Goal: Information Seeking & Learning: Check status

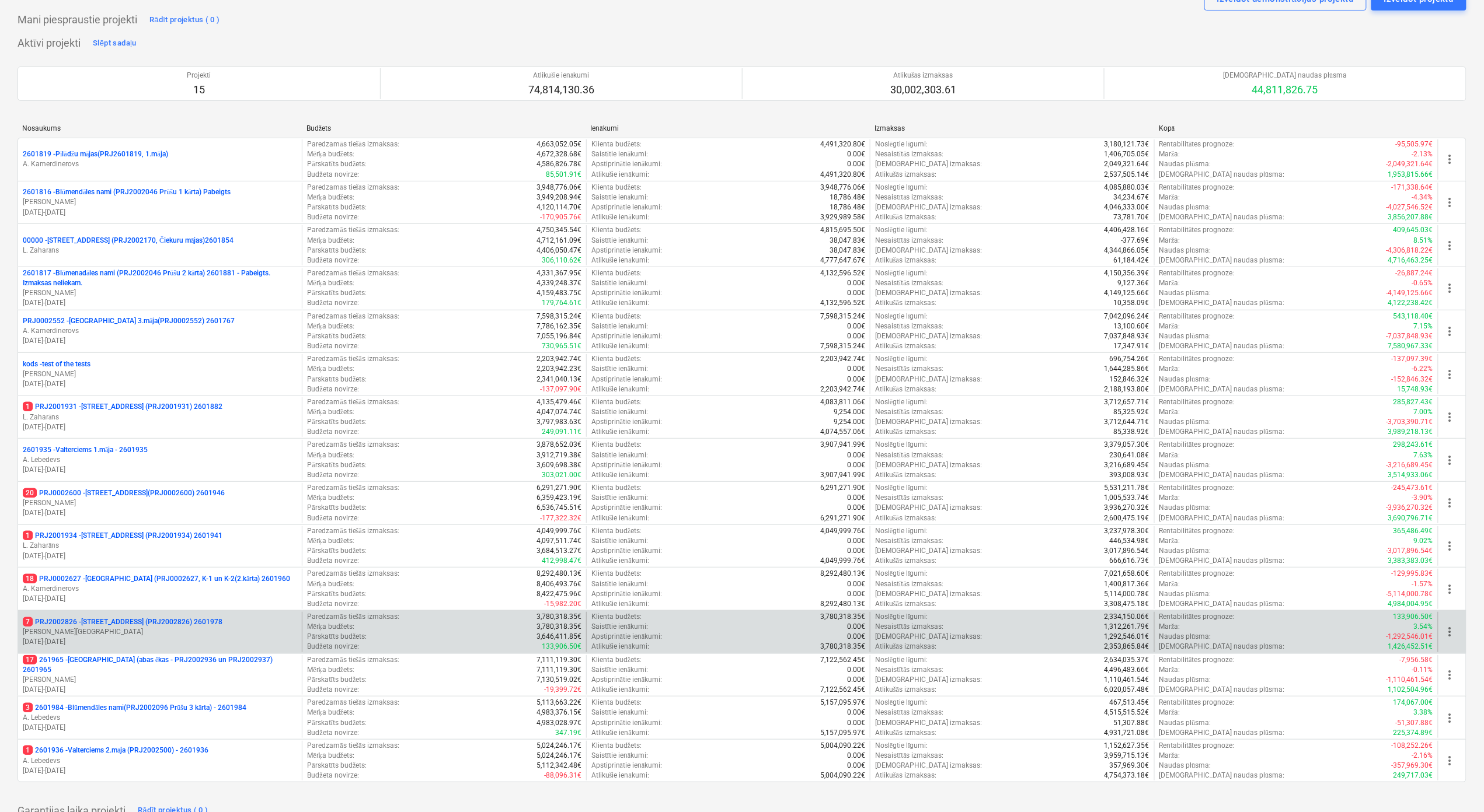
scroll to position [78, 0]
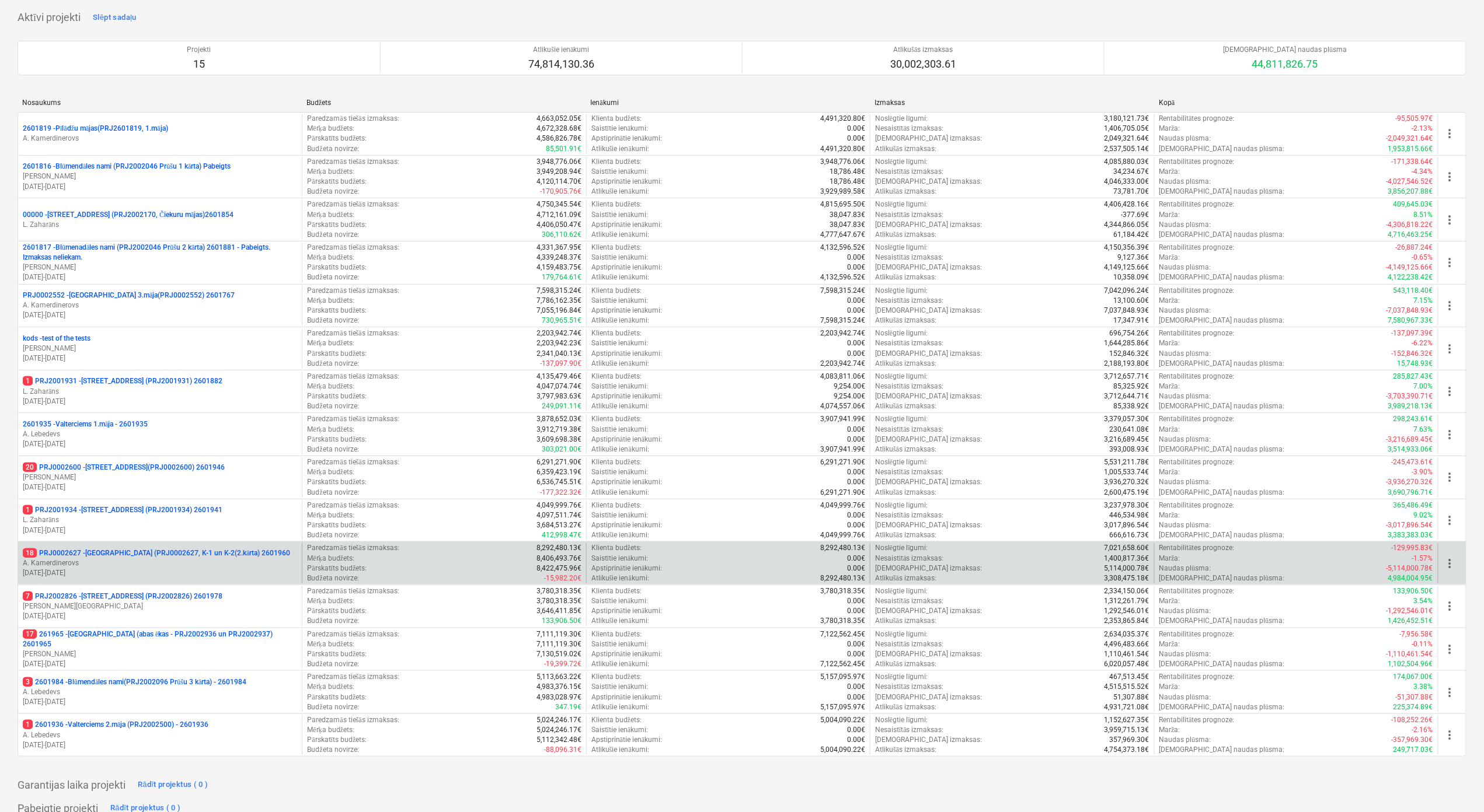
click at [242, 501] on p "18 PRJ0002627 - [GEOGRAPHIC_DATA] (PRJ0002627, K-1 un K-2(2.kārta) 2601960" at bounding box center [156, 553] width 267 height 10
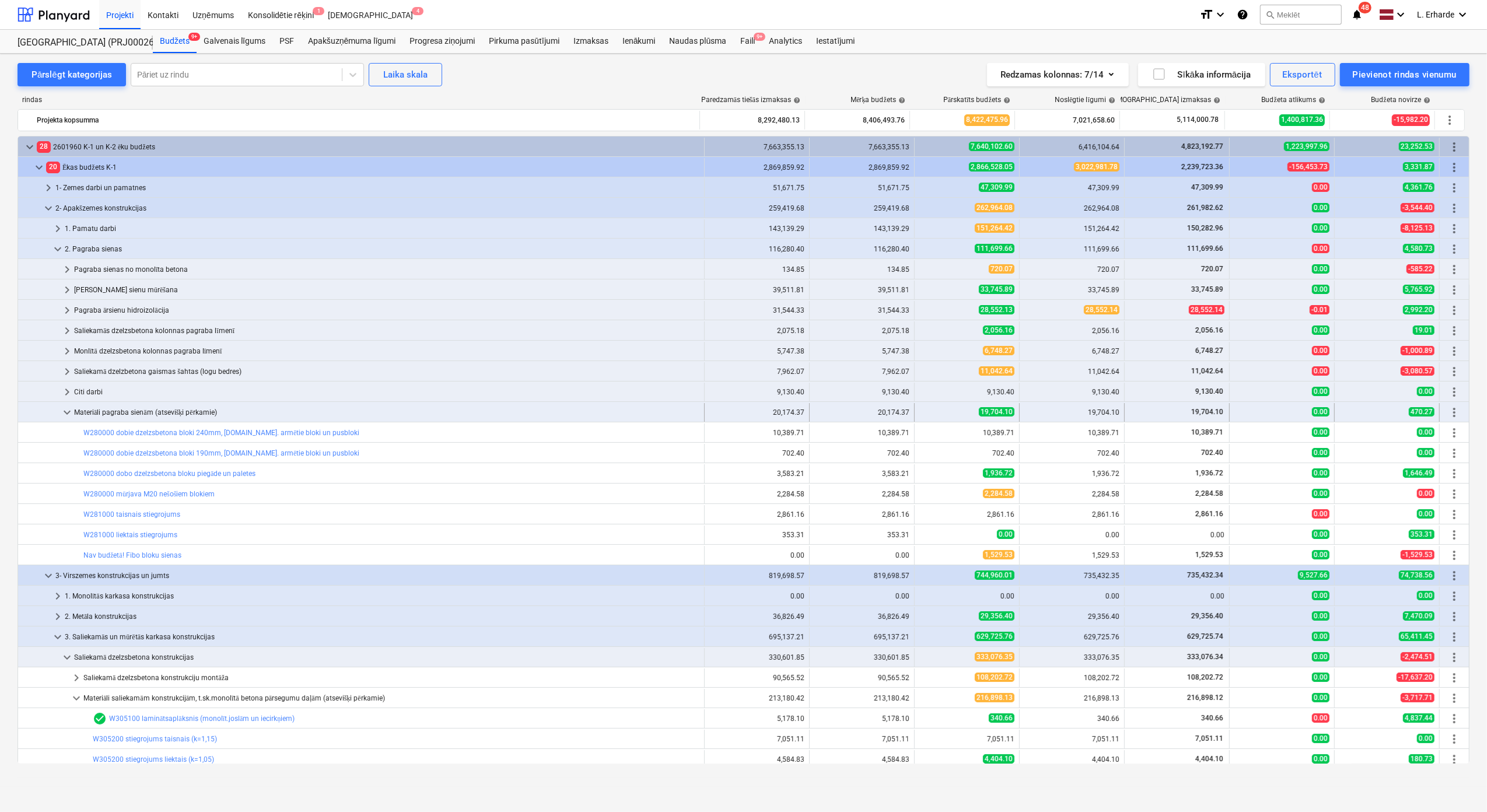
click at [98, 416] on div "Materiāli pagraba sienām (atsevišķi pērkamie)" at bounding box center [386, 413] width 625 height 19
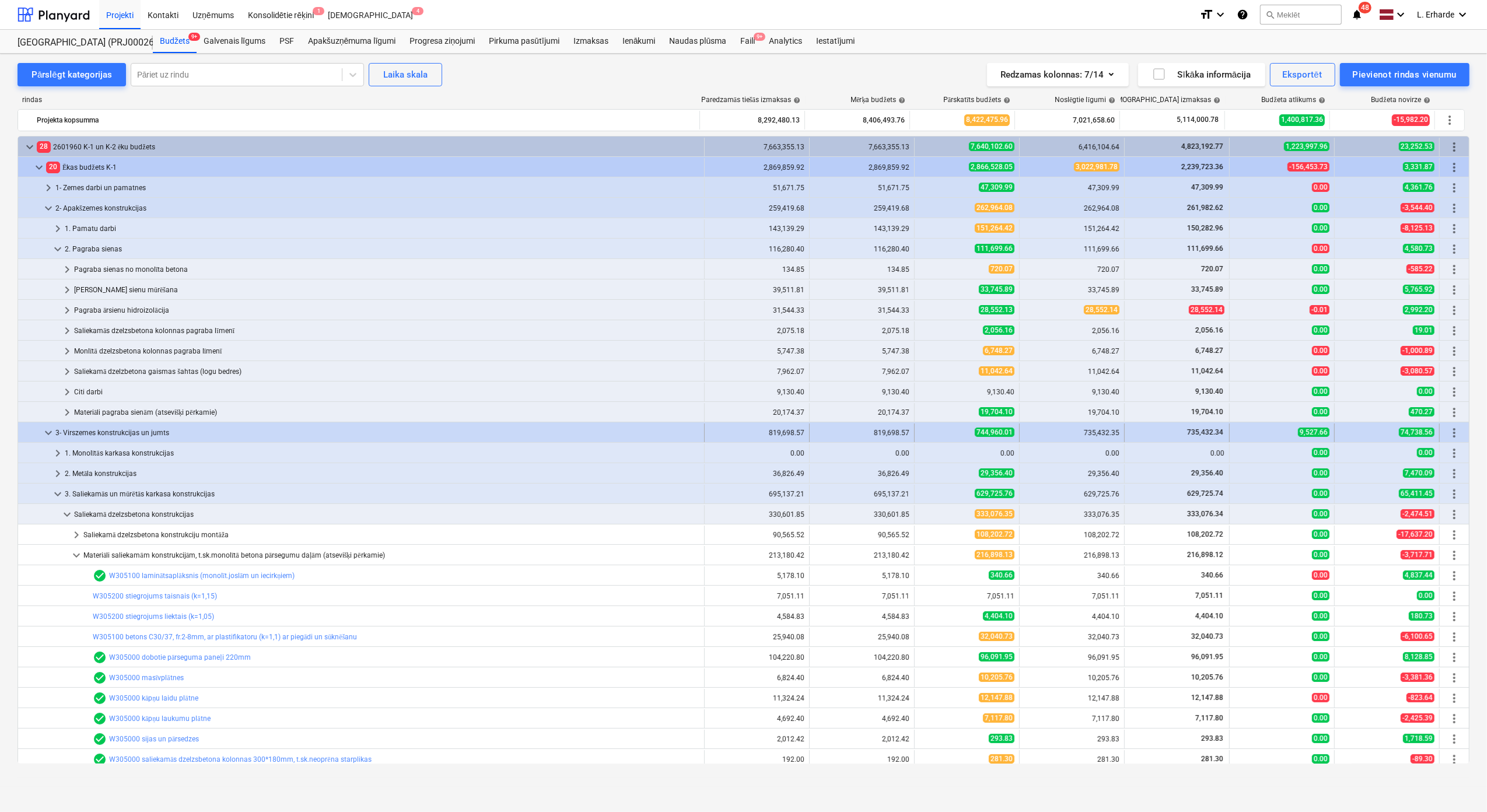
click at [49, 433] on span "keyboard_arrow_down" at bounding box center [48, 433] width 14 height 14
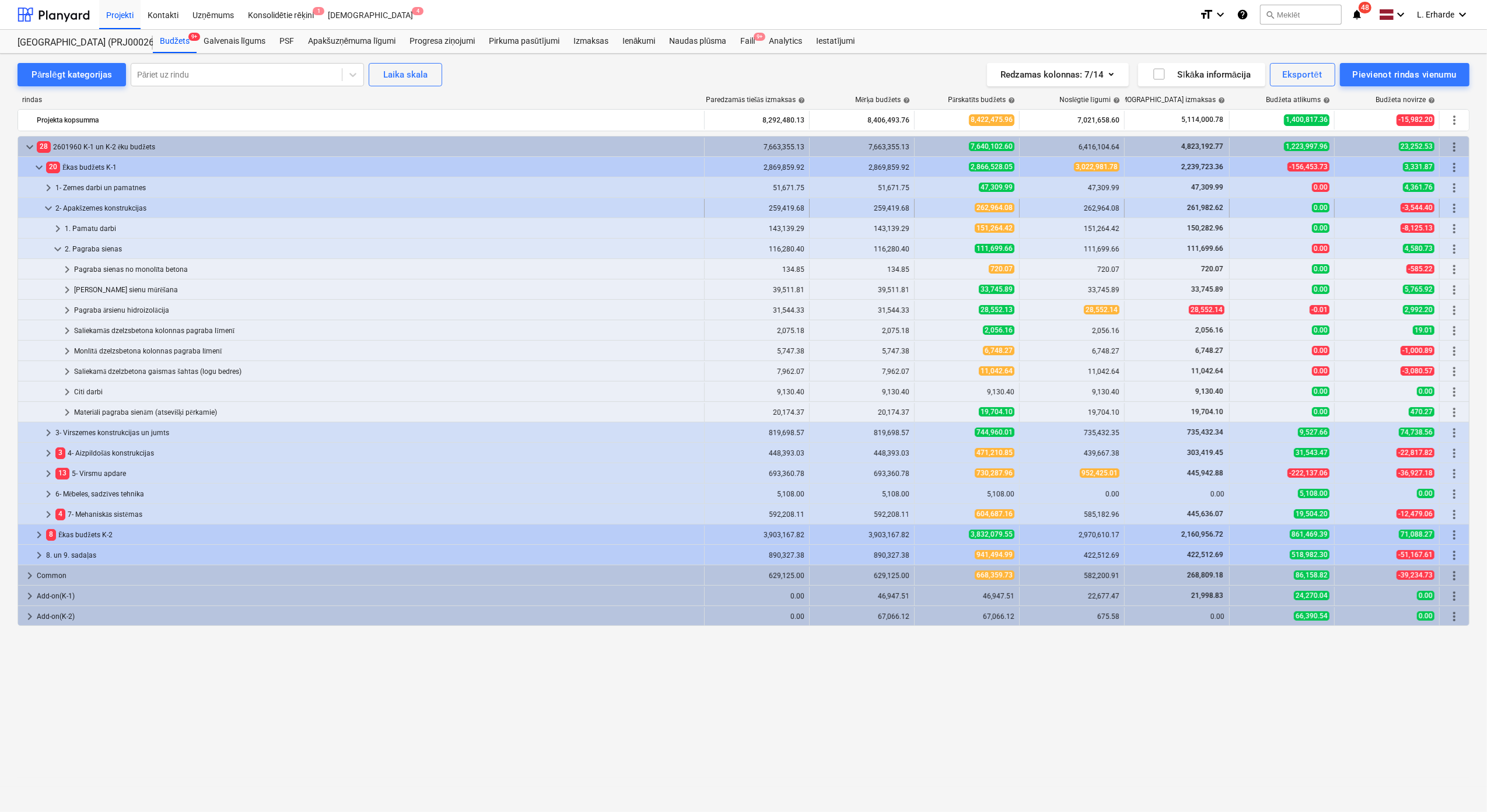
click at [49, 210] on span "keyboard_arrow_down" at bounding box center [48, 208] width 14 height 14
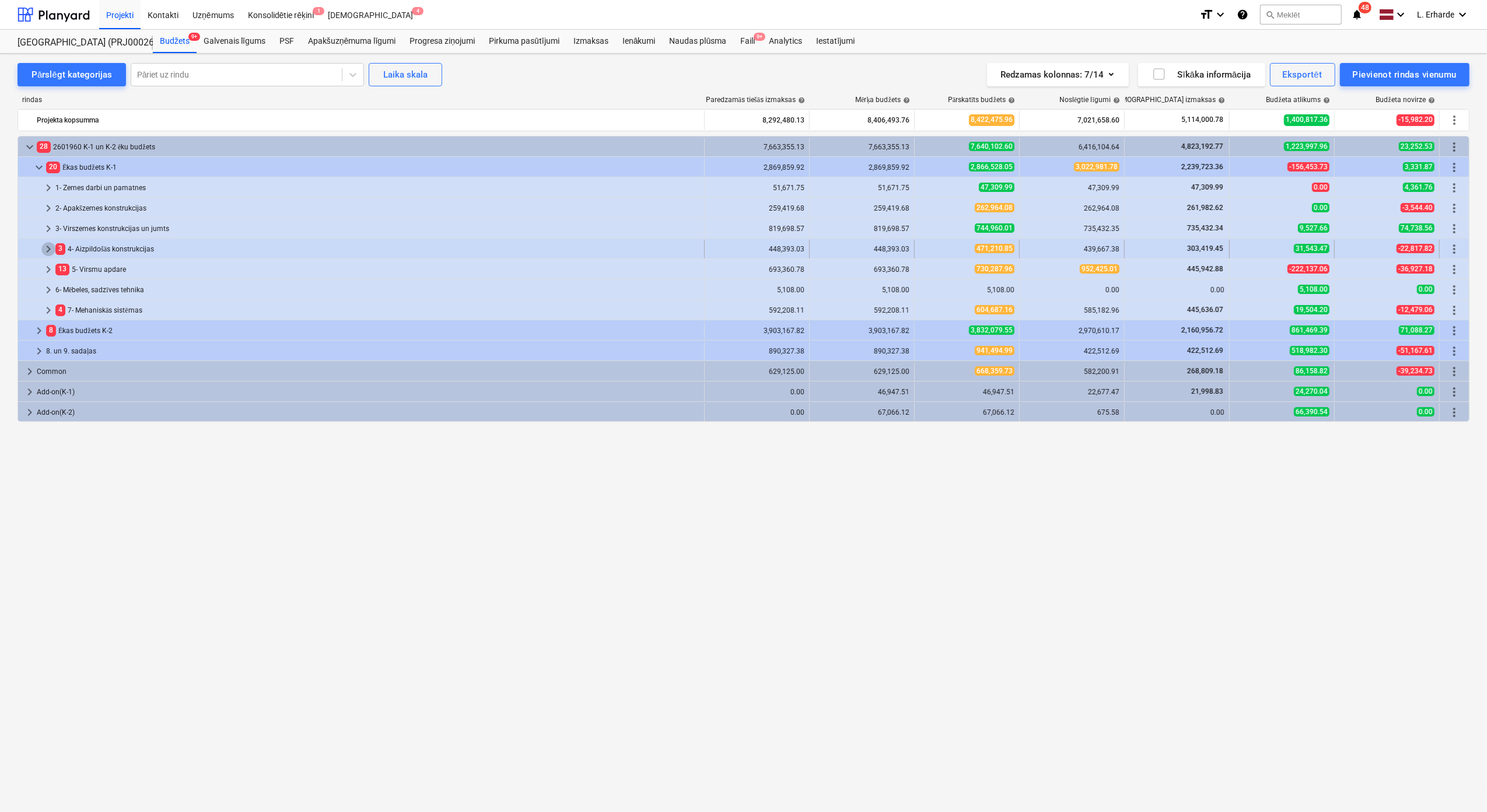
click at [49, 246] on span "keyboard_arrow_right" at bounding box center [48, 249] width 14 height 14
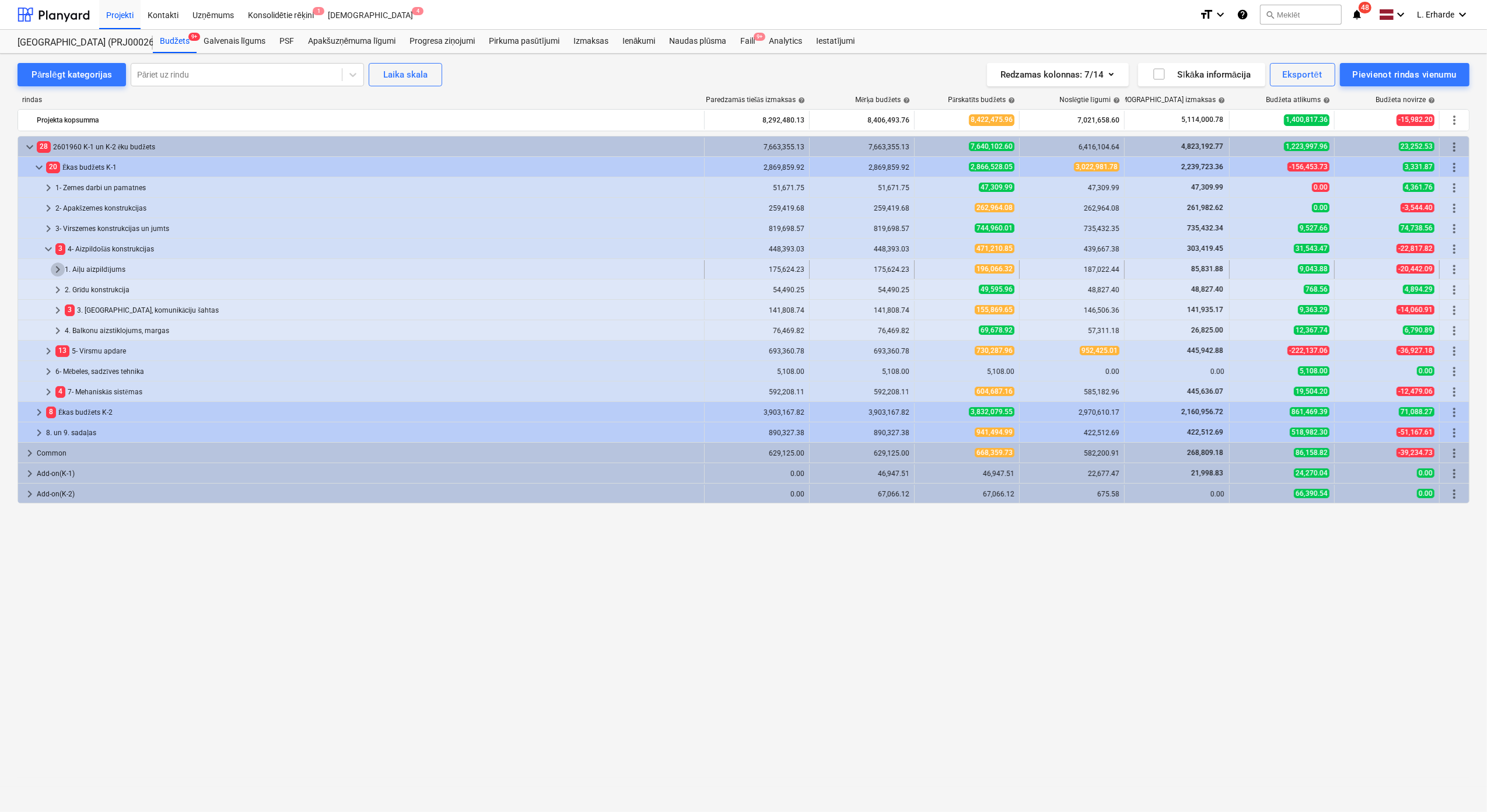
click at [54, 269] on span "keyboard_arrow_right" at bounding box center [58, 269] width 14 height 14
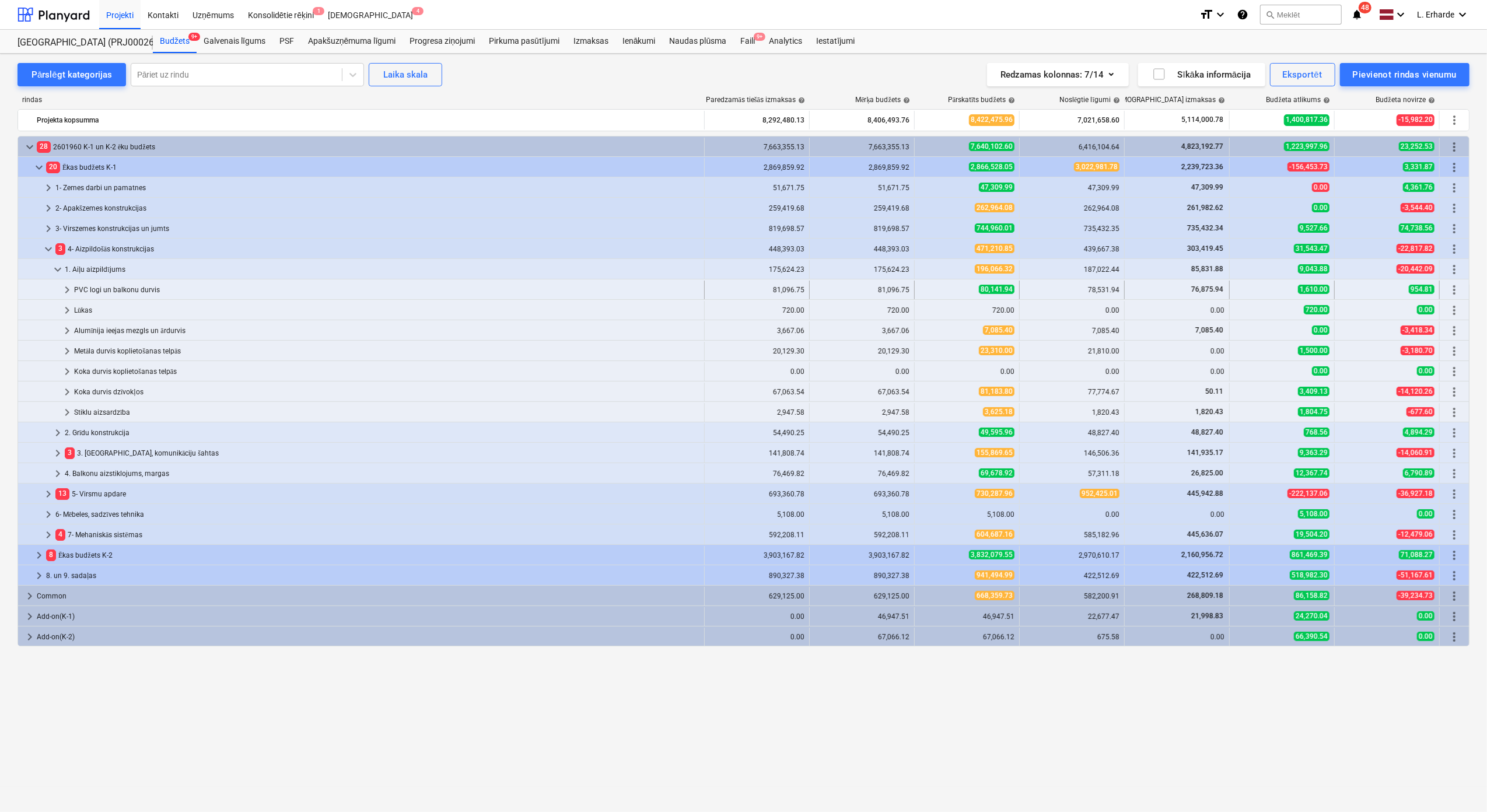
click at [68, 294] on span "keyboard_arrow_right" at bounding box center [67, 290] width 14 height 14
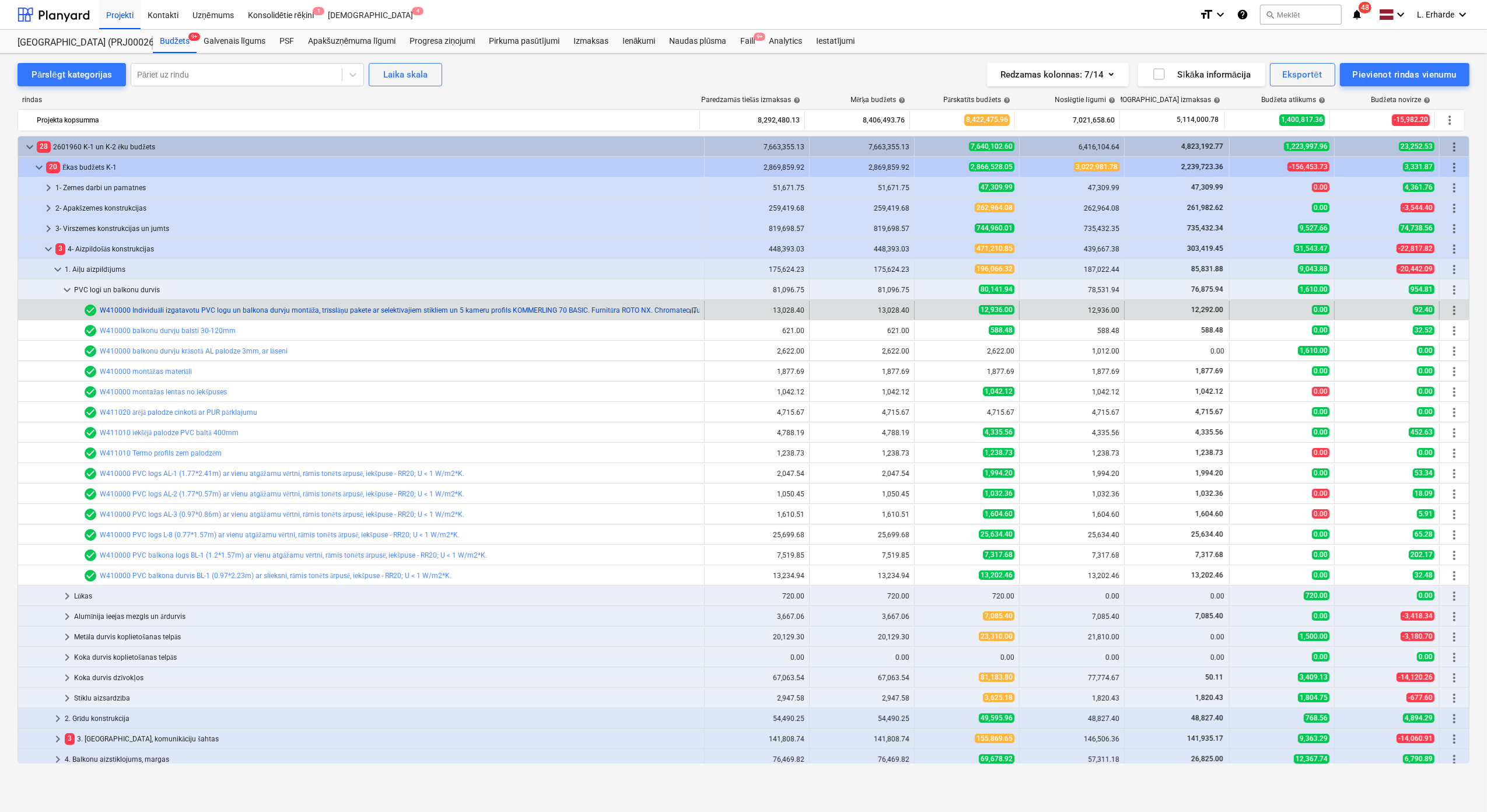
click at [216, 312] on link "W410000 Individuāli izgatavotu PVC logu un balkona durvju montāža, trīsslāņu pa…" at bounding box center [547, 310] width 895 height 8
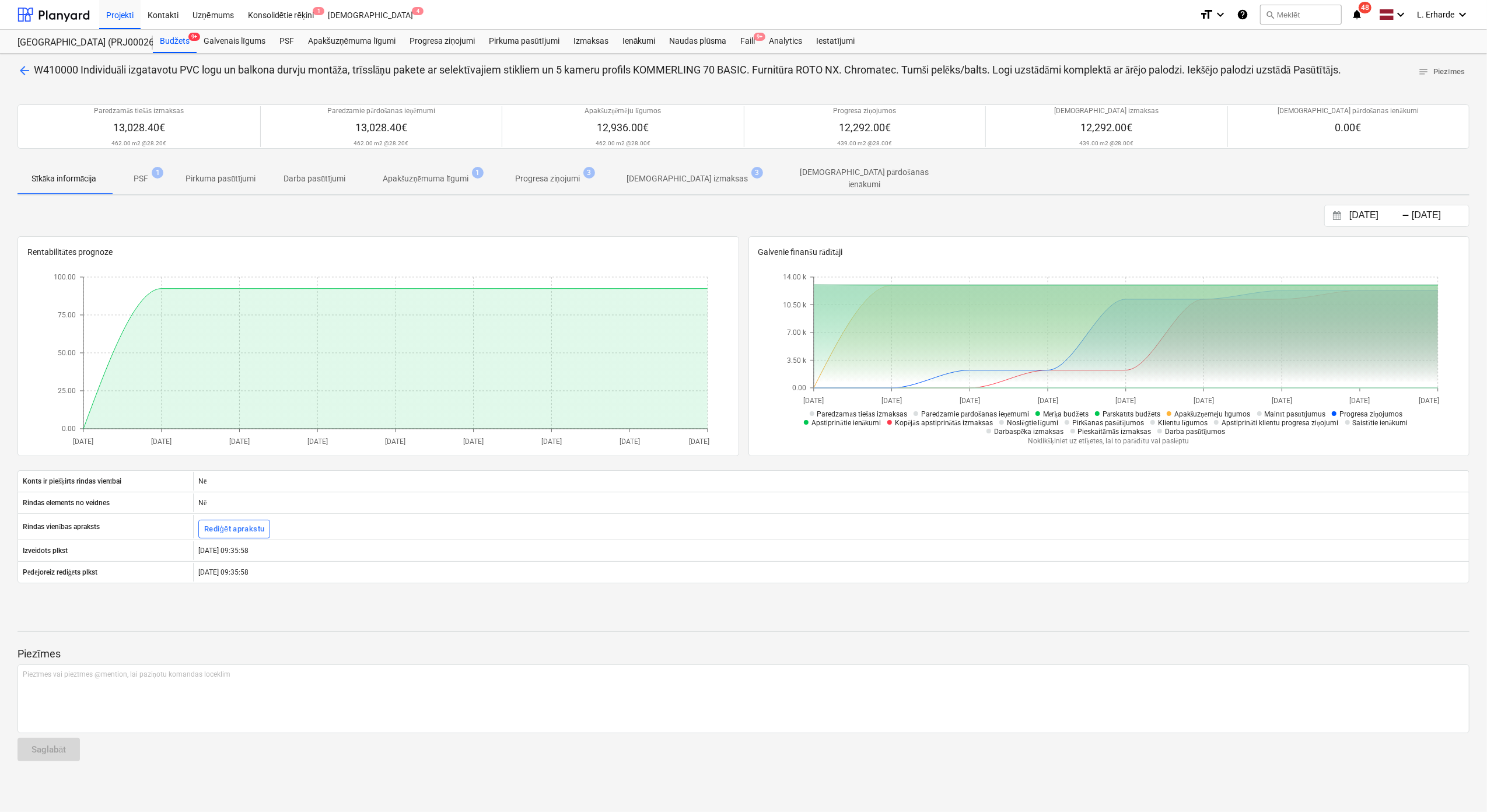
click at [142, 180] on p "PSF" at bounding box center [140, 179] width 14 height 13
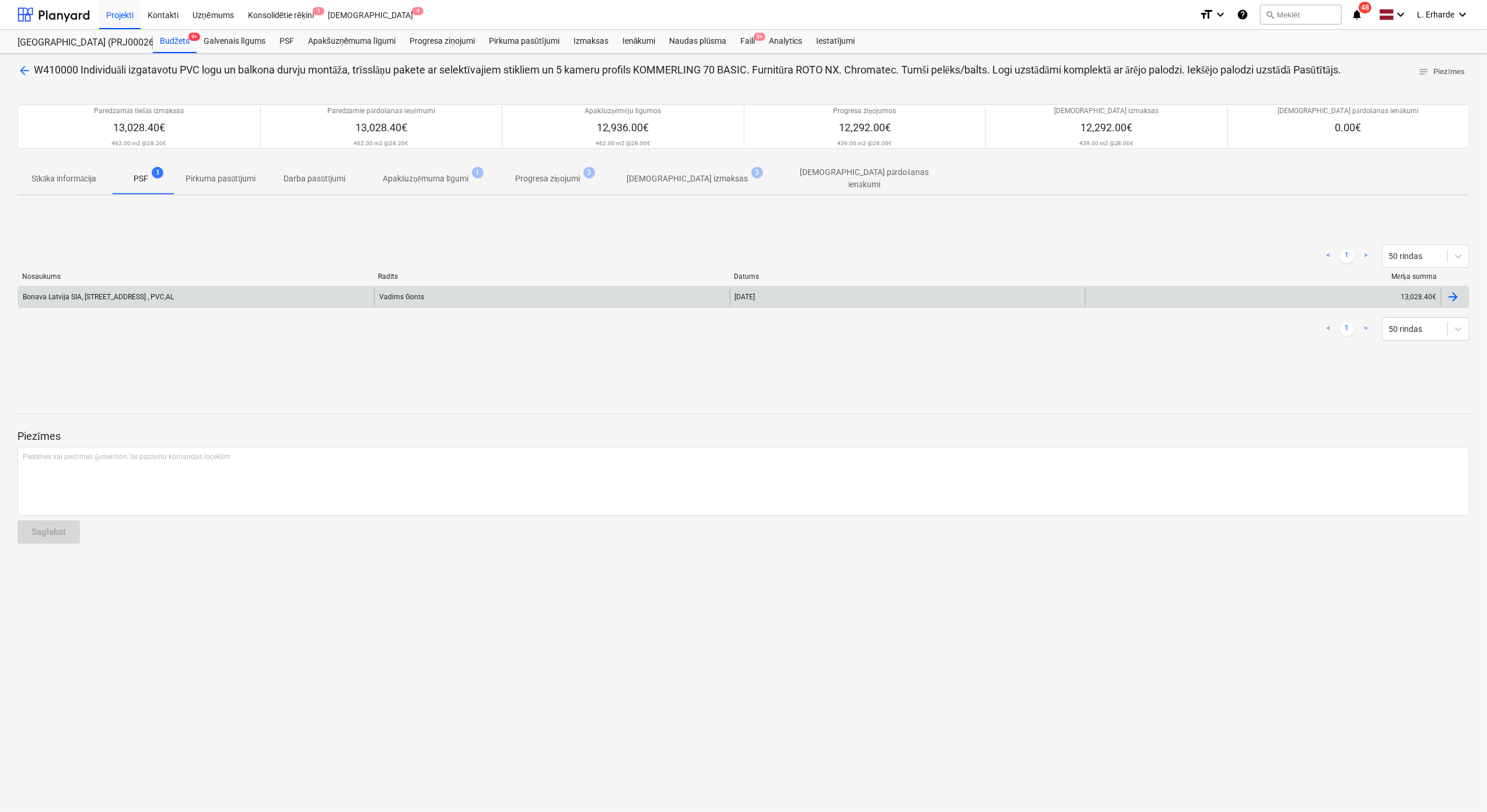
click at [211, 289] on div "Bonava Latvija SIA, [STREET_ADDRESS] , PVC,AL" at bounding box center [196, 297] width 356 height 19
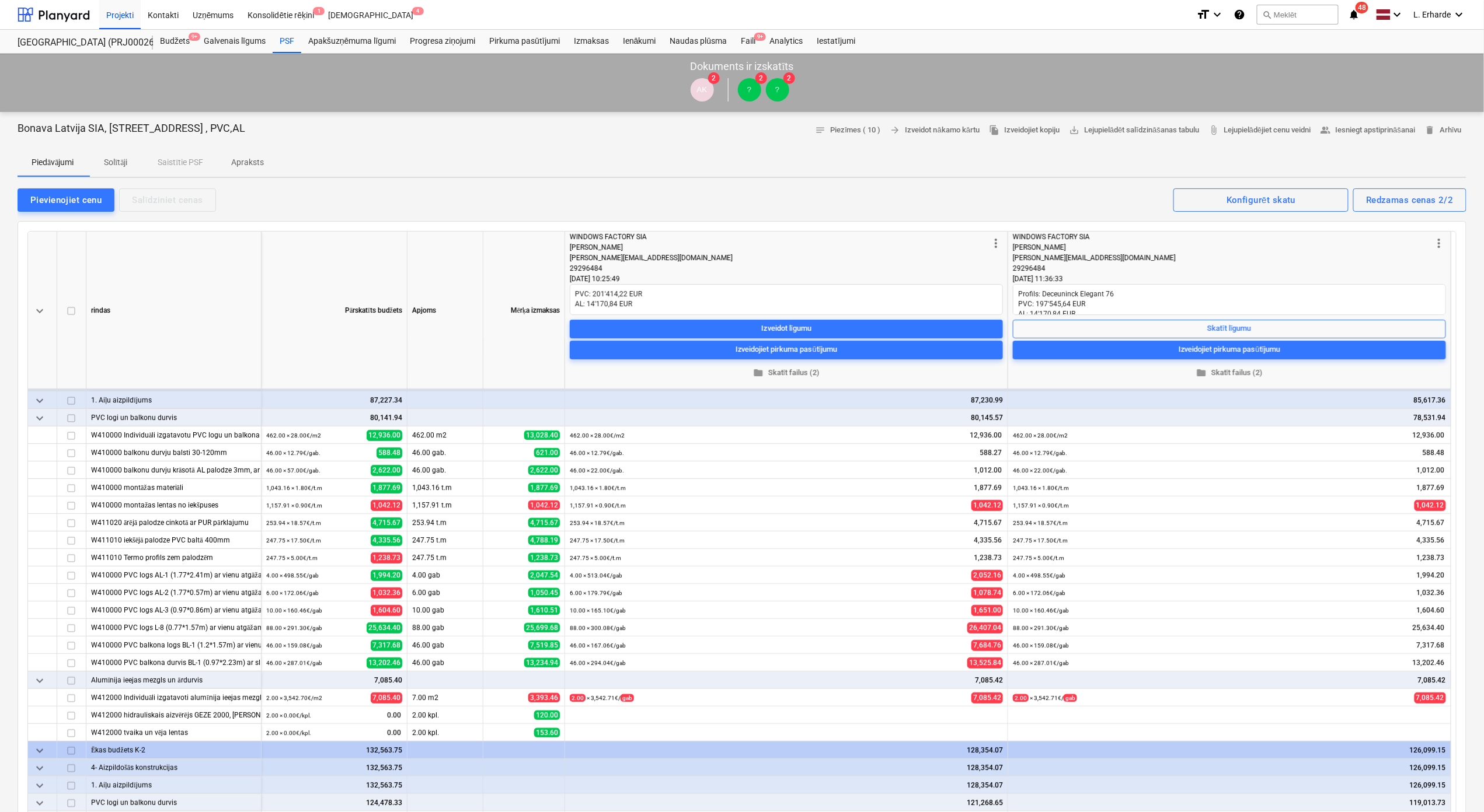
scroll to position [78, 0]
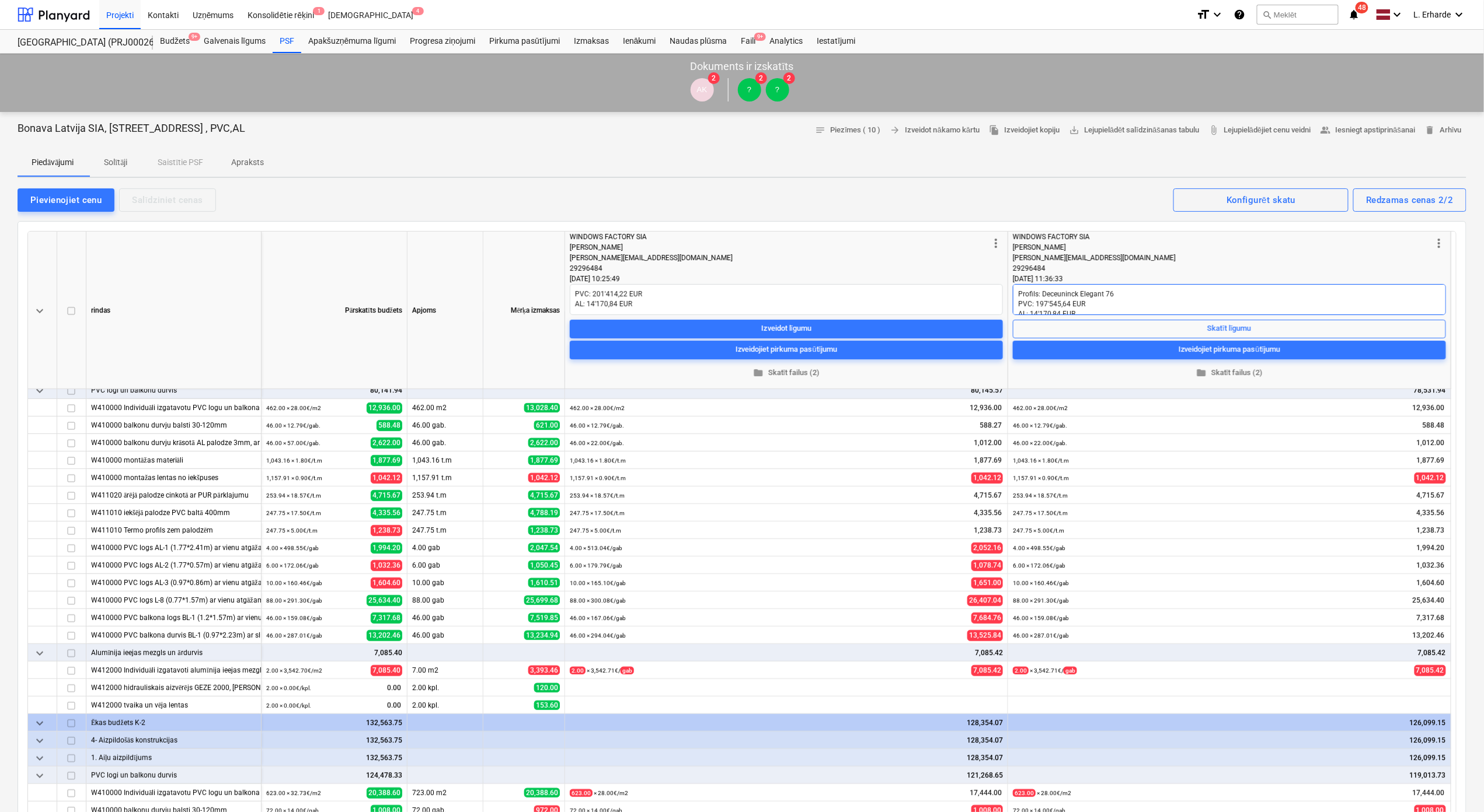
click at [986, 304] on textarea "Profils: Deceuninck Elegant 76 PVC: 197'545,64 EUR AL: 14'170,84 EUR" at bounding box center [1229, 299] width 433 height 31
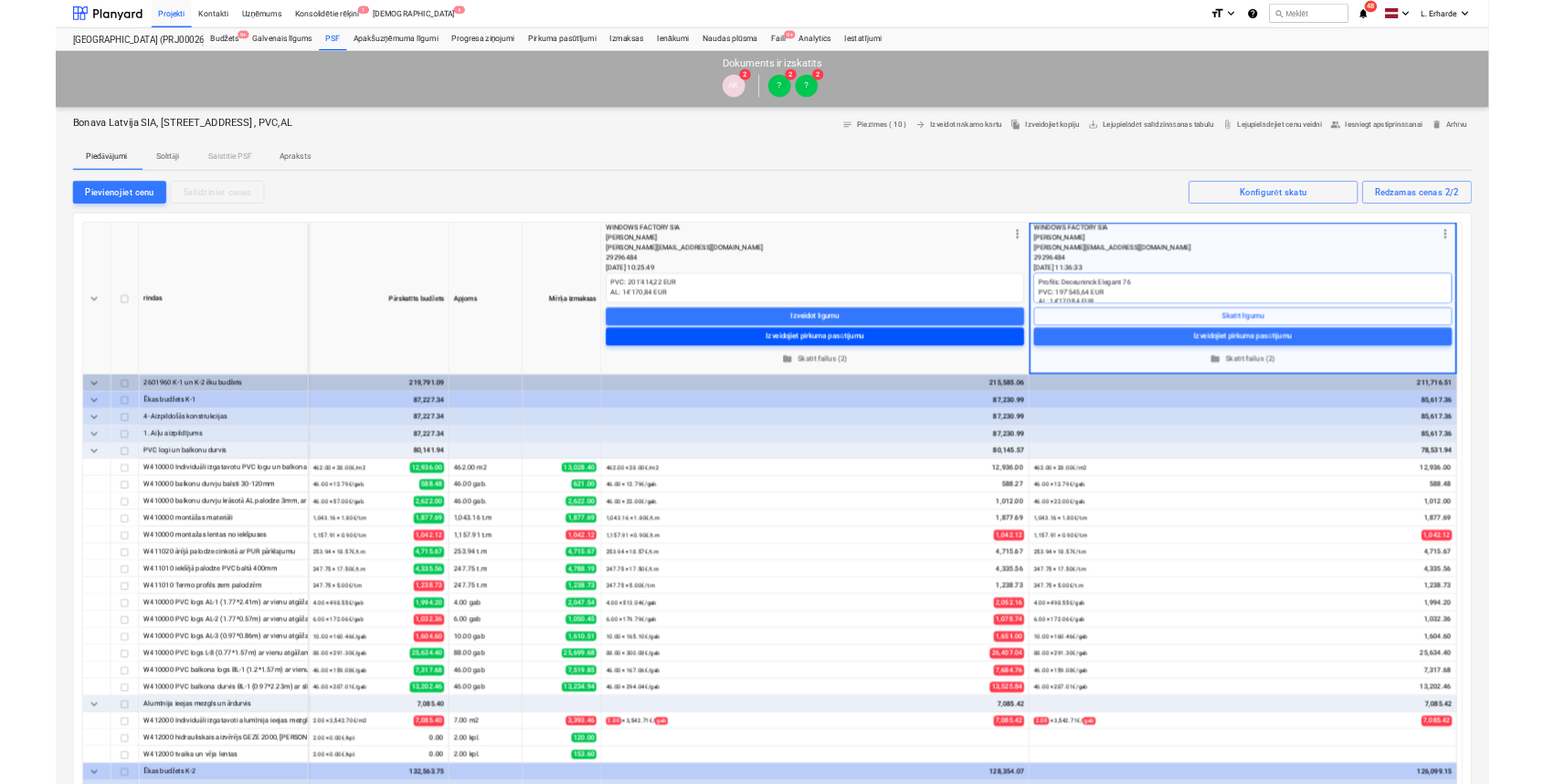
scroll to position [0, 0]
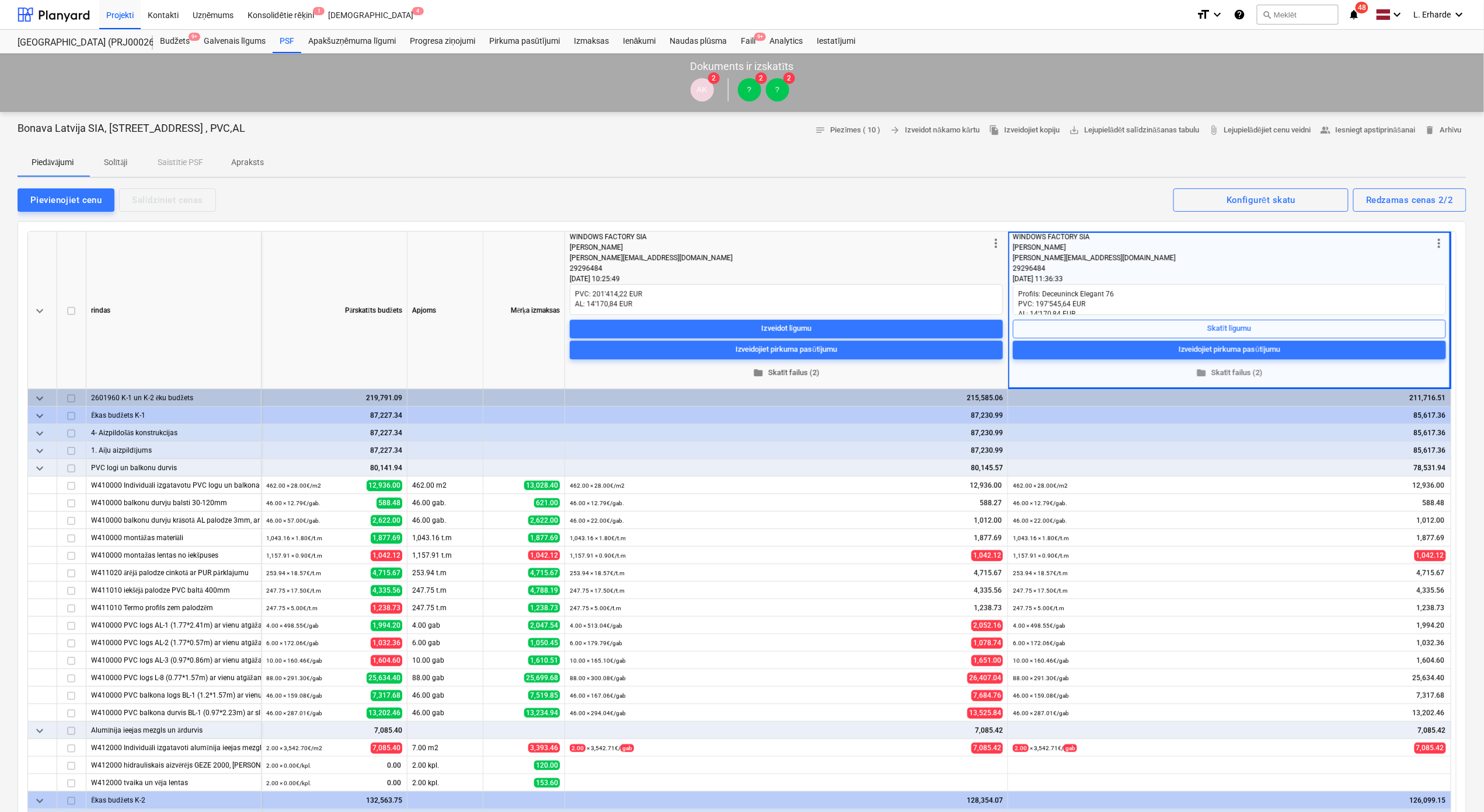
click at [803, 373] on span "folder Skatīt failus (2)" at bounding box center [786, 372] width 424 height 13
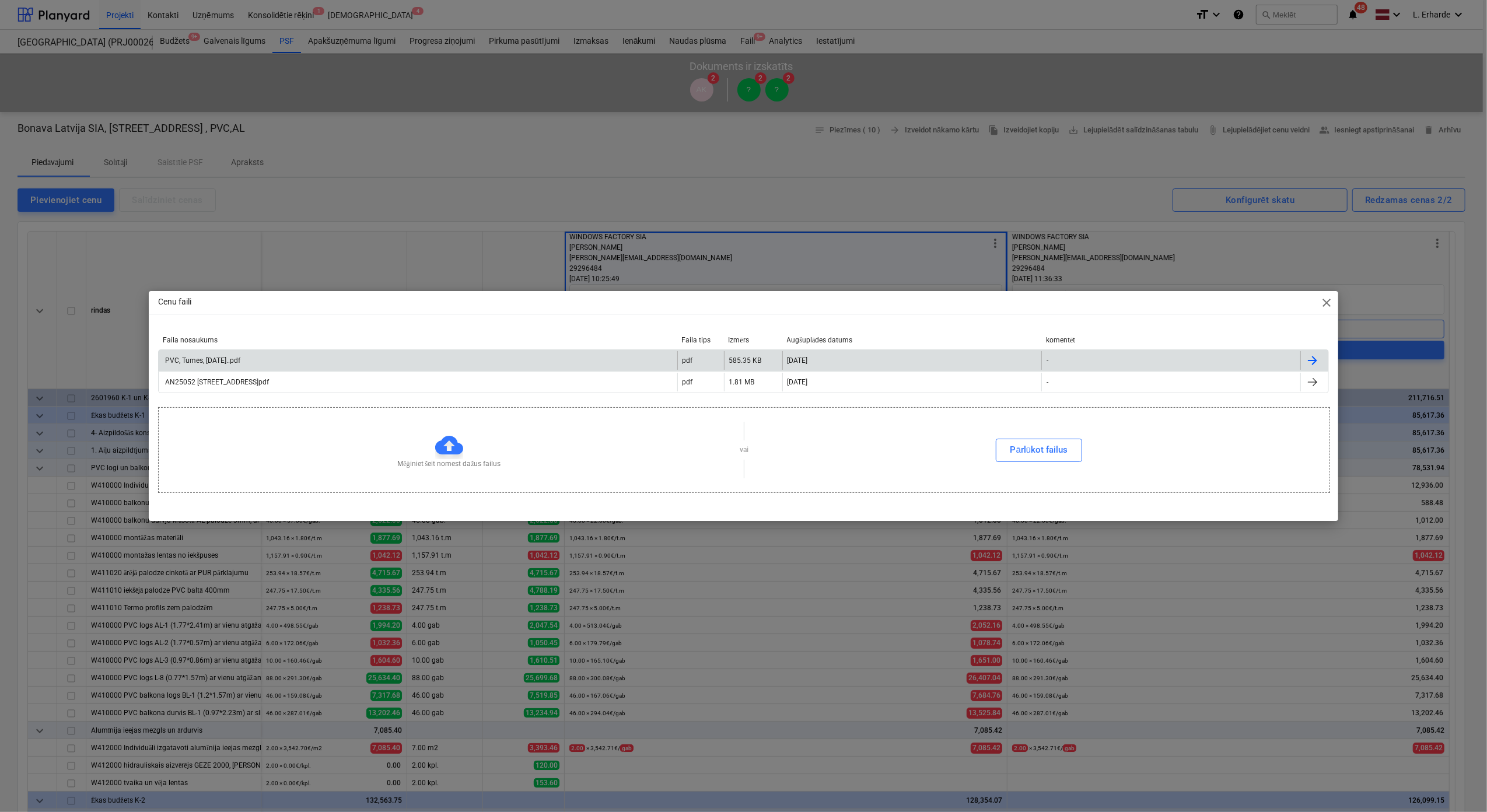
click at [262, 361] on div "PVC, Tumes, [DATE]..pdf" at bounding box center [418, 361] width 518 height 19
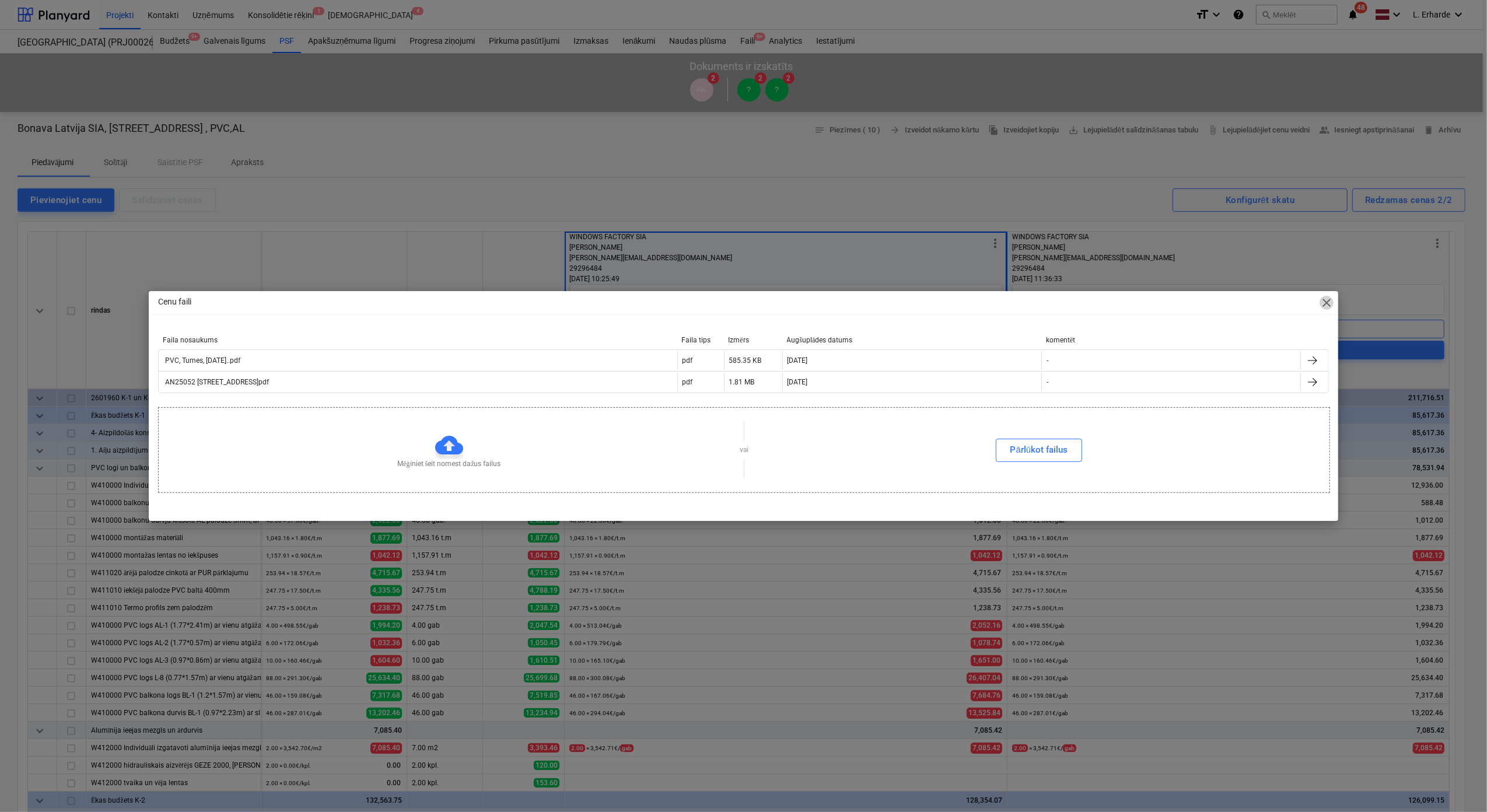
click at [985, 307] on span "close" at bounding box center [1327, 302] width 14 height 14
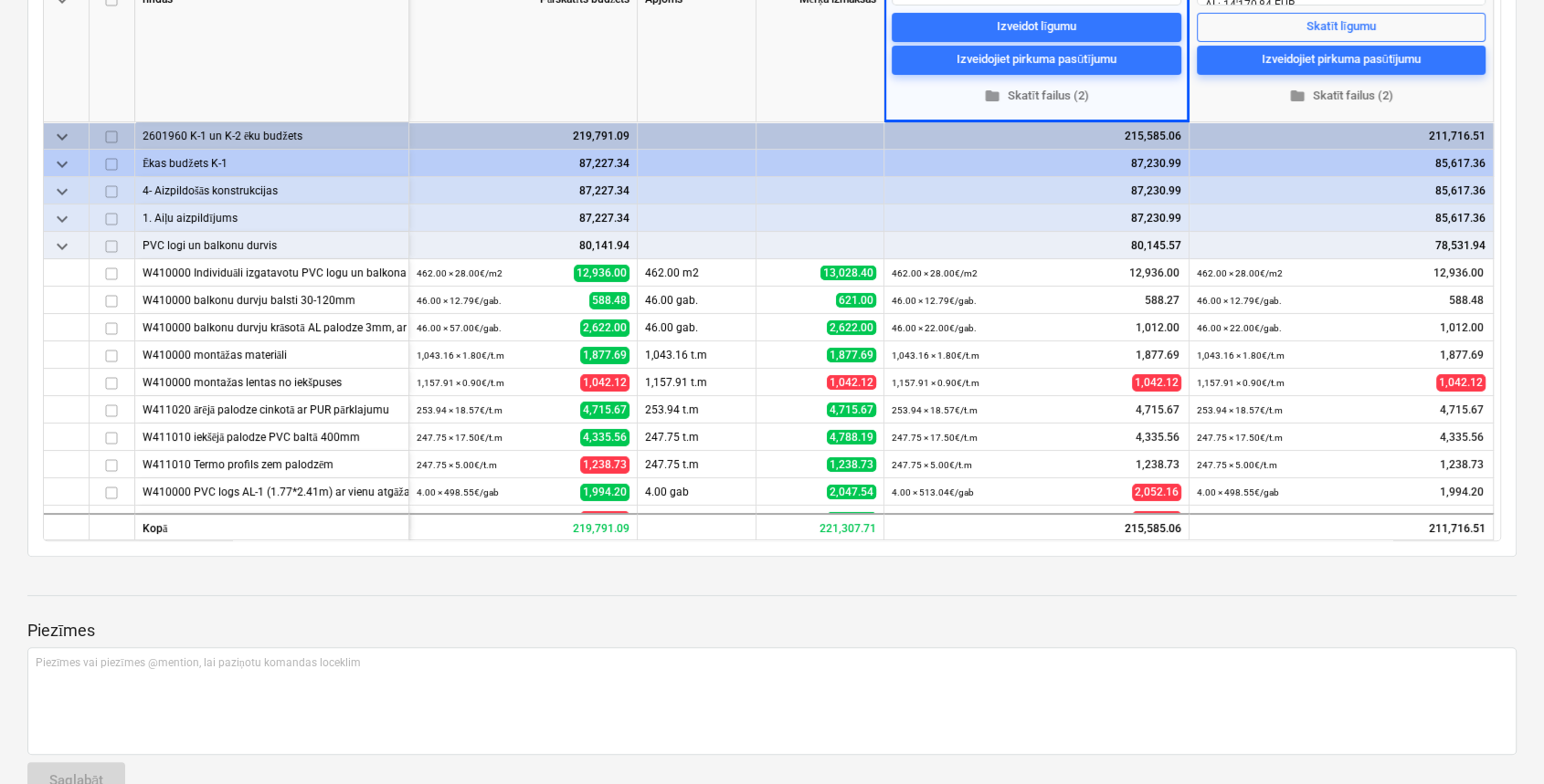
click at [59, 241] on span "keyboard_arrow_down" at bounding box center [62, 246] width 22 height 22
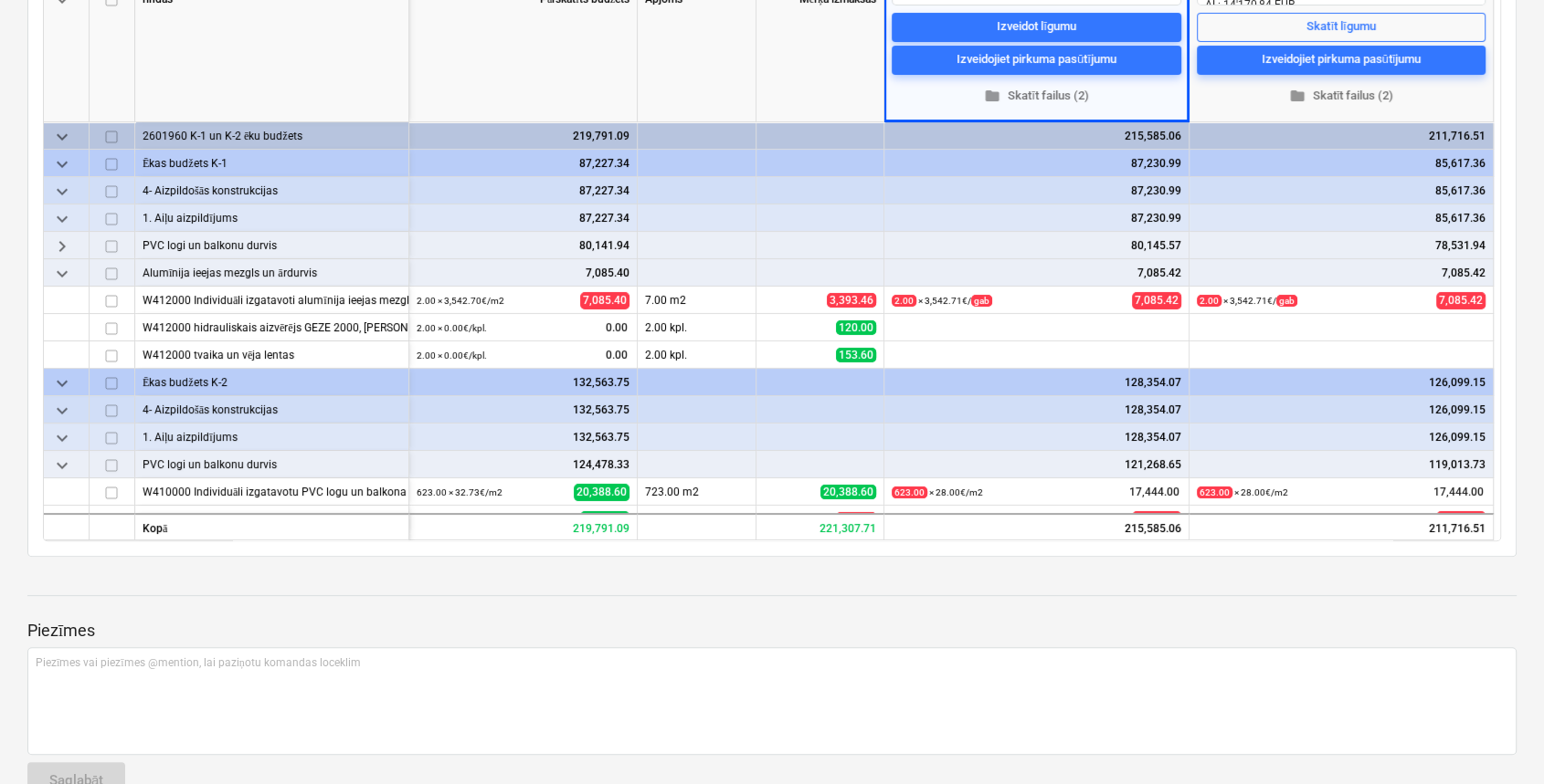
click at [61, 275] on span "keyboard_arrow_down" at bounding box center [62, 273] width 22 height 22
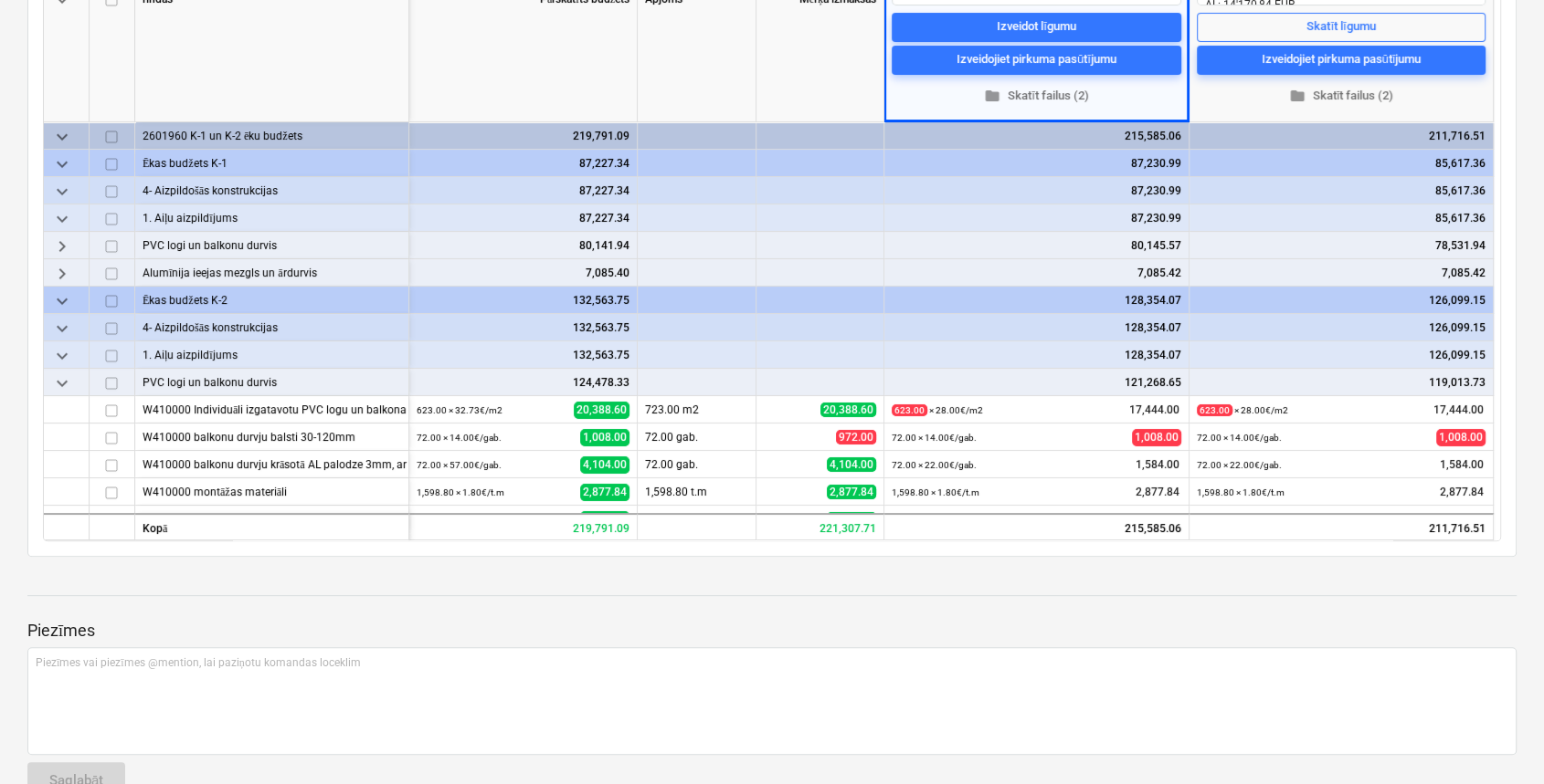
click at [74, 379] on div "keyboard_arrow_down" at bounding box center [67, 382] width 46 height 27
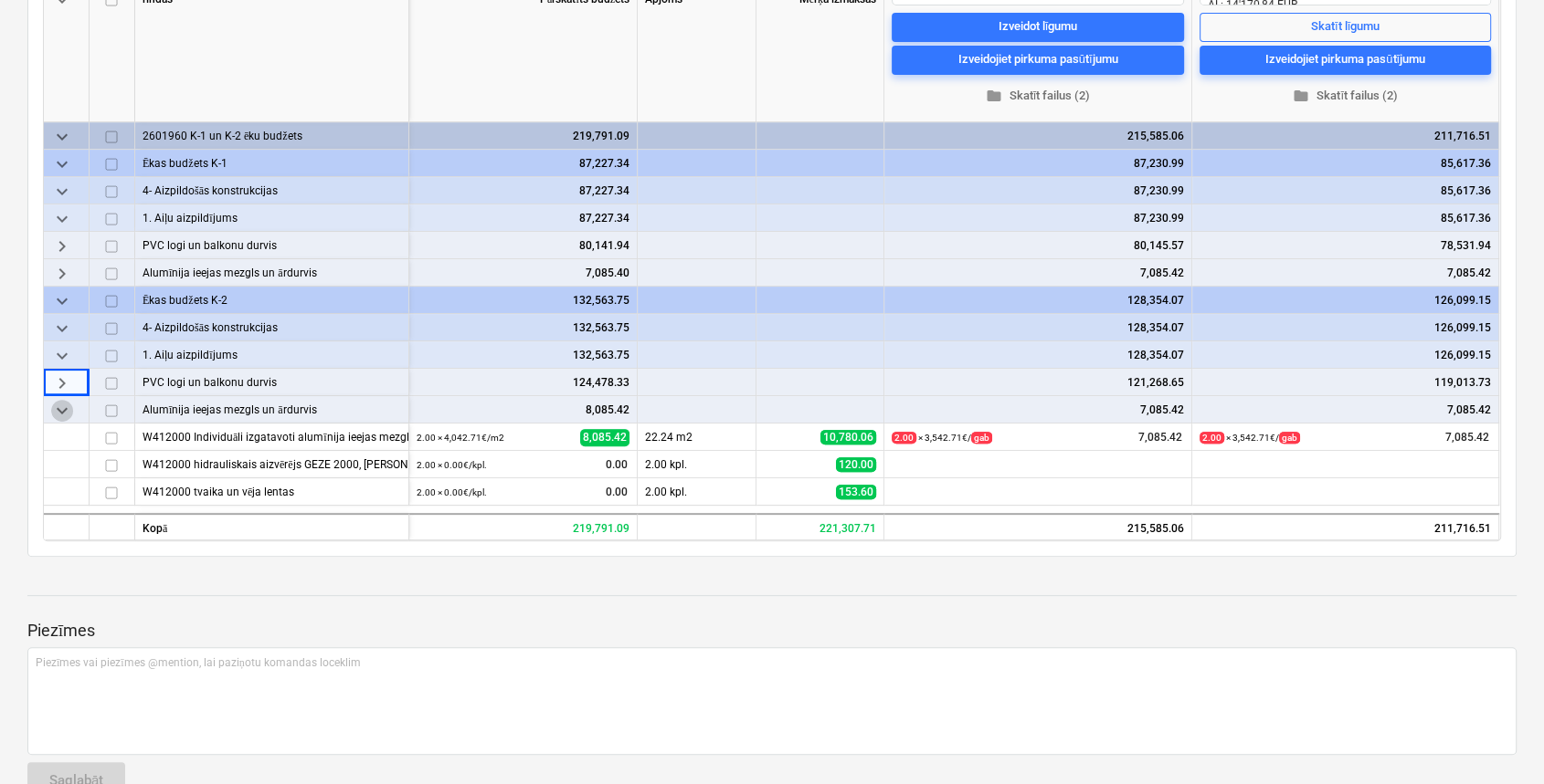
click at [59, 412] on span "keyboard_arrow_down" at bounding box center [62, 411] width 22 height 22
type textarea "x"
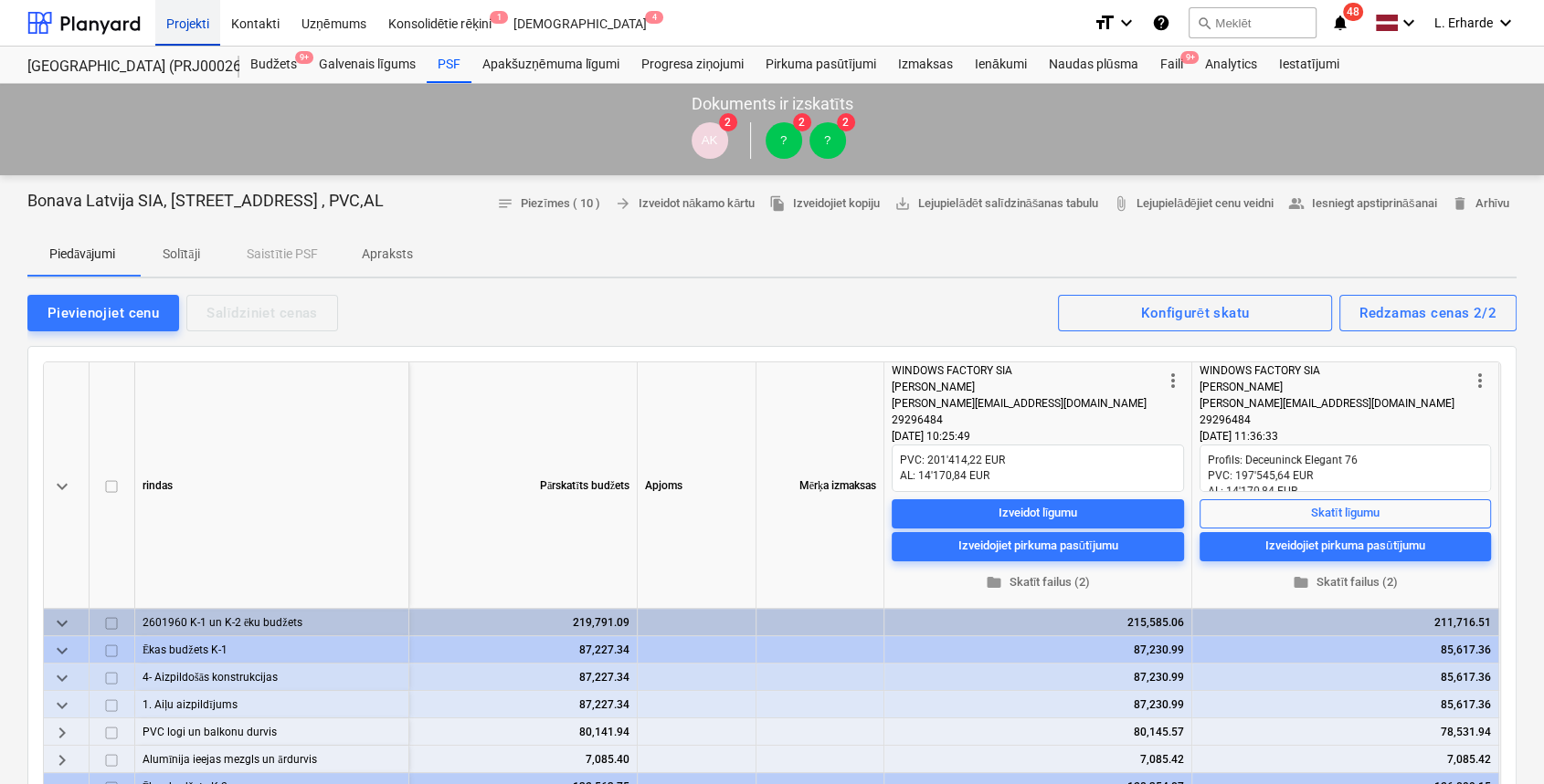
click at [200, 24] on div "Projekti" at bounding box center [187, 23] width 65 height 47
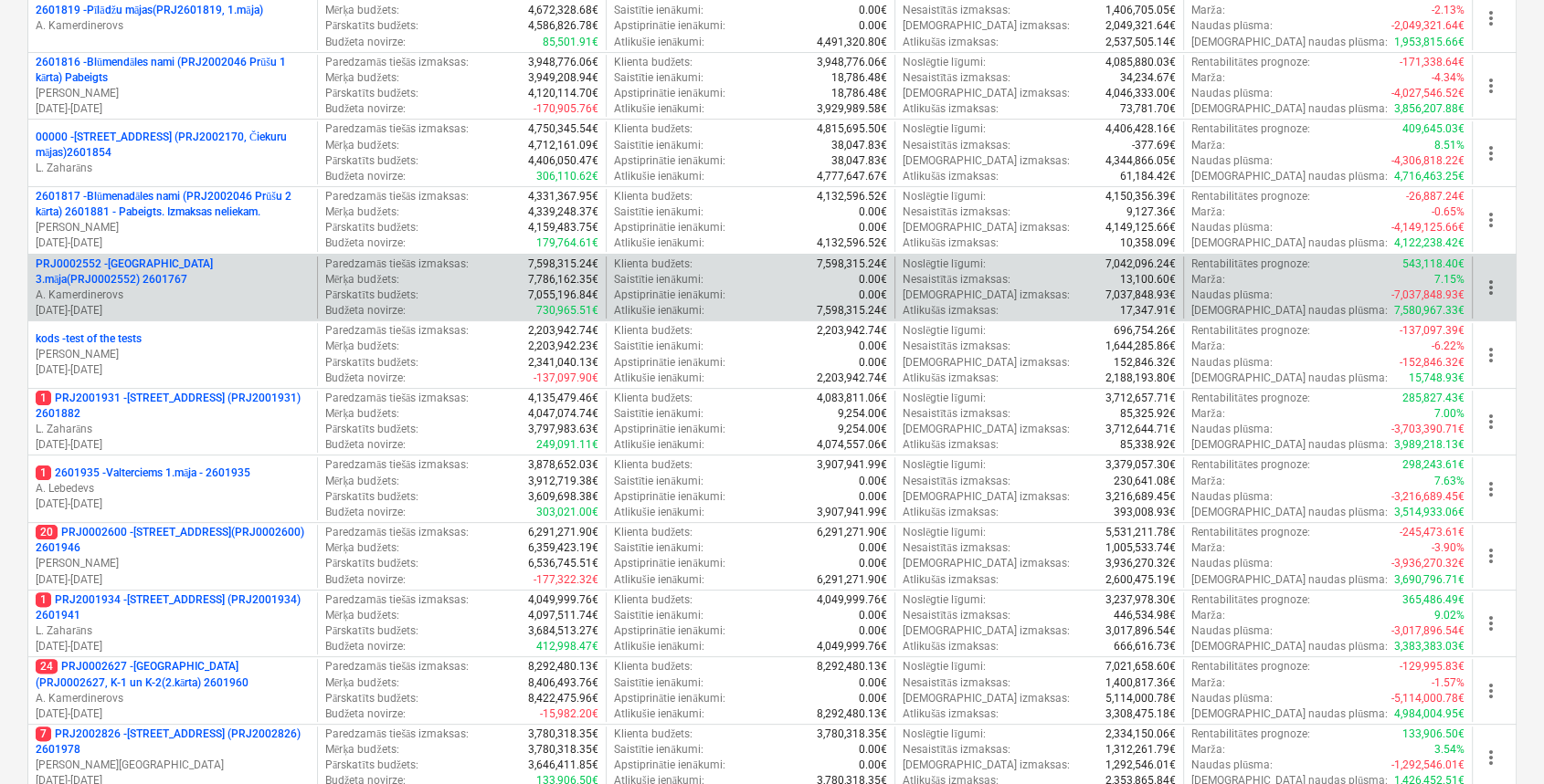
scroll to position [366, 0]
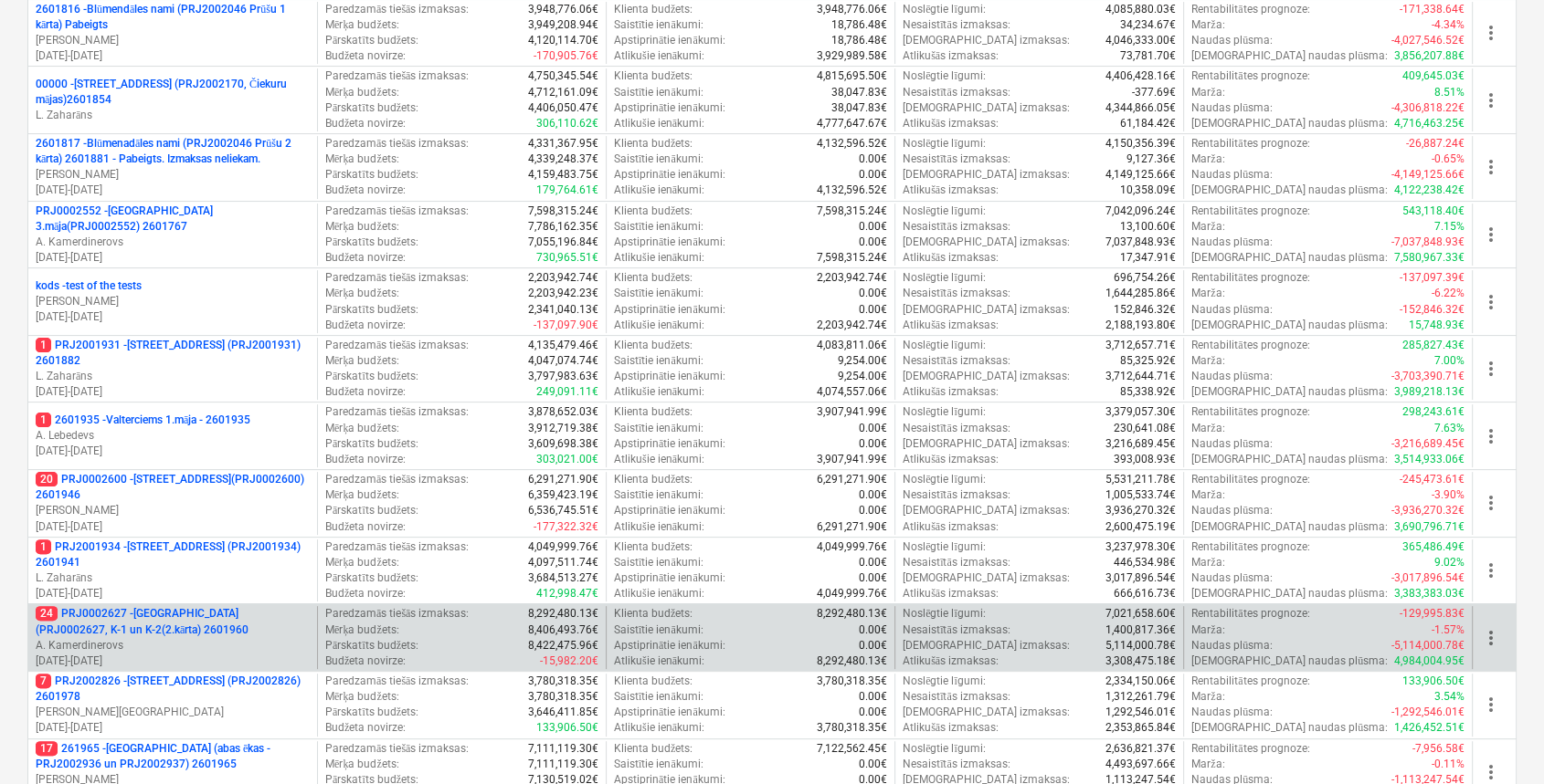
click at [191, 612] on p "24 PRJ0002627 - [GEOGRAPHIC_DATA] (PRJ0002627, K-1 un K-2(2.kārta) 2601960" at bounding box center [173, 622] width 274 height 31
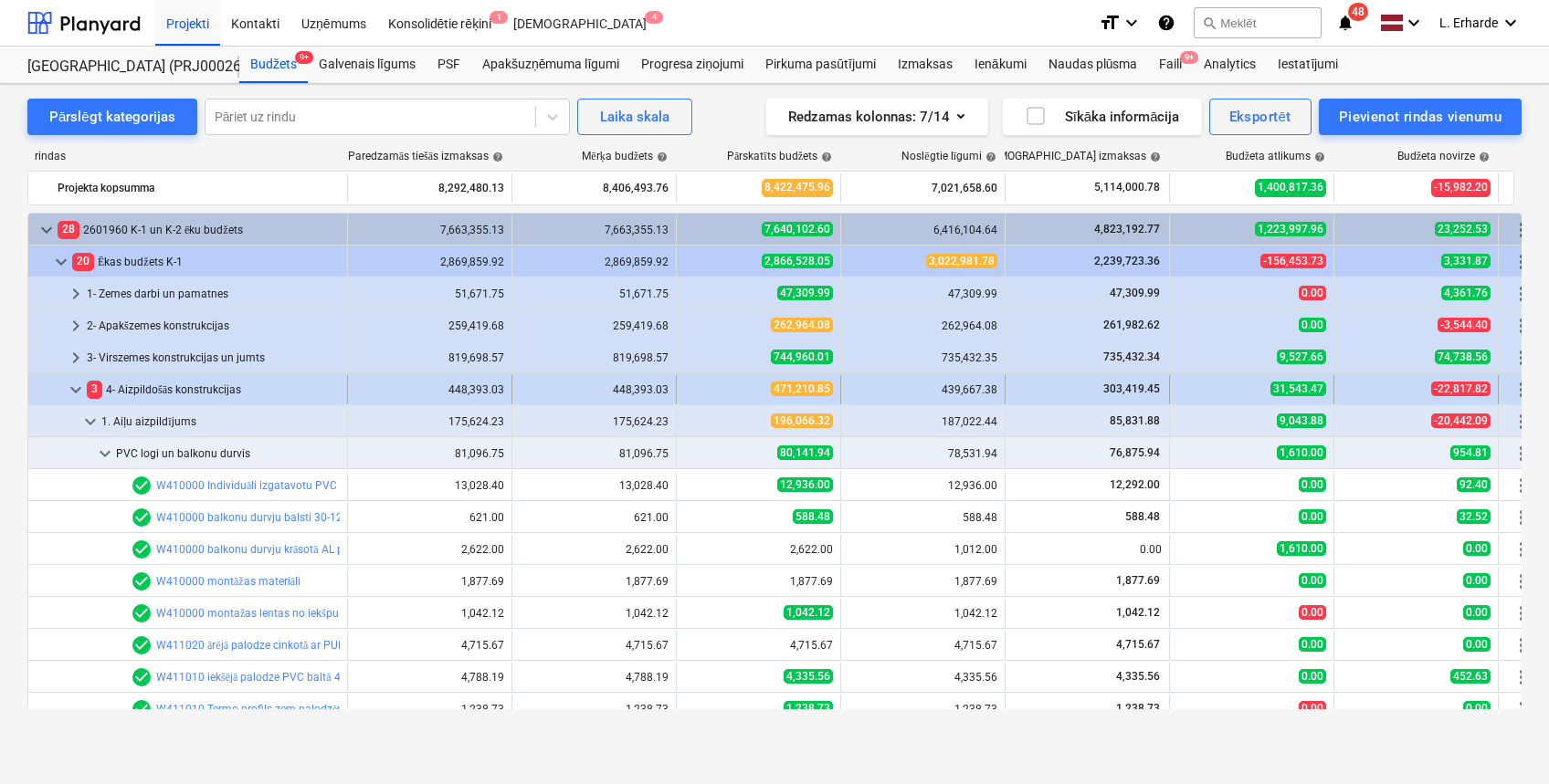
click at [68, 394] on span "keyboard_arrow_down" at bounding box center [75, 390] width 22 height 22
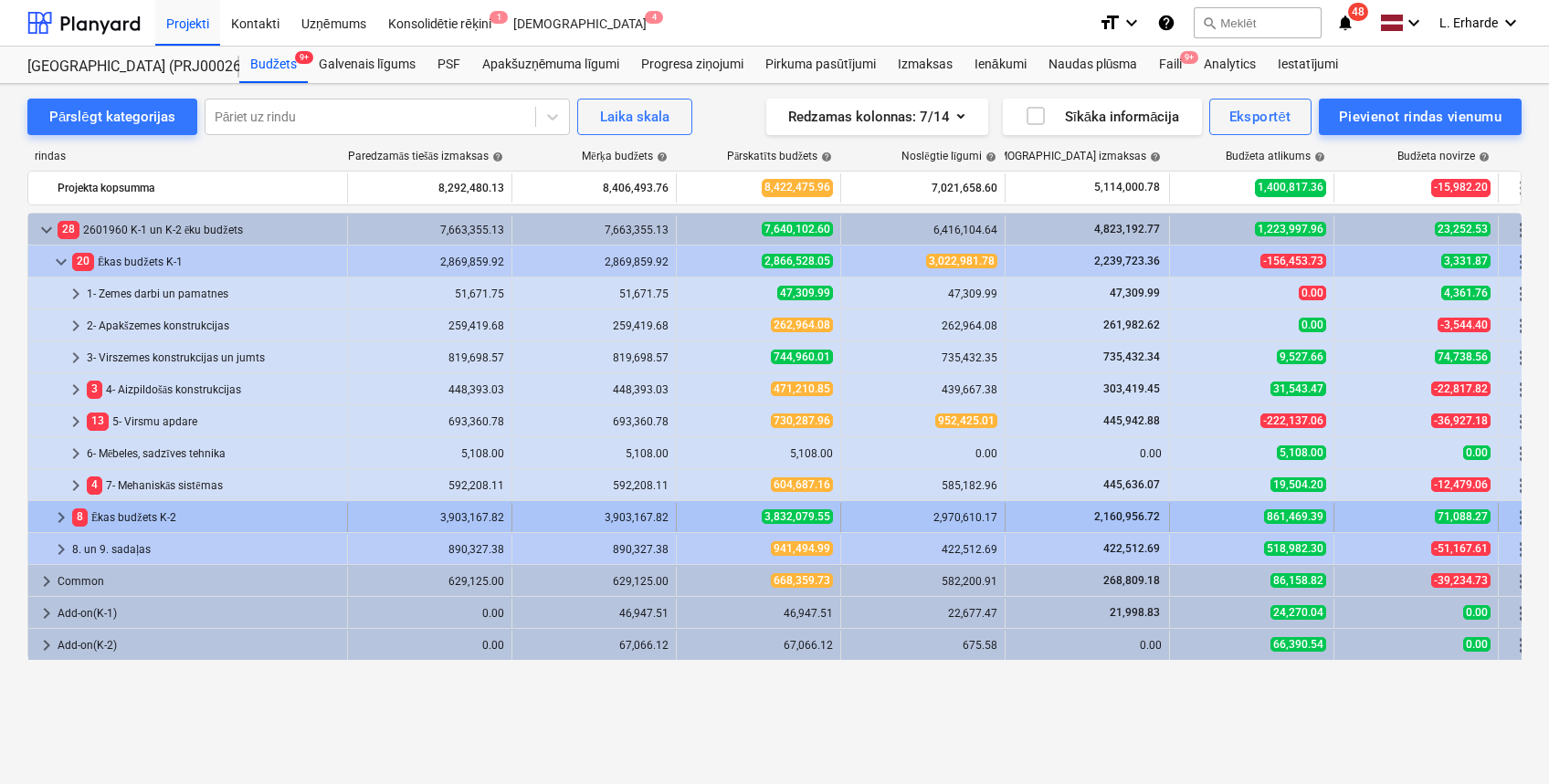
click at [60, 507] on span "keyboard_arrow_right" at bounding box center [61, 517] width 22 height 22
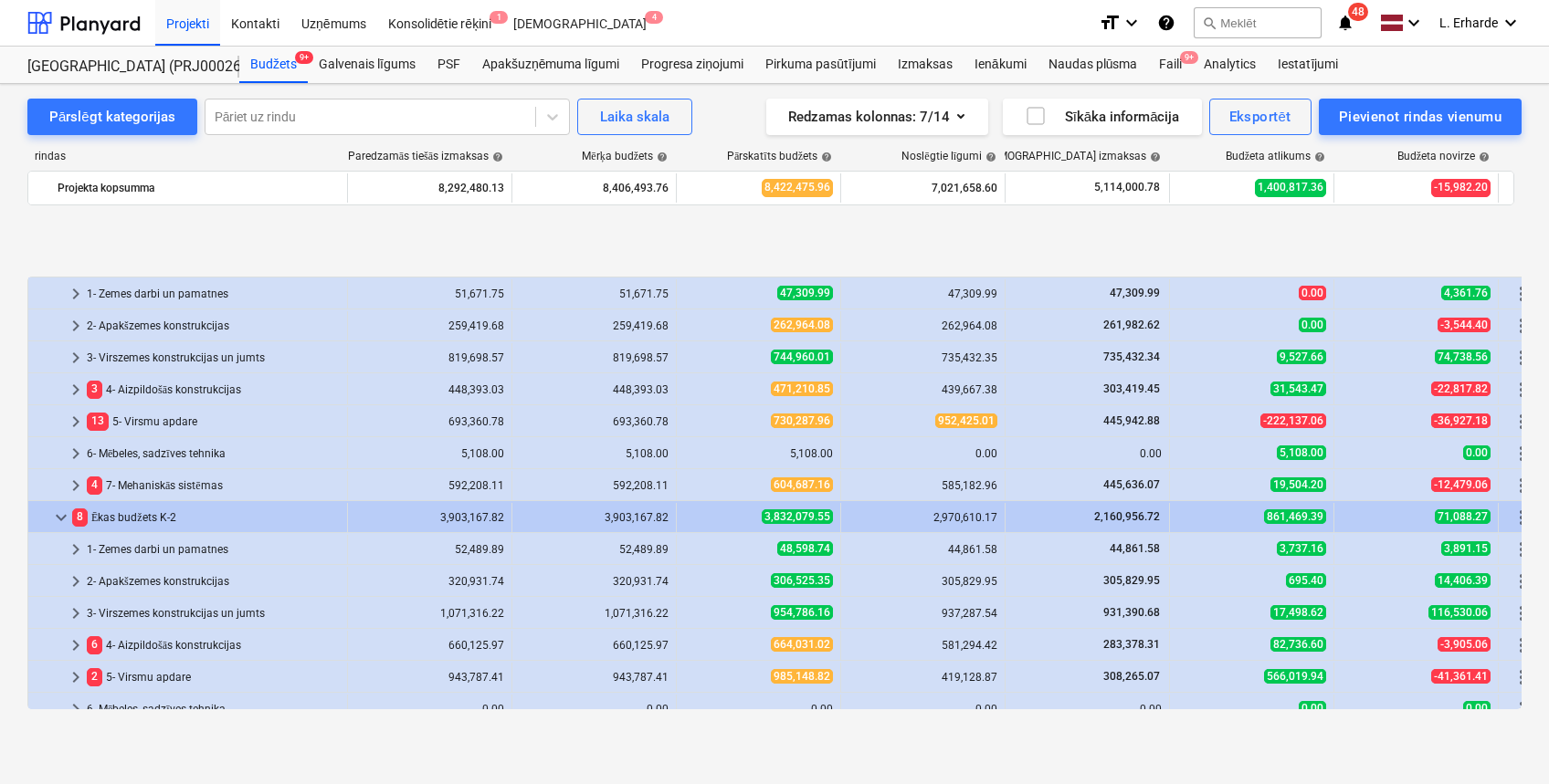
scroll to position [122, 0]
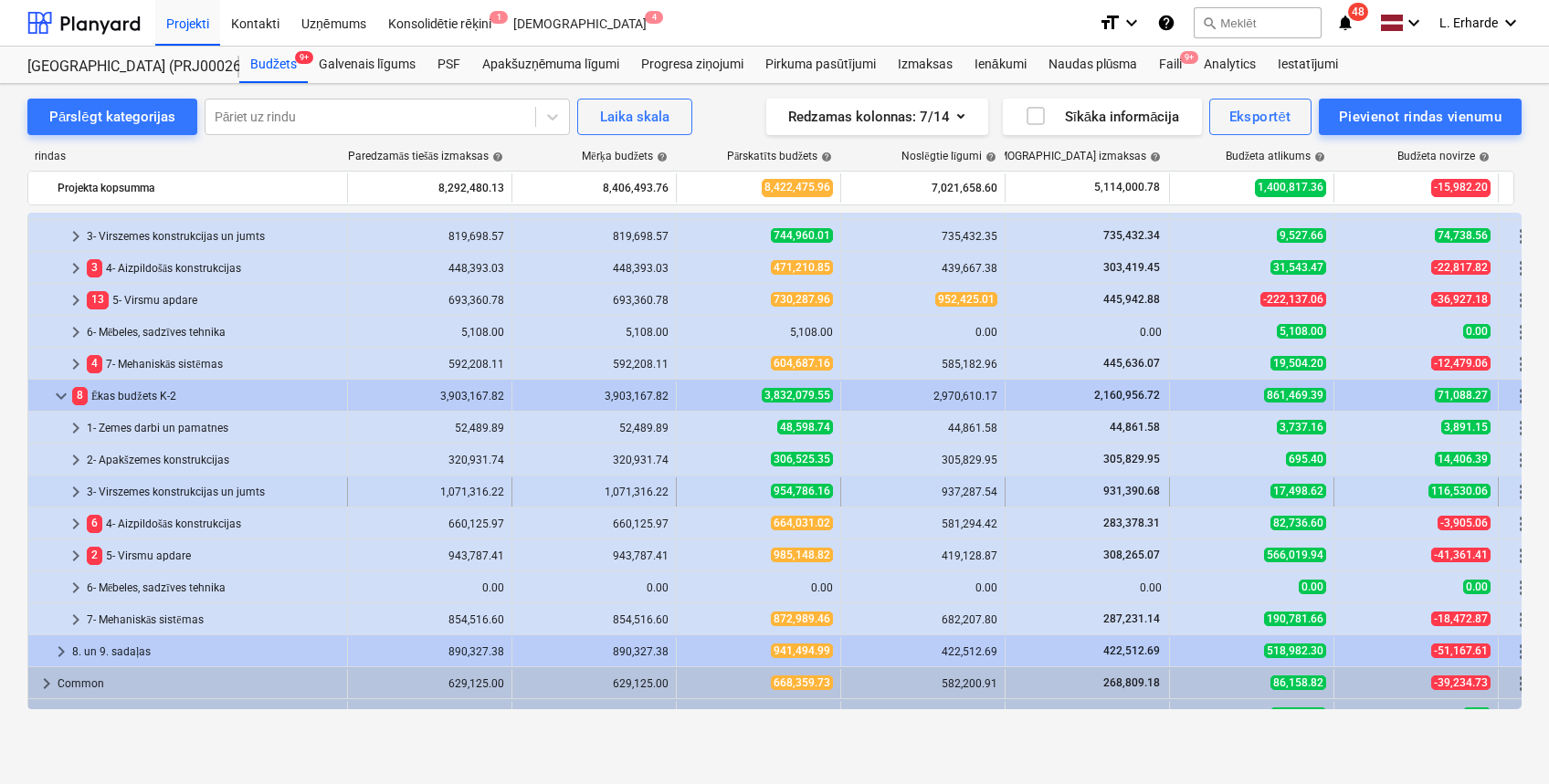
click at [74, 489] on span "keyboard_arrow_right" at bounding box center [75, 492] width 22 height 22
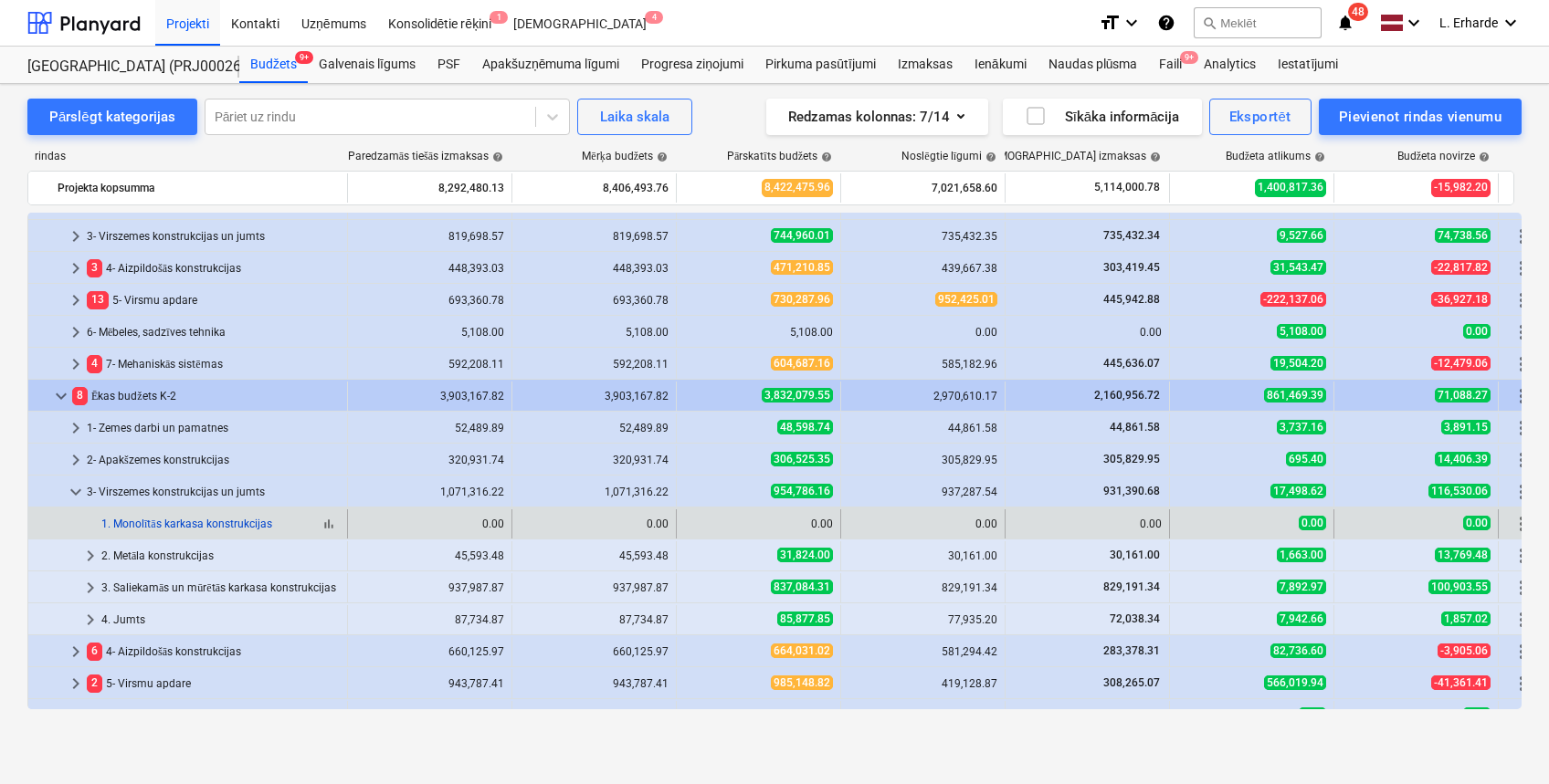
click at [257, 522] on link "1. Monolītās karkasa konstrukcijas" at bounding box center [186, 523] width 171 height 13
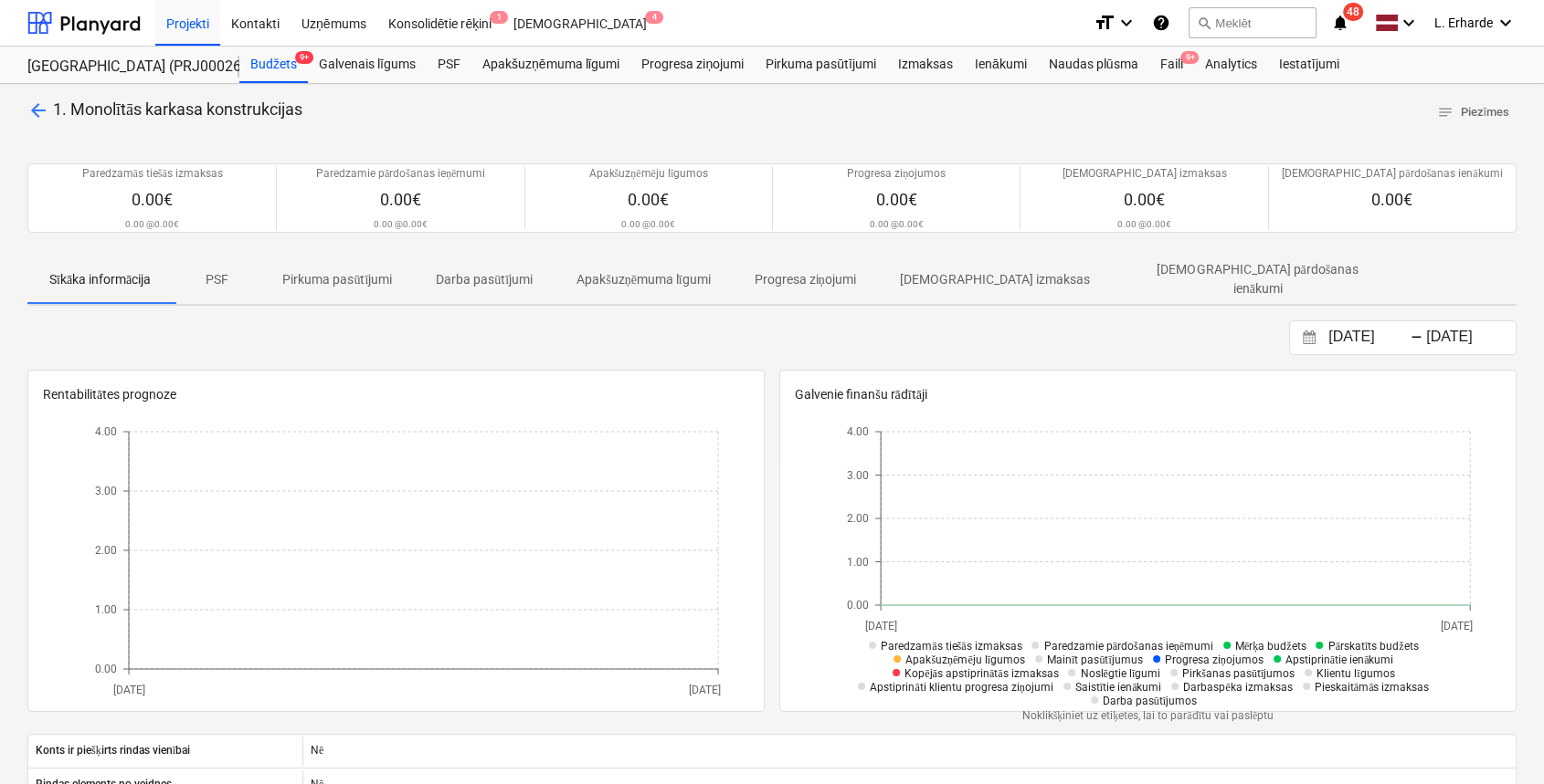
click at [42, 115] on span "arrow_back" at bounding box center [38, 111] width 22 height 22
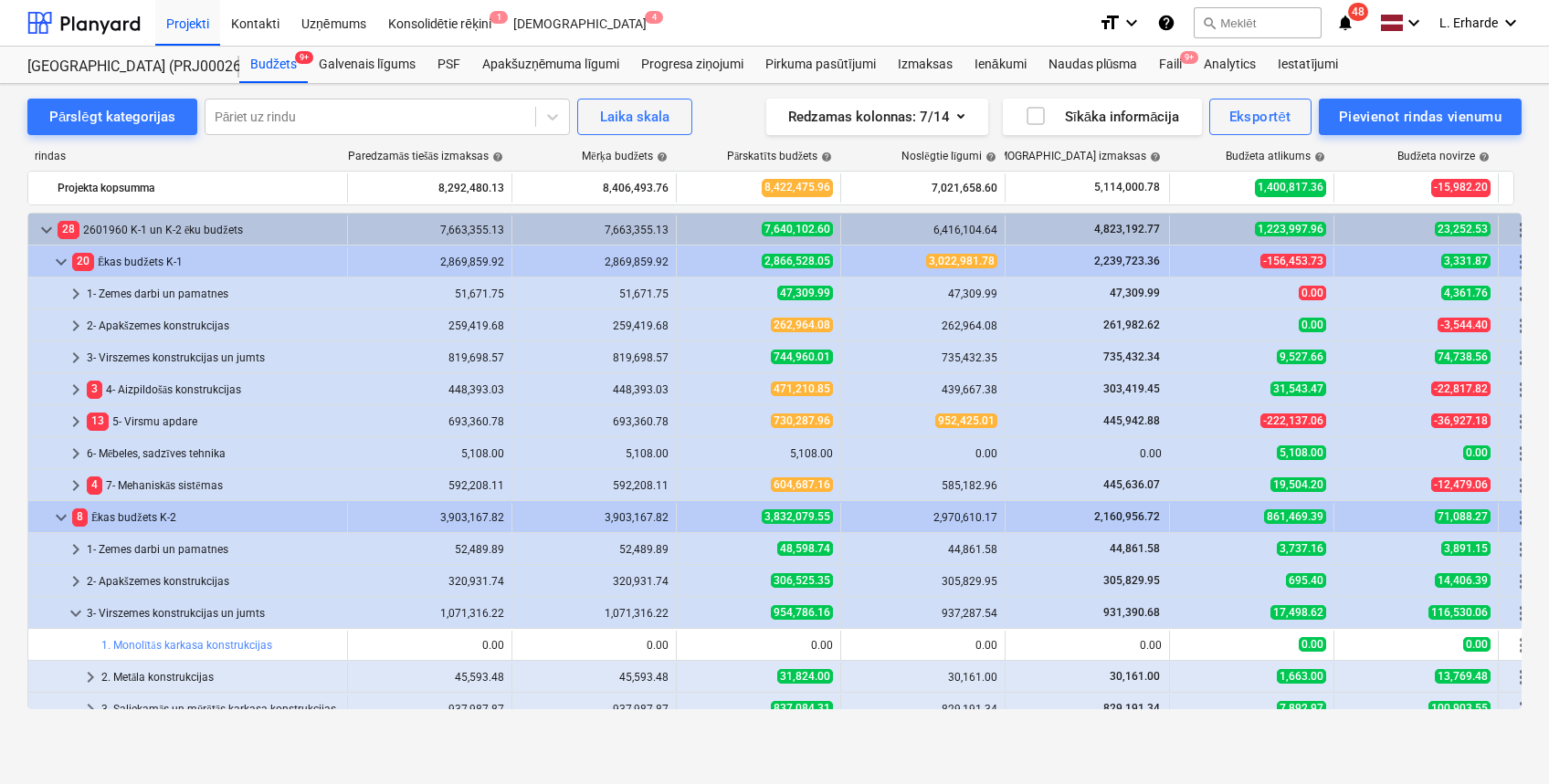
scroll to position [122, 0]
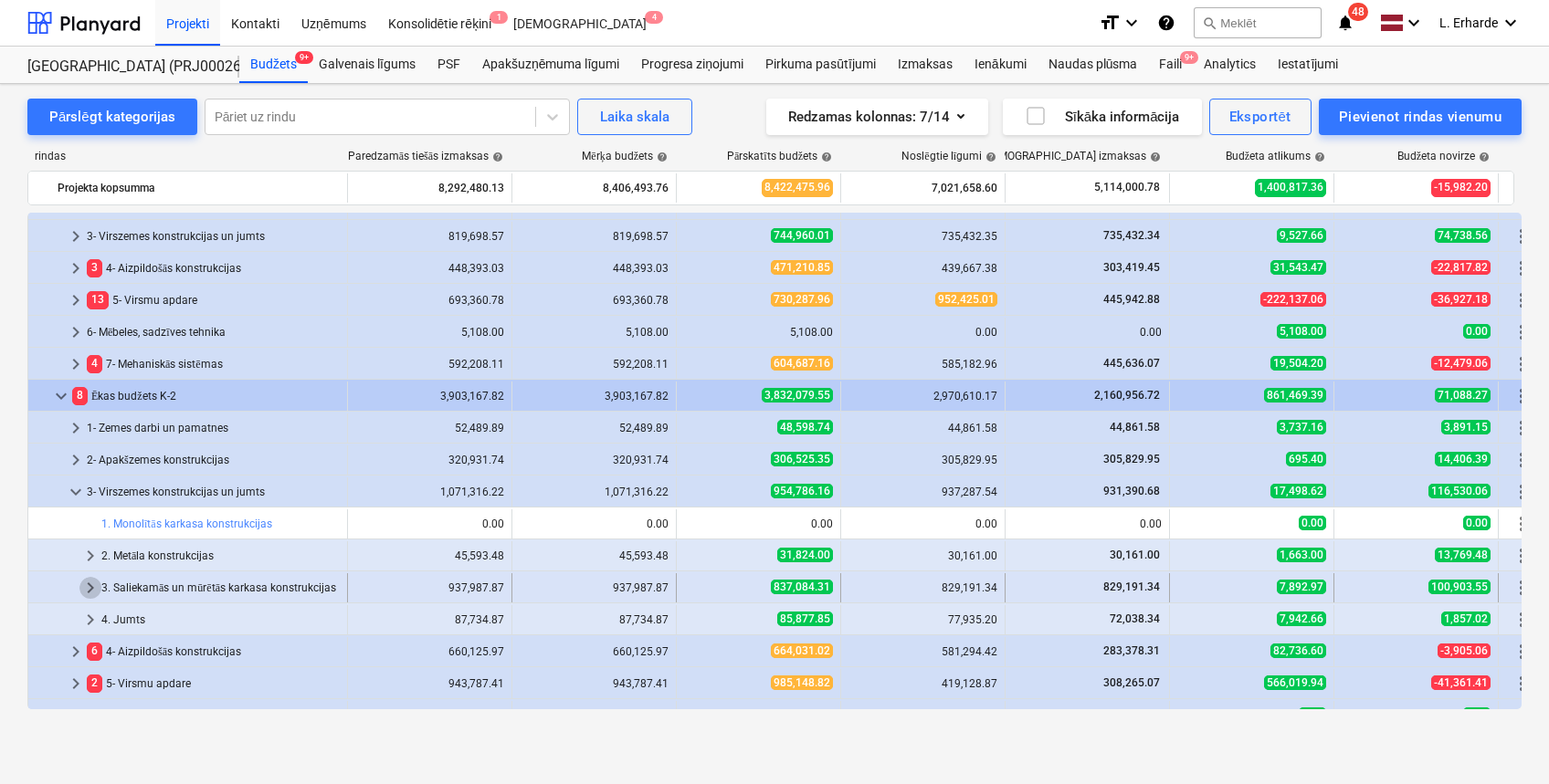
click at [91, 592] on span "keyboard_arrow_right" at bounding box center [90, 588] width 22 height 22
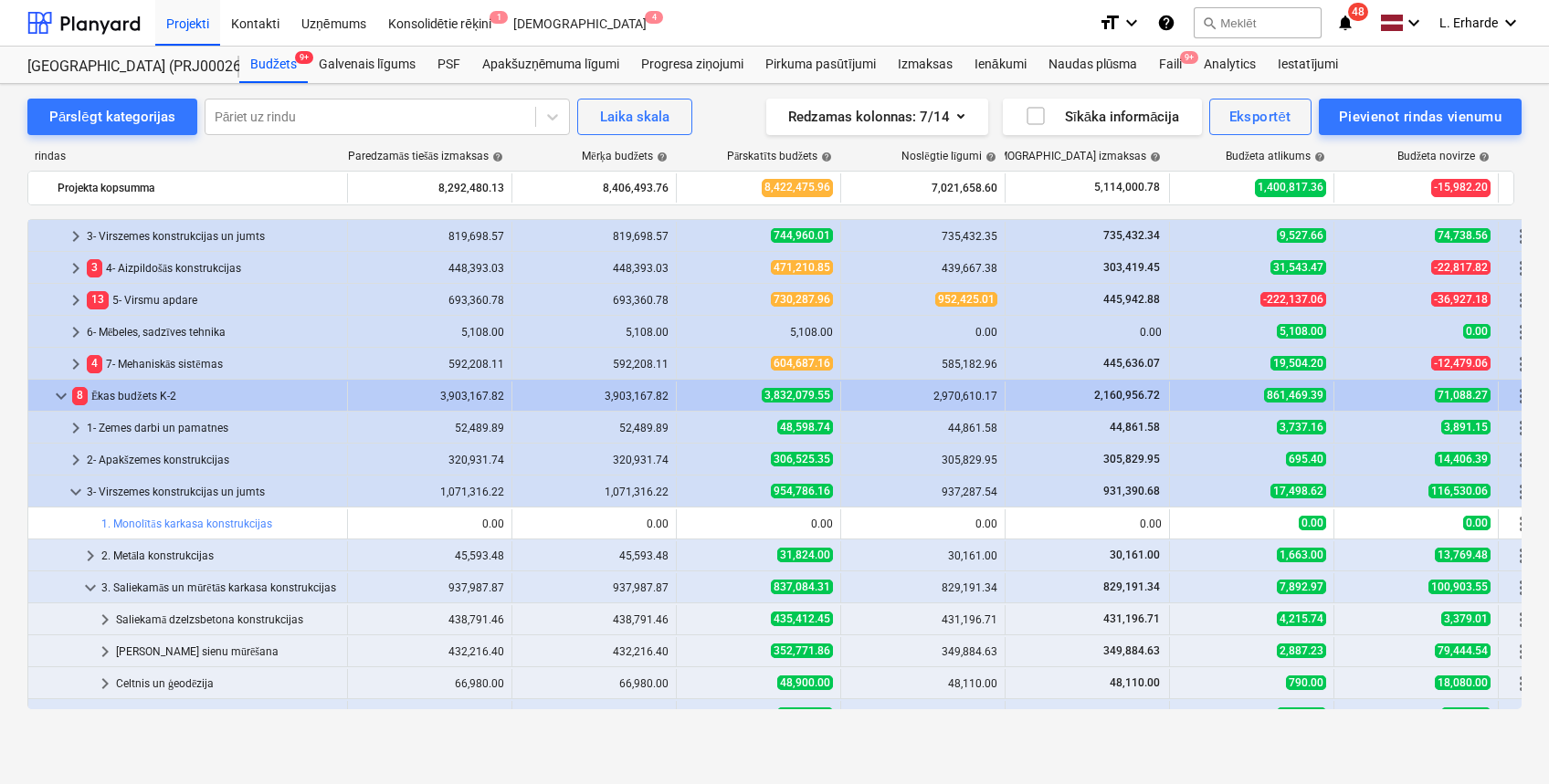
scroll to position [243, 0]
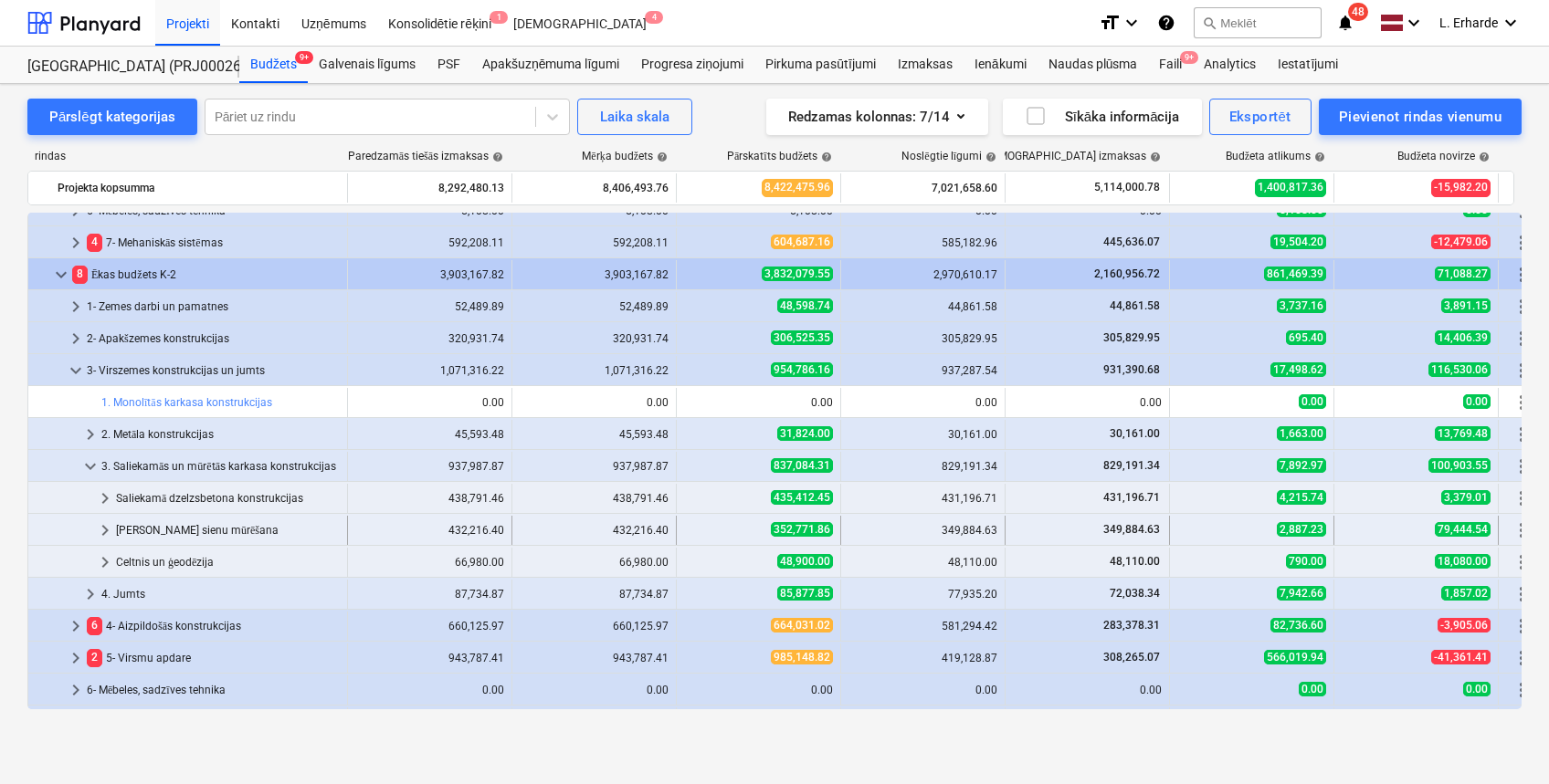
click at [168, 526] on div "[PERSON_NAME] sienu mūrēšana" at bounding box center [227, 530] width 224 height 29
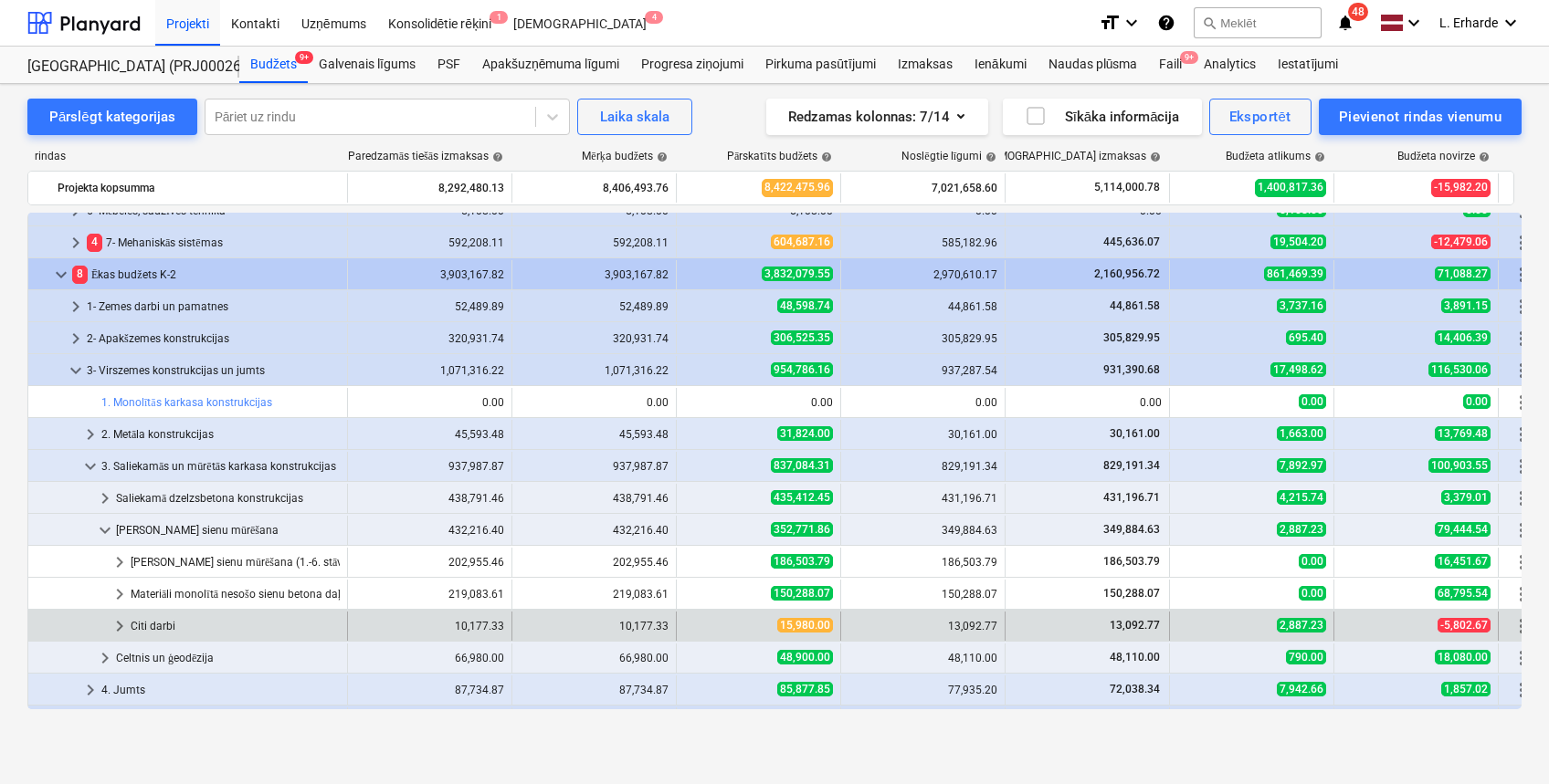
click at [146, 620] on div "Citi darbi" at bounding box center [234, 626] width 209 height 29
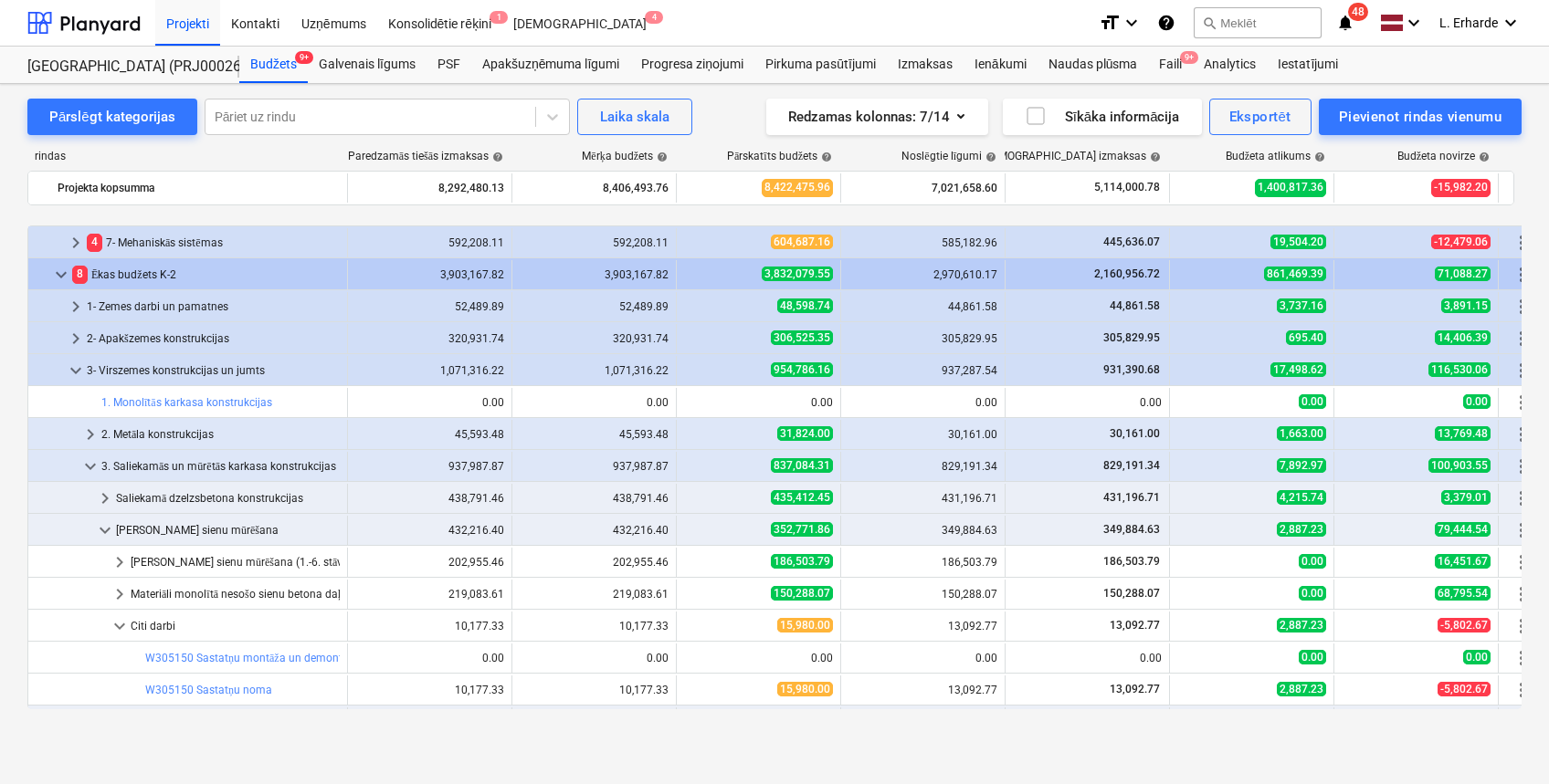
scroll to position [366, 0]
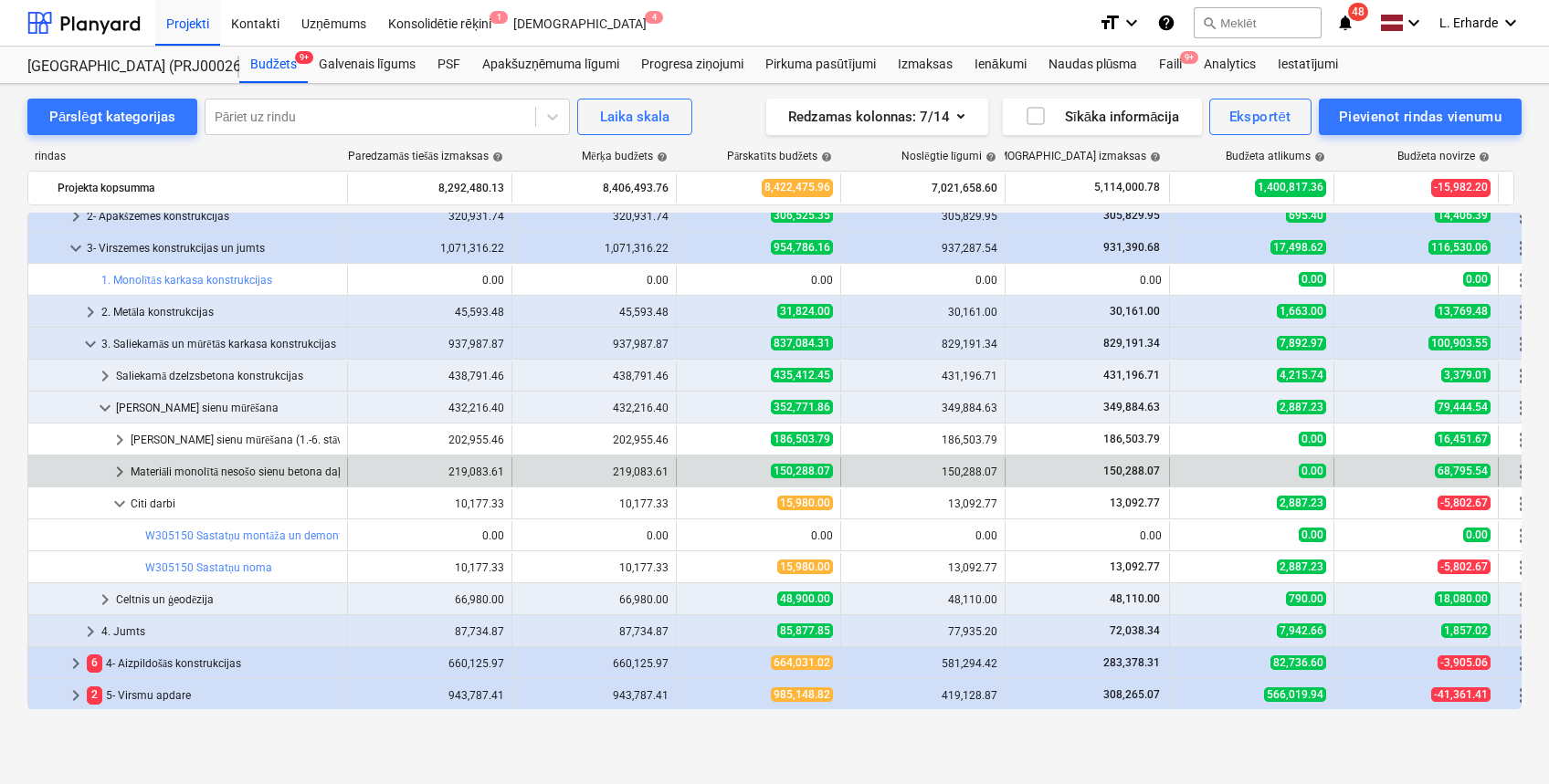
click at [174, 476] on div "Materiāli monolītā nesošo sienu betona daļām (atsevišķi pērkamie)" at bounding box center [234, 472] width 209 height 29
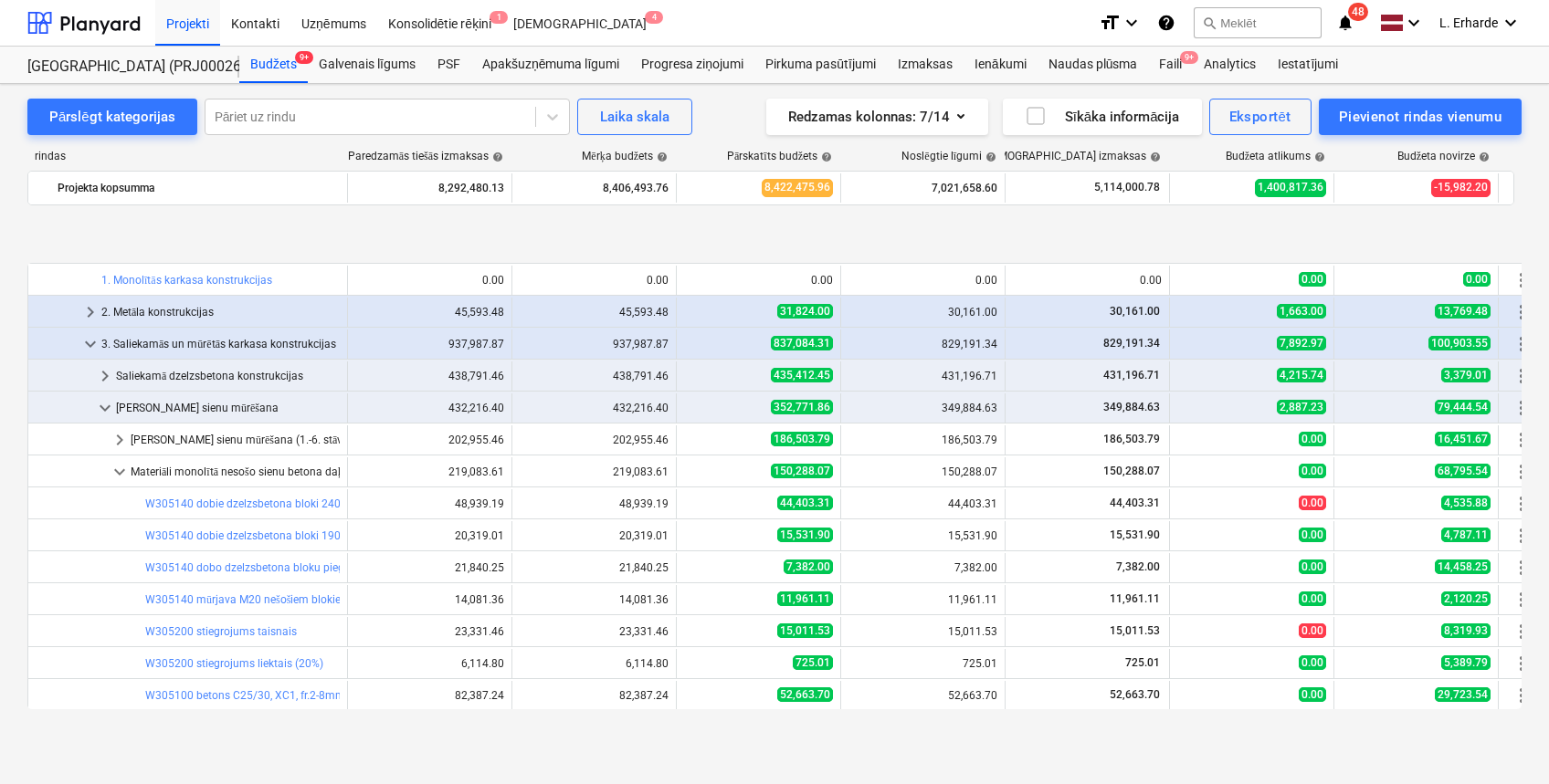
scroll to position [487, 0]
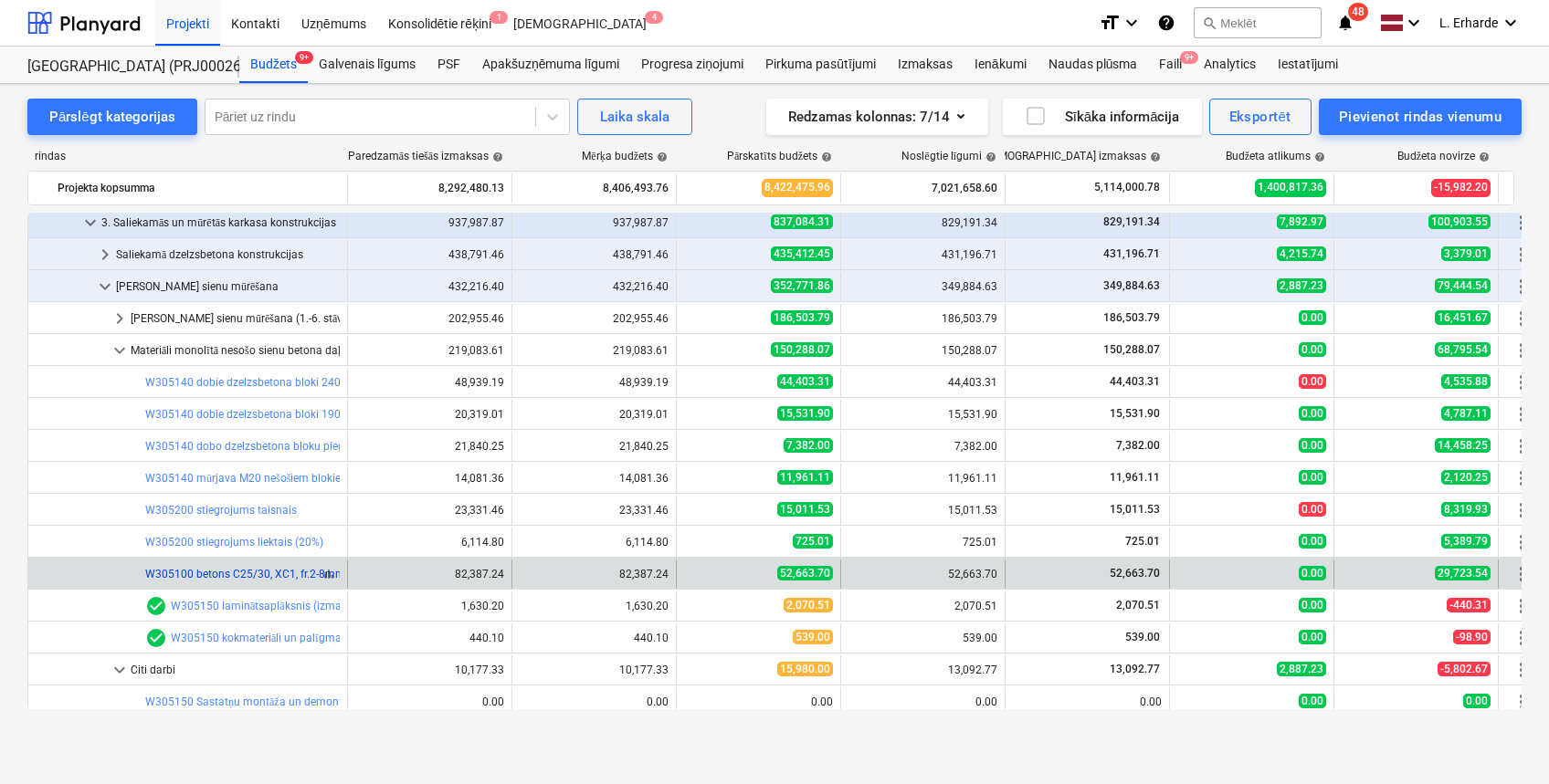
click at [223, 575] on link "W305100 betons C25/30, XC1, fr.2-8mm, ar plastifikatoru (k=1,15) ar piegādi un …" at bounding box center [368, 574] width 446 height 13
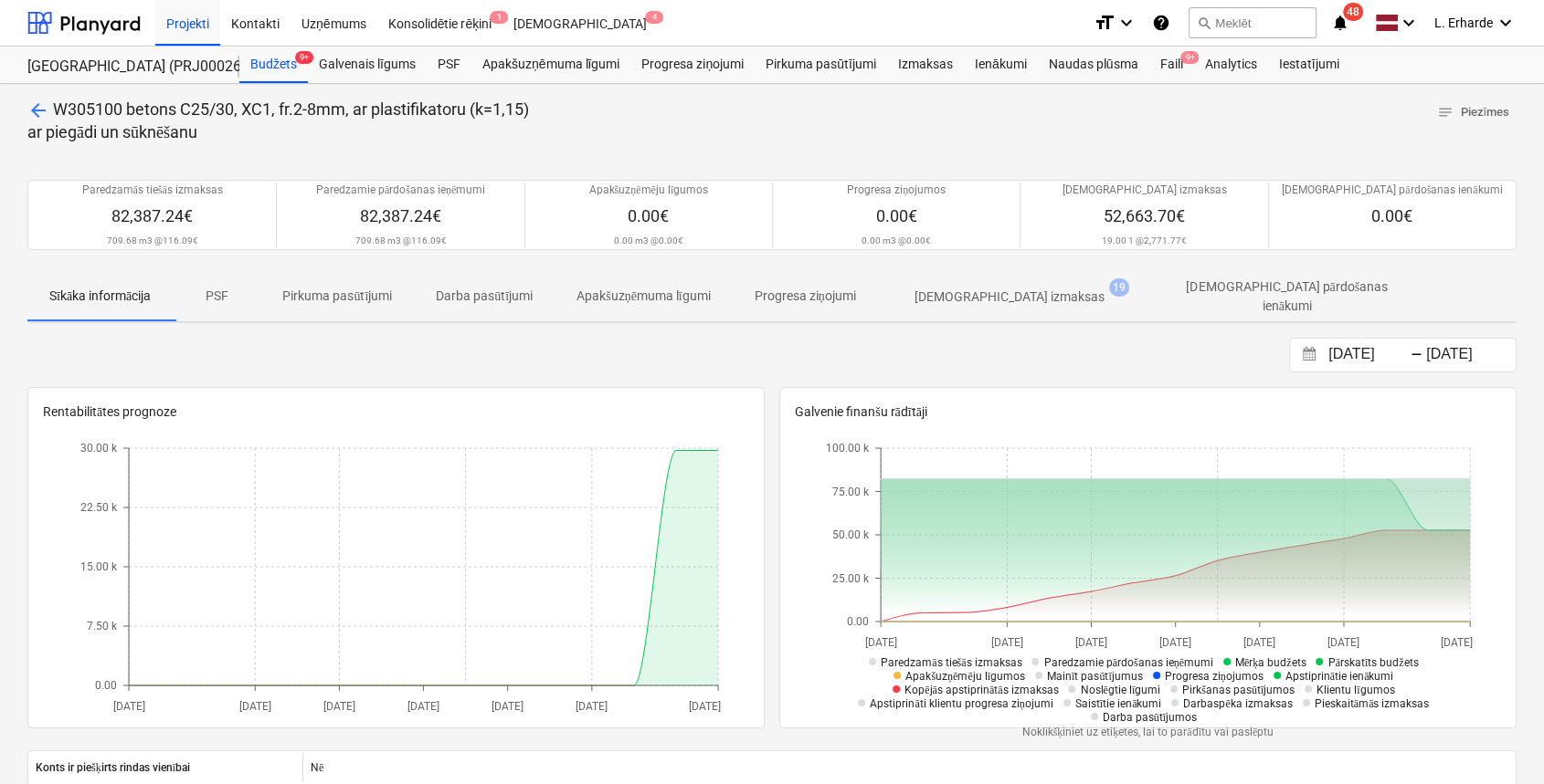
click at [1025, 291] on p "[DEMOGRAPHIC_DATA] izmaksas" at bounding box center [1010, 298] width 190 height 20
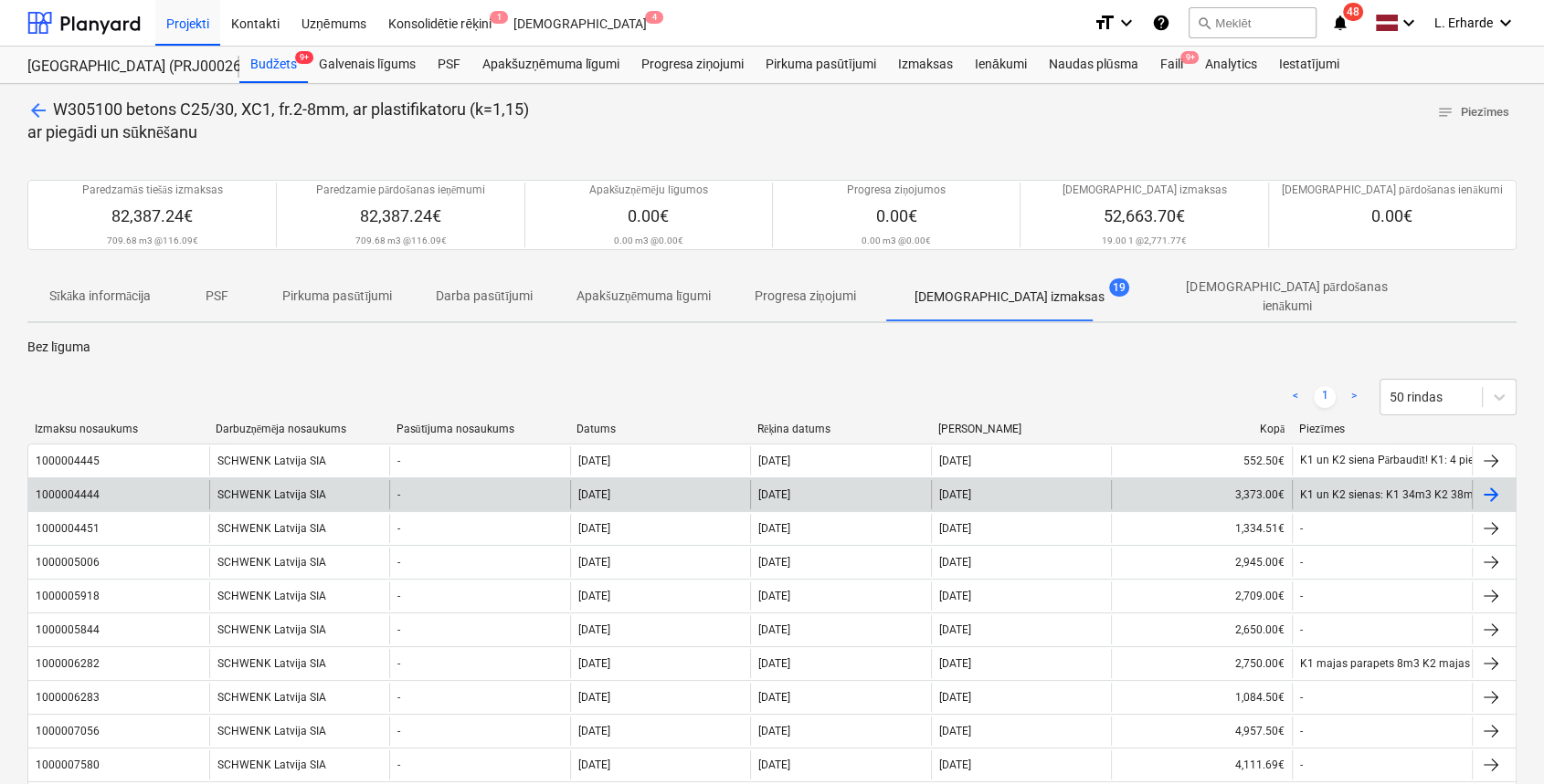
click at [223, 492] on div "SCHWENK Latvija SIA" at bounding box center [299, 495] width 181 height 29
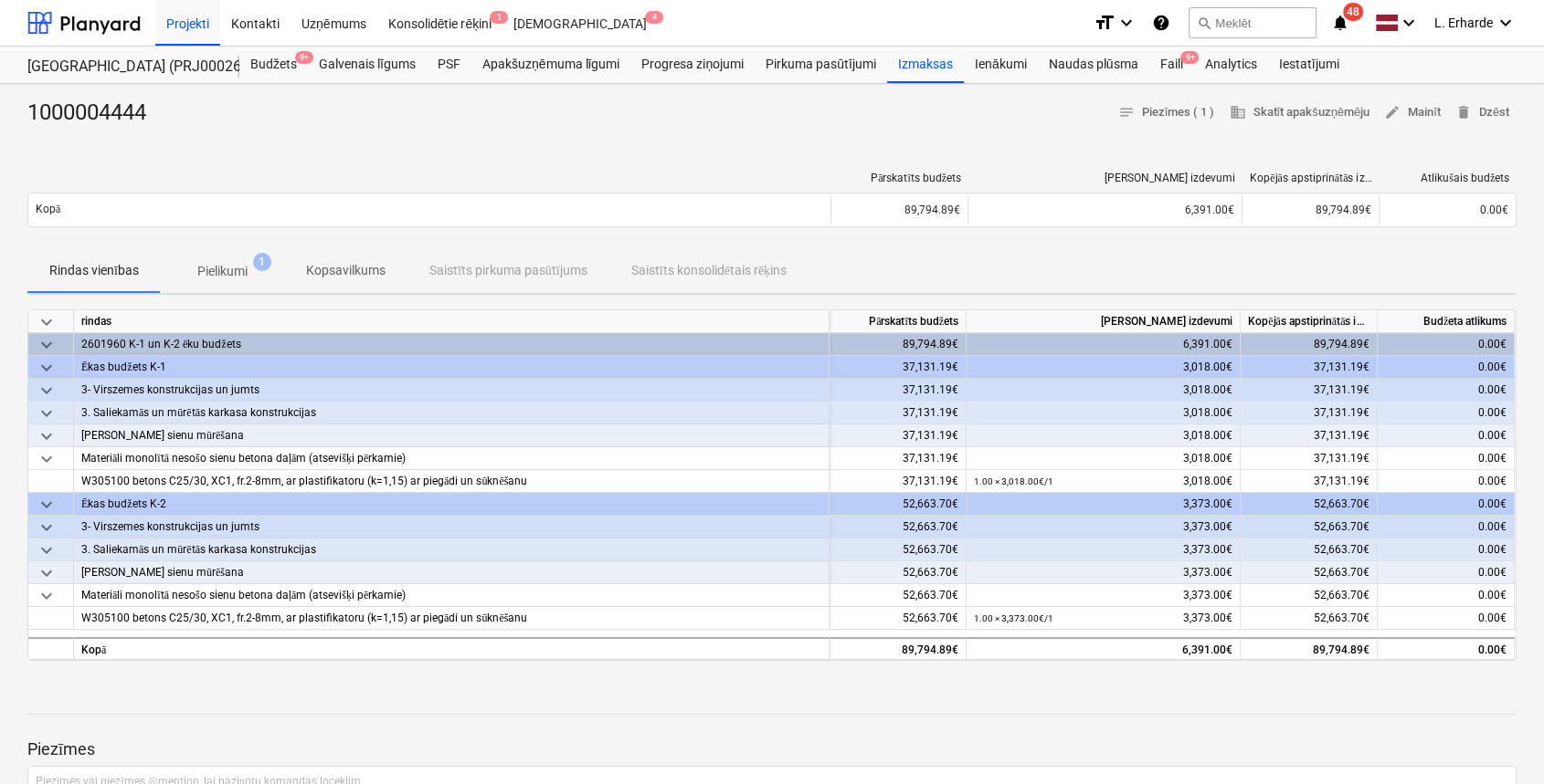
click at [235, 264] on p "Pielikumi" at bounding box center [222, 271] width 50 height 20
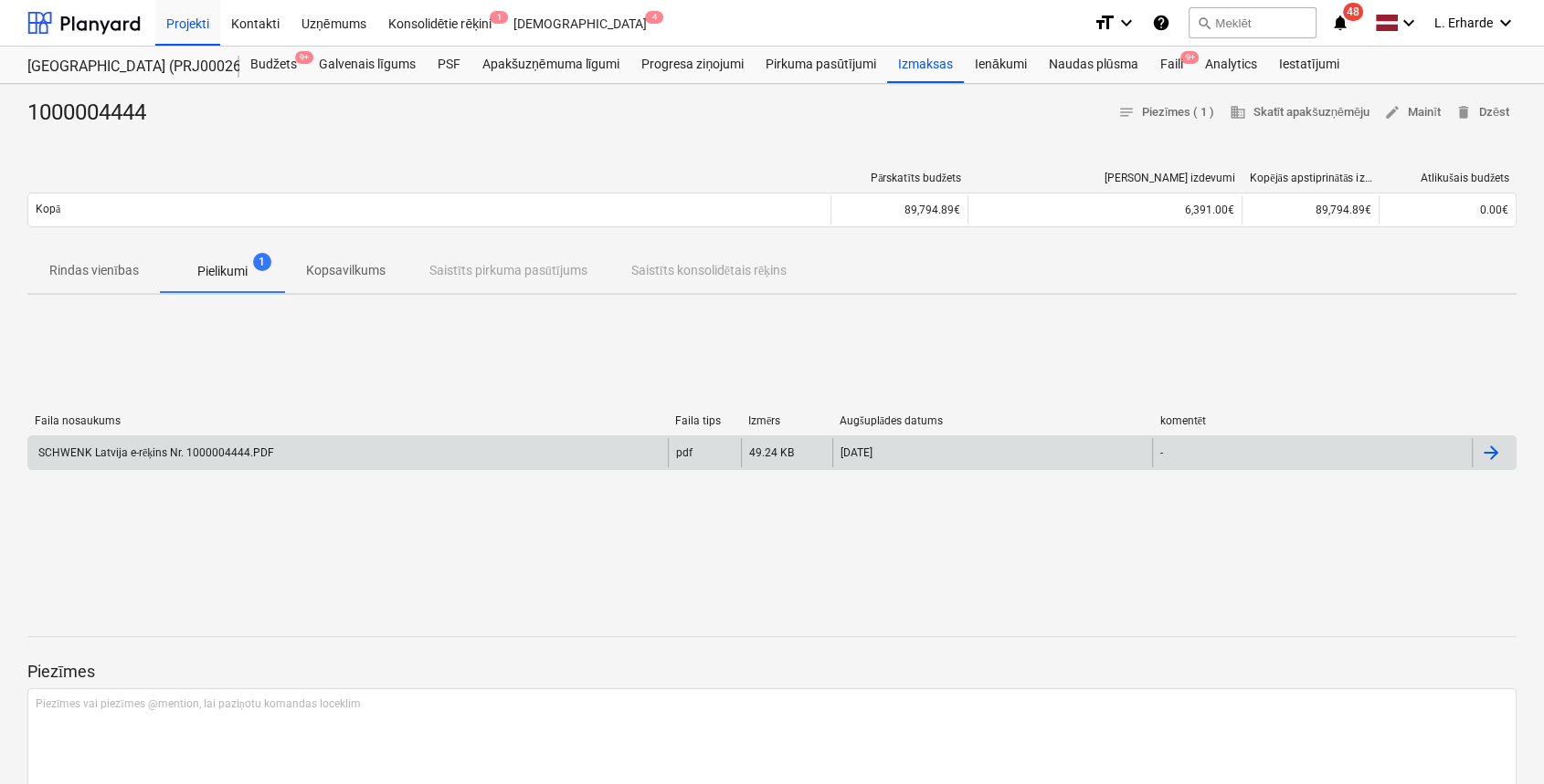
click at [244, 455] on div "SCHWENK Latvija e-rēķins Nr. 1000004444.PDF" at bounding box center [154, 454] width 238 height 14
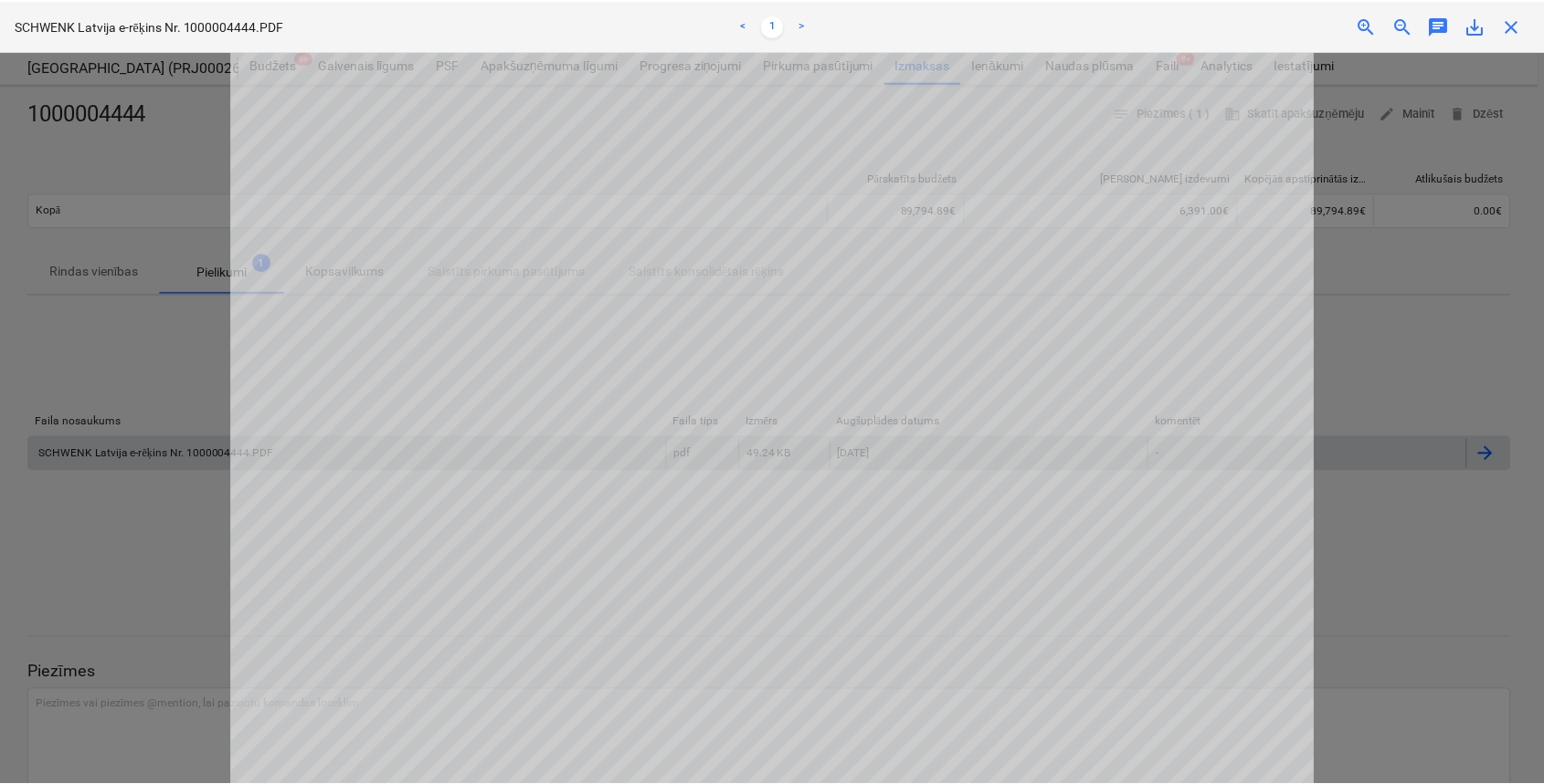
scroll to position [366, 0]
click at [1433, 355] on div at bounding box center [774, 417] width 1549 height 733
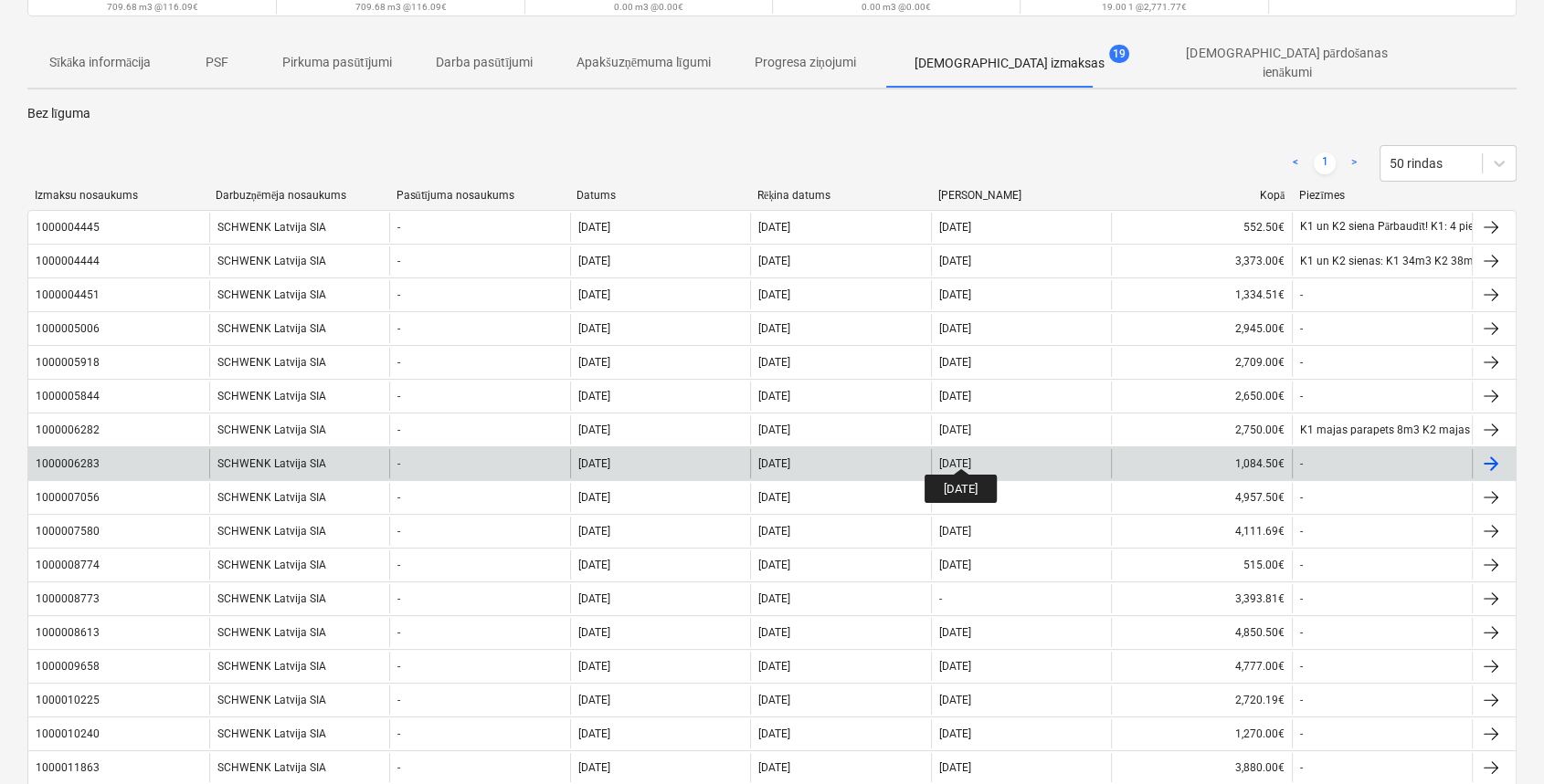
scroll to position [243, 0]
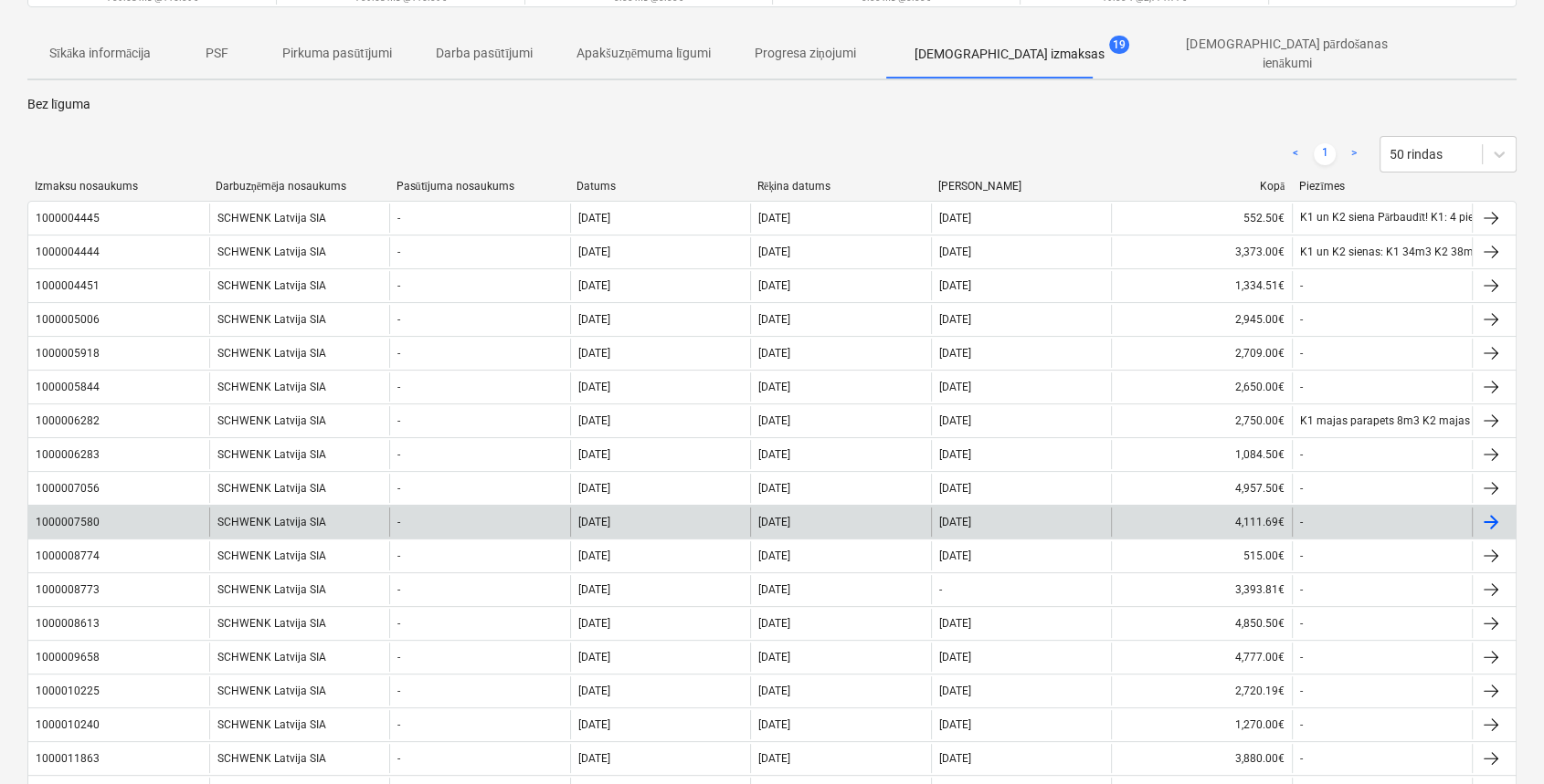
click at [99, 515] on div "1000007580" at bounding box center [69, 521] width 68 height 13
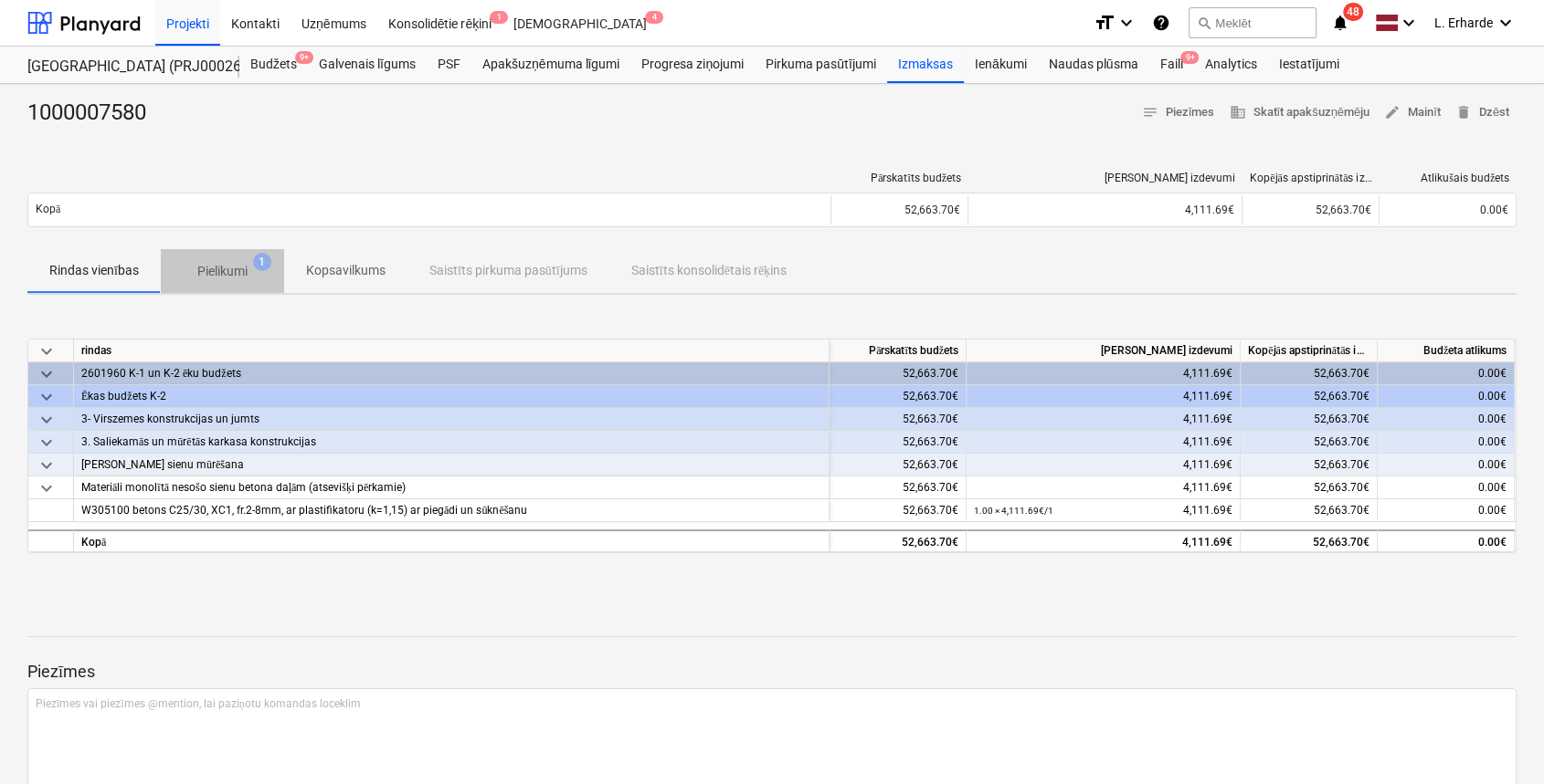
click at [242, 278] on p "Pielikumi" at bounding box center [222, 271] width 50 height 20
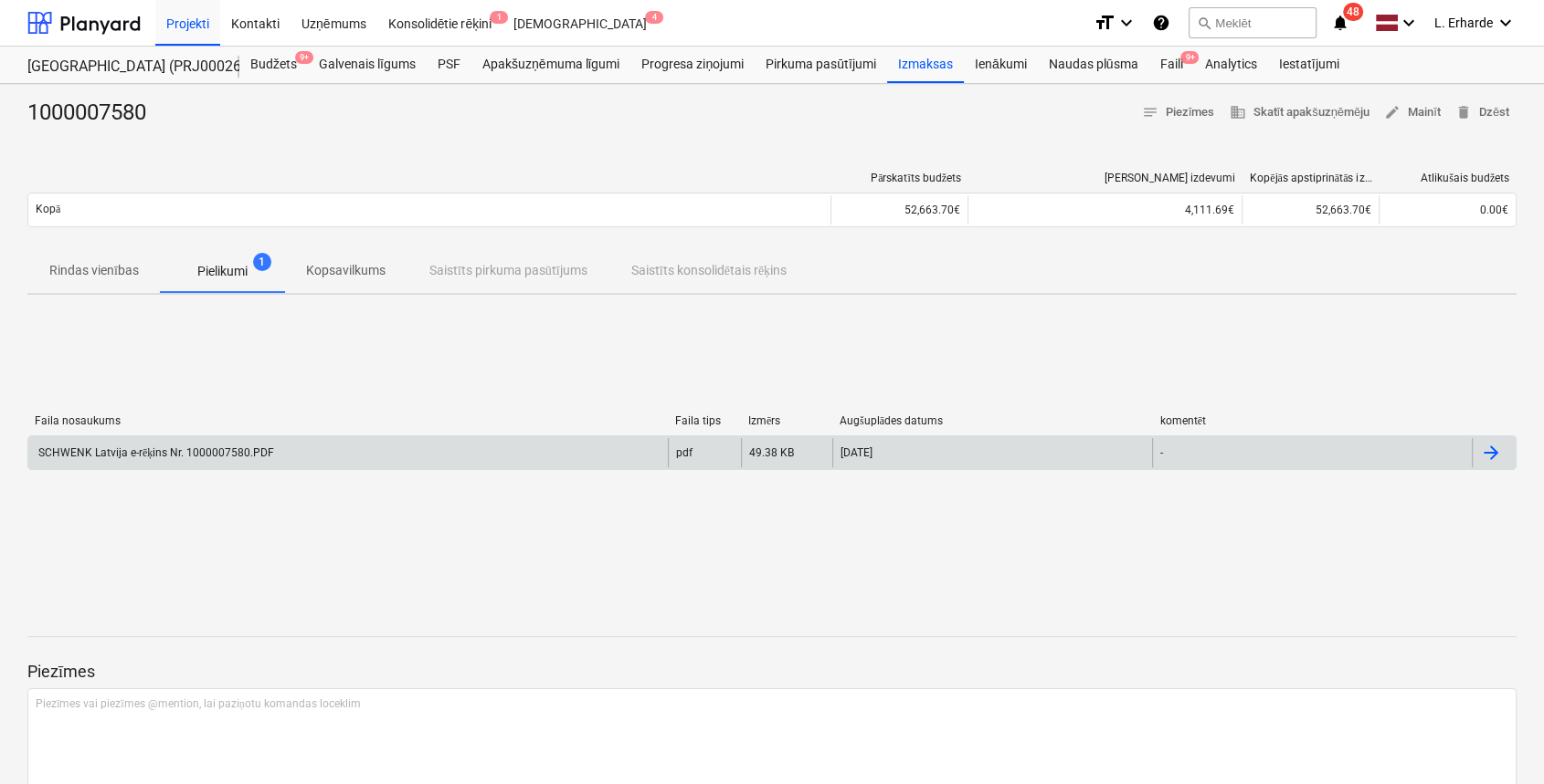
click at [190, 456] on div "SCHWENK Latvija e-rēķins Nr. 1000007580.PDF" at bounding box center [154, 454] width 238 height 14
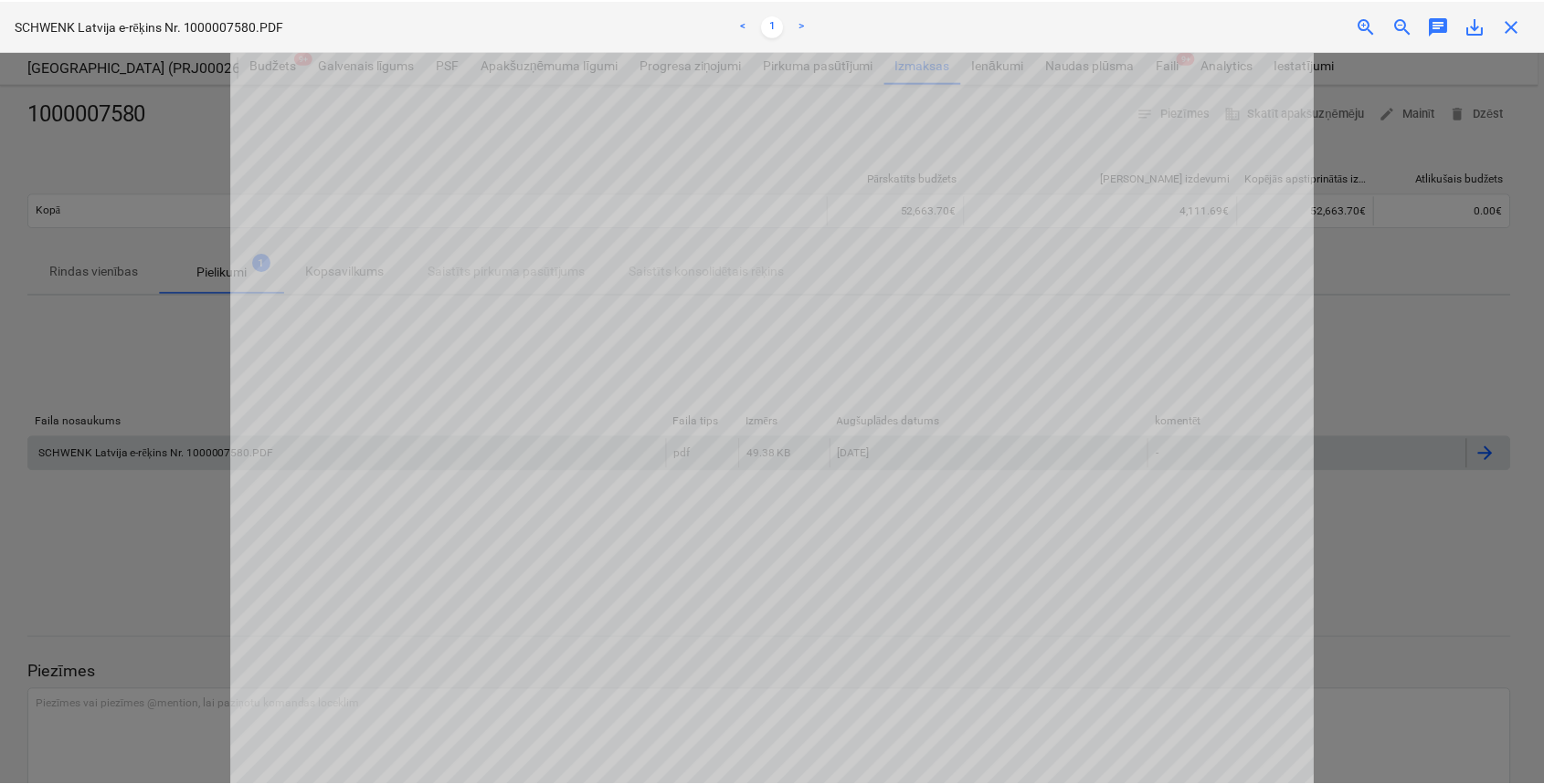
scroll to position [487, 0]
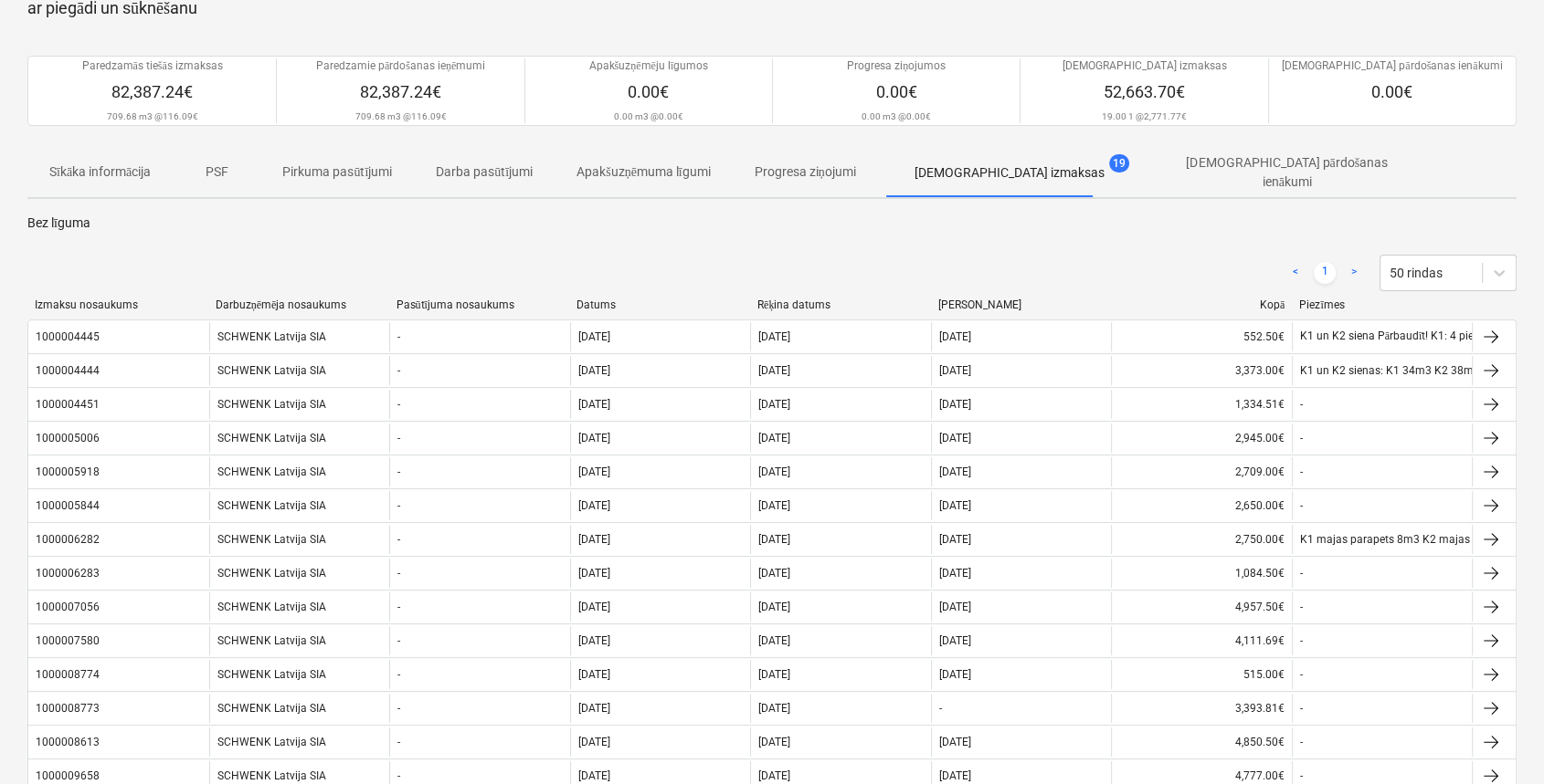
scroll to position [122, 0]
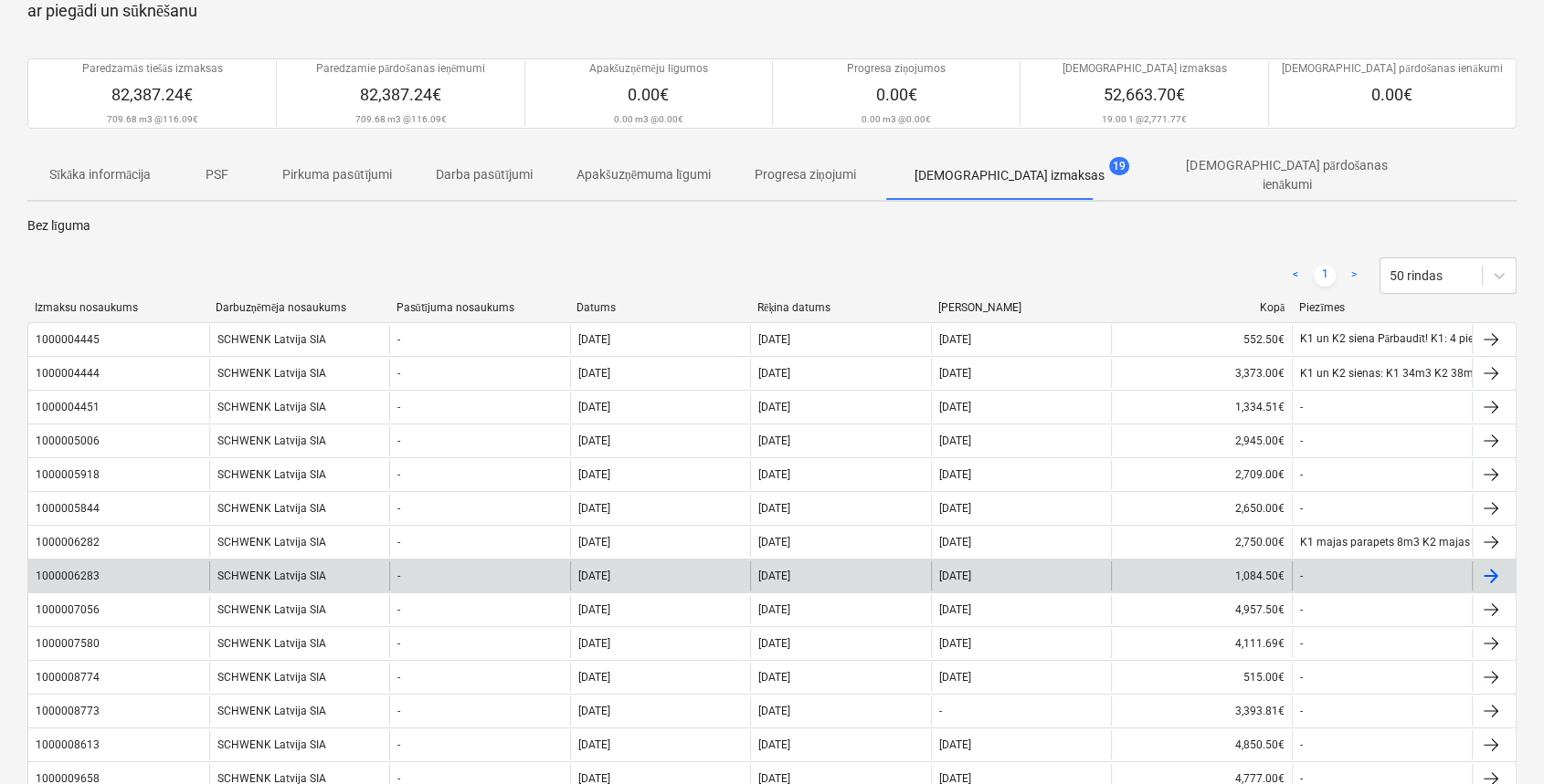
click at [260, 578] on div "SCHWENK Latvija SIA" at bounding box center [299, 576] width 181 height 29
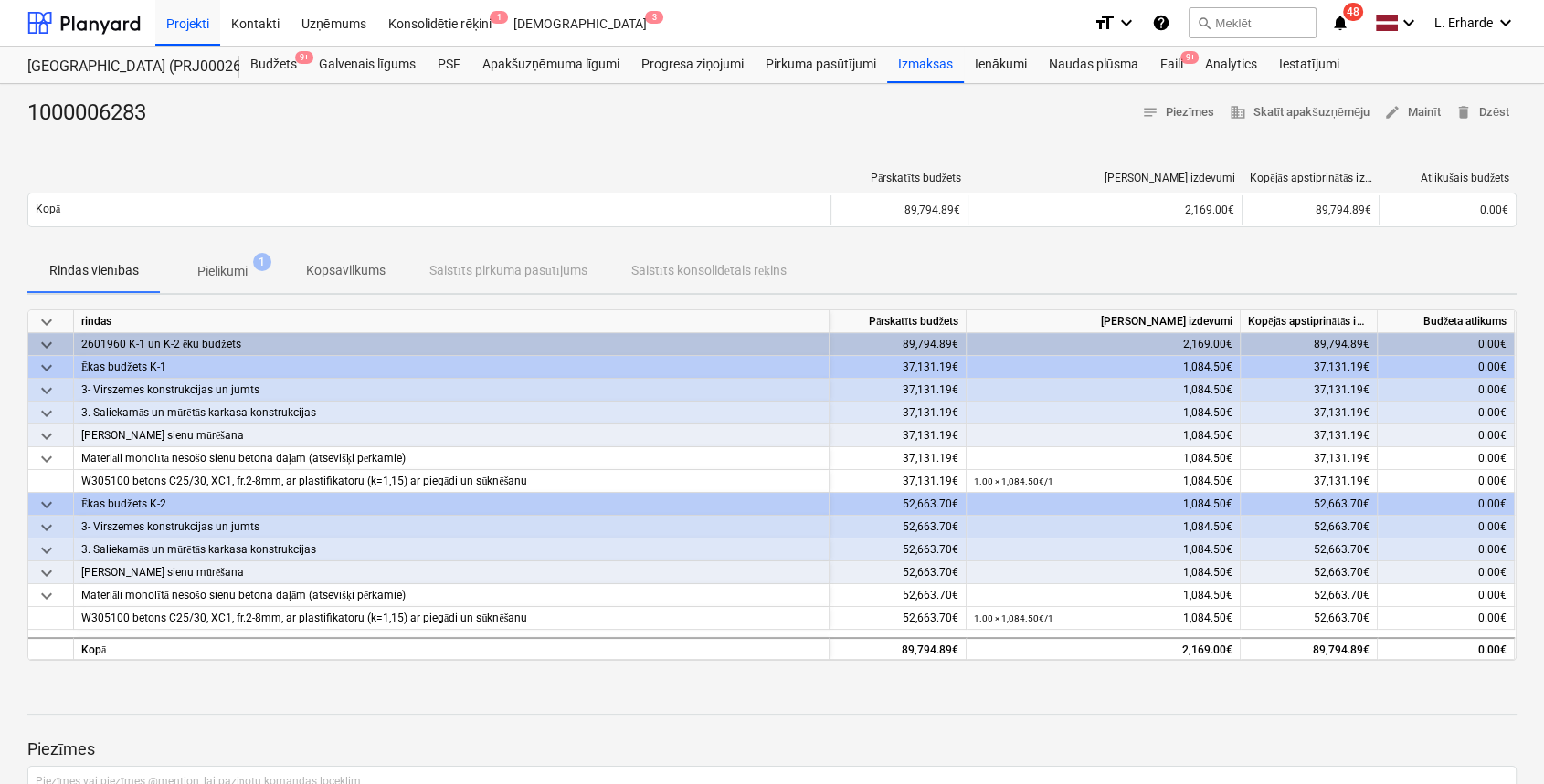
click at [227, 274] on p "Pielikumi" at bounding box center [222, 271] width 50 height 20
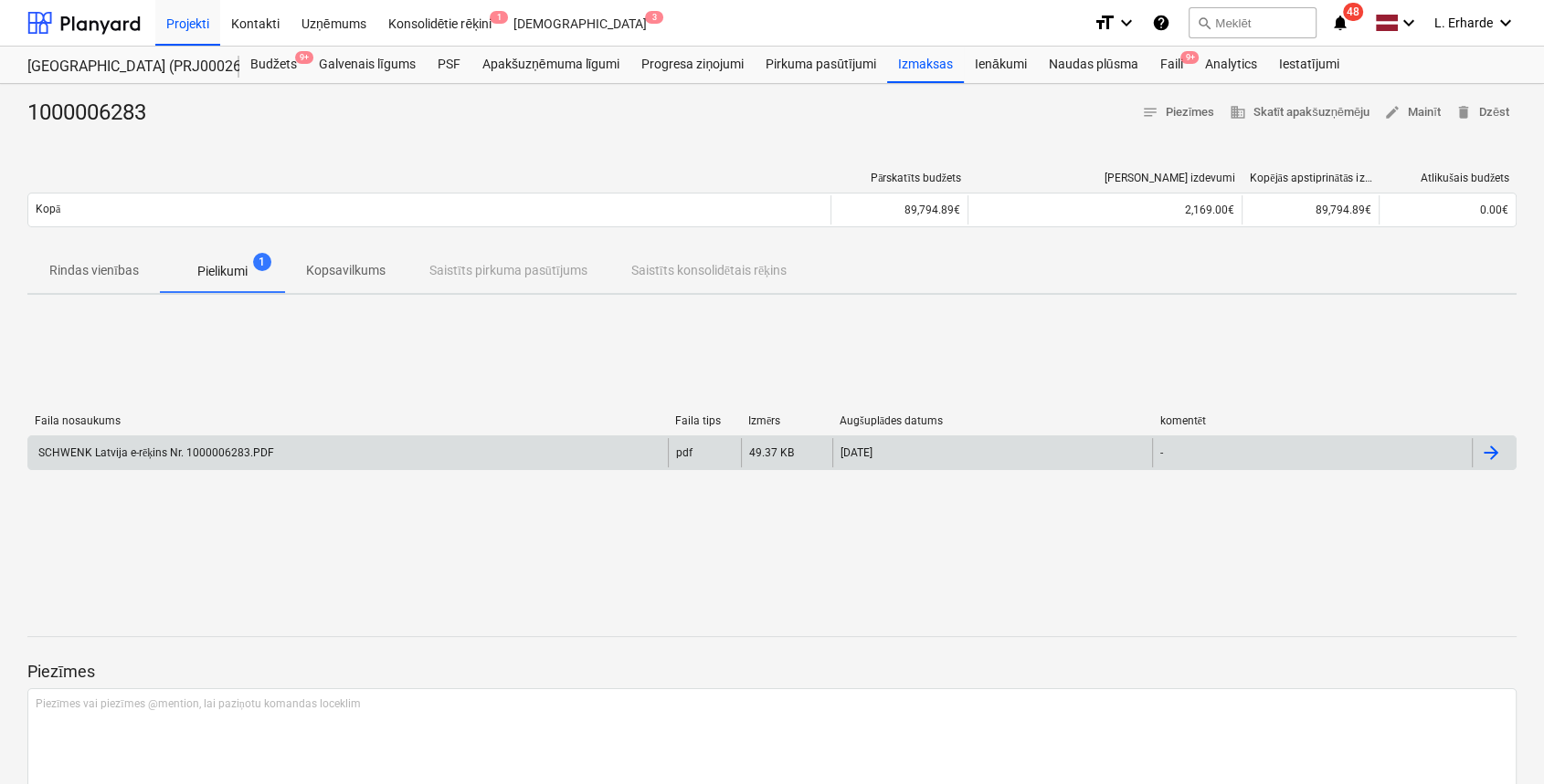
click at [239, 456] on div "SCHWENK Latvija e-rēķins Nr. 1000006283.PDF" at bounding box center [154, 454] width 238 height 14
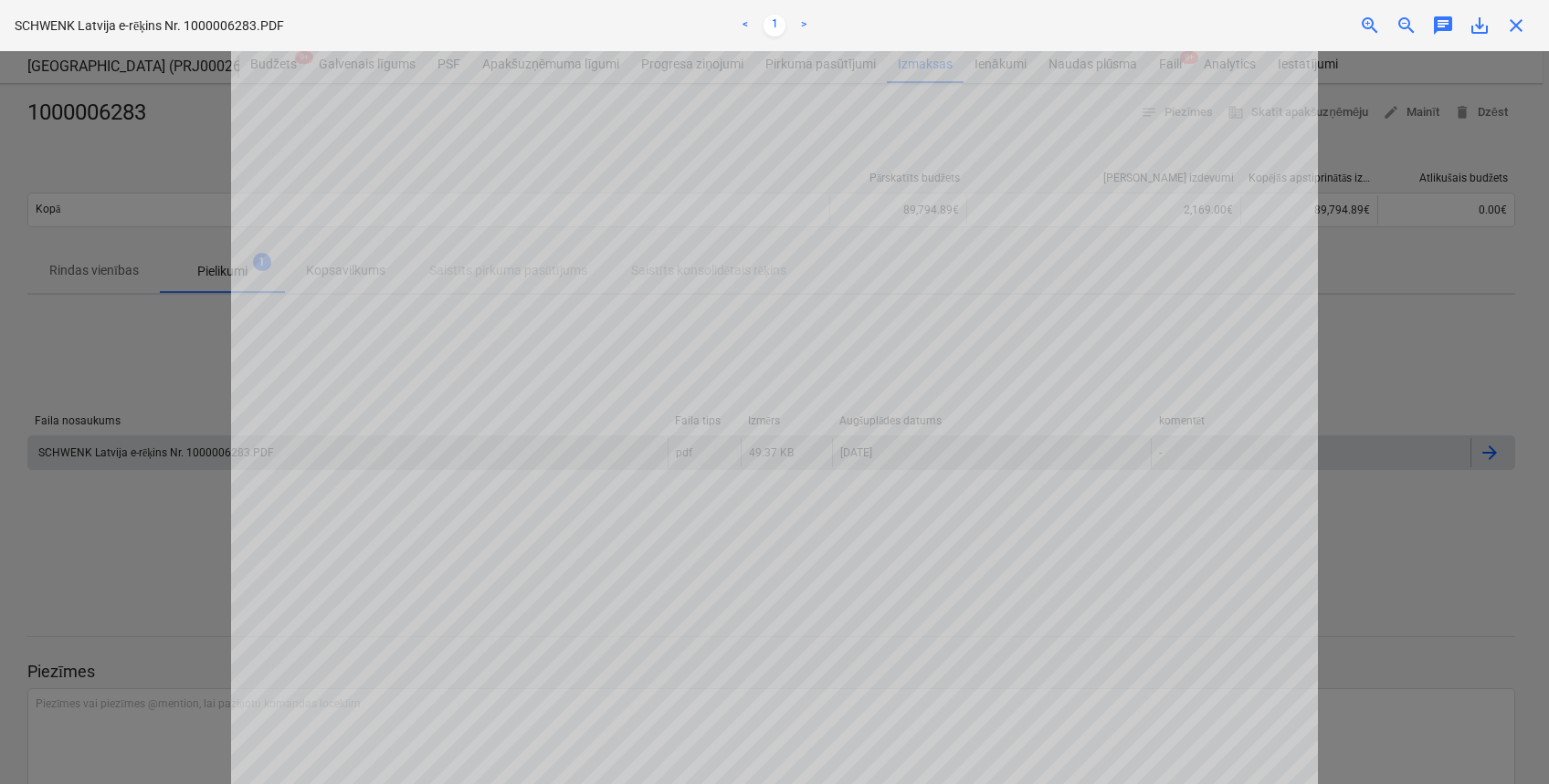
scroll to position [487, 0]
click at [145, 217] on div at bounding box center [774, 417] width 1549 height 733
click at [187, 525] on div at bounding box center [774, 417] width 1549 height 733
click at [1513, 31] on span "close" at bounding box center [1517, 25] width 22 height 22
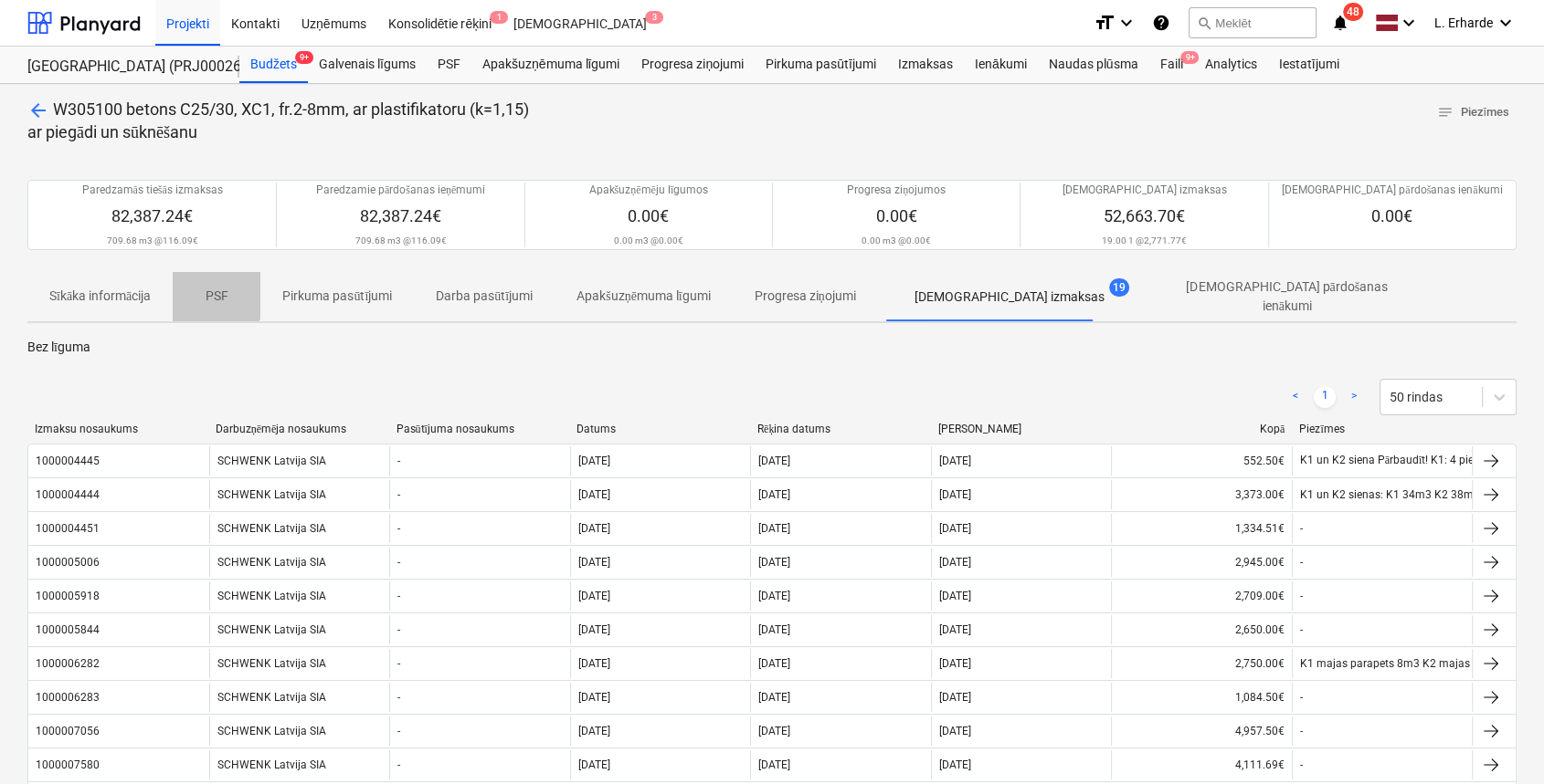
click at [207, 288] on p "PSF" at bounding box center [216, 297] width 44 height 20
click at [33, 102] on span "arrow_back" at bounding box center [38, 111] width 22 height 22
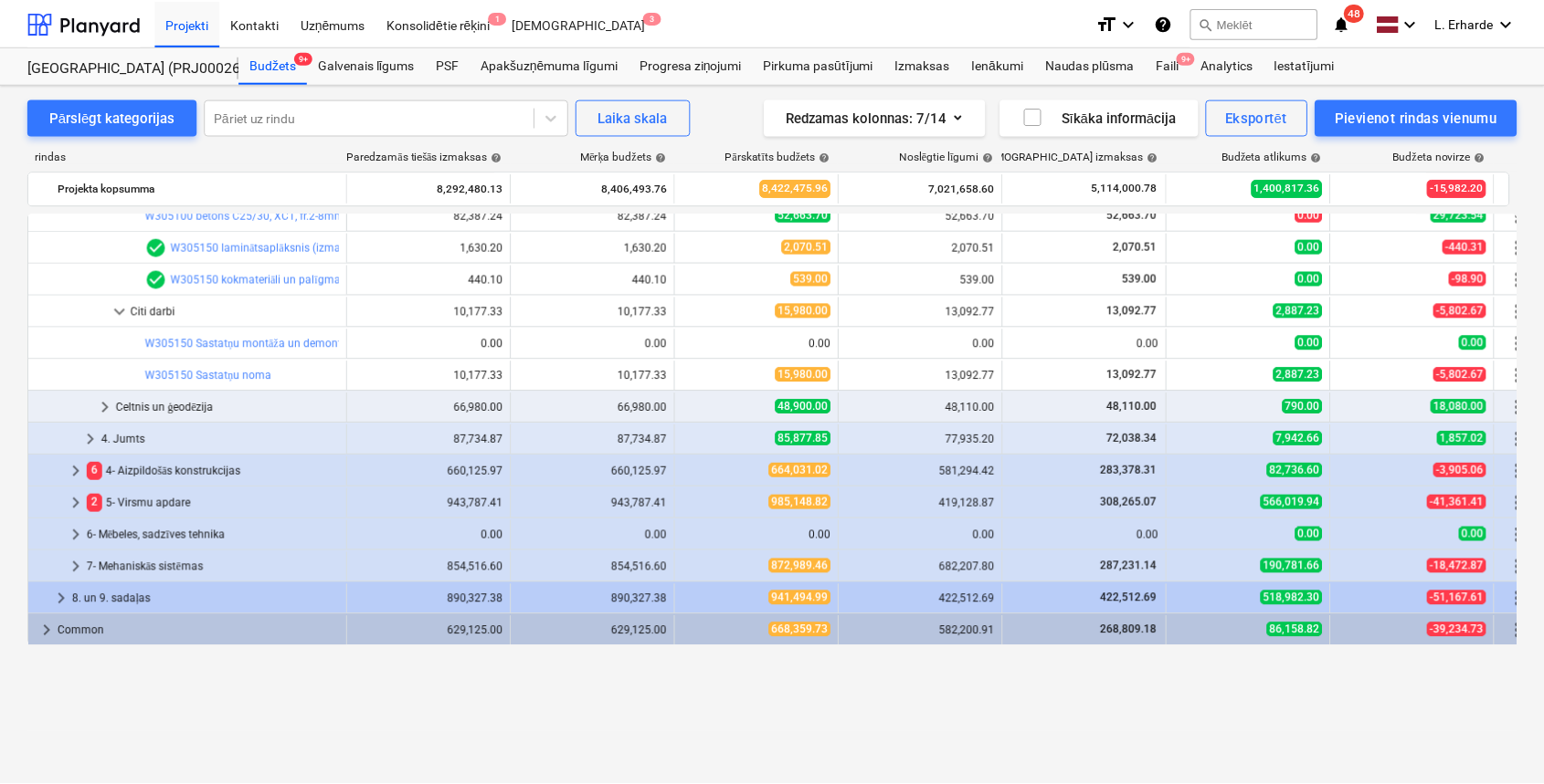
scroll to position [723, 0]
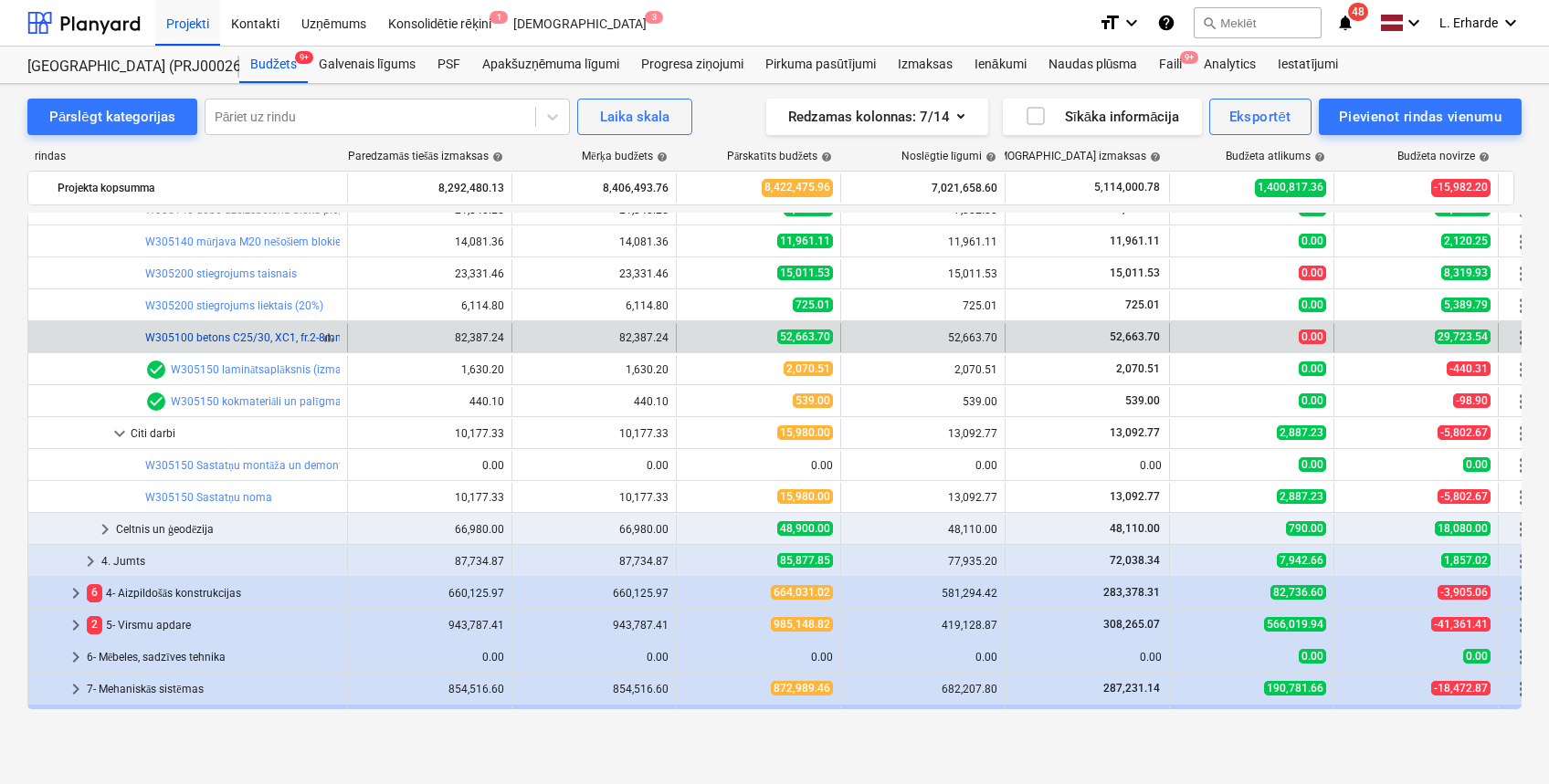
click at [225, 335] on link "W305100 betons C25/30, XC1, fr.2-8mm, ar plastifikatoru (k=1,15) ar piegādi un …" at bounding box center [368, 337] width 446 height 13
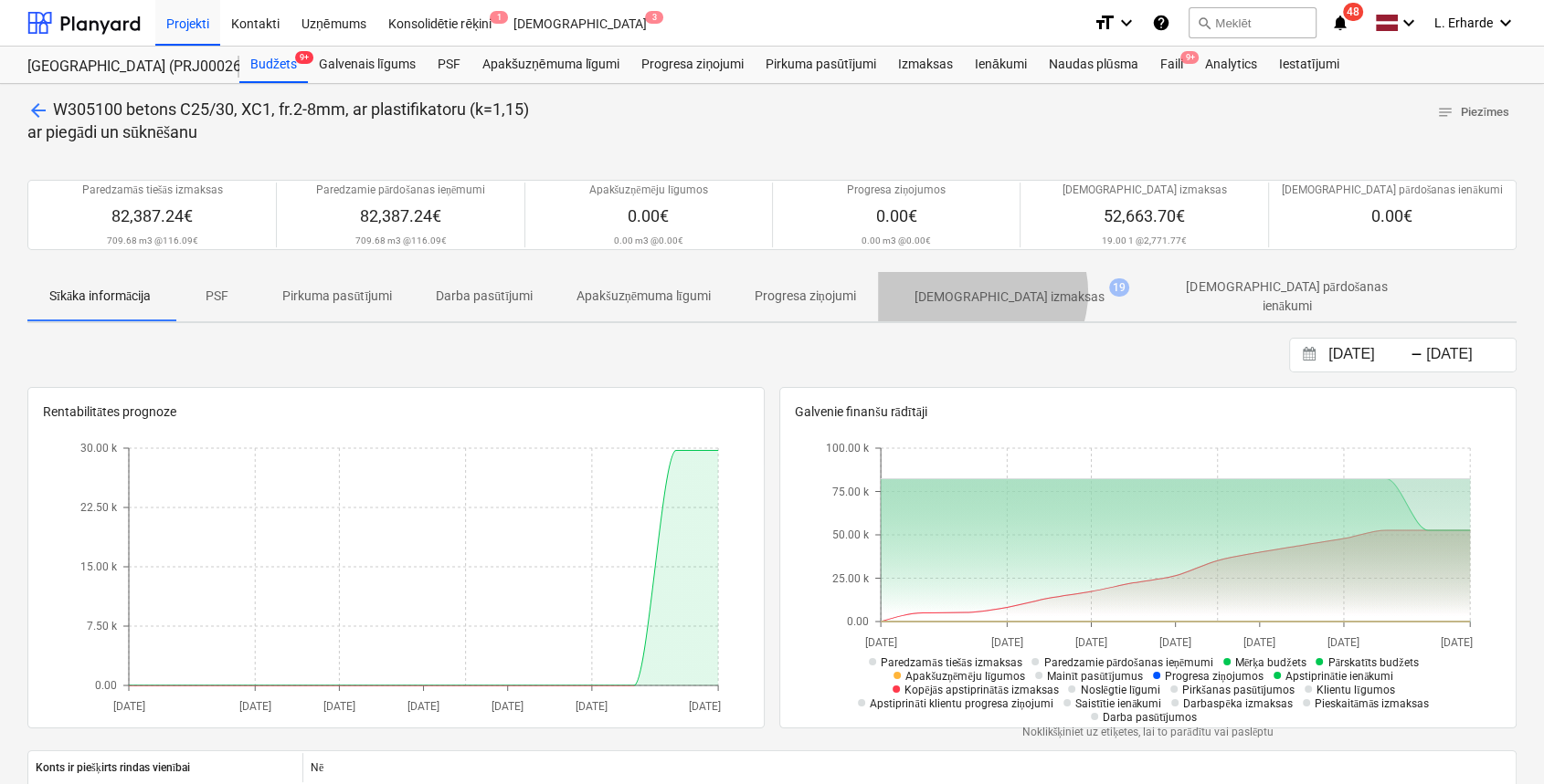
click at [986, 292] on p "[DEMOGRAPHIC_DATA] izmaksas" at bounding box center [1010, 298] width 190 height 20
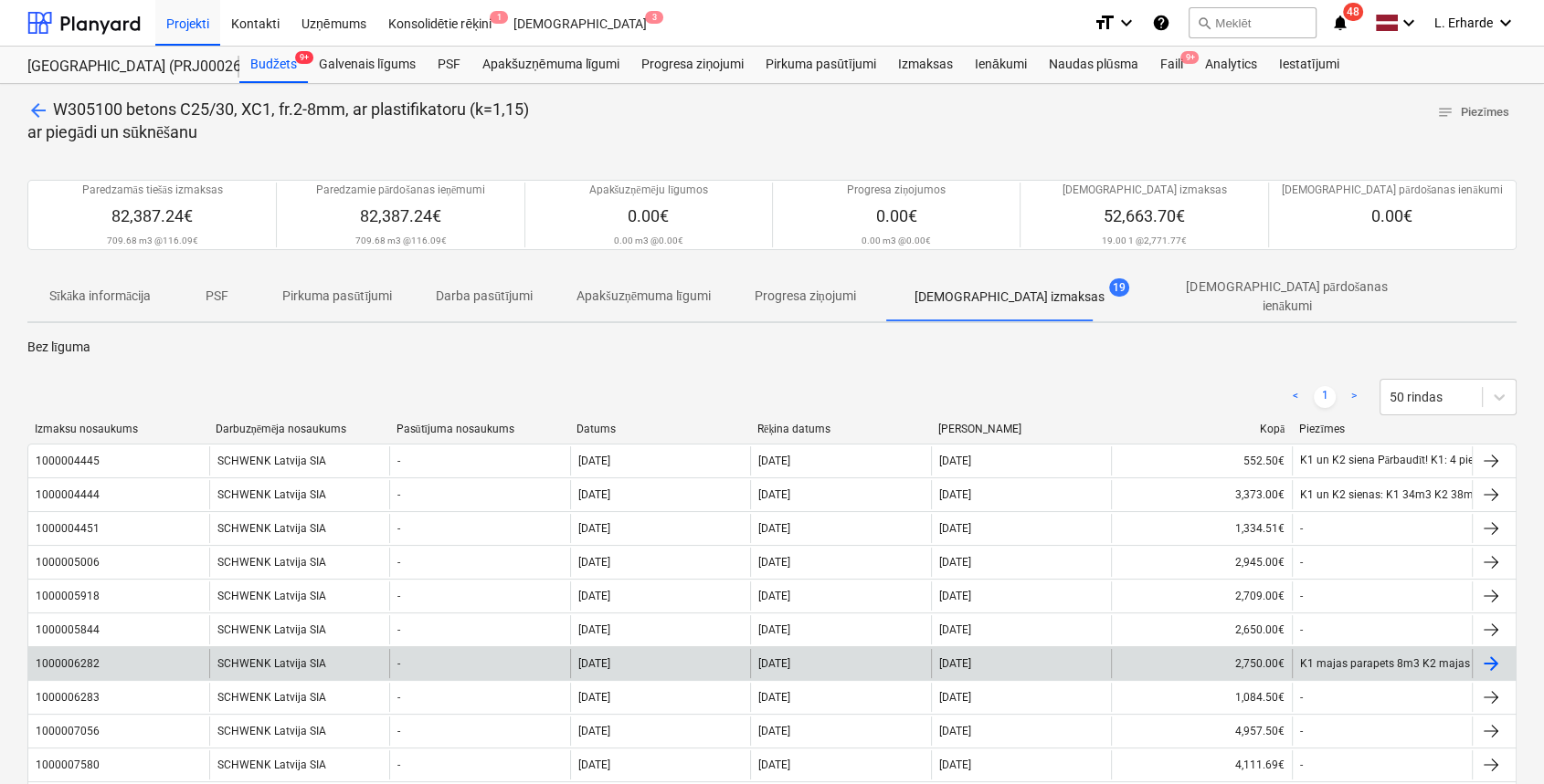
click at [74, 658] on div "1000006282" at bounding box center [67, 663] width 64 height 13
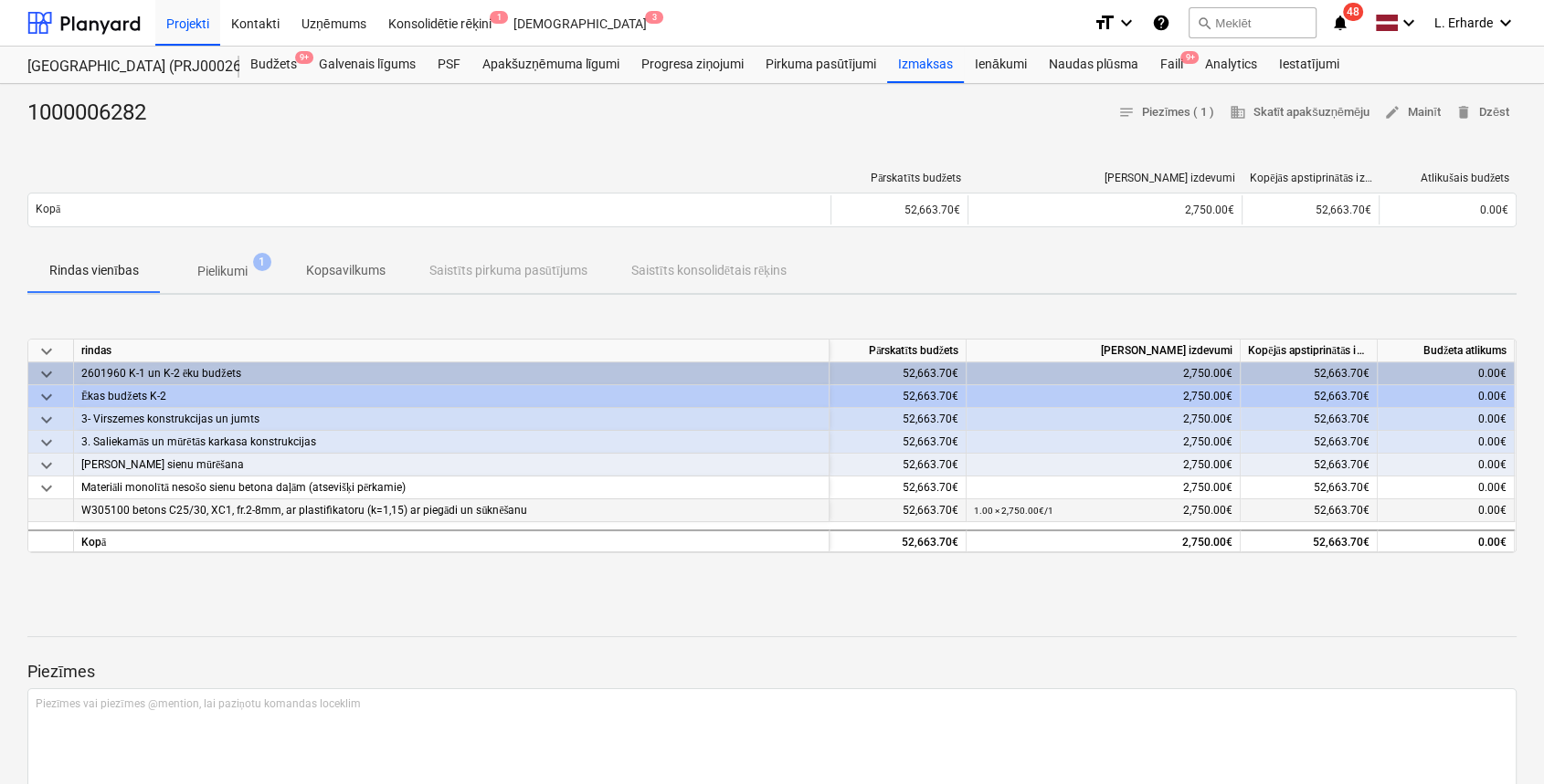
click at [226, 508] on span "W305100 betons C25/30, XC1, fr.2-8mm, ar plastifikatoru (k=1,15) ar piegādi un …" at bounding box center [304, 510] width 446 height 13
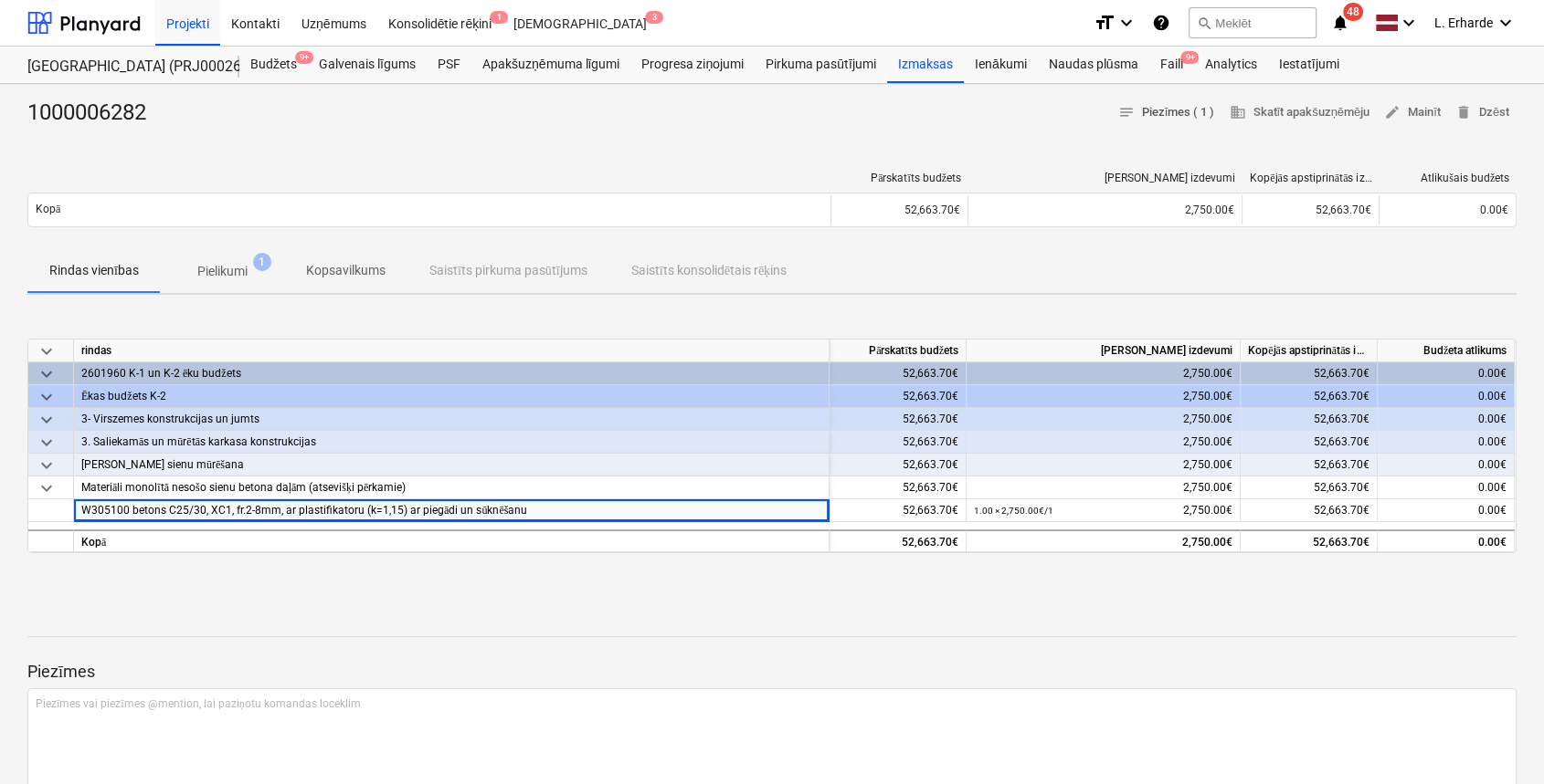
click at [1175, 110] on span "notes Piezīmes ( 1 )" at bounding box center [1167, 112] width 97 height 21
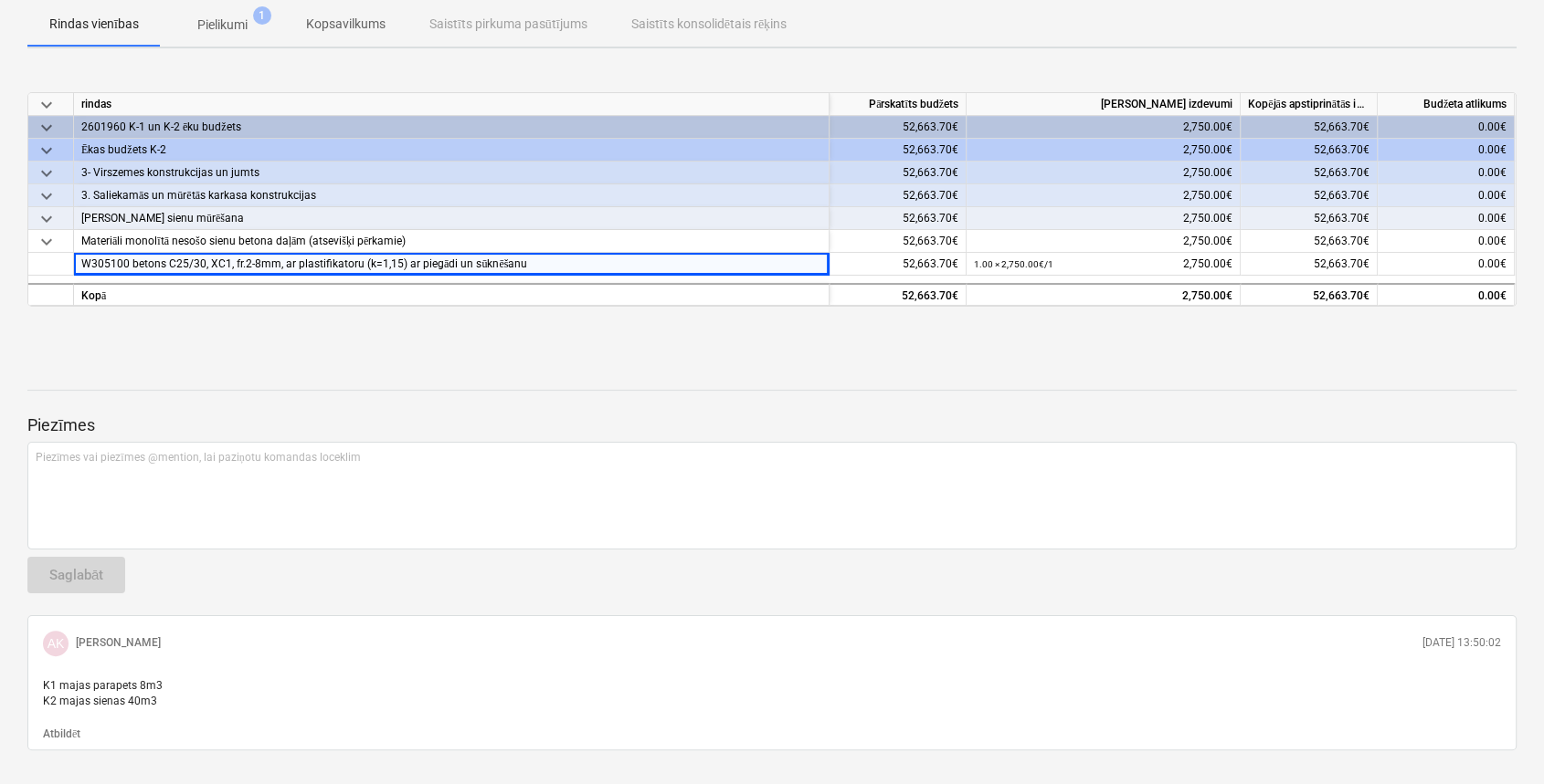
scroll to position [284, 0]
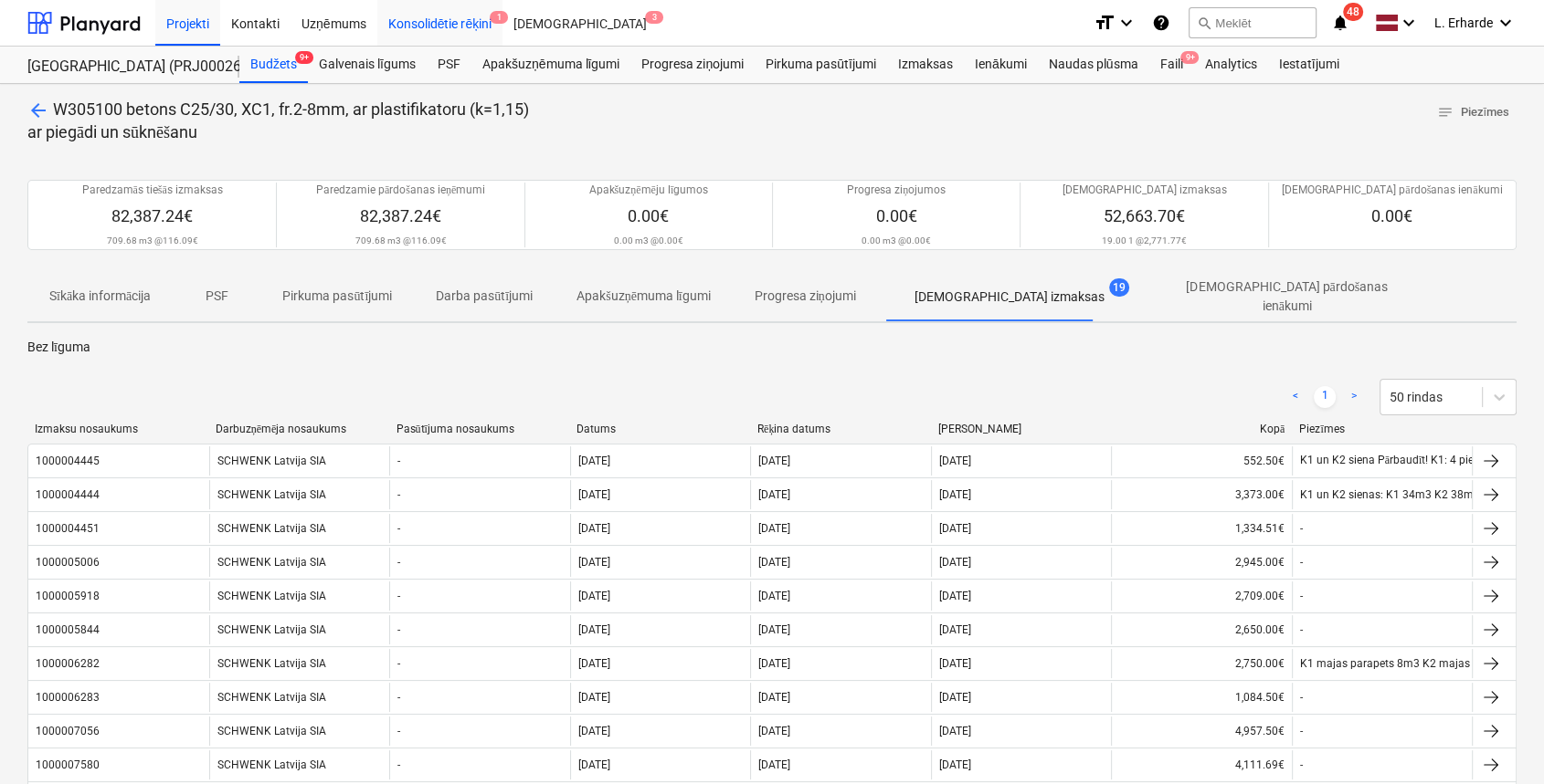
click at [435, 18] on div "Konsolidētie rēķini 1" at bounding box center [440, 23] width 126 height 47
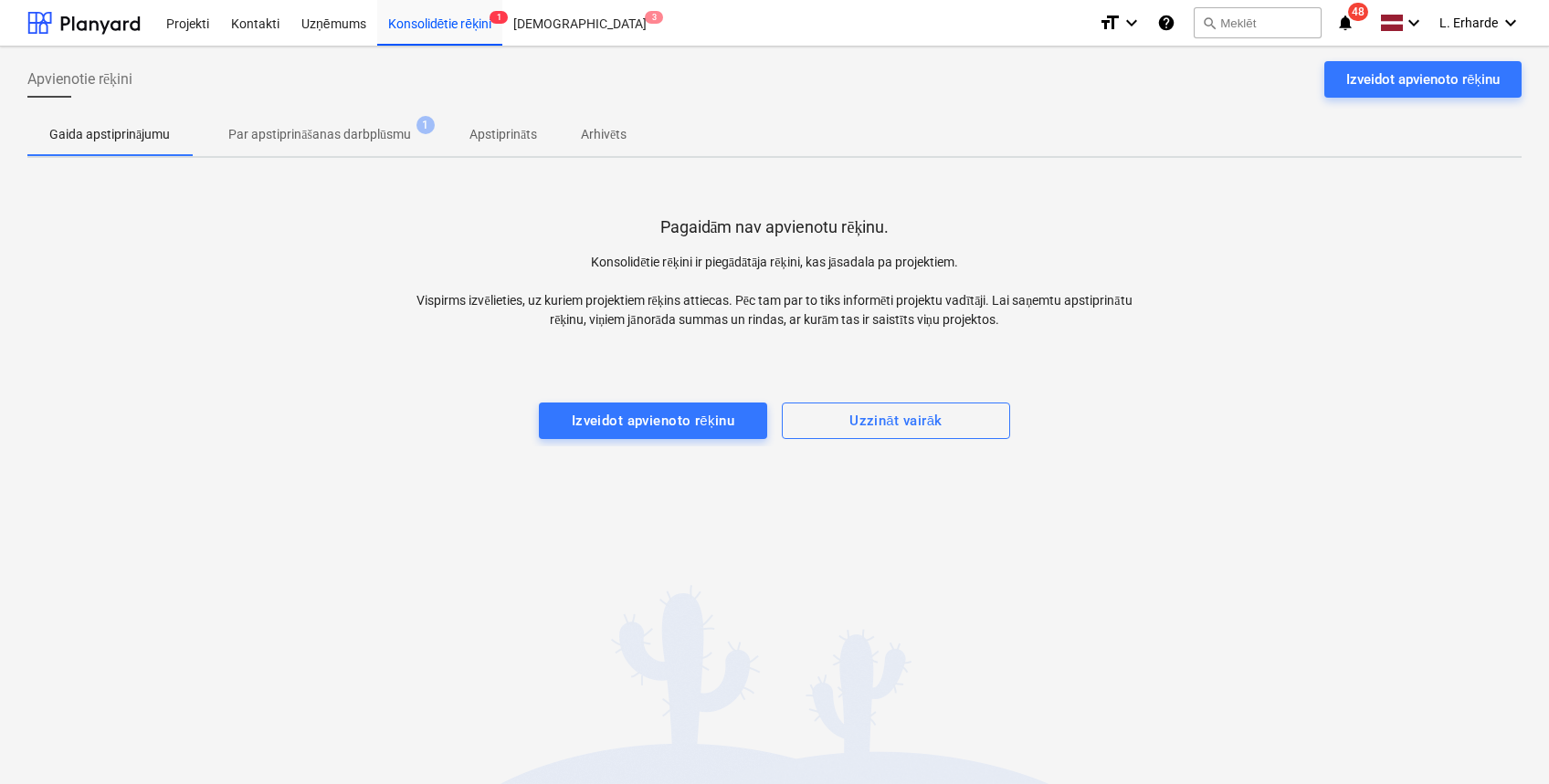
click at [366, 131] on p "Par apstiprināšanas darbplūsmu" at bounding box center [320, 135] width 182 height 20
click at [548, 33] on div "[DEMOGRAPHIC_DATA] 3" at bounding box center [580, 23] width 155 height 47
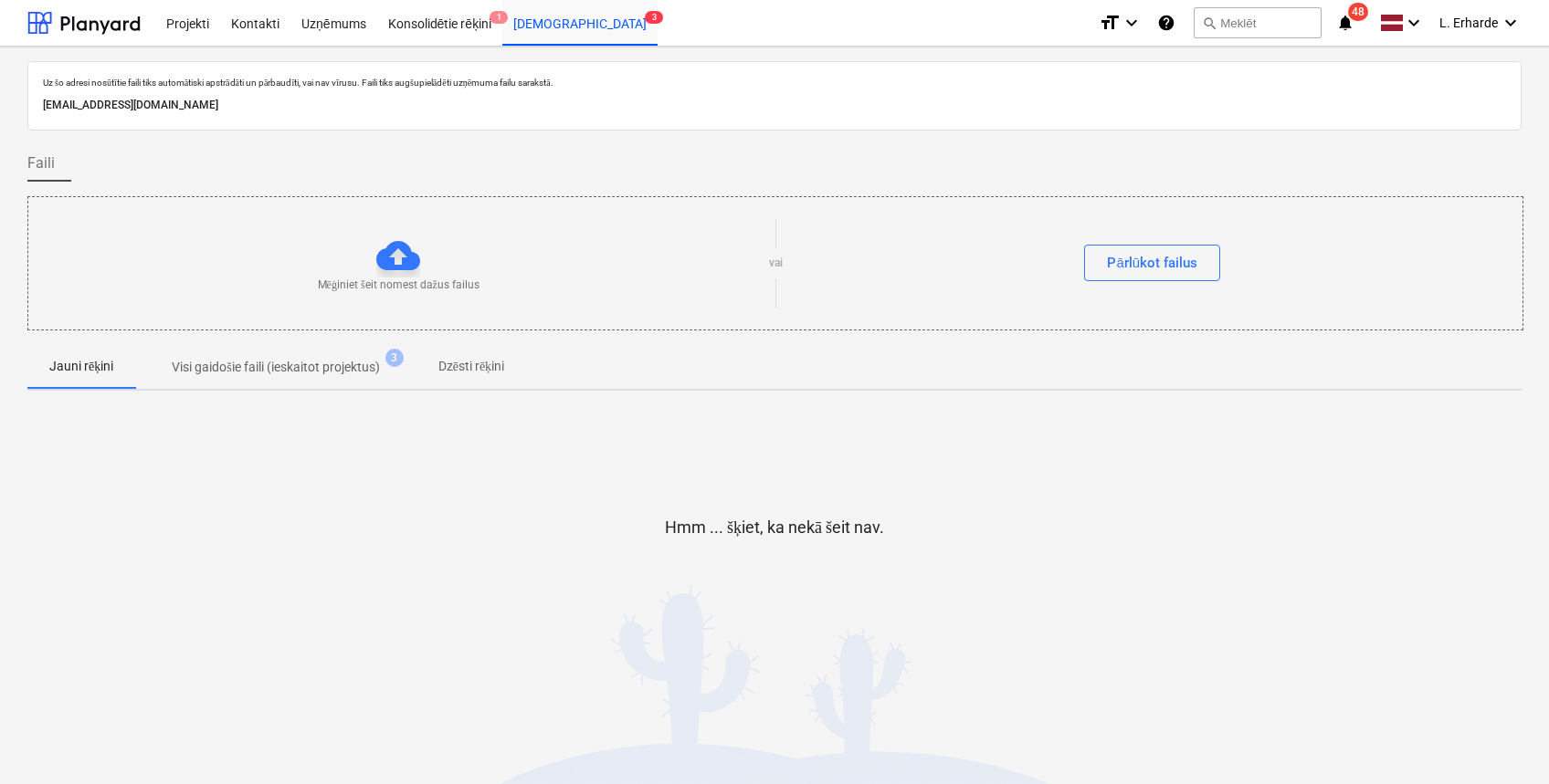
click at [286, 355] on span "Visi gaidošie faili (ieskaitot projektus) 3" at bounding box center [275, 368] width 280 height 33
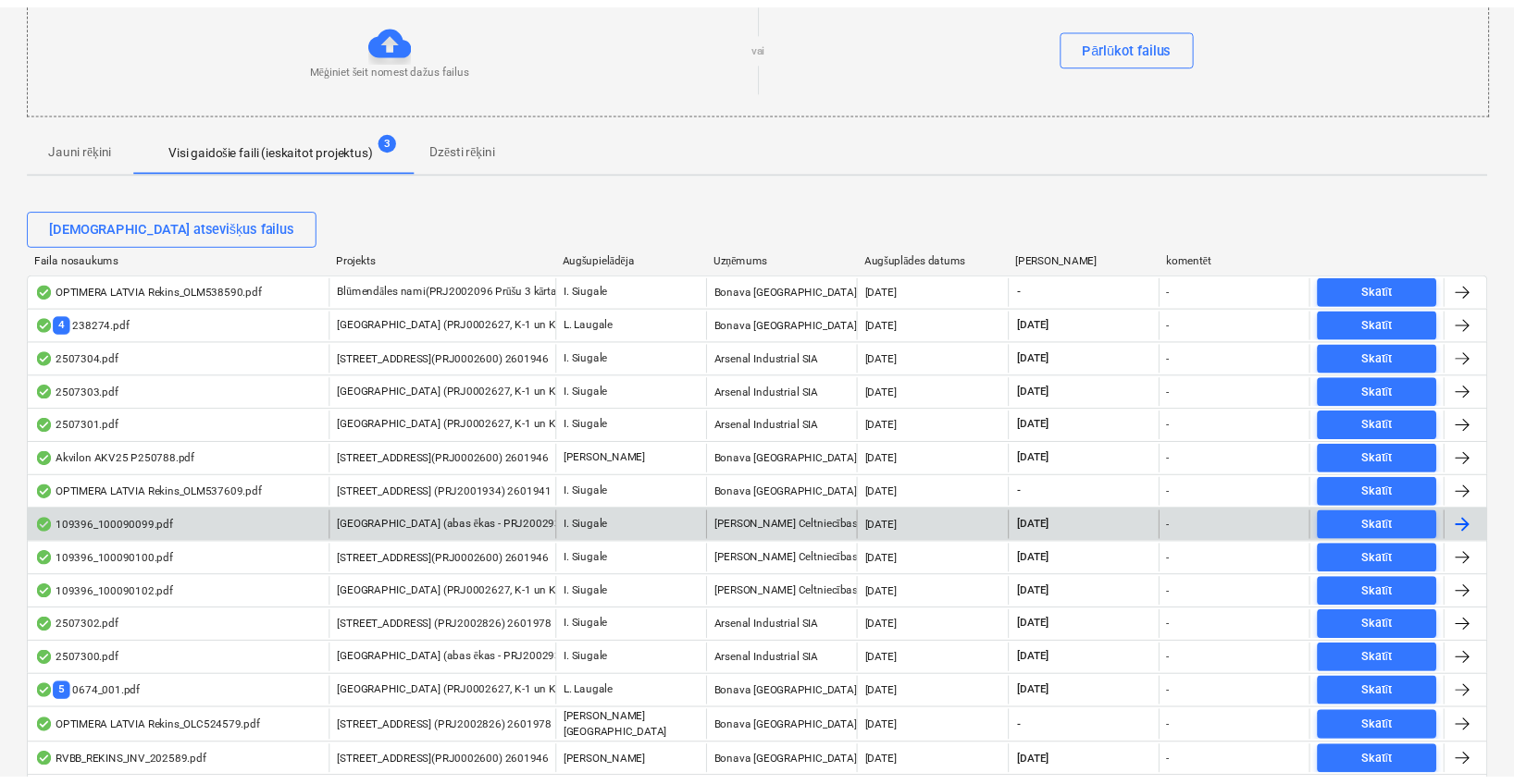
scroll to position [246, 0]
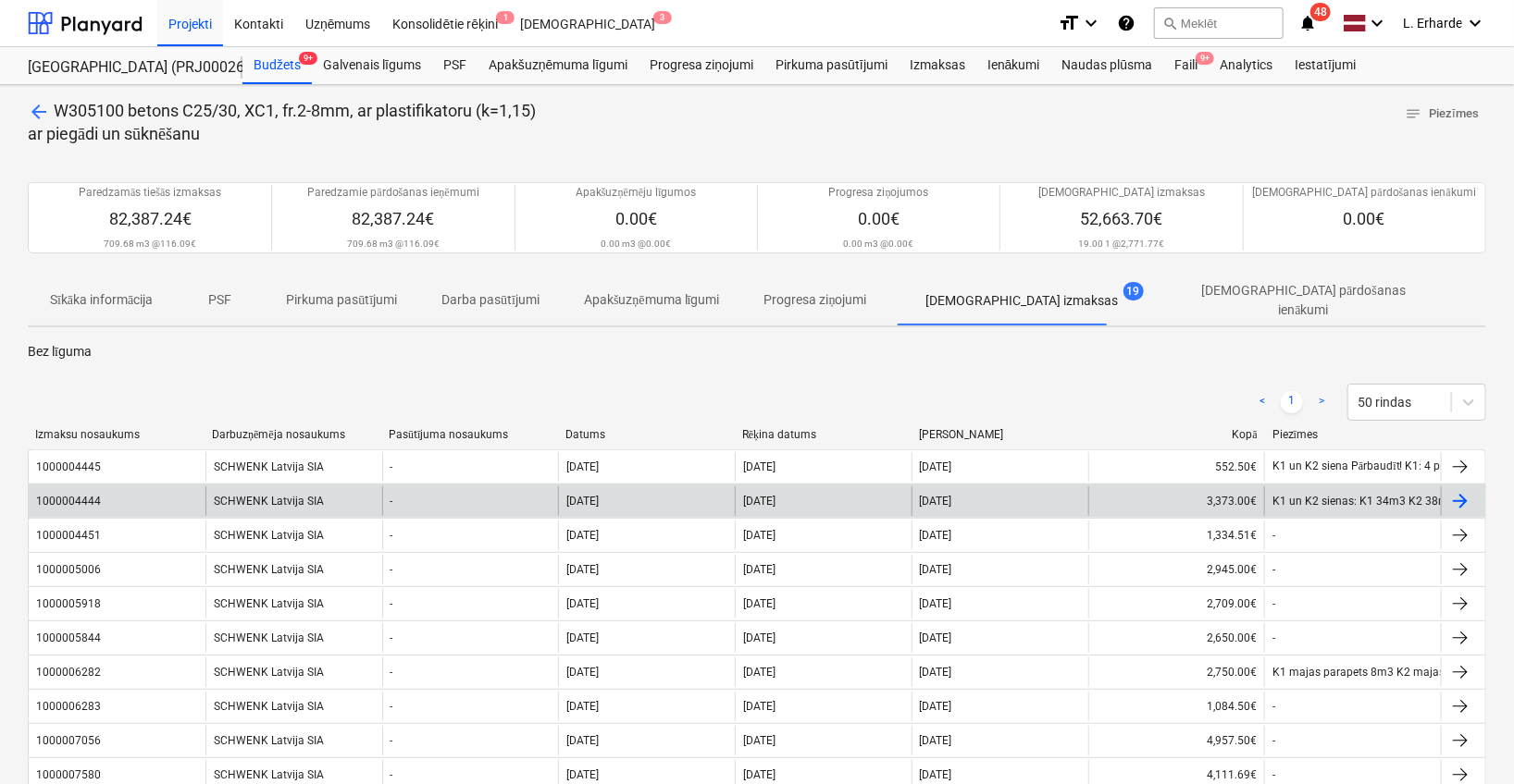
click at [127, 491] on div "1000004444" at bounding box center [117, 501] width 177 height 30
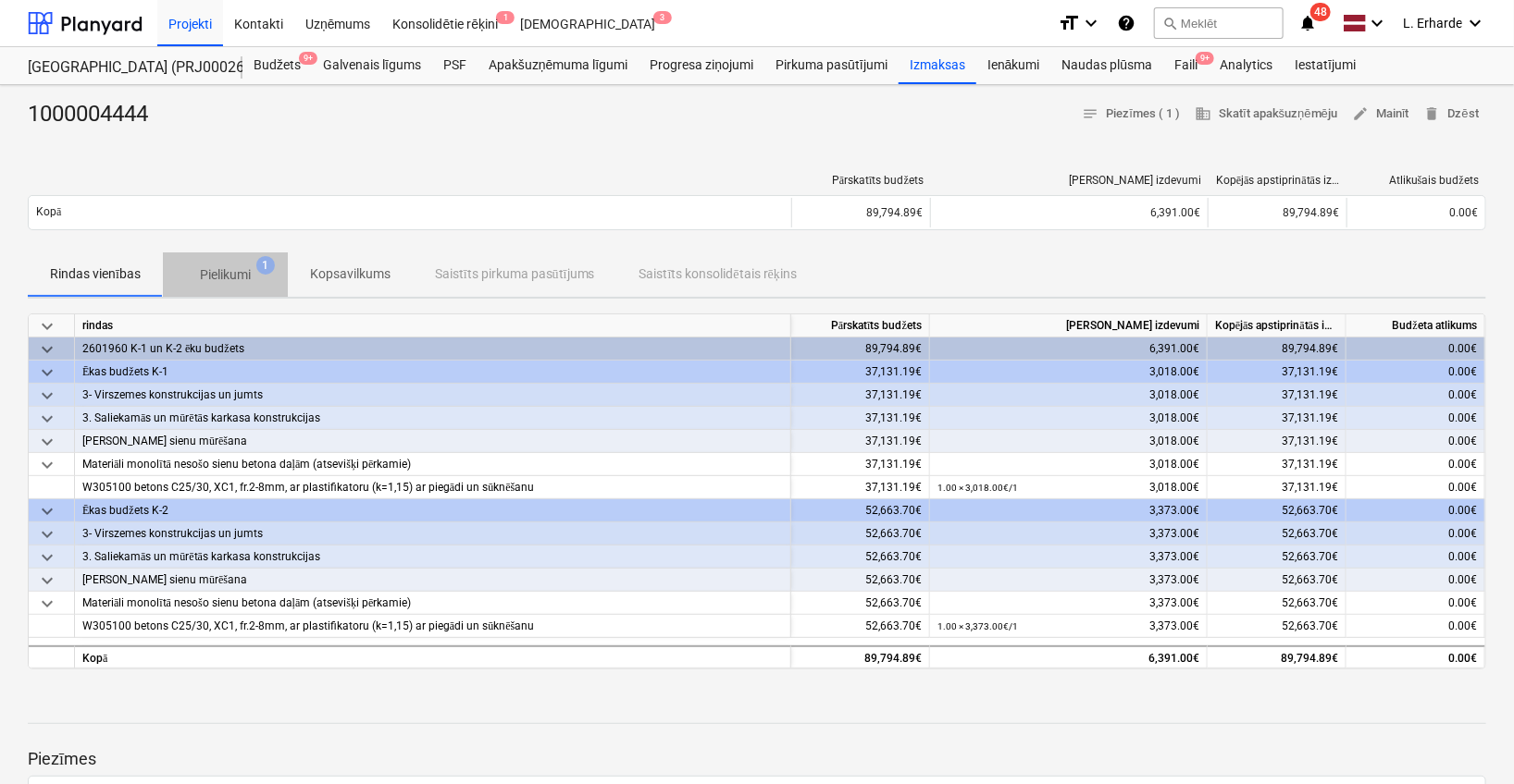
click at [232, 278] on p "Pielikumi" at bounding box center [224, 275] width 51 height 20
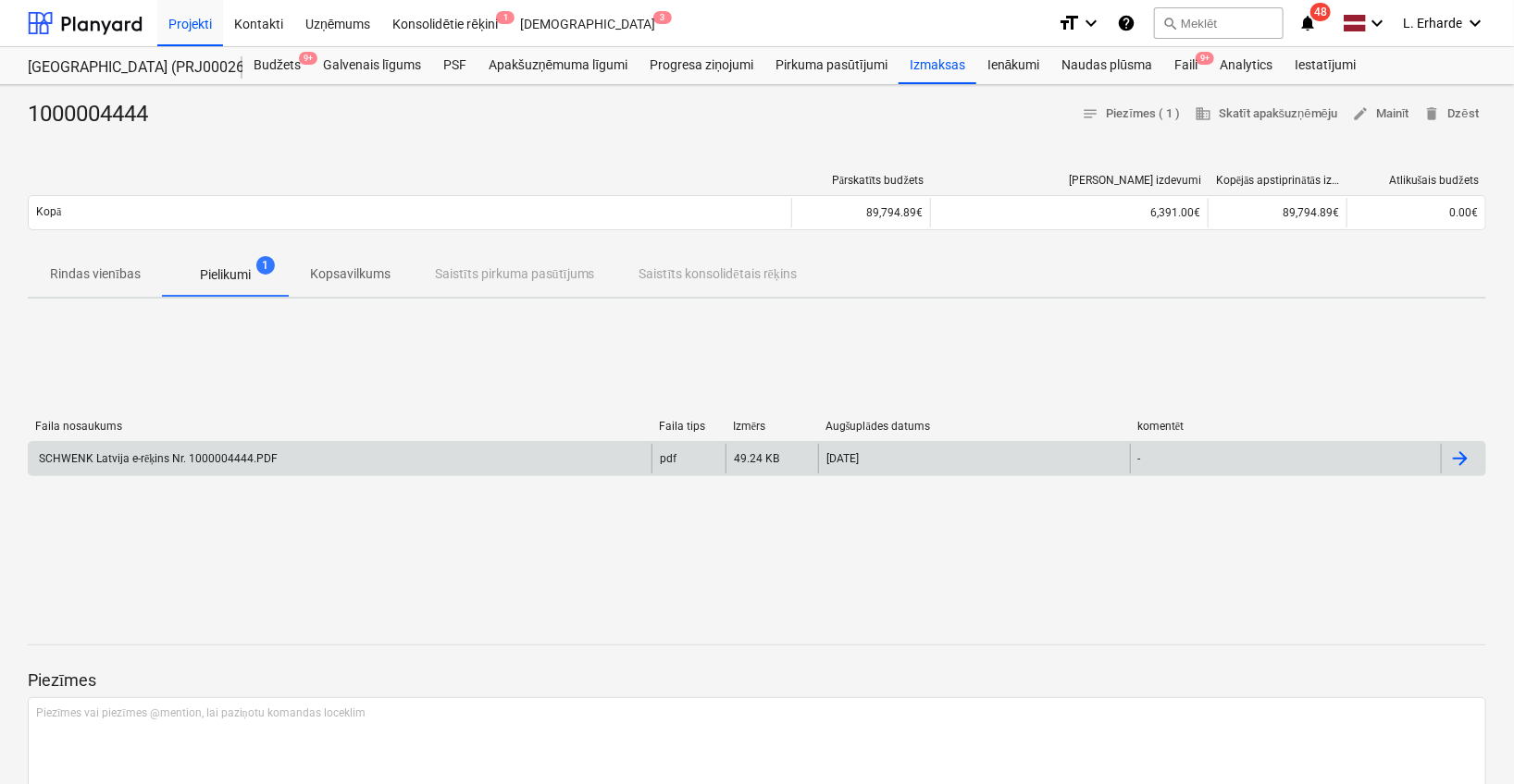
click at [231, 457] on div "SCHWENK Latvija e-rēķins Nr. 1000004444.PDF" at bounding box center [156, 459] width 241 height 14
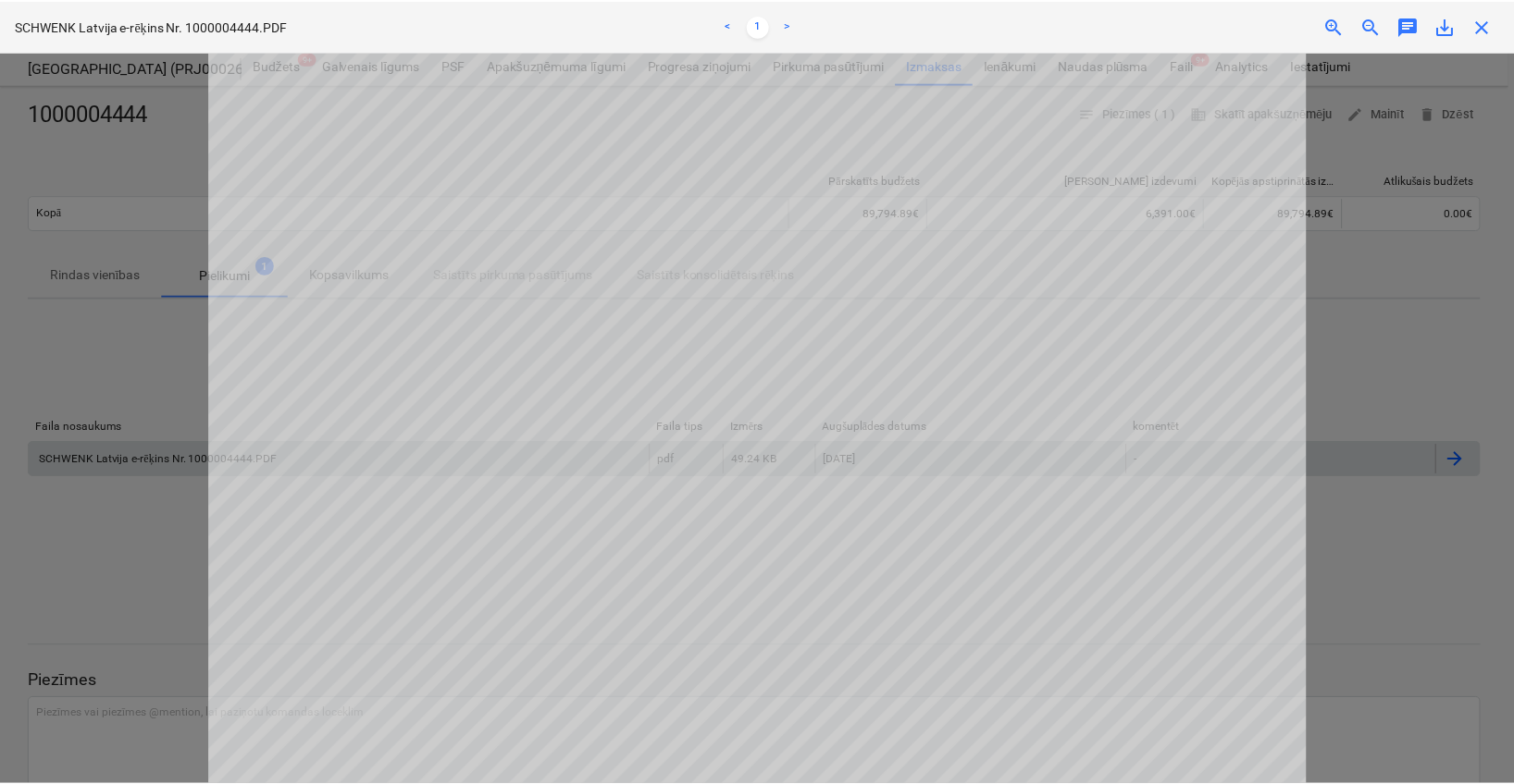
scroll to position [360, 0]
click at [1471, 561] on div at bounding box center [759, 418] width 1520 height 732
click at [1376, 349] on div at bounding box center [759, 418] width 1520 height 732
click at [1486, 34] on span "close" at bounding box center [1486, 26] width 22 height 22
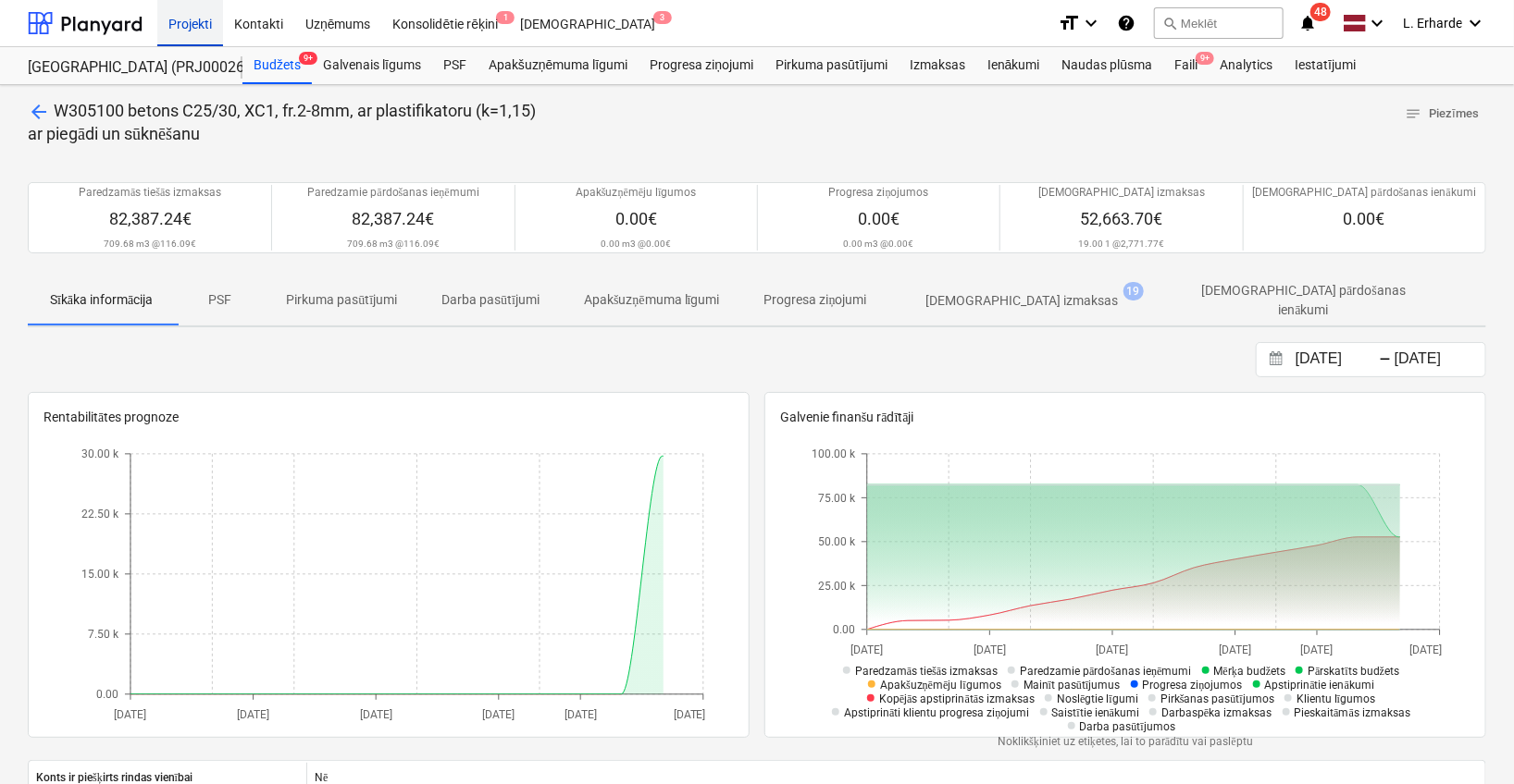
click at [184, 14] on div "Projekti" at bounding box center [190, 23] width 66 height 48
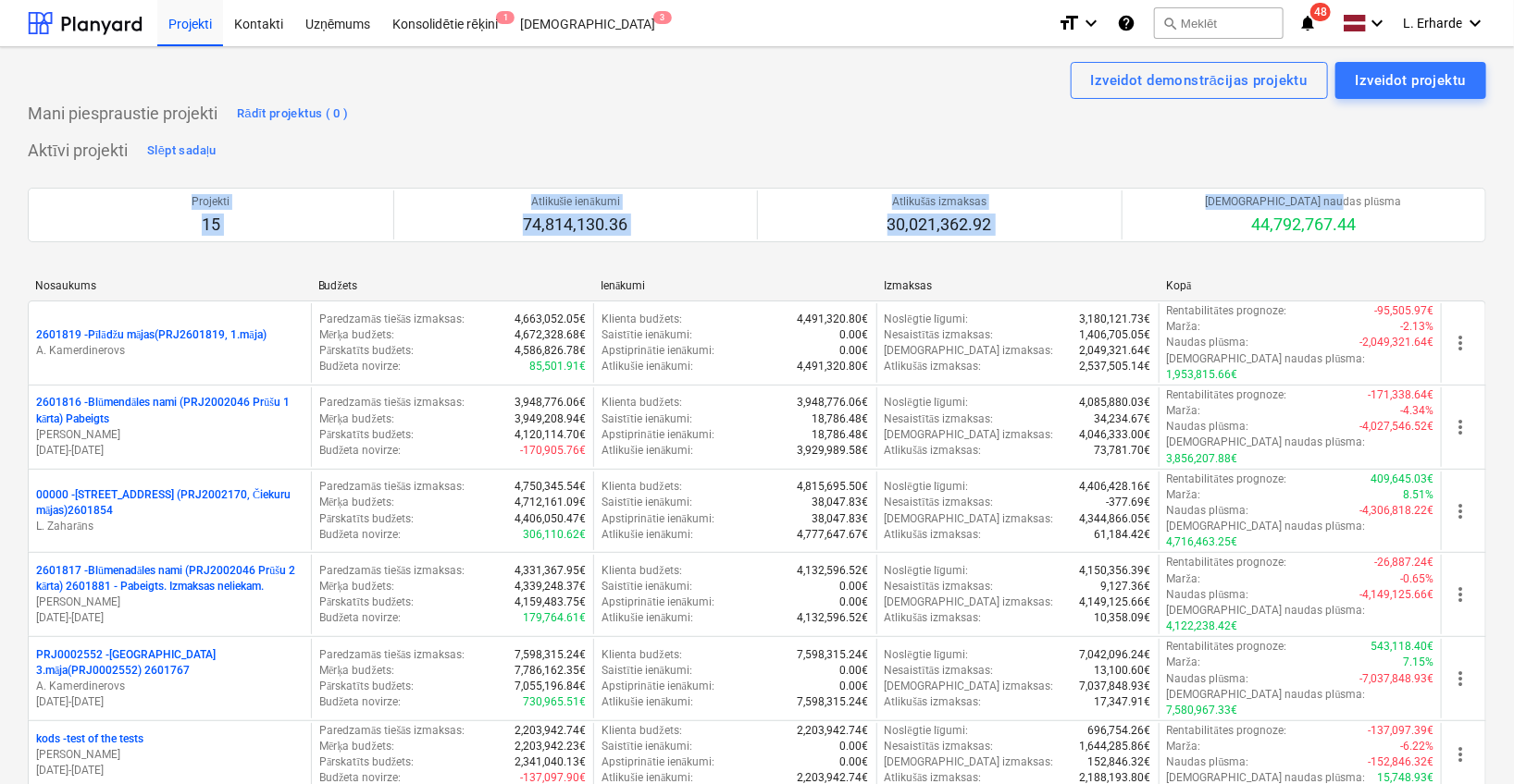
drag, startPoint x: 1512, startPoint y: 144, endPoint x: 1518, endPoint y: 193, distance: 49.4
click at [1514, 193] on html "Projekti Kontakti Uzņēmums Konsolidētie rēķini 1 Iesūtne 3 format_size keyboard…" at bounding box center [757, 392] width 1514 height 784
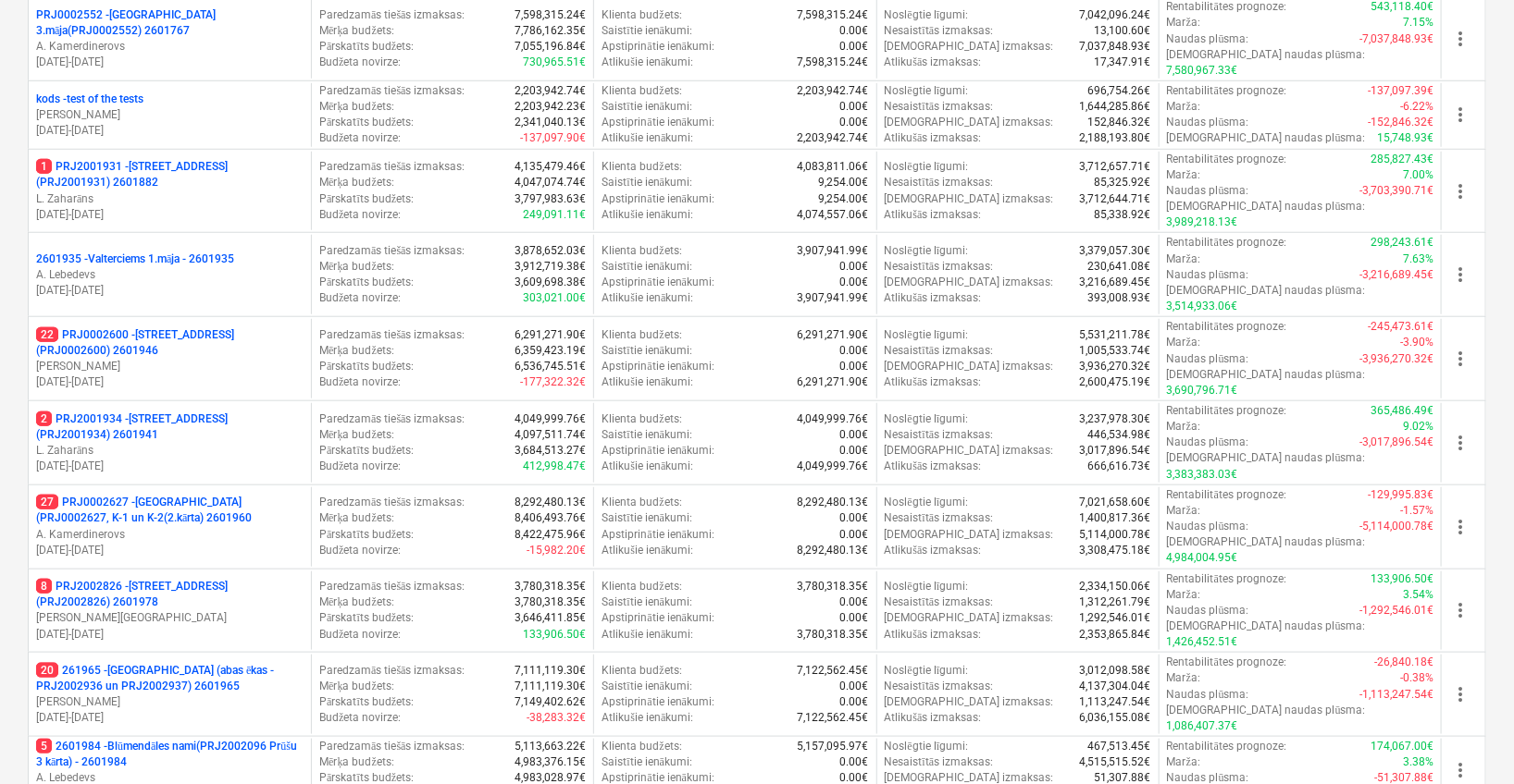
scroll to position [641, 0]
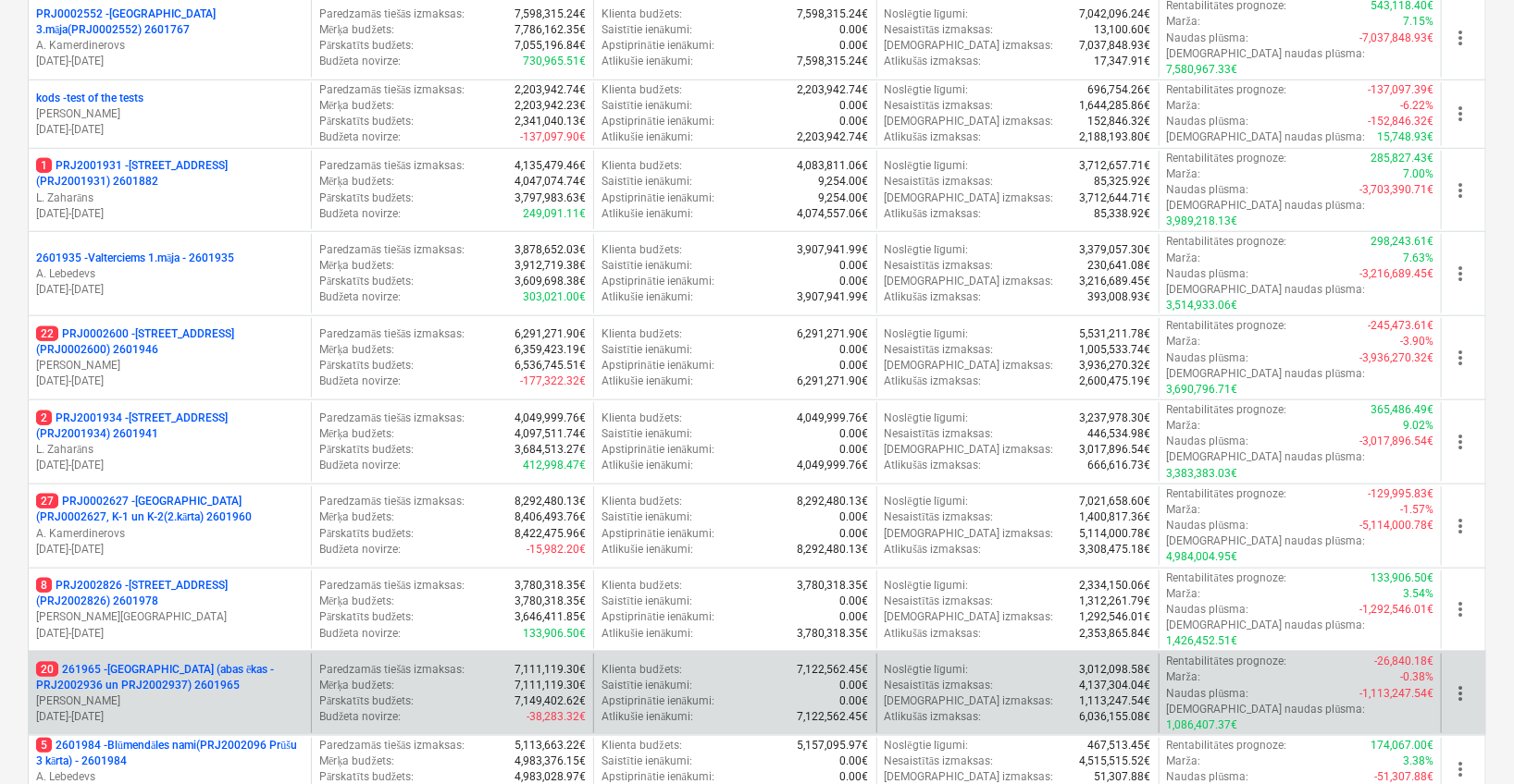
click at [220, 662] on p "20 261965 - [GEOGRAPHIC_DATA] (abas ēkas - PRJ2002936 un PRJ2002937) 2601965" at bounding box center [169, 678] width 267 height 32
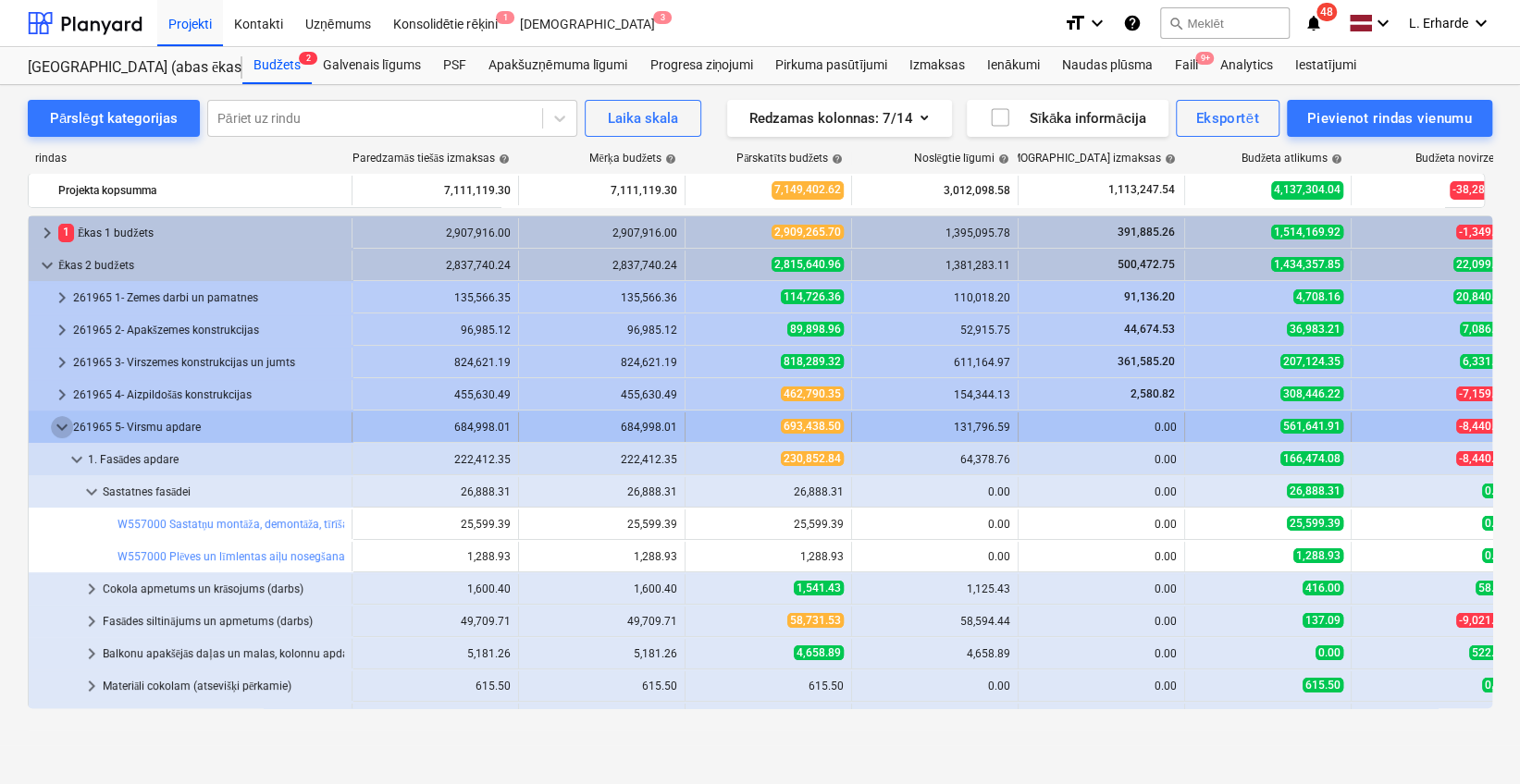
click at [60, 420] on span "keyboard_arrow_down" at bounding box center [62, 427] width 22 height 22
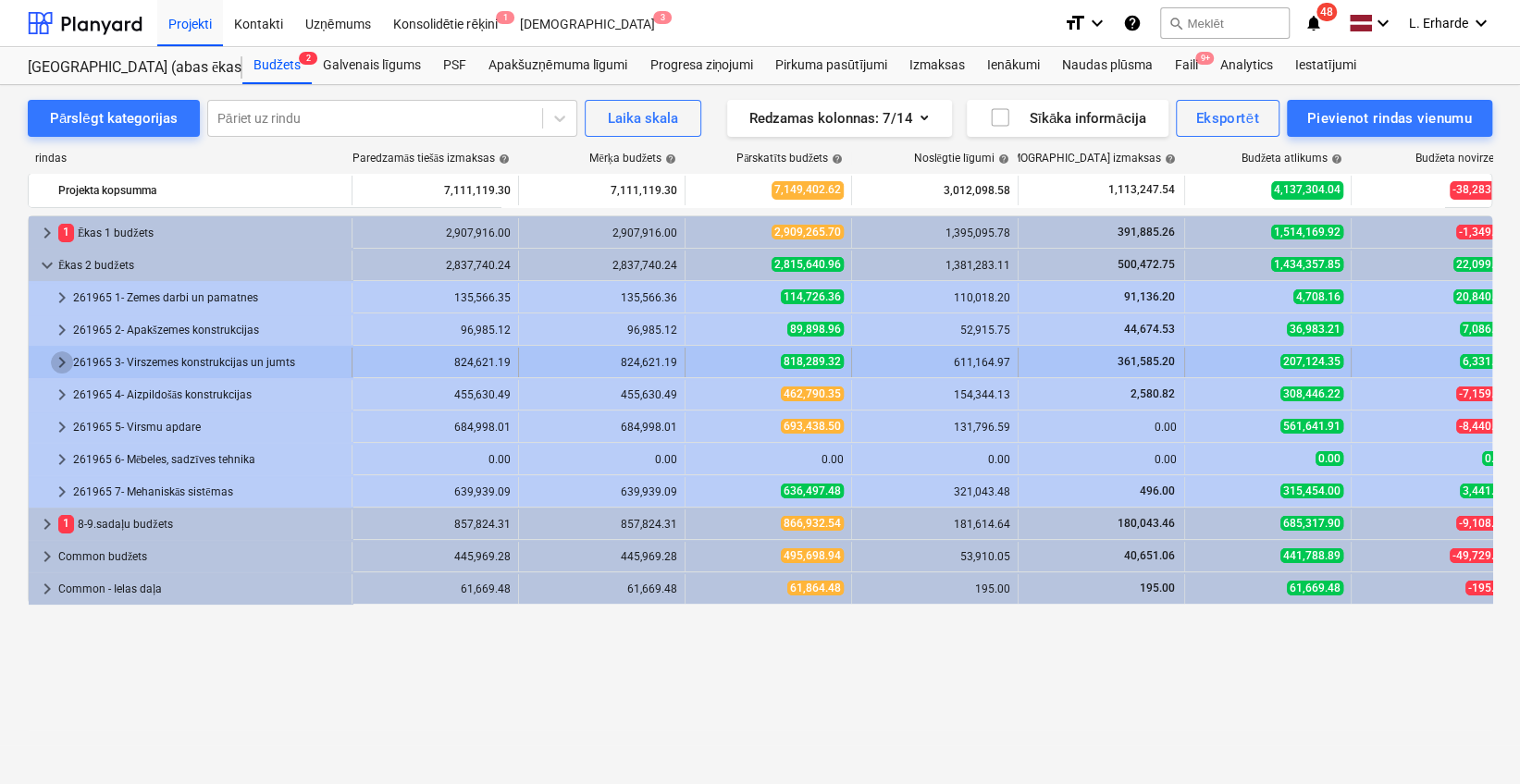
click at [60, 356] on span "keyboard_arrow_right" at bounding box center [62, 362] width 22 height 22
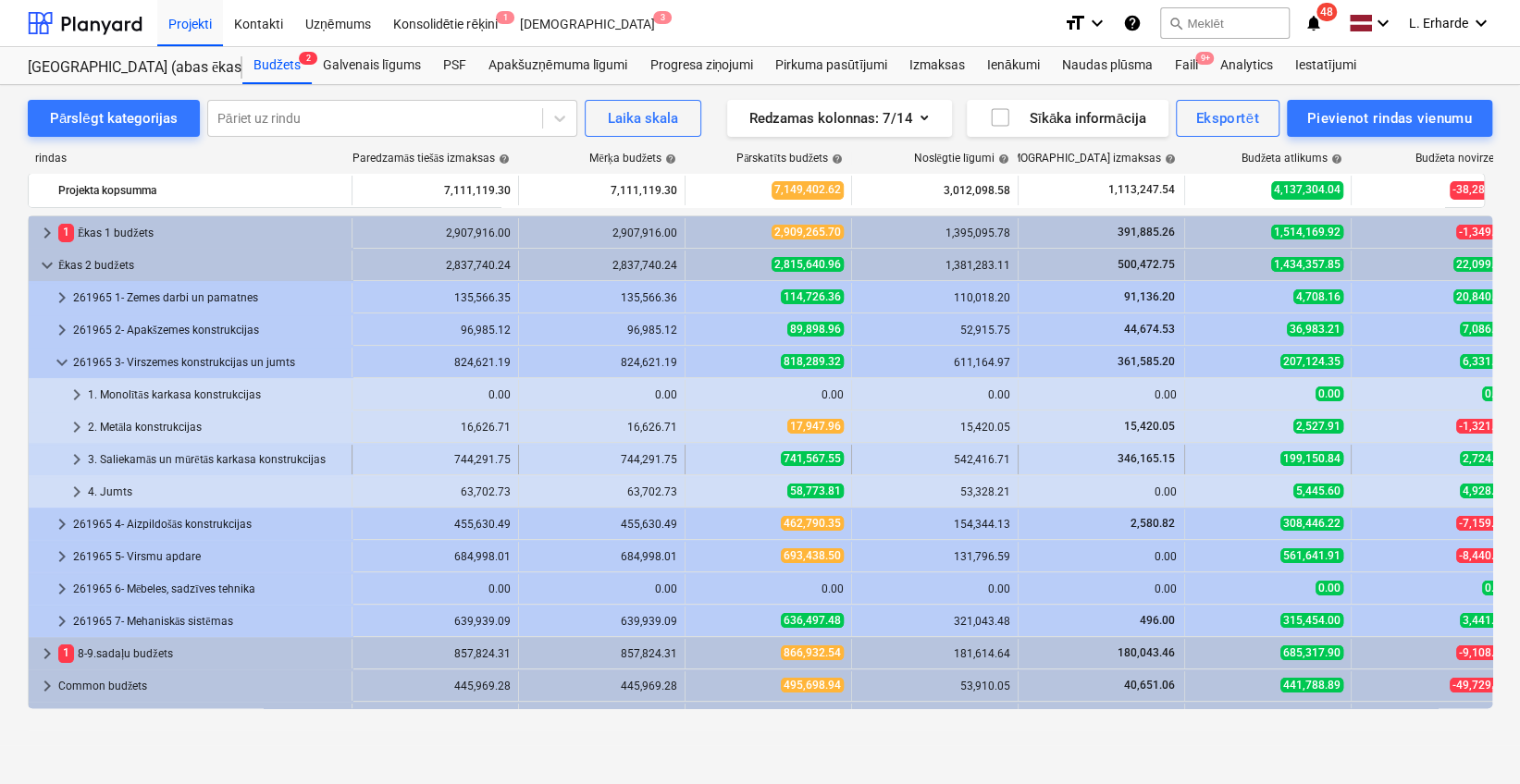
click at [136, 448] on div "3. Saliekamās un mūrētās karkasa konstrukcijas" at bounding box center [216, 459] width 256 height 30
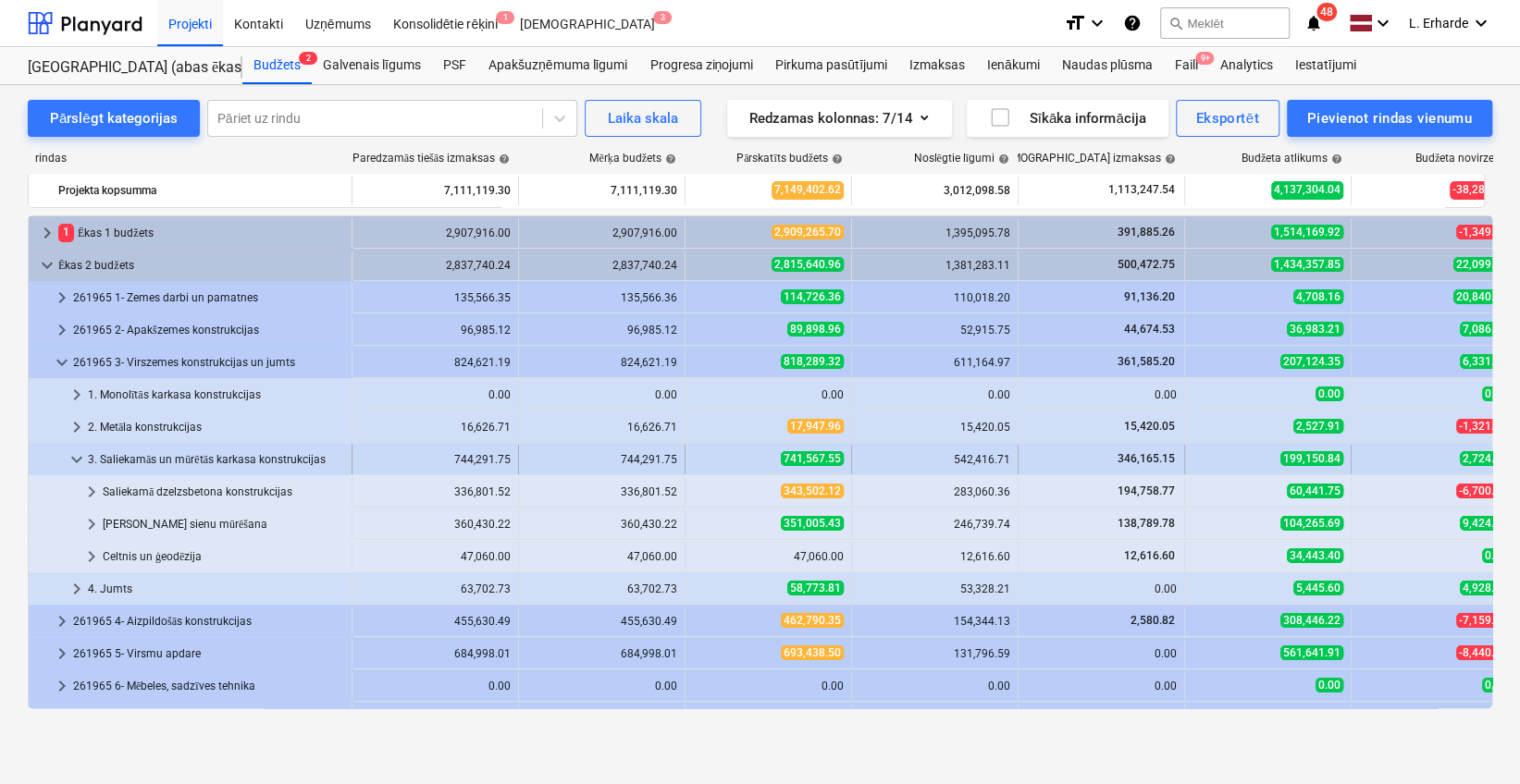
click at [74, 455] on span "keyboard_arrow_down" at bounding box center [76, 459] width 22 height 22
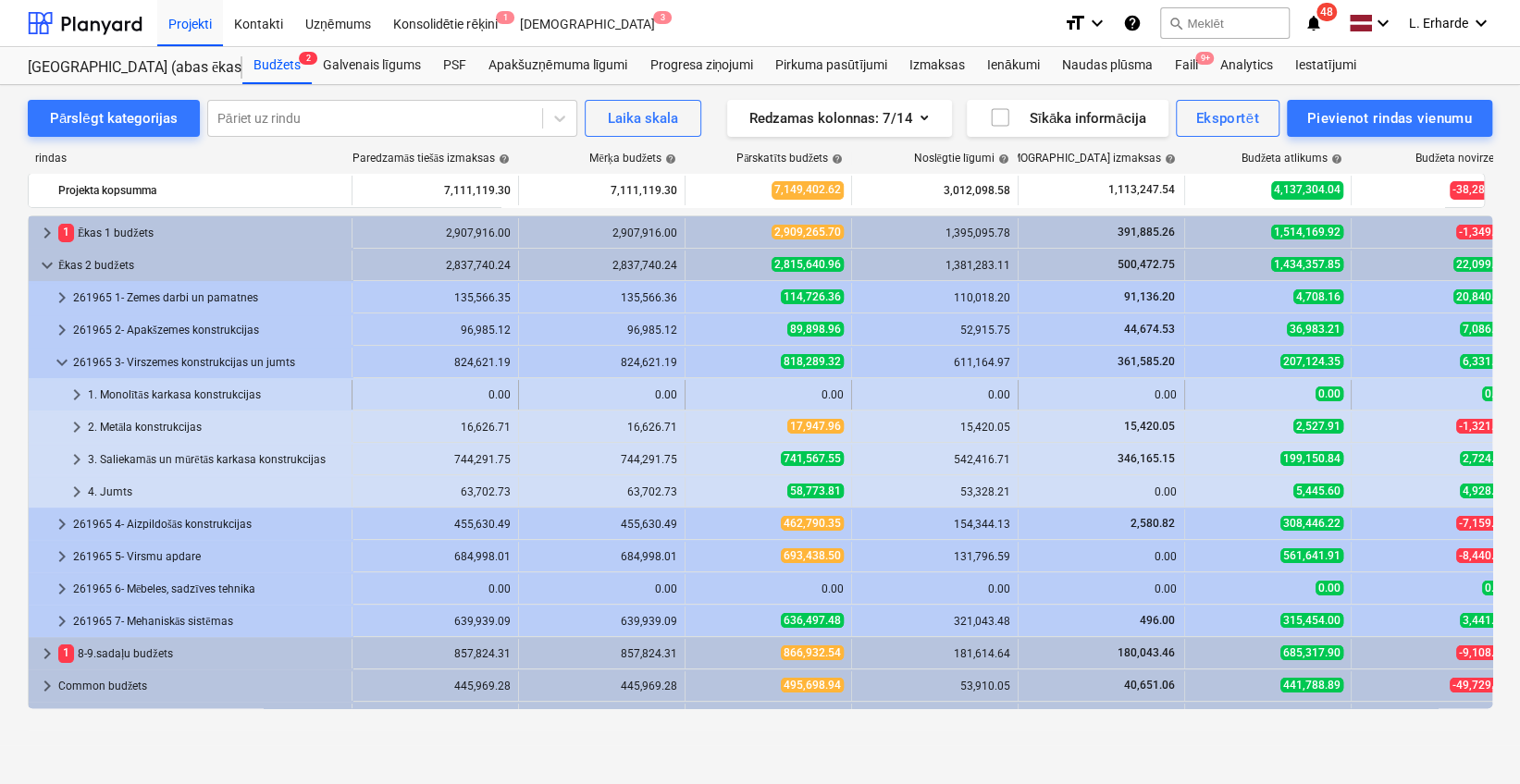
click at [165, 395] on div "1. Monolītās karkasa konstrukcijas" at bounding box center [216, 395] width 256 height 30
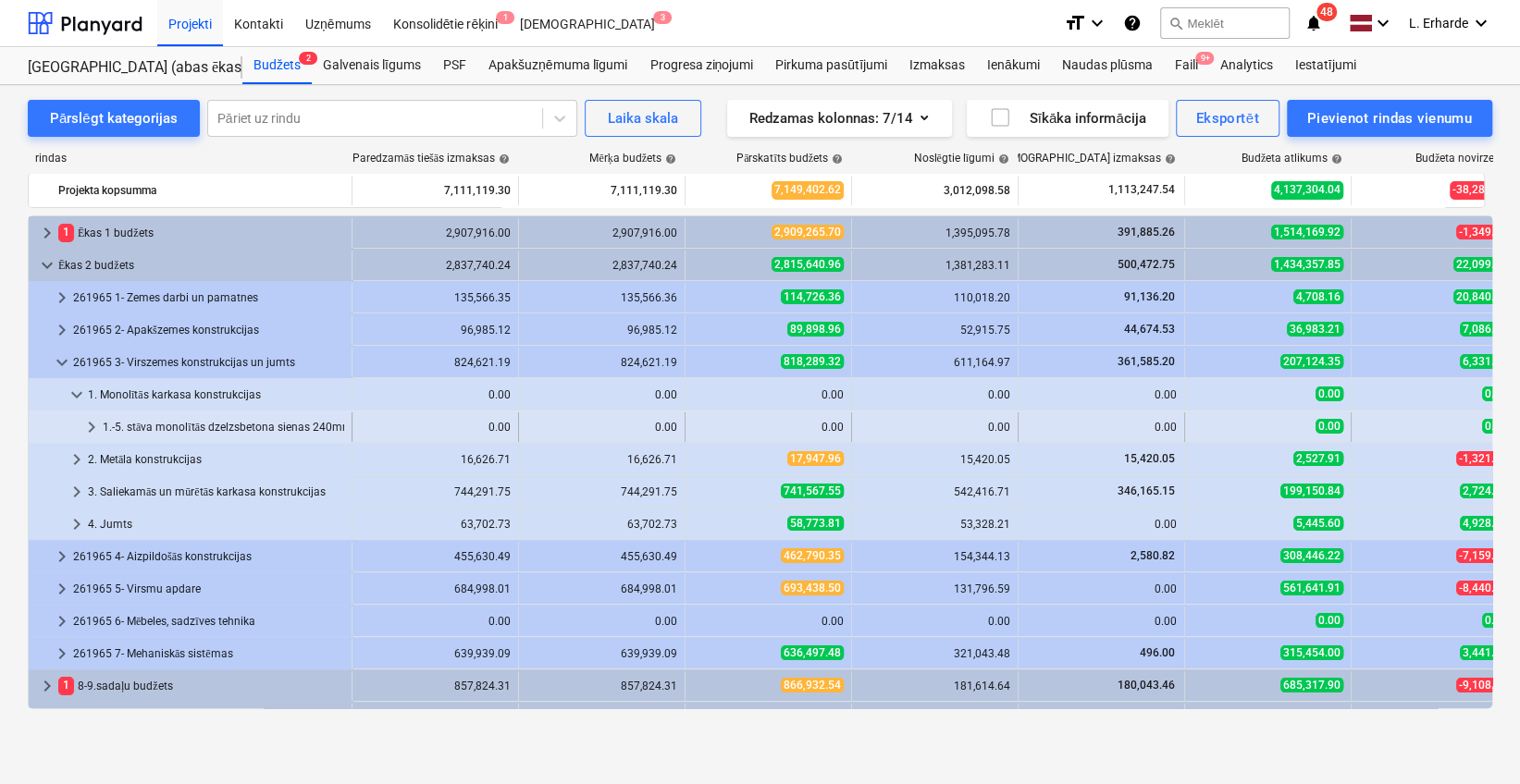
click at [166, 418] on div "1.-5. stāva monolītās dzelzsbetona sienas 240mm" at bounding box center [222, 428] width 241 height 30
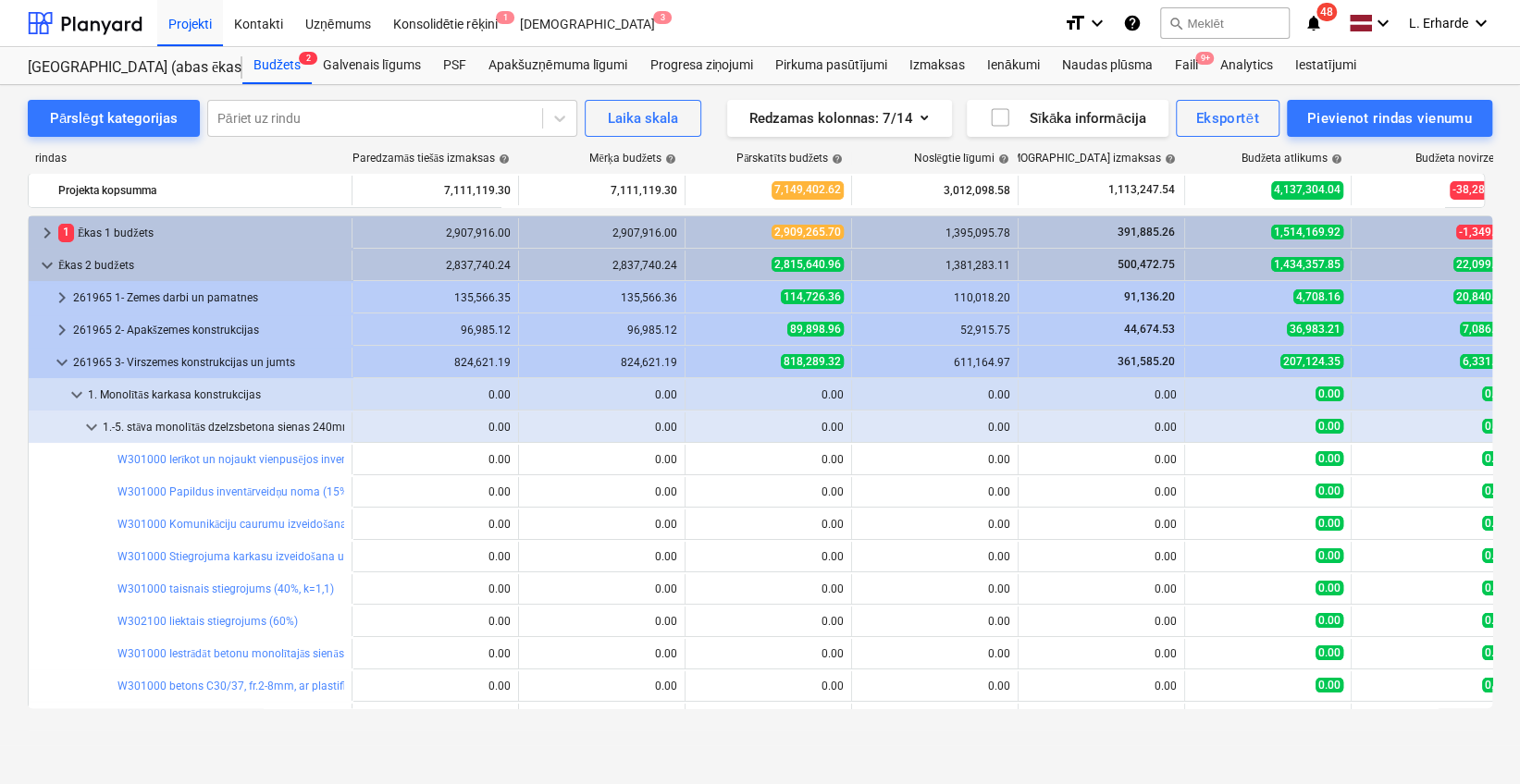
click at [166, 418] on div "1.-5. stāva monolītās dzelzsbetona sienas 240mm" at bounding box center [222, 428] width 241 height 30
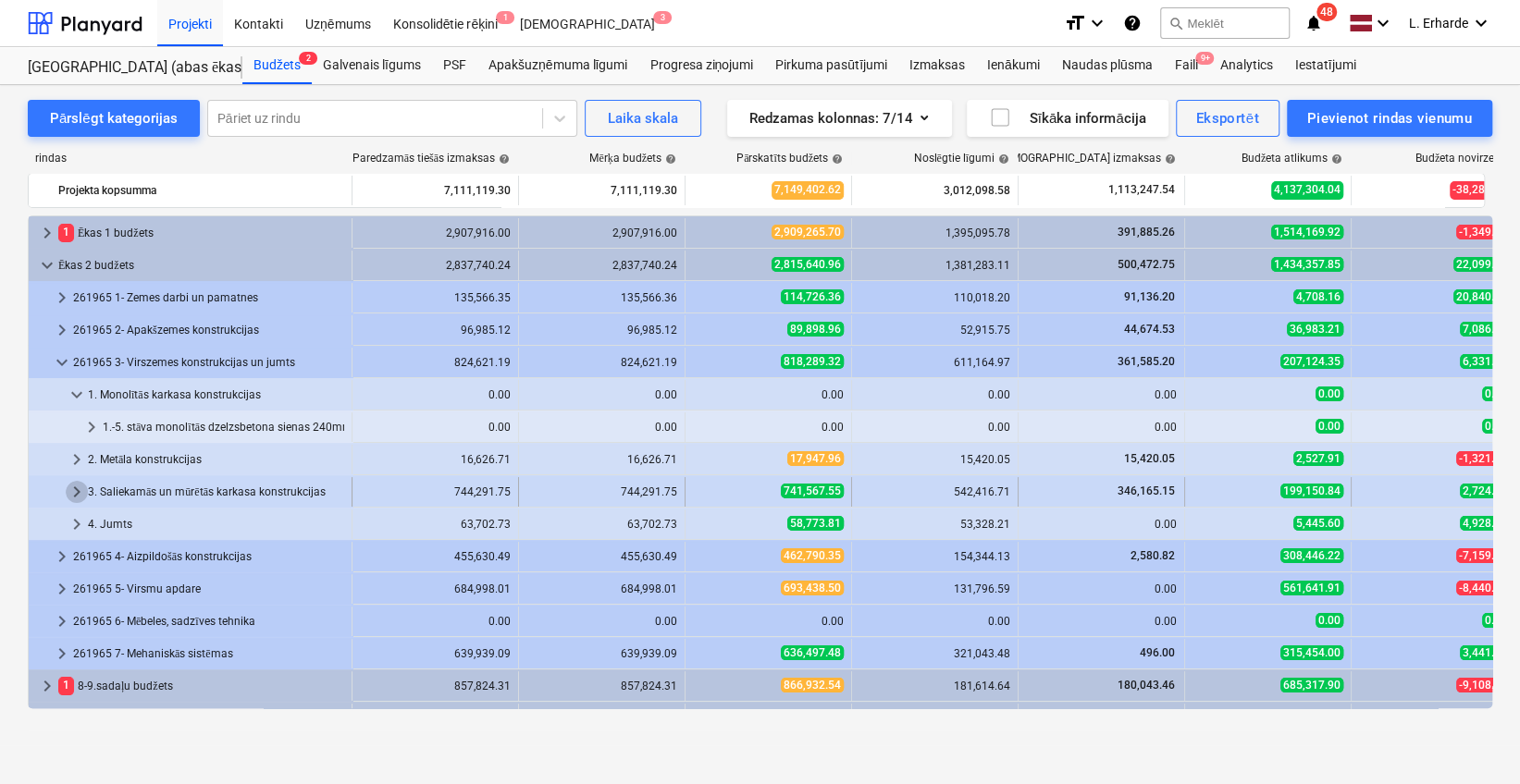
click at [75, 485] on span "keyboard_arrow_right" at bounding box center [76, 492] width 22 height 22
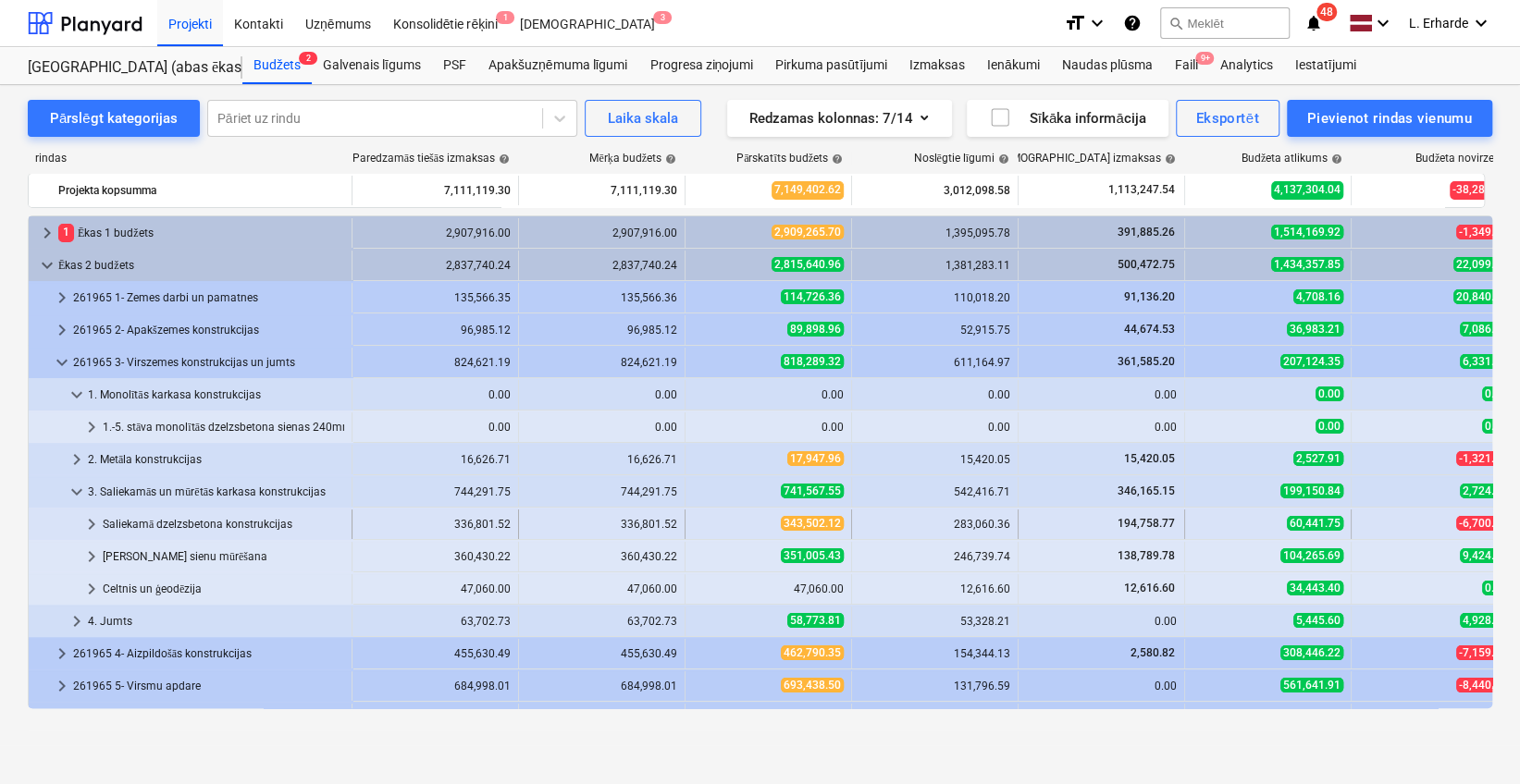
click at [96, 530] on span "keyboard_arrow_right" at bounding box center [91, 524] width 22 height 22
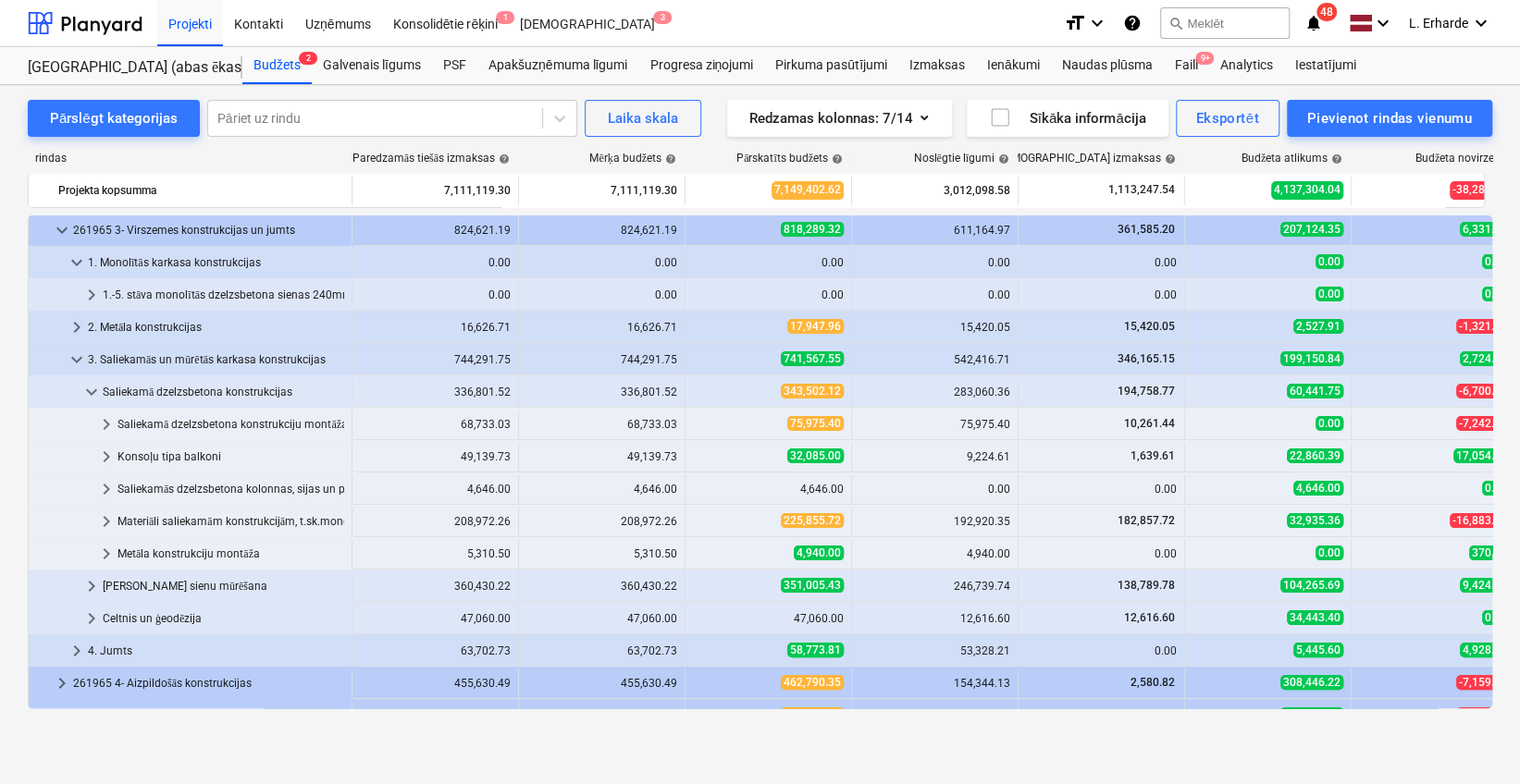
scroll to position [148, 0]
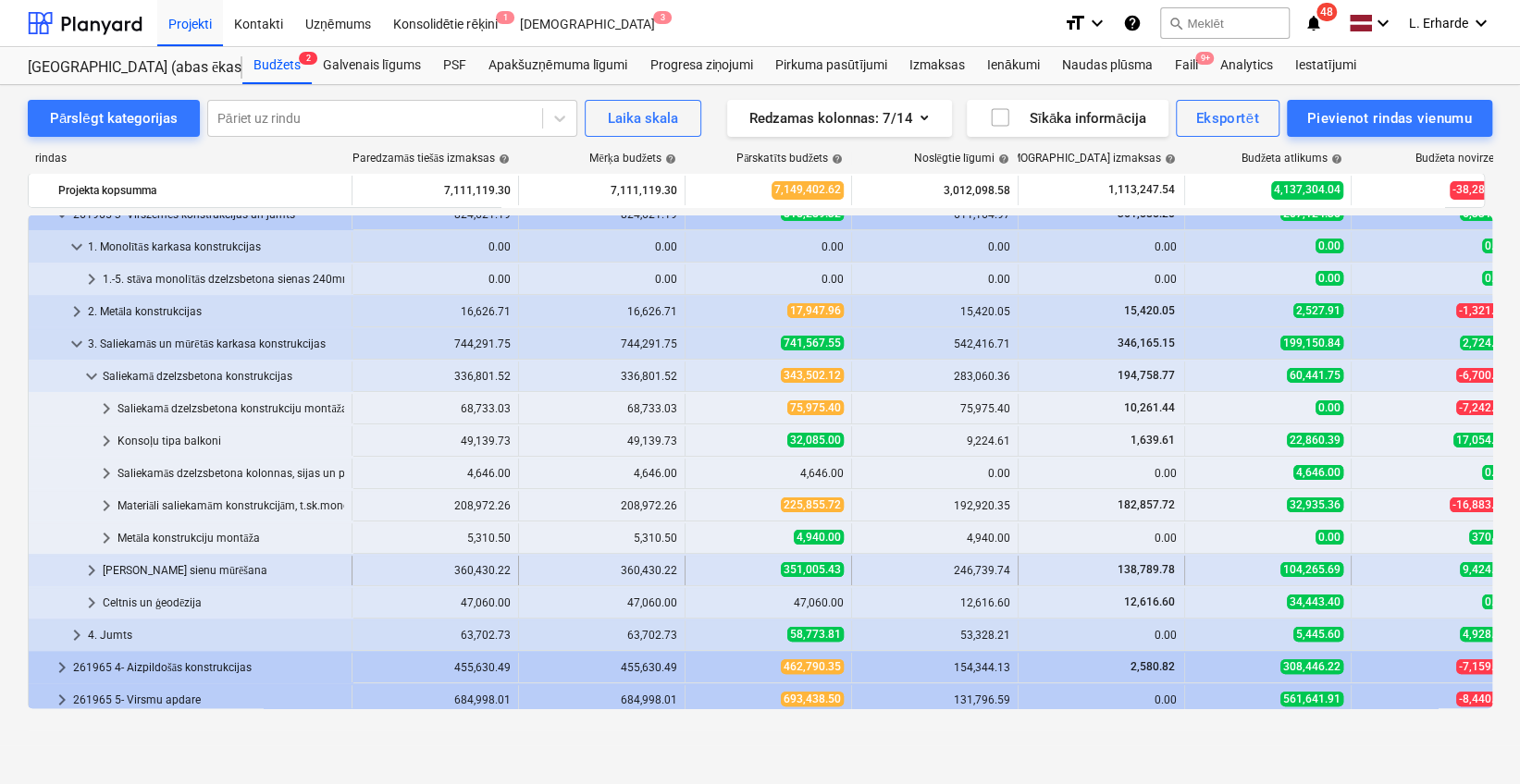
click at [96, 569] on span "keyboard_arrow_right" at bounding box center [91, 571] width 22 height 22
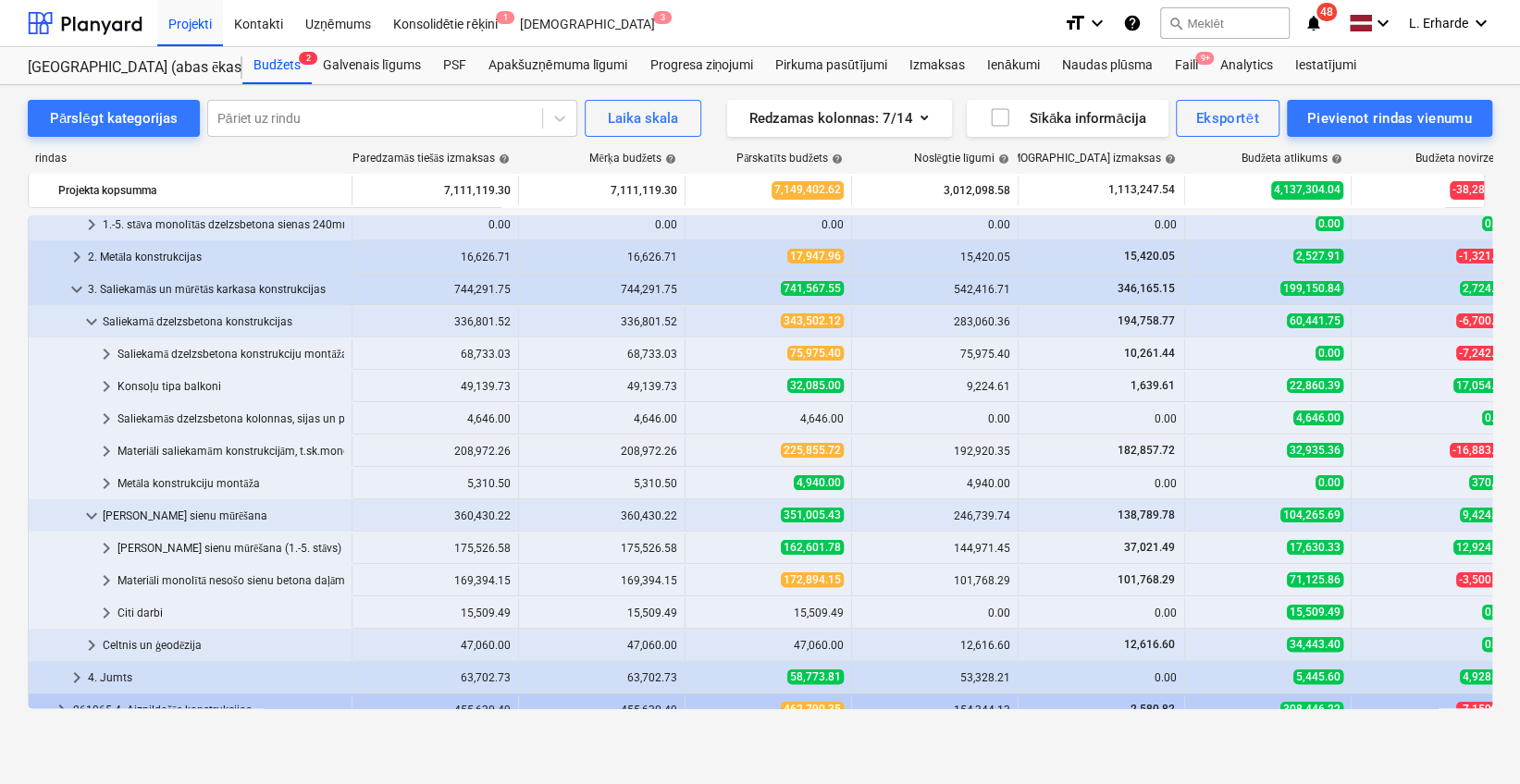
scroll to position [246, 0]
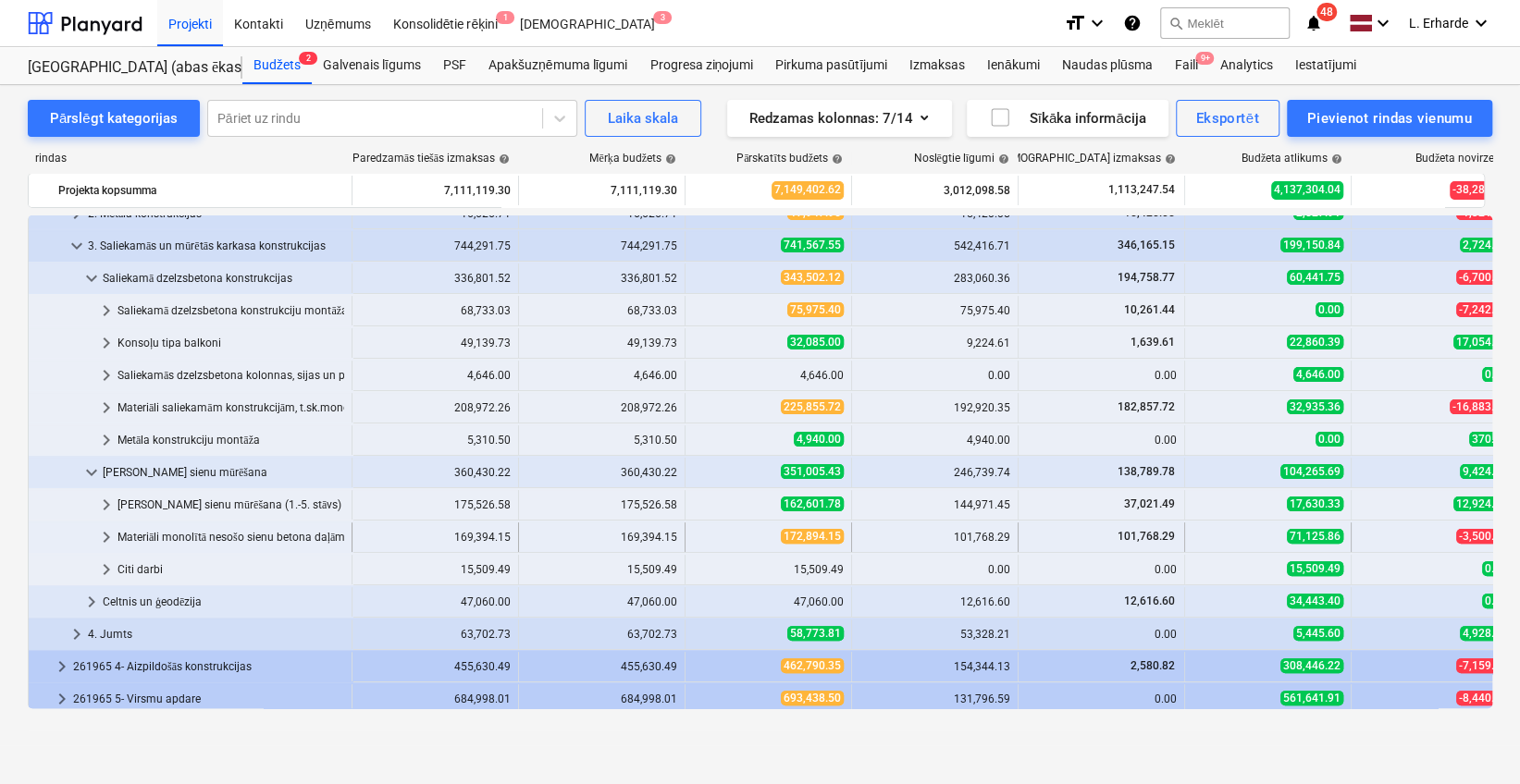
click at [196, 536] on div "Materiāli monolītā nesošo sienu betona daļām (atsevišķi pērkamie)" at bounding box center [230, 537] width 226 height 30
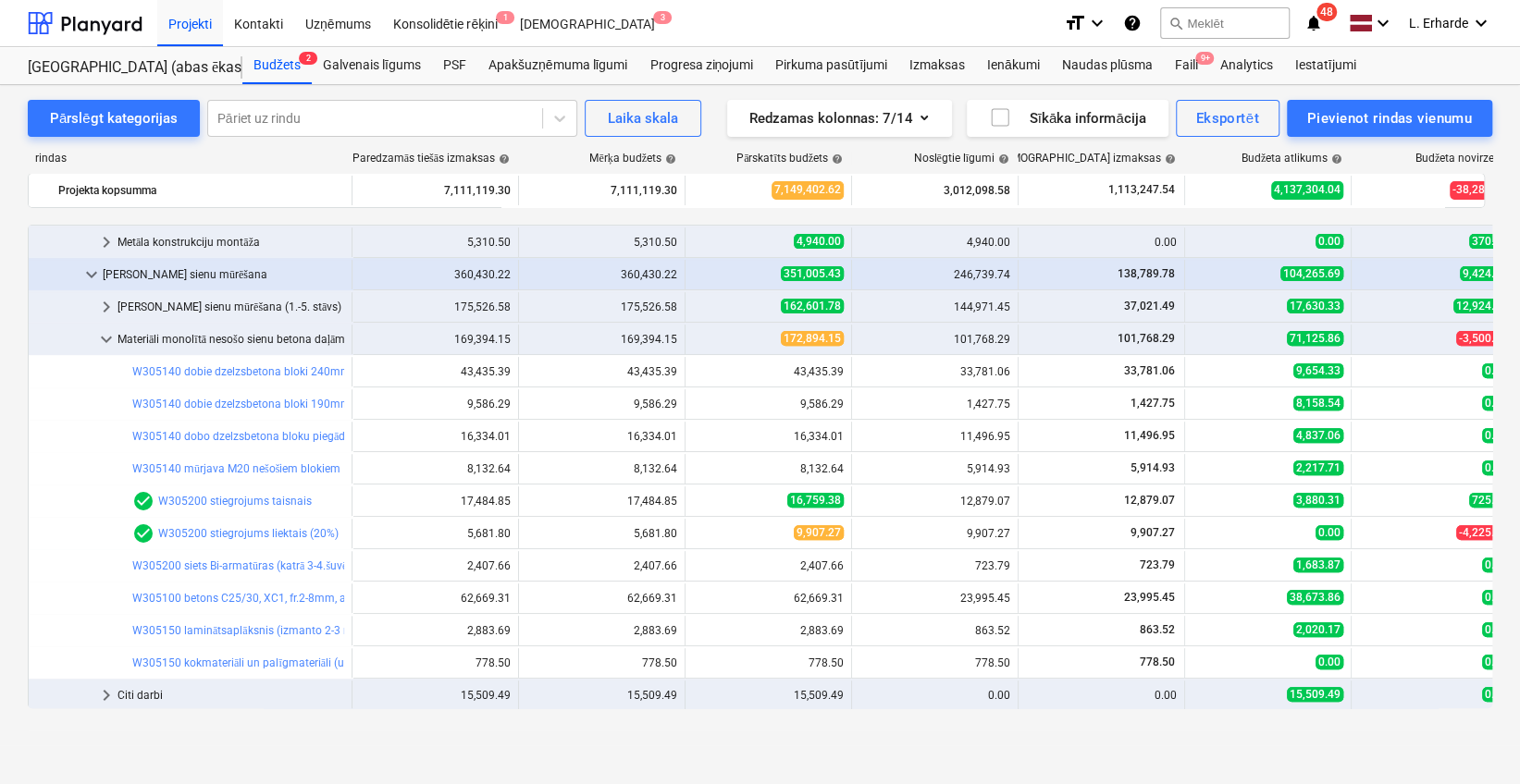
scroll to position [493, 0]
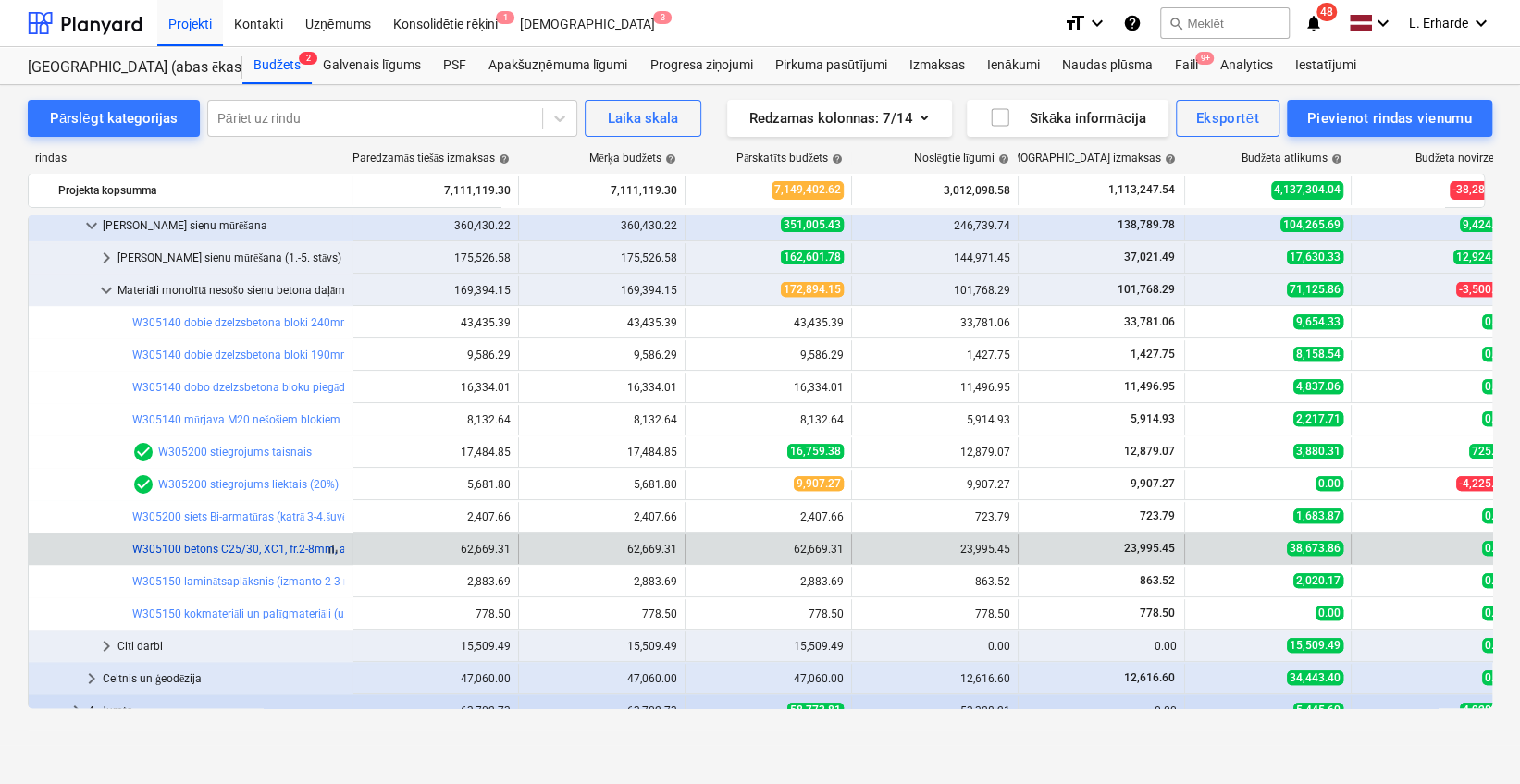
click at [224, 545] on link "W305100 betons C25/30, XC1, fr.2-8mm, ar plastifikatoru (k=1,15) ar piegādi un …" at bounding box center [357, 549] width 452 height 13
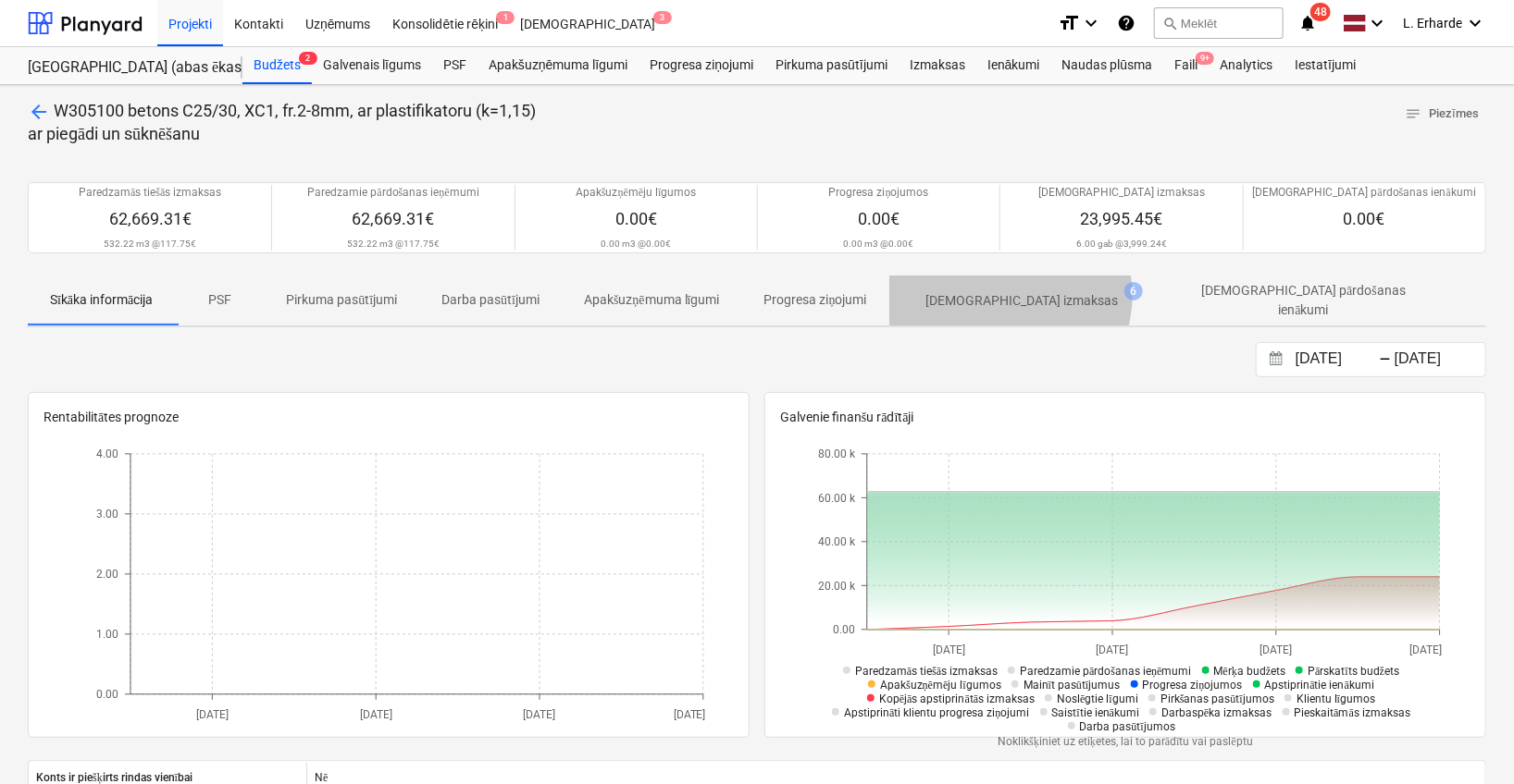
click at [1018, 295] on p "[DEMOGRAPHIC_DATA] izmaksas" at bounding box center [1023, 302] width 193 height 20
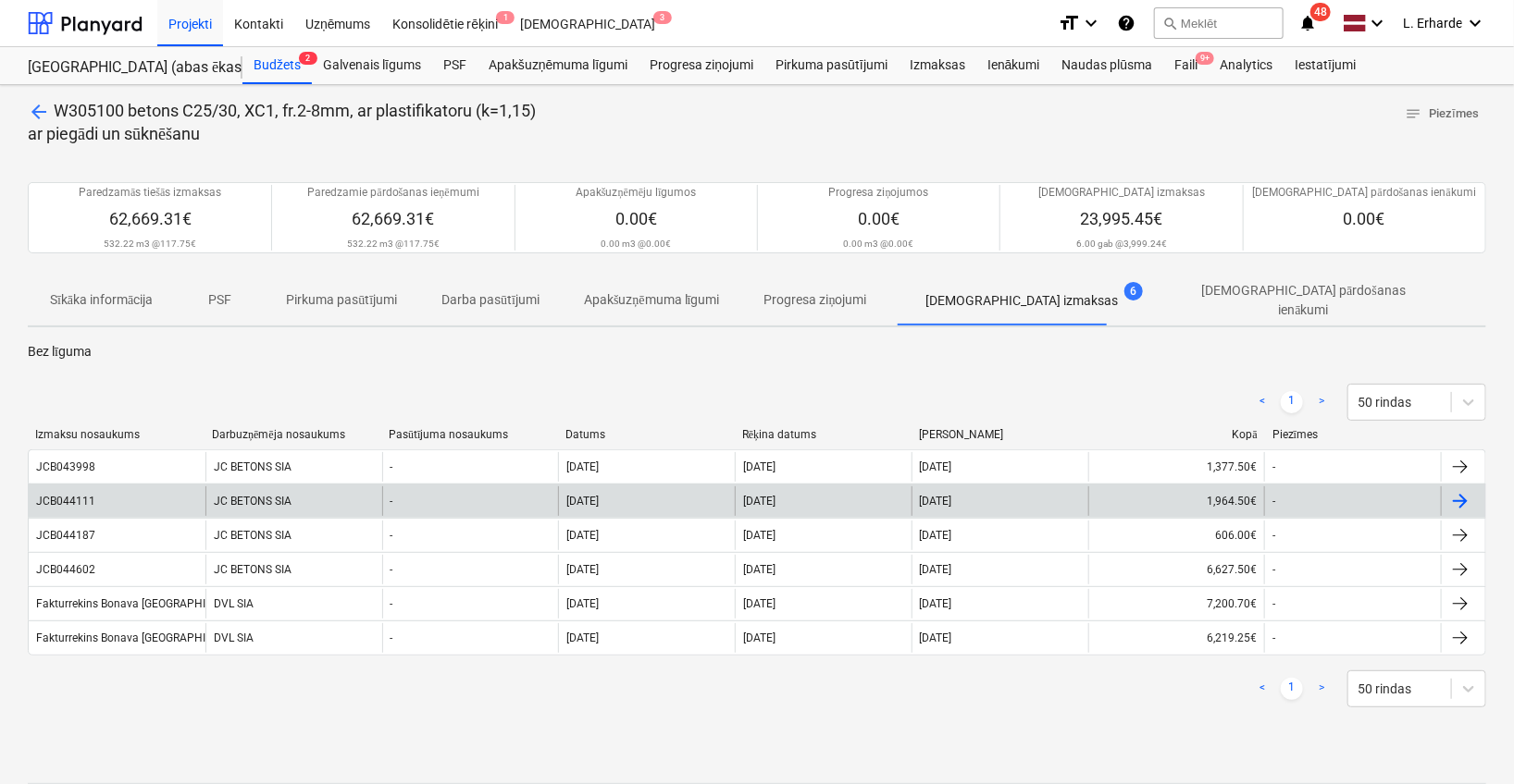
click at [69, 499] on div "JCB044111" at bounding box center [117, 501] width 177 height 30
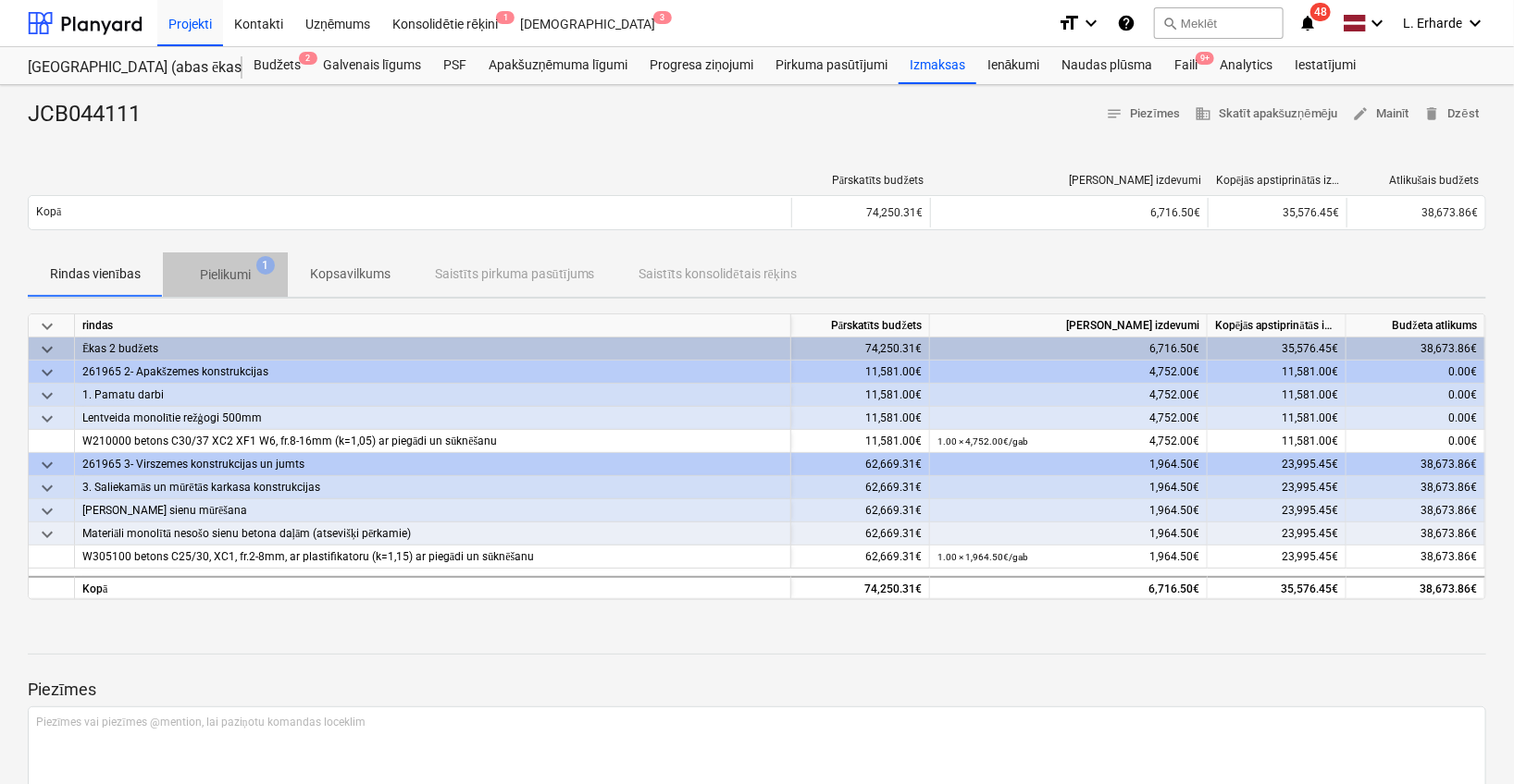
click at [229, 274] on p "Pielikumi" at bounding box center [224, 275] width 51 height 20
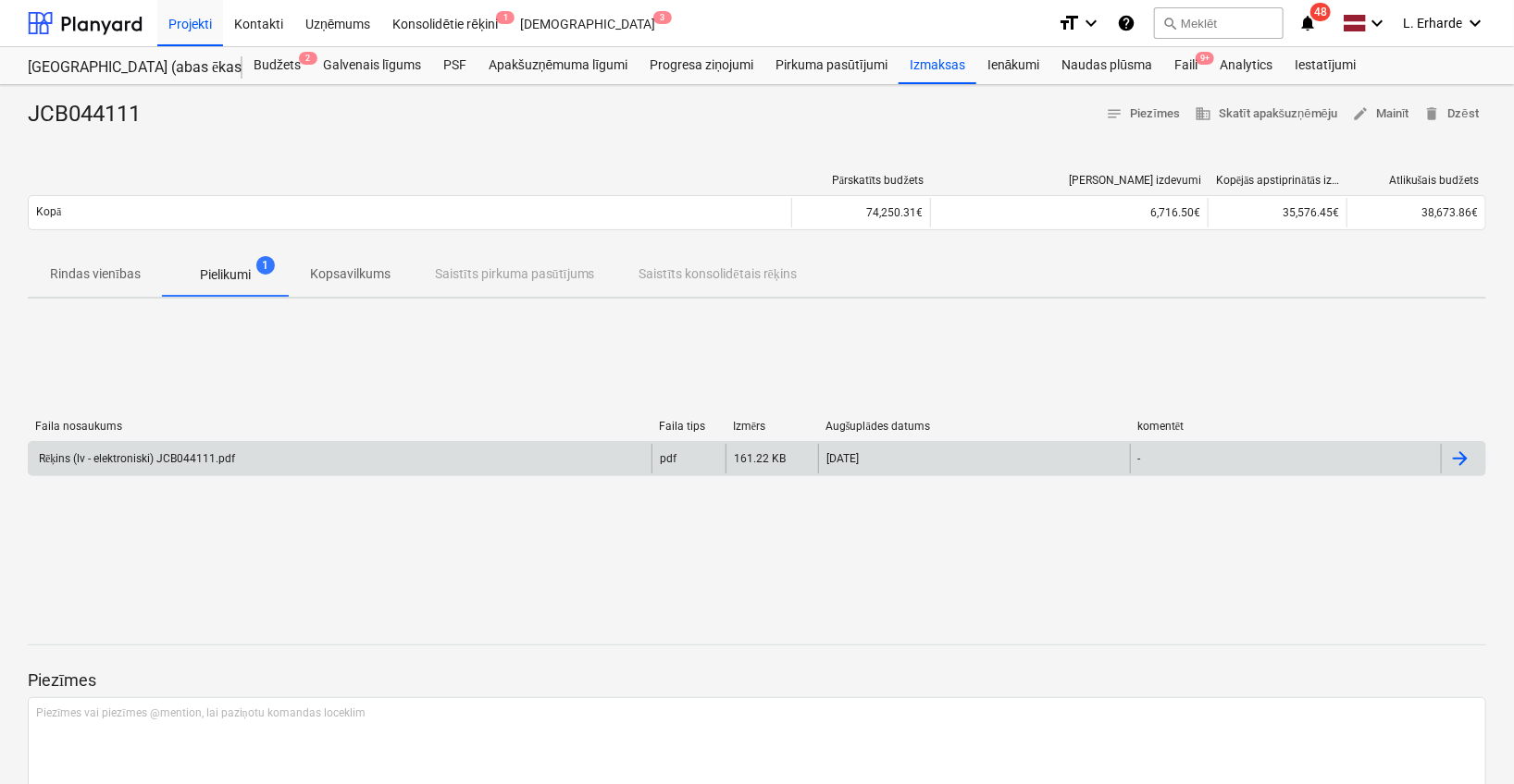
click at [206, 441] on div "Rēķins (lv - elektroniski) JCB044111.pdf pdf 161.22 KB [DATE] -" at bounding box center [757, 457] width 1458 height 35
click at [207, 457] on div "Rēķins (lv - elektroniski) JCB044111.pdf" at bounding box center [135, 459] width 199 height 14
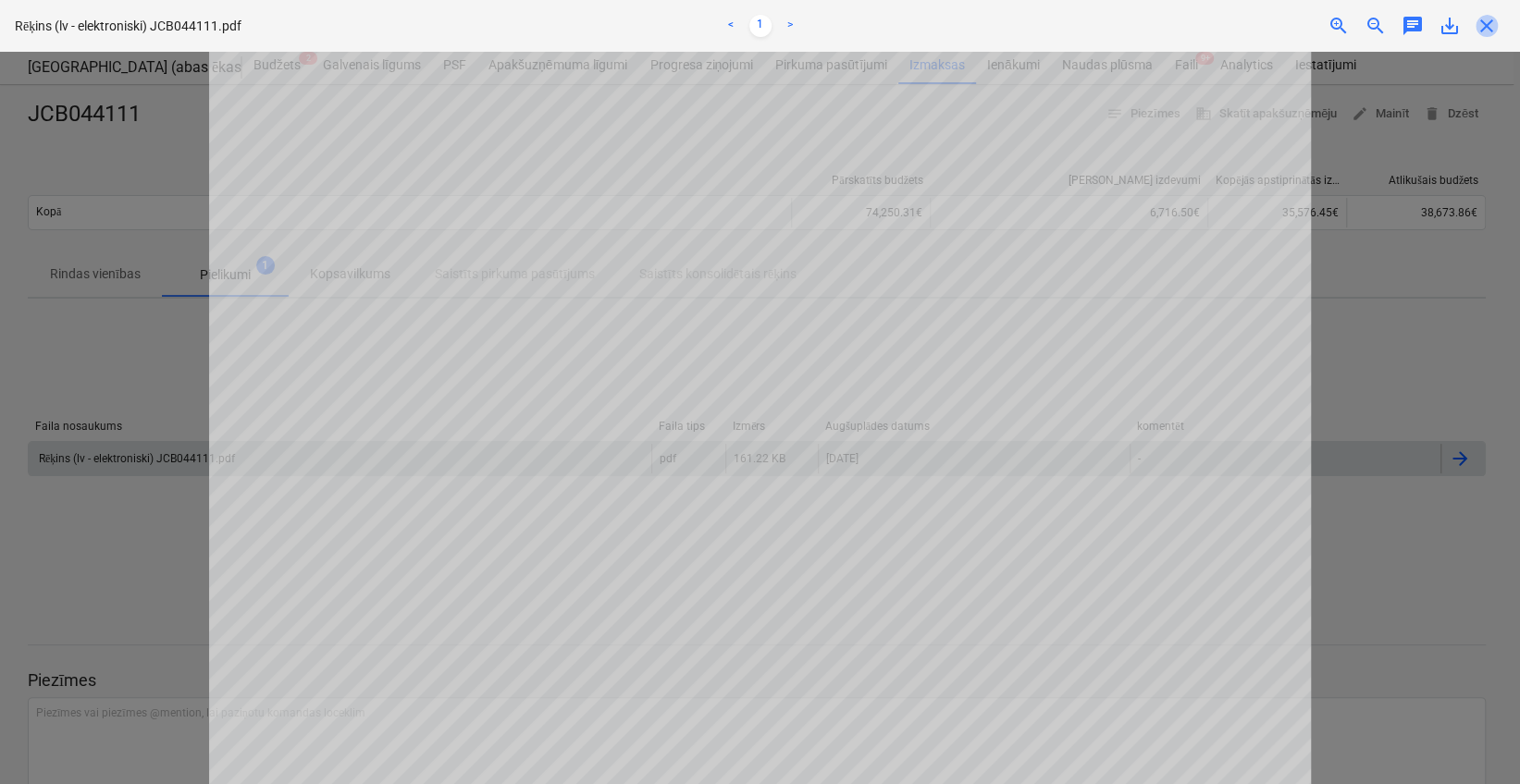
click at [1480, 32] on span "close" at bounding box center [1486, 26] width 22 height 22
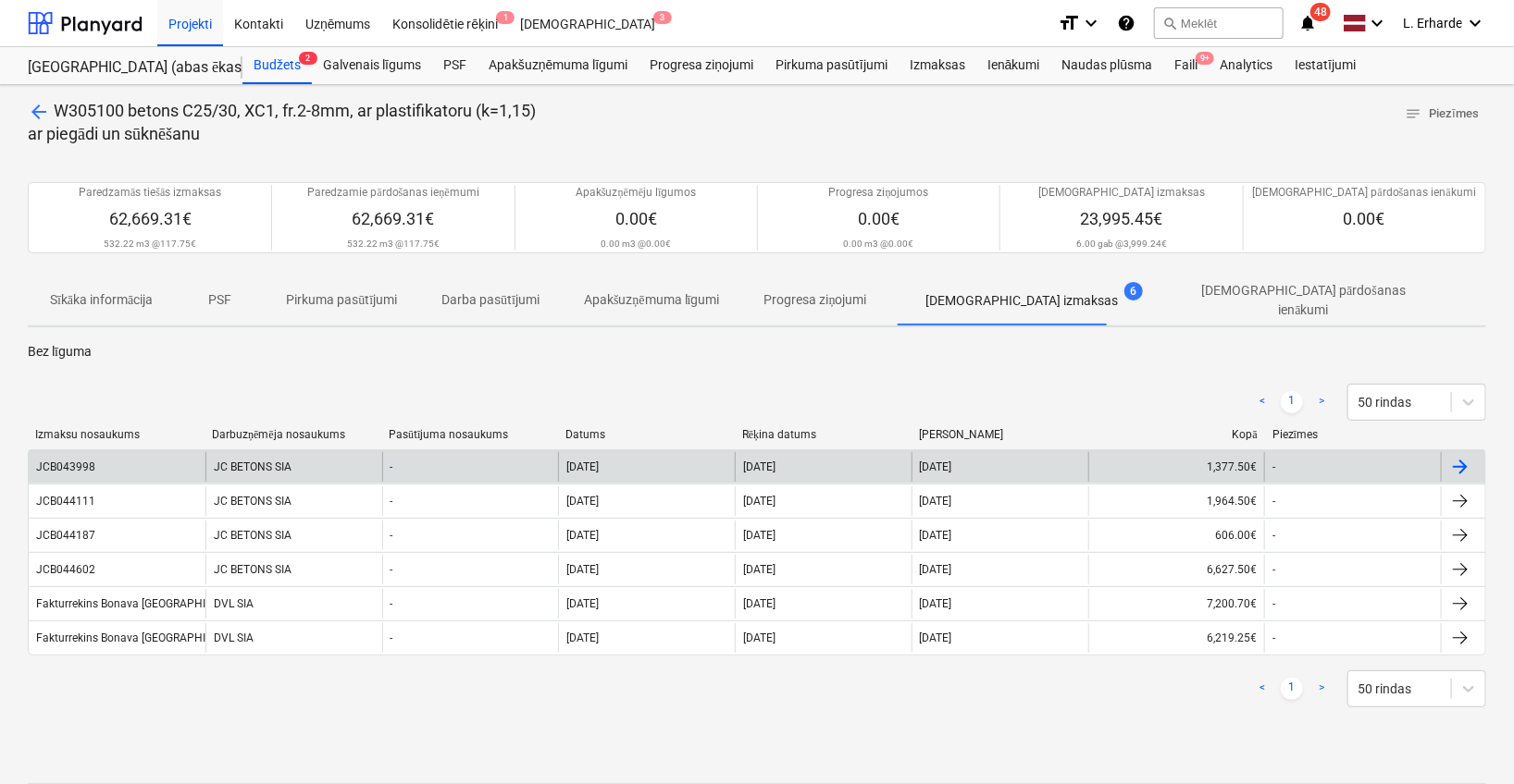
click at [252, 455] on div "JC BETONS SIA" at bounding box center [294, 467] width 177 height 30
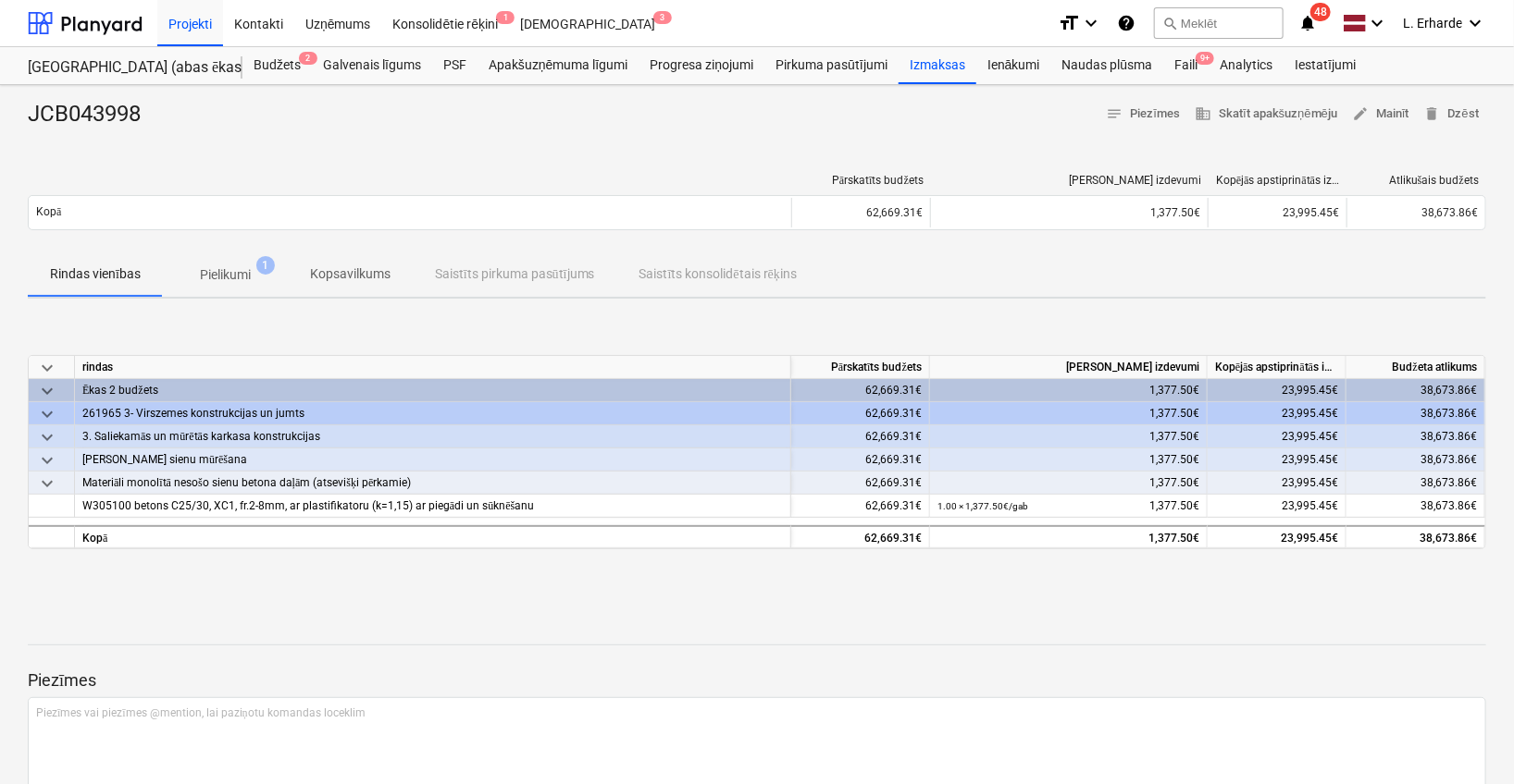
click at [214, 252] on button "Pielikumi 1" at bounding box center [225, 274] width 125 height 45
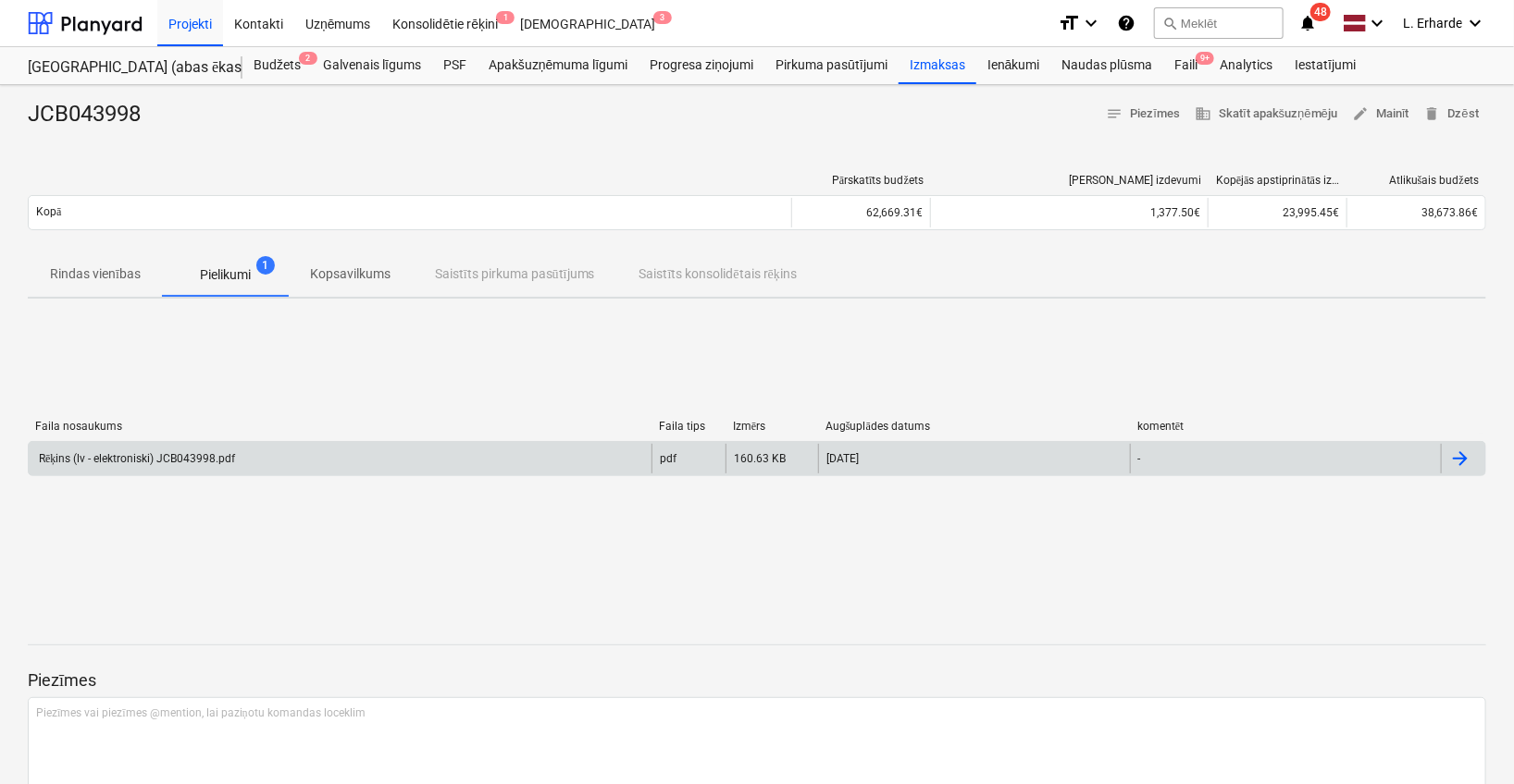
click at [201, 453] on div "Rēķins (lv - elektroniski) JCB043998.pdf" at bounding box center [135, 459] width 199 height 14
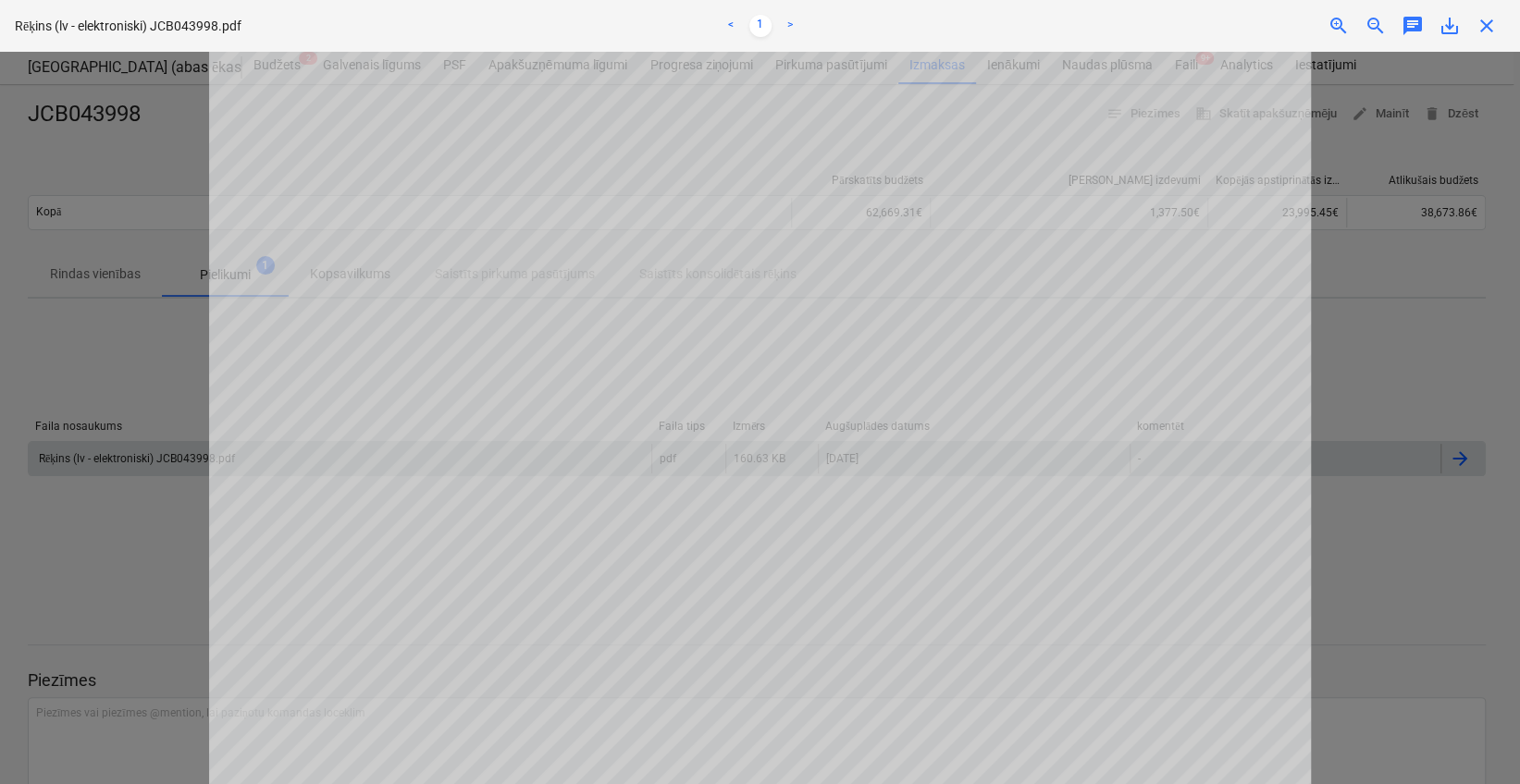
click at [1405, 536] on div at bounding box center [760, 418] width 1520 height 732
click at [1487, 25] on span "close" at bounding box center [1486, 26] width 22 height 22
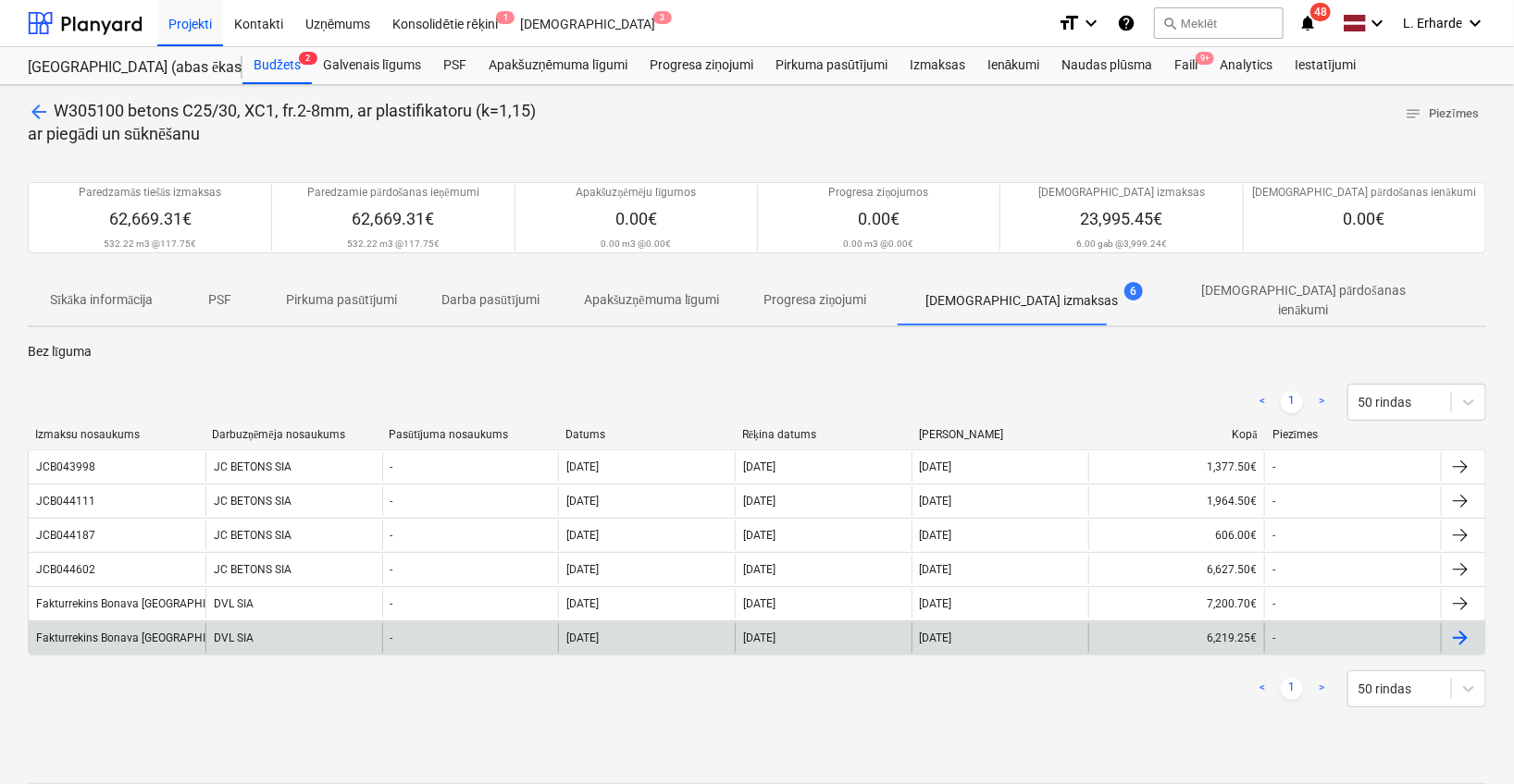
click at [149, 631] on div "Fakturrekins Bonava [GEOGRAPHIC_DATA] 25,08,2025-[GEOGRAPHIC_DATA]pdf" at bounding box center [233, 637] width 396 height 13
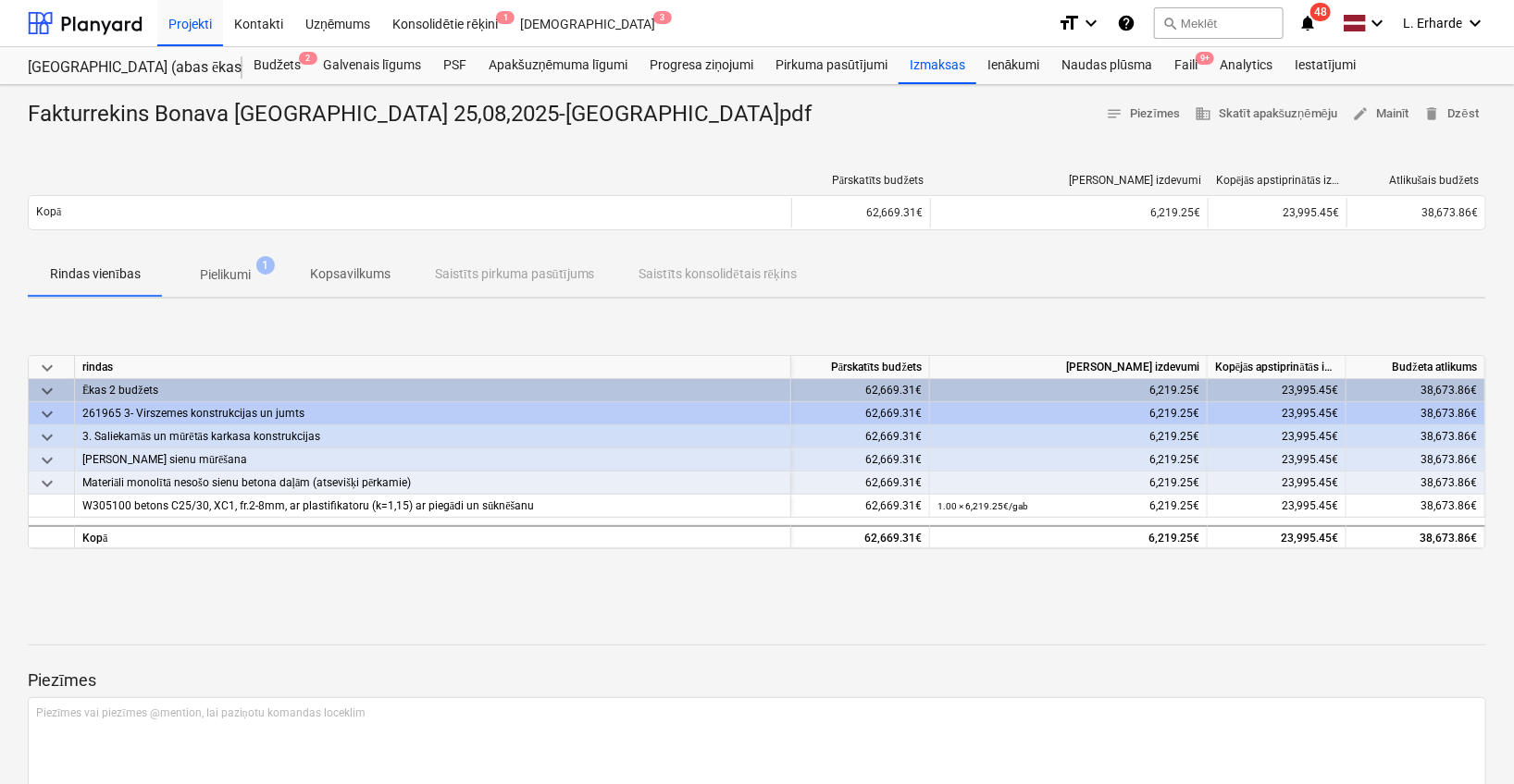
click at [225, 278] on p "Pielikumi" at bounding box center [224, 275] width 51 height 20
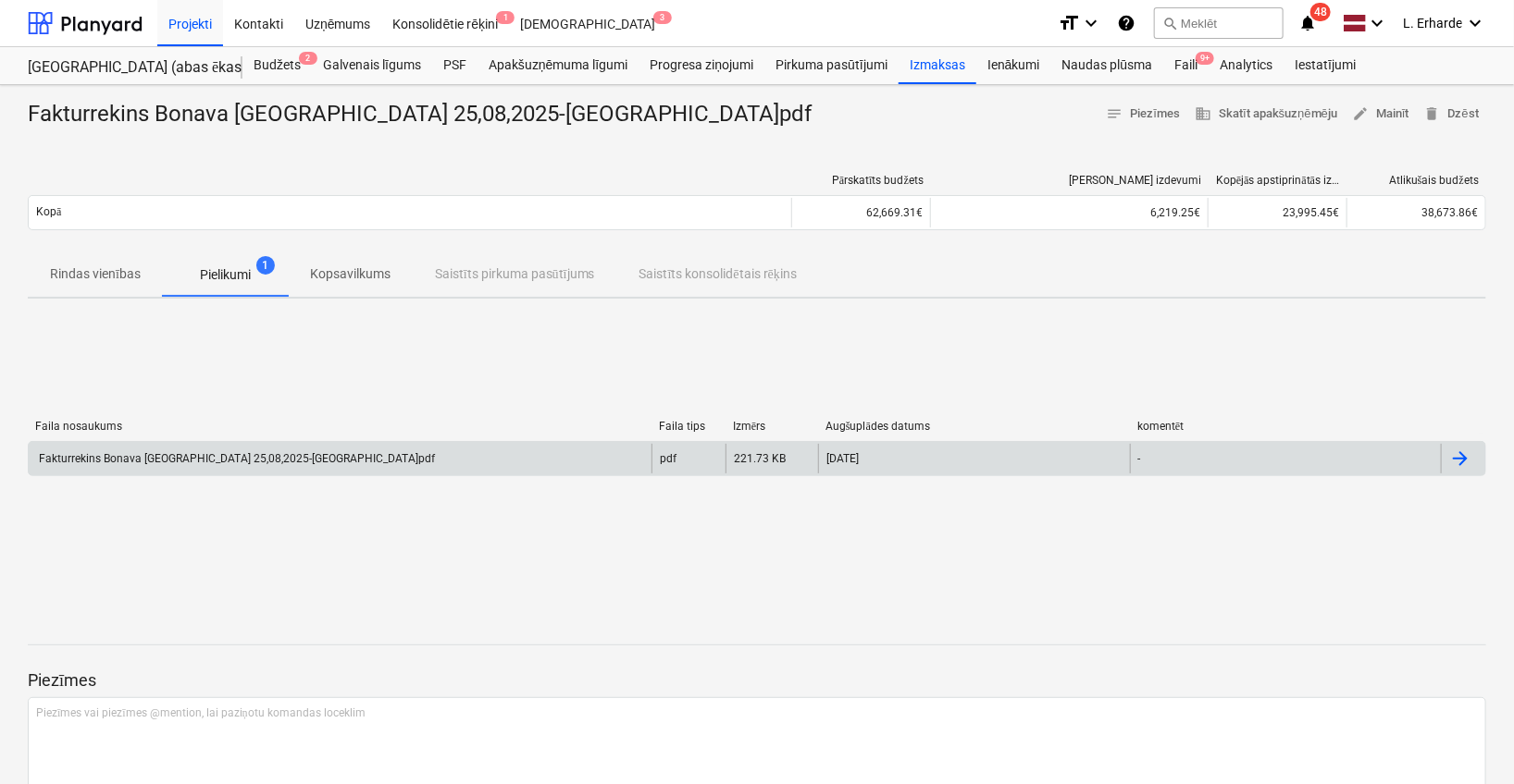
click at [190, 464] on div "Fakturrekins Bonava [GEOGRAPHIC_DATA] 25,08,2025-[GEOGRAPHIC_DATA]pdf" at bounding box center [340, 458] width 622 height 30
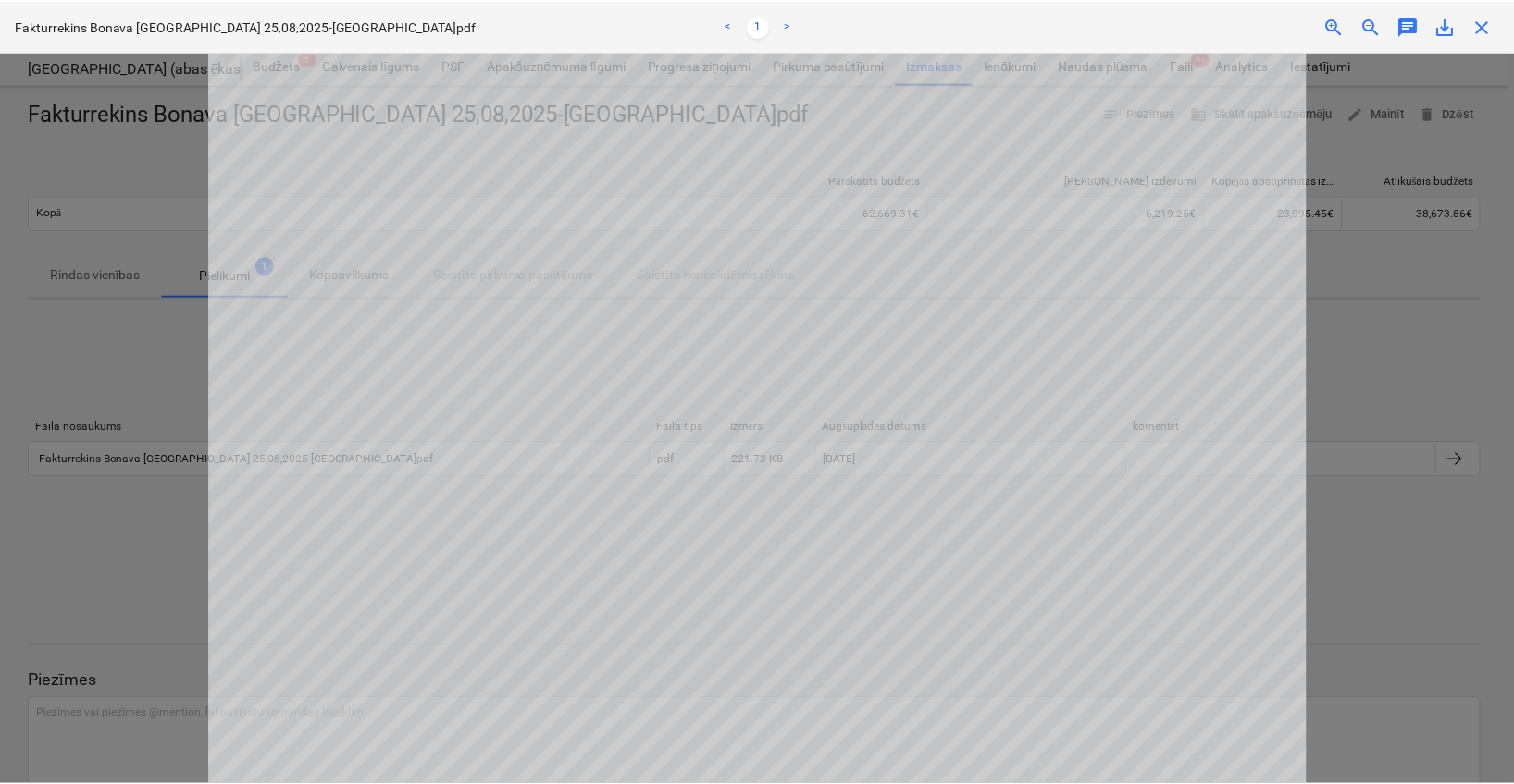
scroll to position [449, 0]
click at [1492, 46] on div "Fakturrekins Bonava [GEOGRAPHIC_DATA] 25,08,2025-[GEOGRAPHIC_DATA]pdf < 1 > zoo…" at bounding box center [759, 26] width 1520 height 52
click at [1491, 27] on span "close" at bounding box center [1486, 26] width 22 height 22
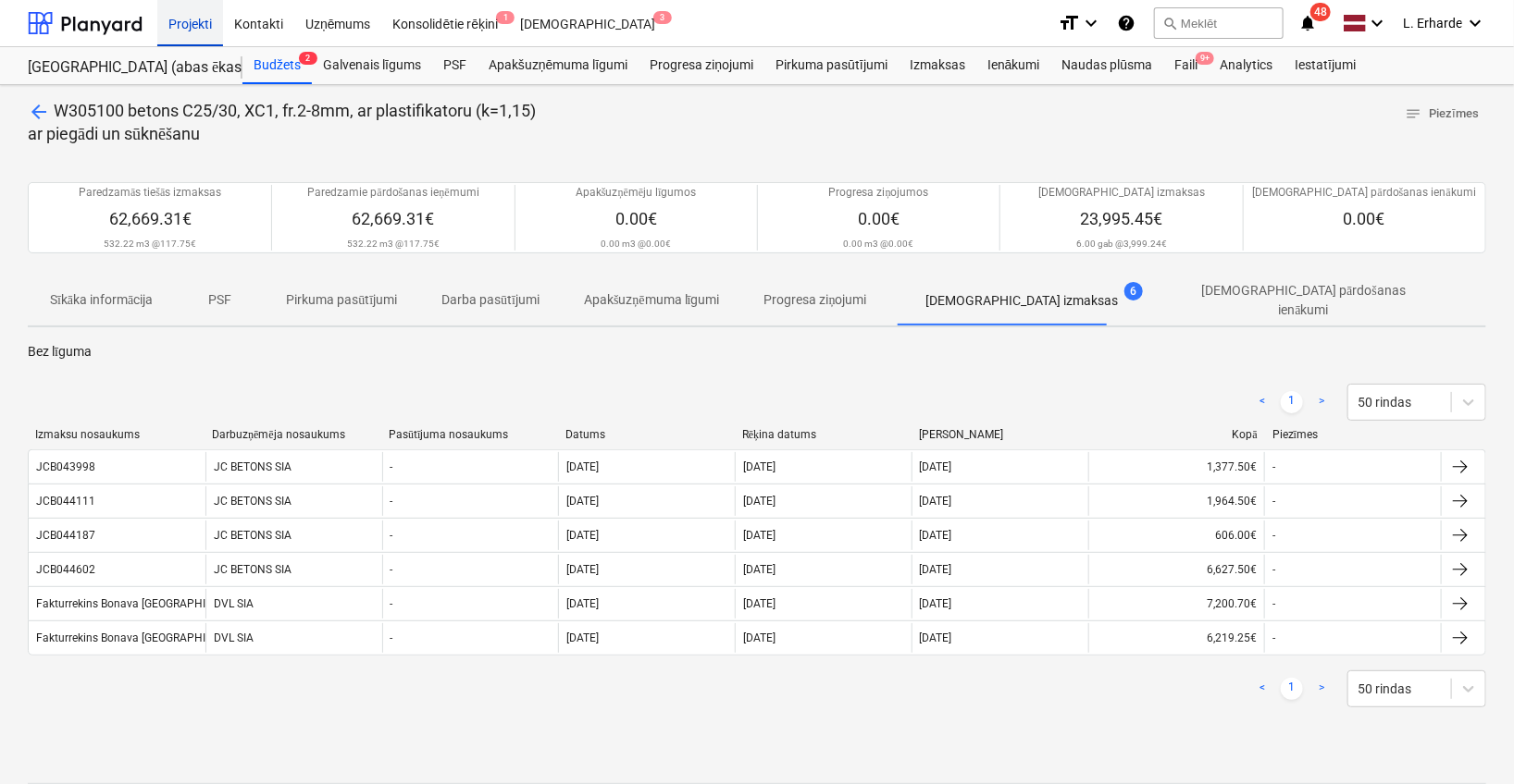
click at [207, 29] on div "Projekti" at bounding box center [190, 23] width 66 height 48
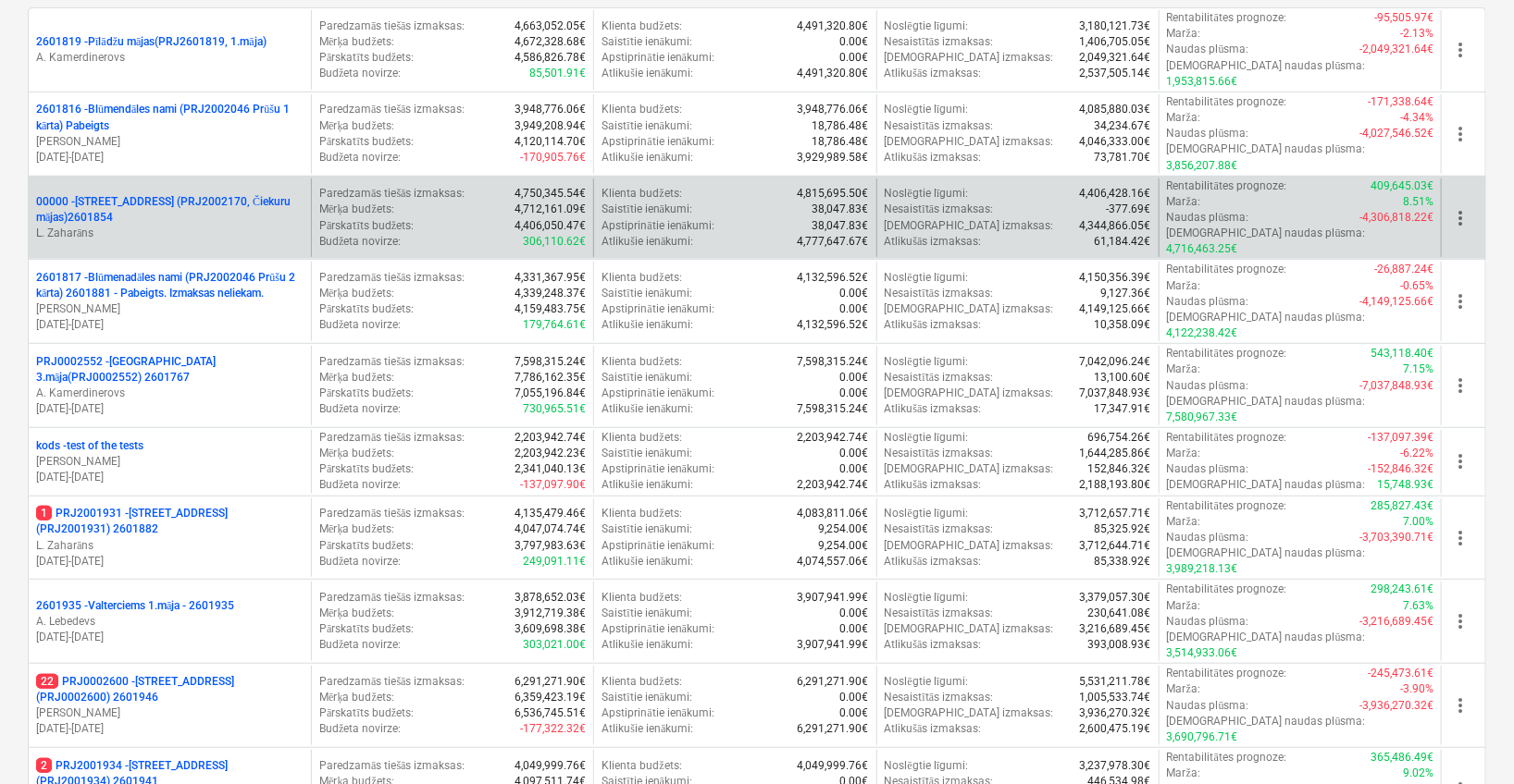
scroll to position [296, 0]
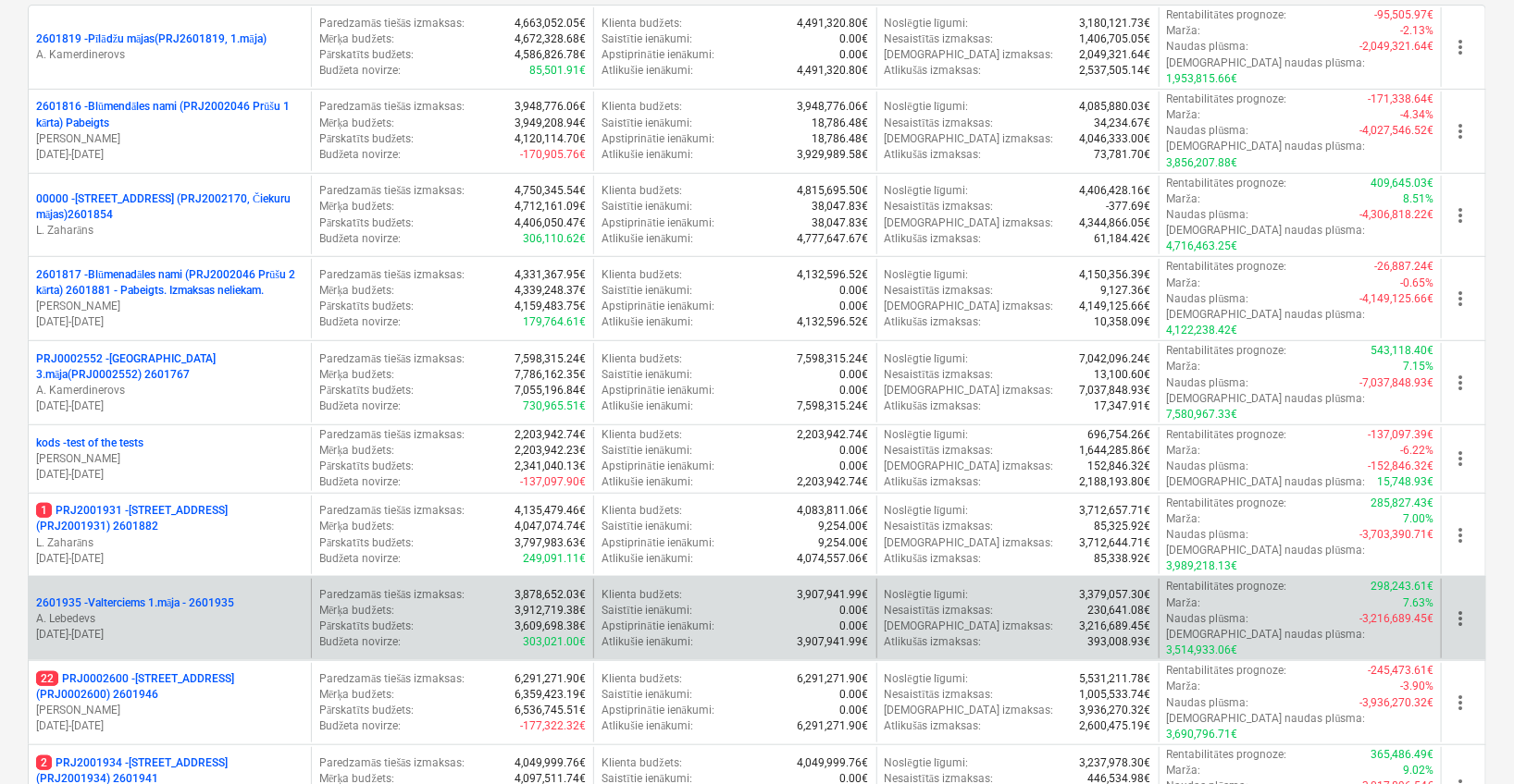
click at [219, 579] on div "2601935 - Valterciems 1.māja - 2601935 [PERSON_NAME] [DATE] - [DATE]" at bounding box center [170, 618] width 282 height 79
click at [220, 595] on p "2601935 - Valterciems 1.māja - 2601935" at bounding box center [134, 603] width 198 height 16
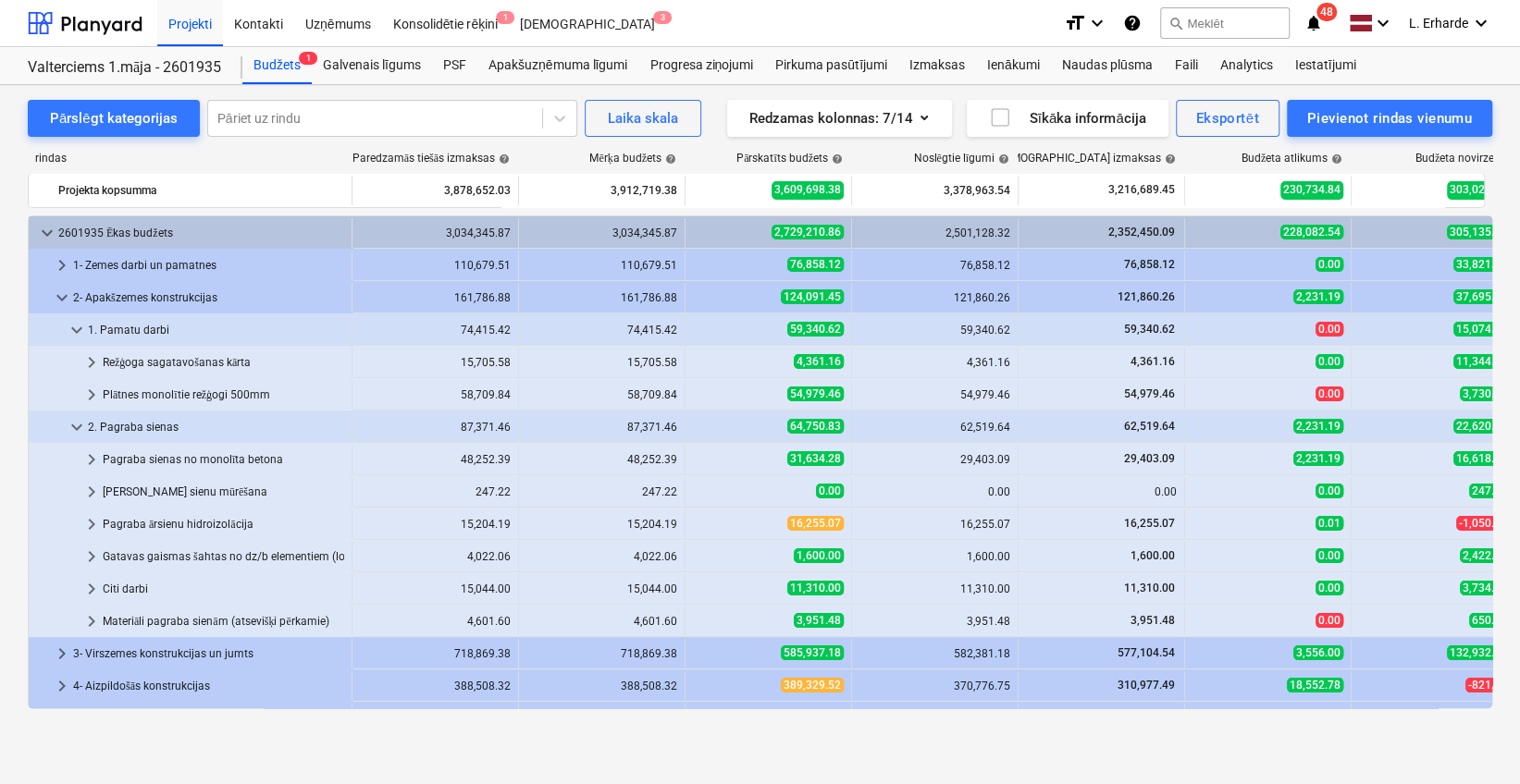
scroll to position [462, 0]
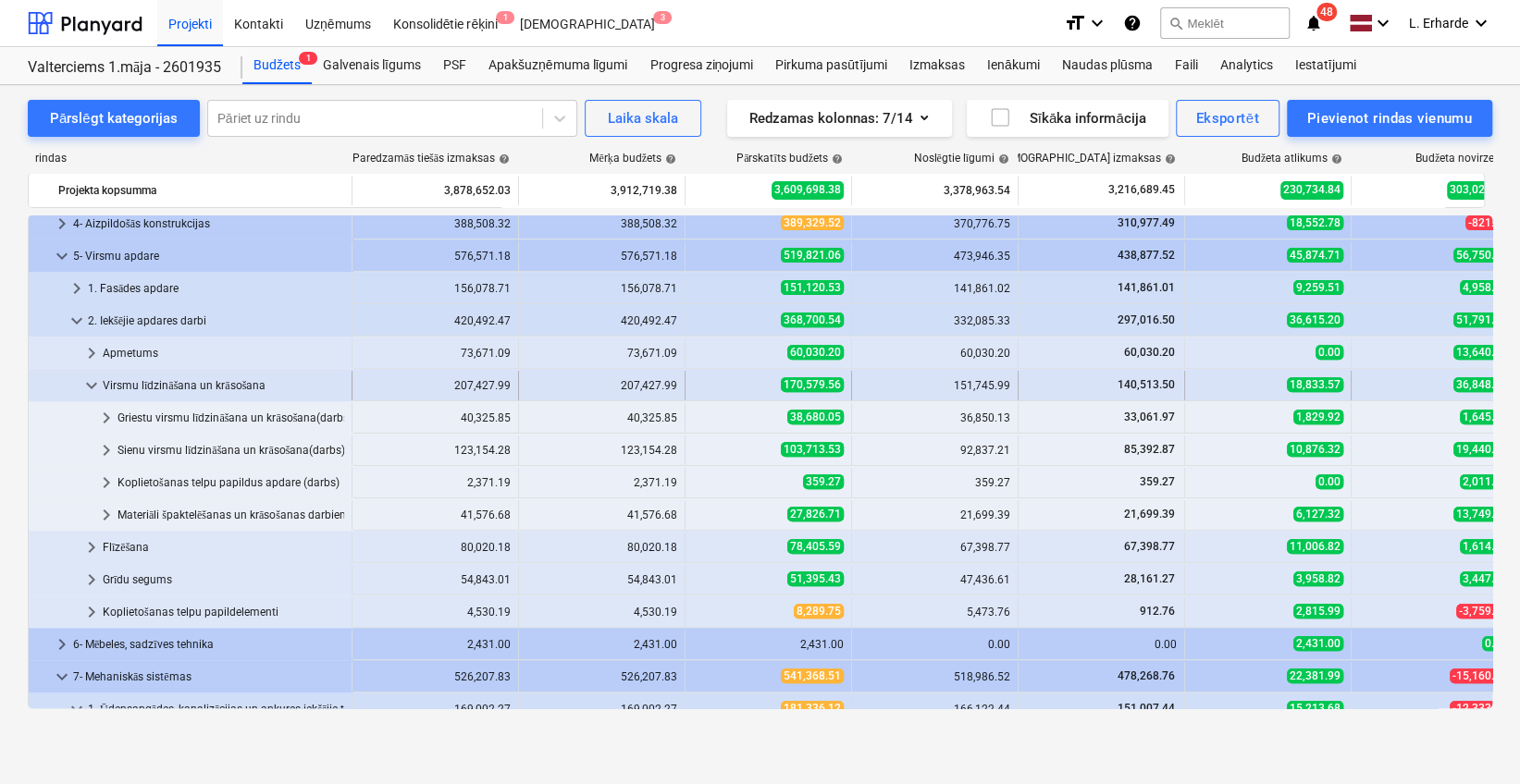
click at [92, 386] on span "keyboard_arrow_down" at bounding box center [91, 385] width 22 height 22
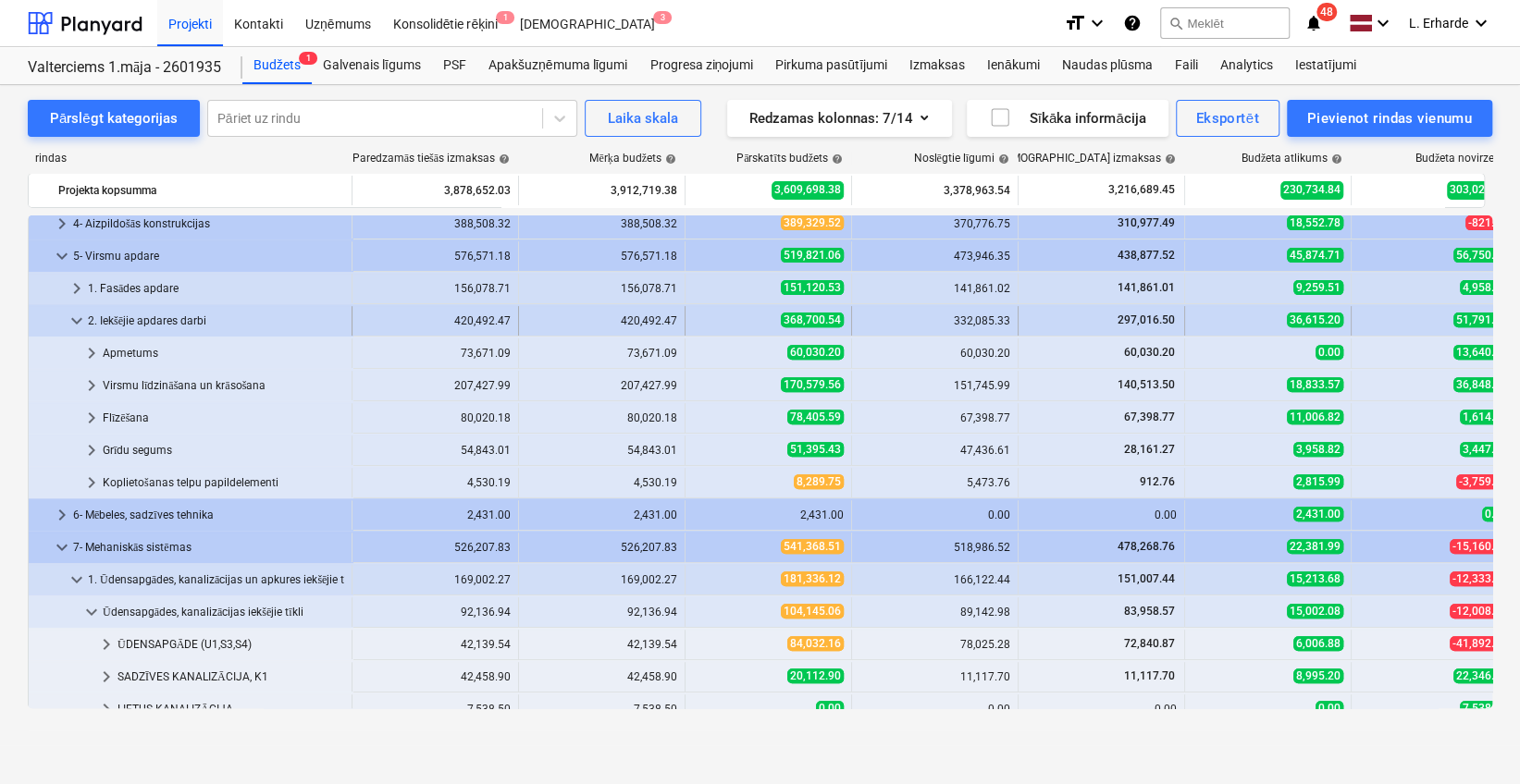
click at [76, 322] on span "keyboard_arrow_down" at bounding box center [76, 321] width 22 height 22
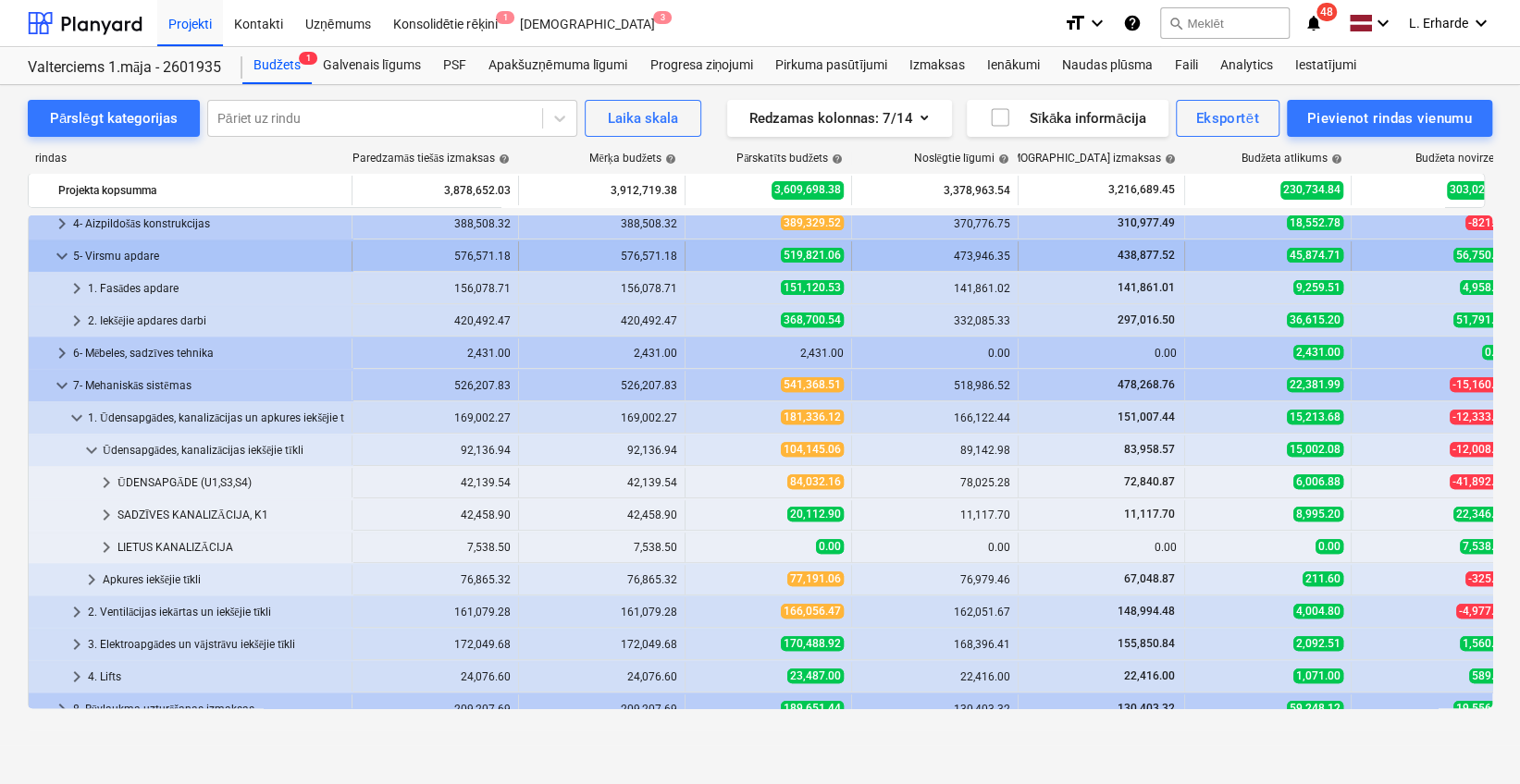
click at [56, 252] on span "keyboard_arrow_down" at bounding box center [62, 256] width 22 height 22
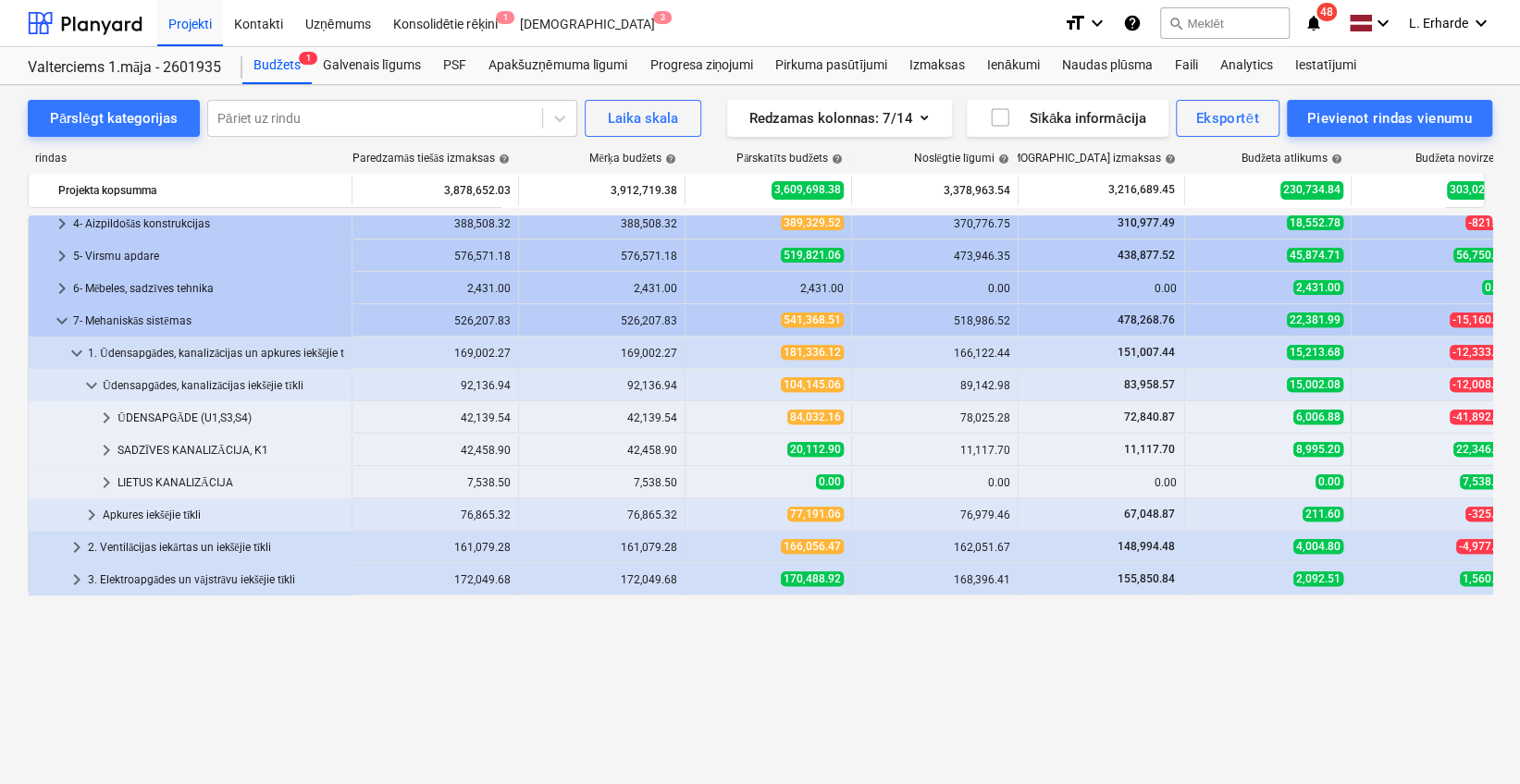
scroll to position [315, 0]
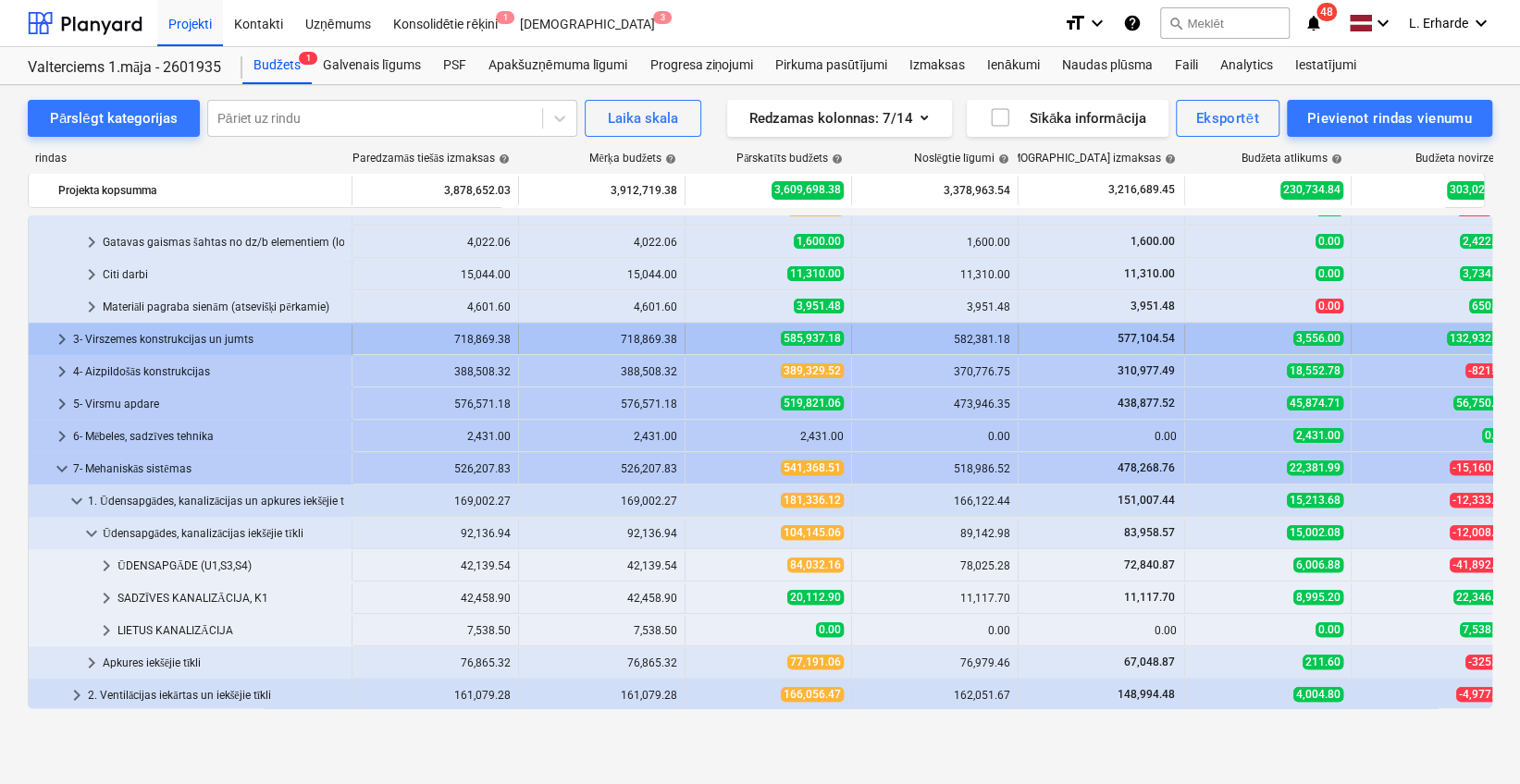
click at [56, 336] on span "keyboard_arrow_right" at bounding box center [62, 339] width 22 height 22
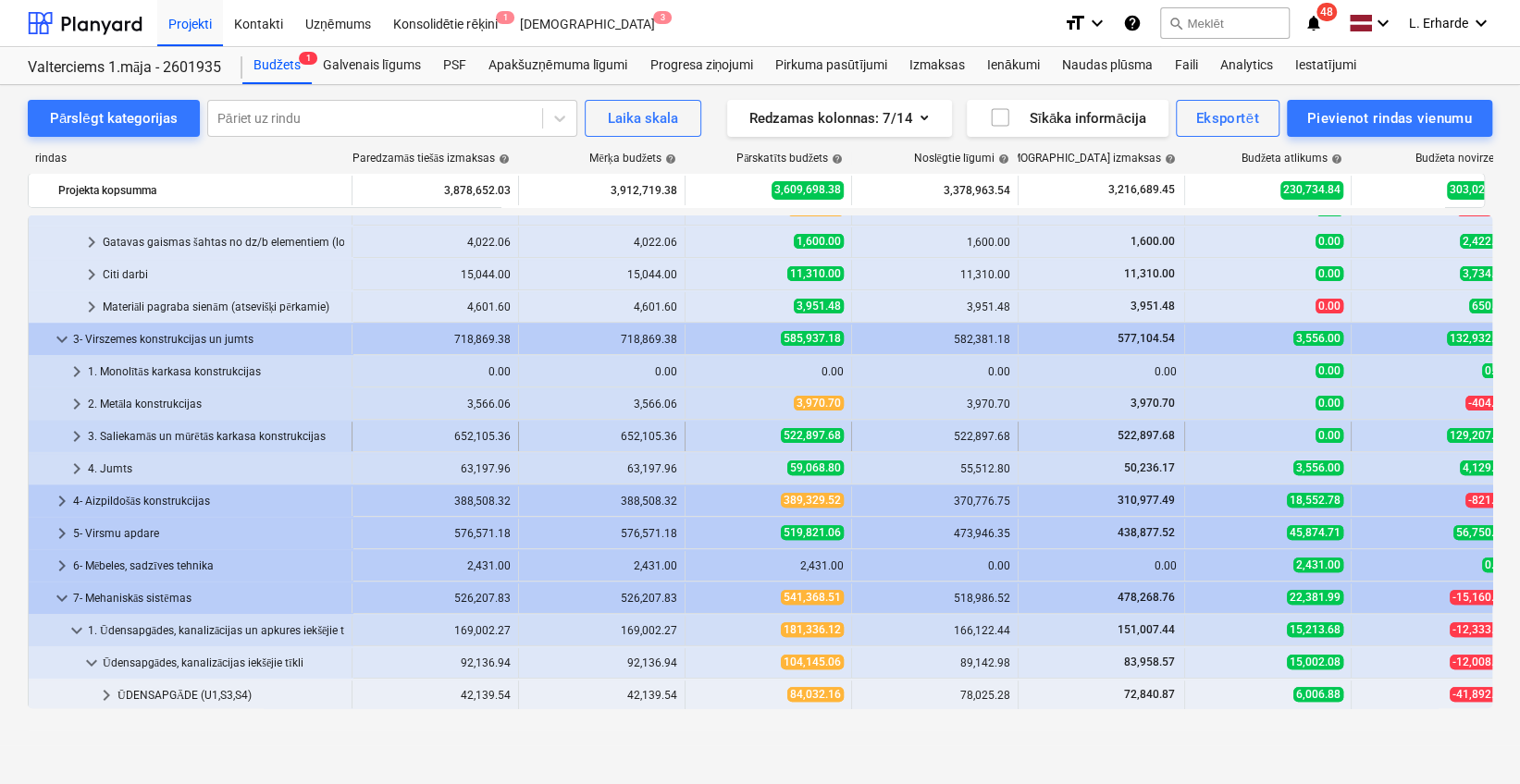
click at [184, 434] on div "3. Saliekamās un mūrētās karkasa konstrukcijas" at bounding box center [216, 437] width 256 height 30
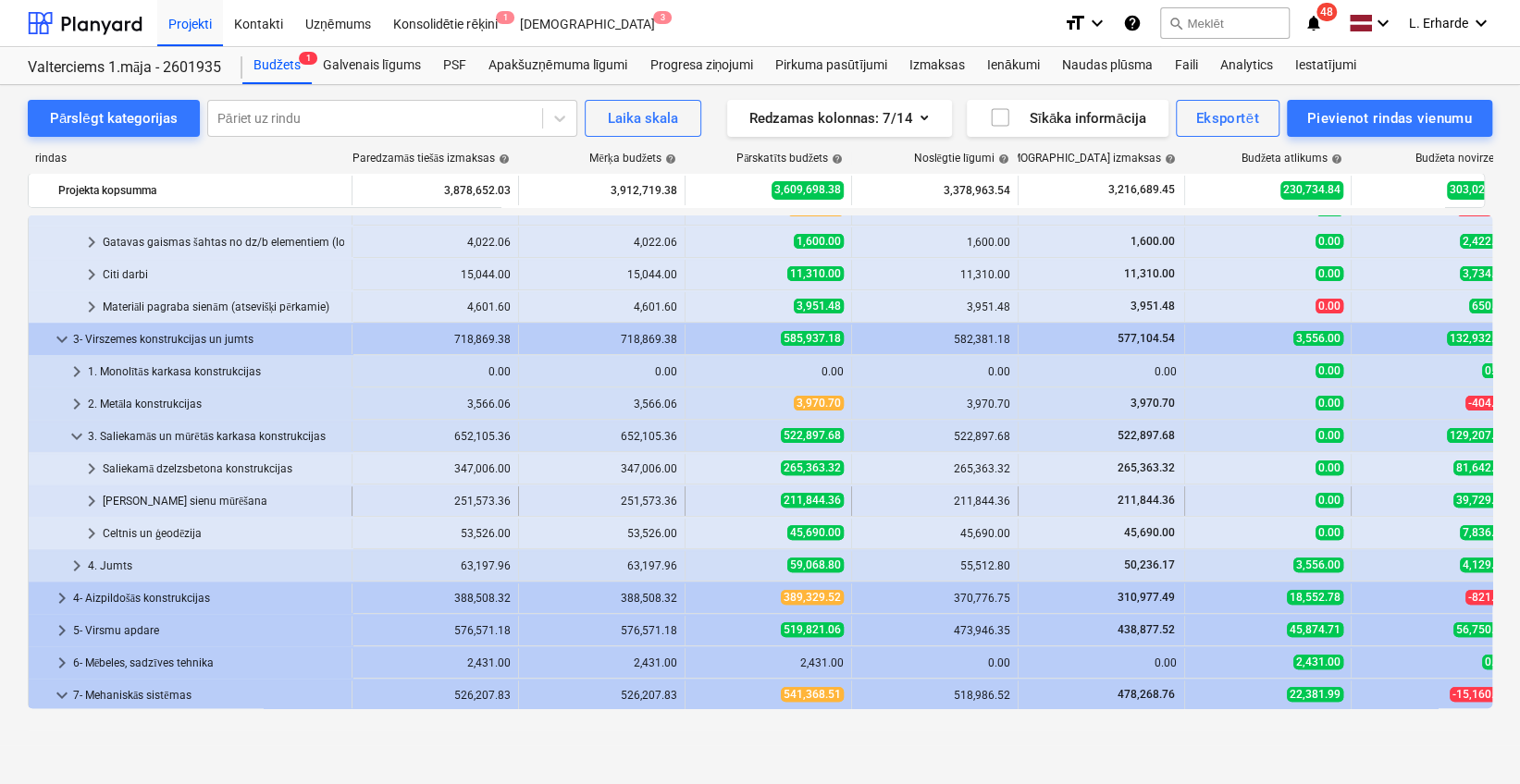
click at [196, 498] on div "[PERSON_NAME] sienu mūrēšana" at bounding box center [222, 501] width 241 height 30
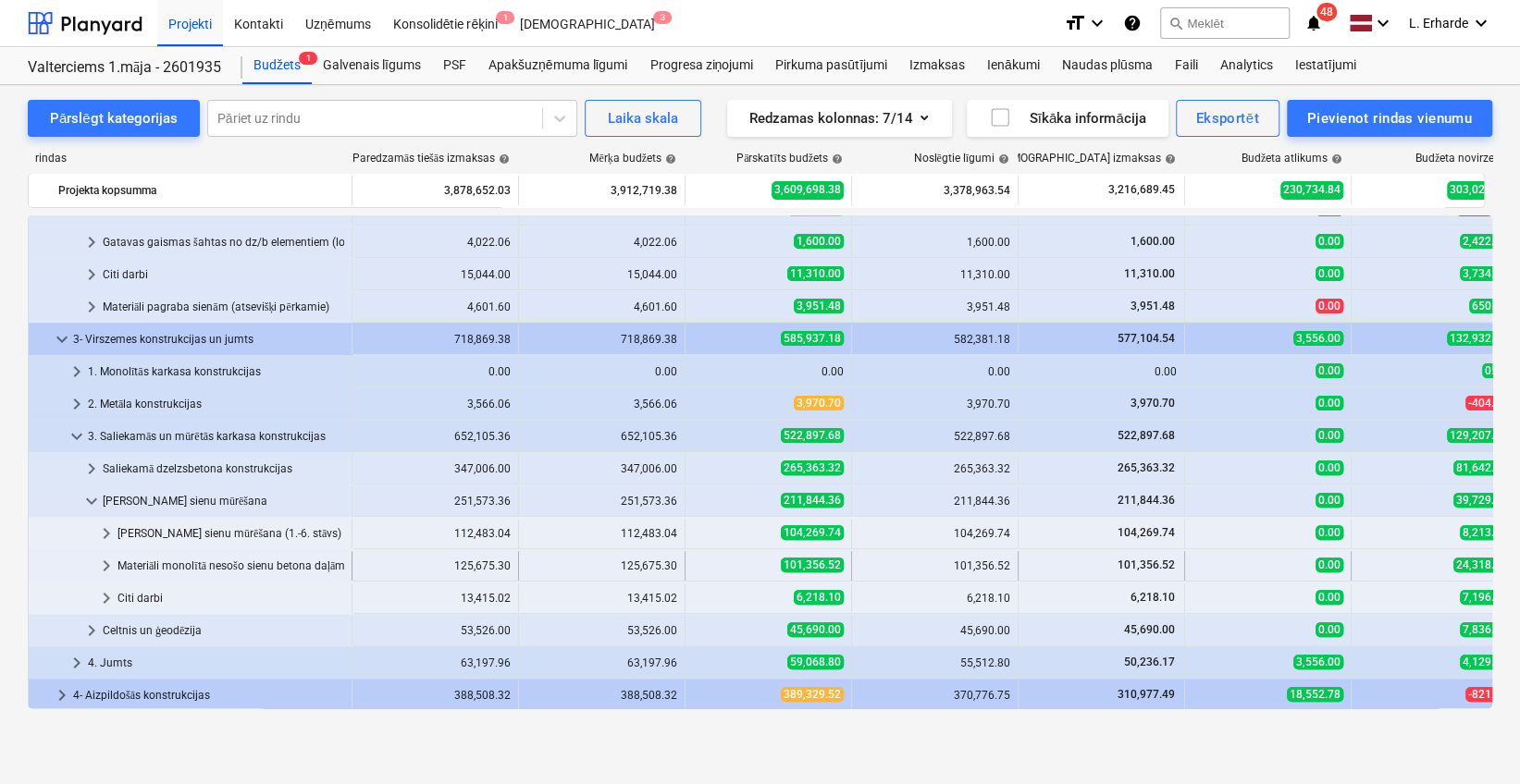
click at [237, 559] on div "Materiāli monolītā nesošo sienu betona daļām (atsevišķi pērkamie)" at bounding box center [230, 566] width 226 height 30
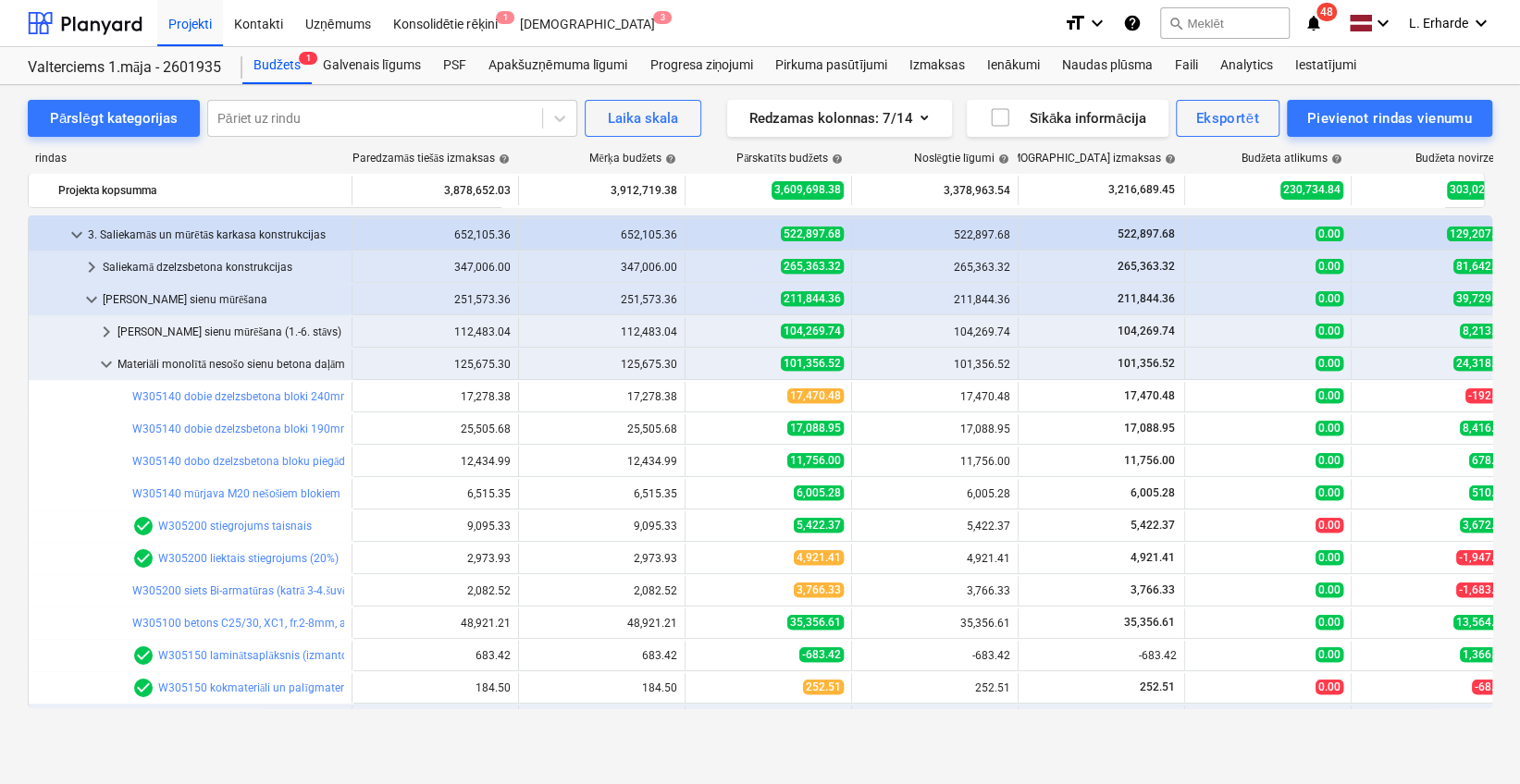
scroll to position [562, 0]
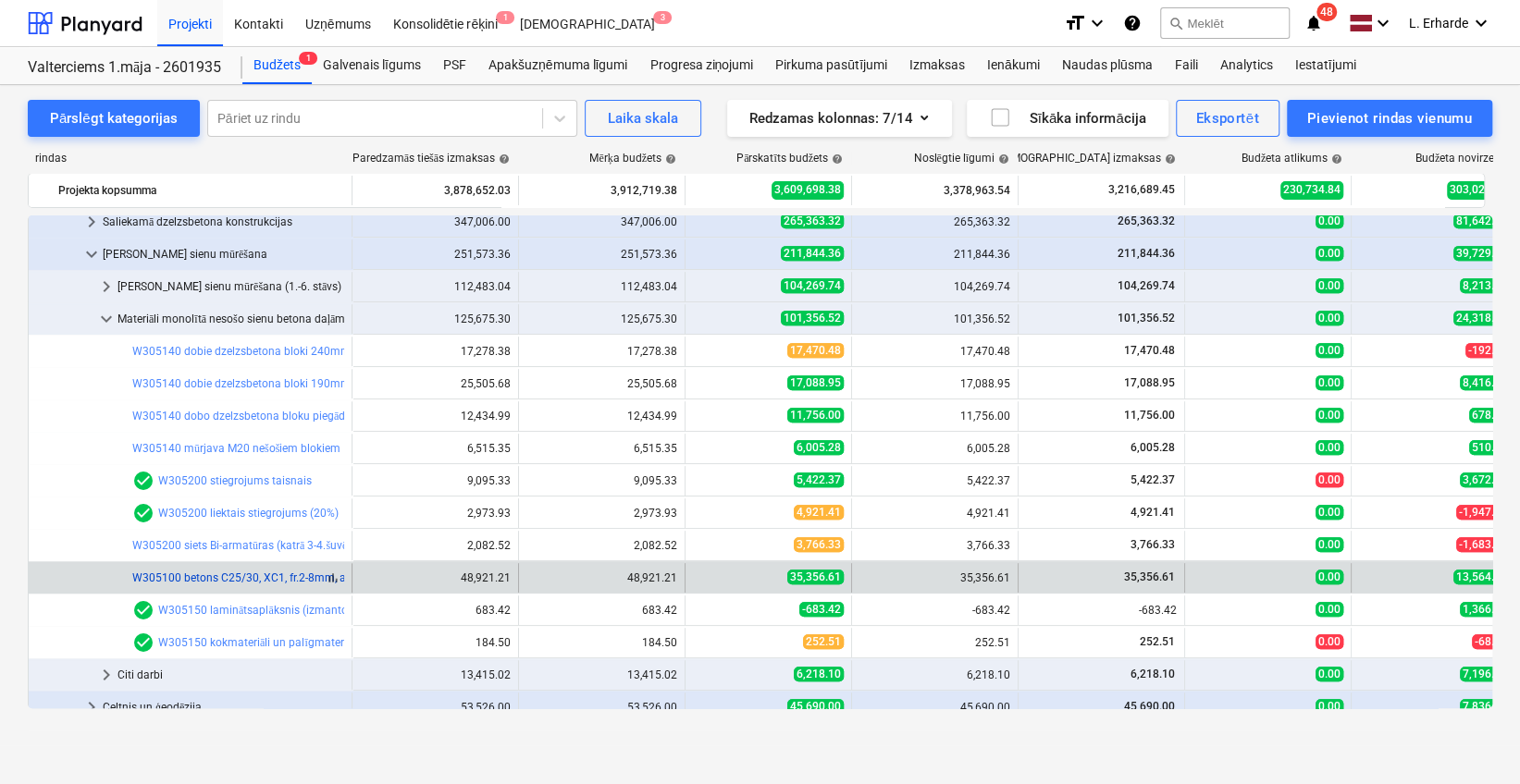
click at [276, 572] on link "W305100 betons C25/30, XC1, fr.2-8mm, ar plastifikatoru (k=1,15) ar piegādi un …" at bounding box center [357, 578] width 452 height 13
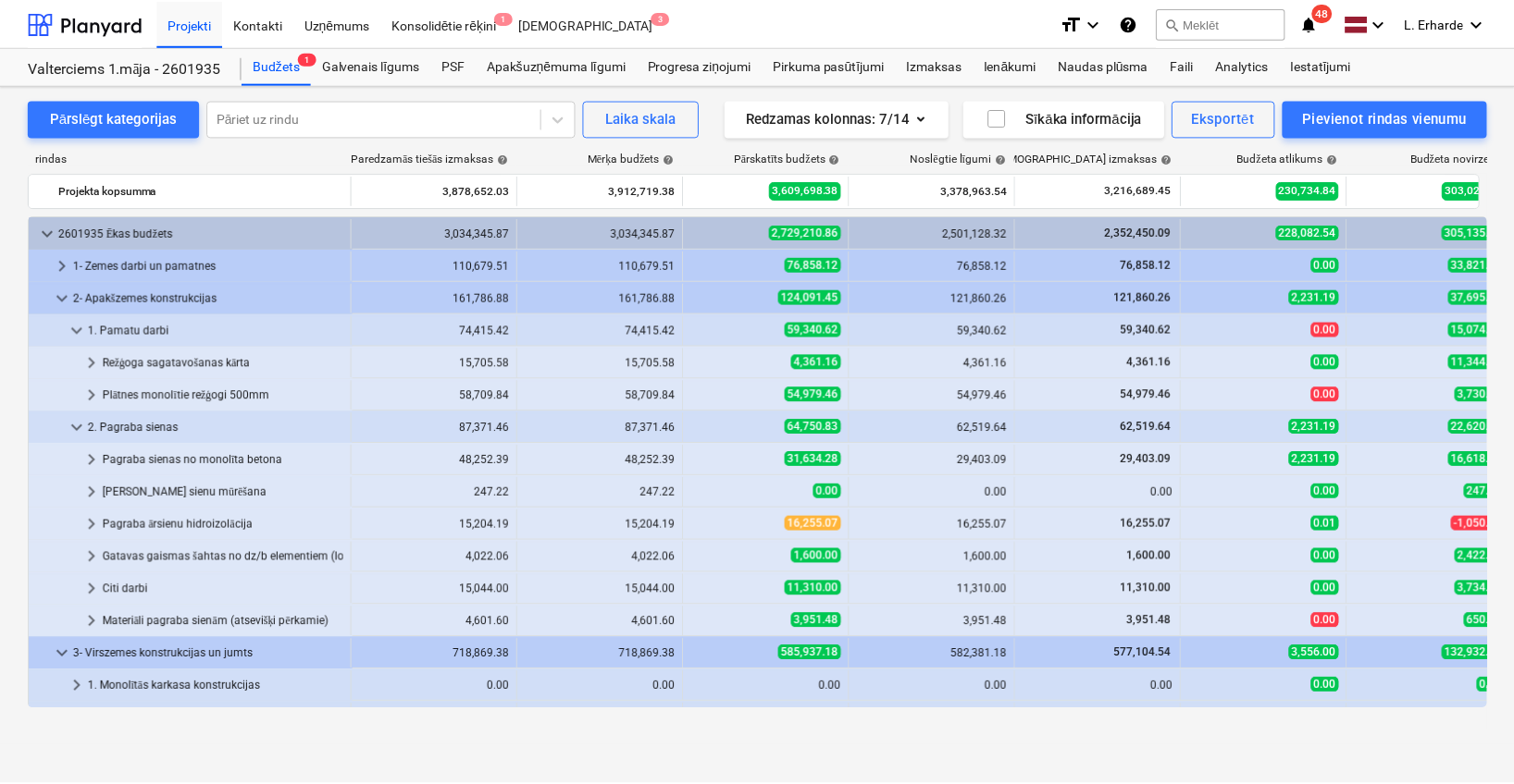
scroll to position [562, 0]
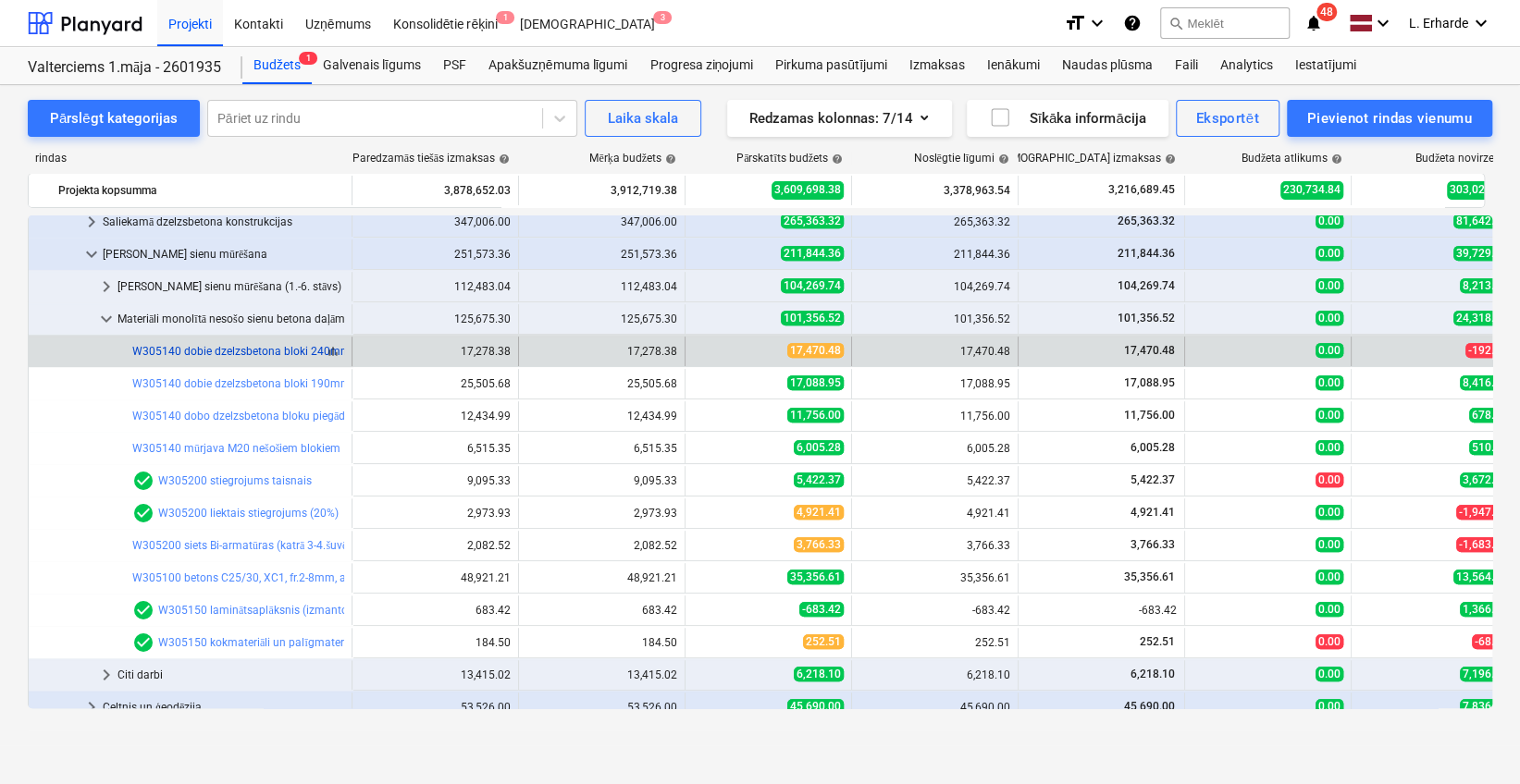
click at [163, 347] on link "W305140 dobie dzelzsbetona bloki 240mm, [DOMAIN_NAME]. armētie bloki un pusbloki" at bounding box center [350, 351] width 438 height 13
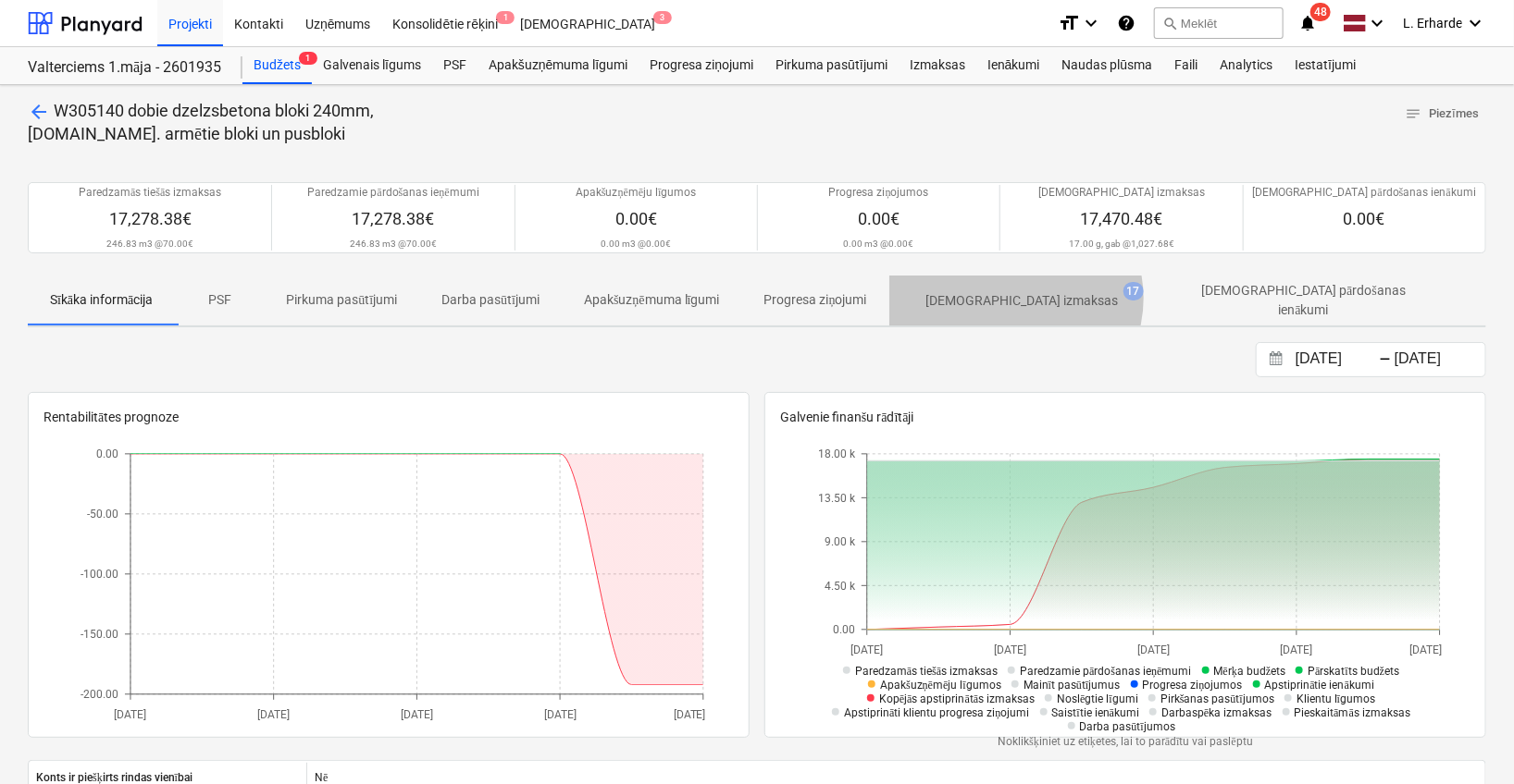
click at [1024, 298] on p "[DEMOGRAPHIC_DATA] izmaksas" at bounding box center [1023, 302] width 193 height 20
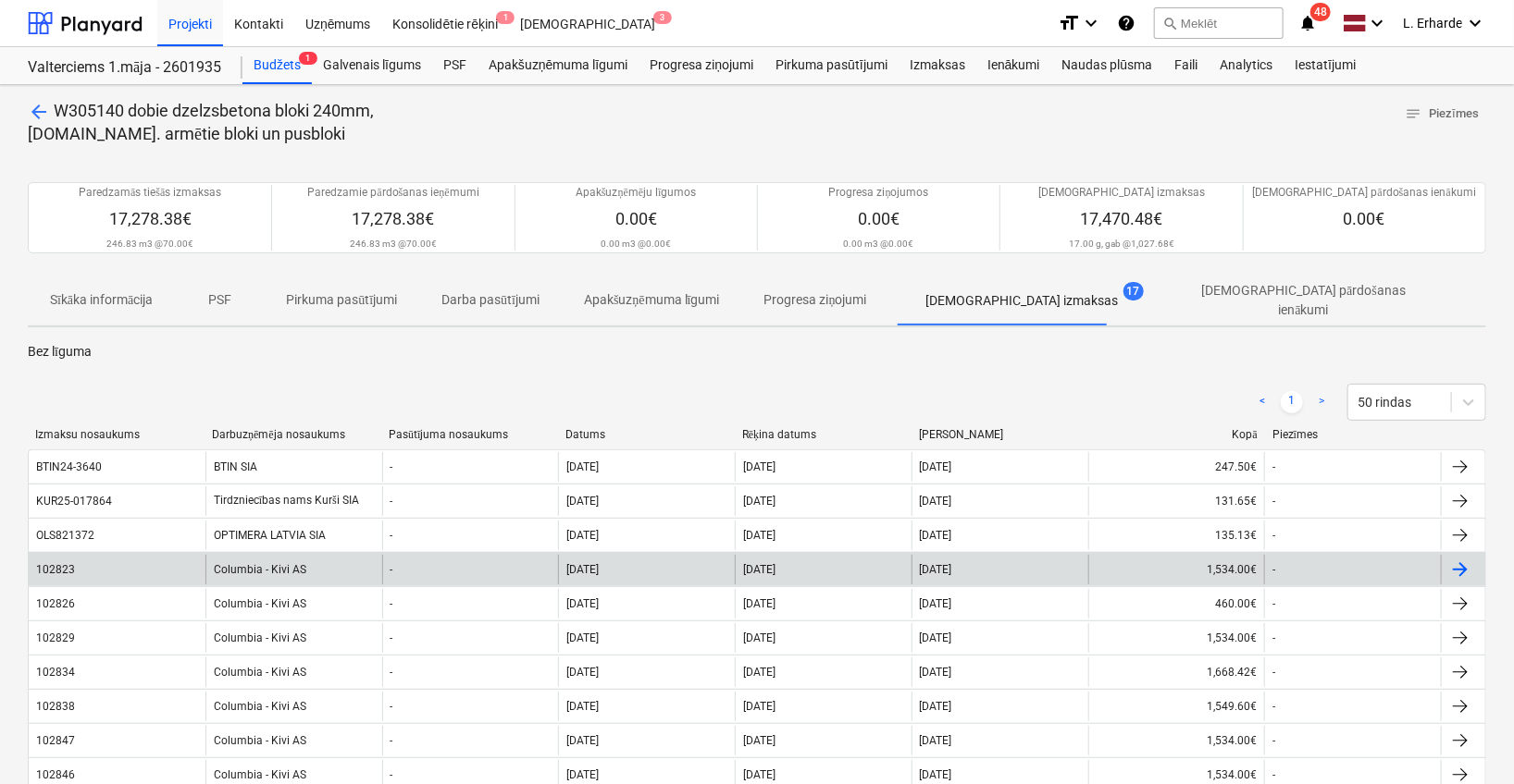
click at [248, 560] on div "Columbia - Kivi AS" at bounding box center [294, 570] width 177 height 30
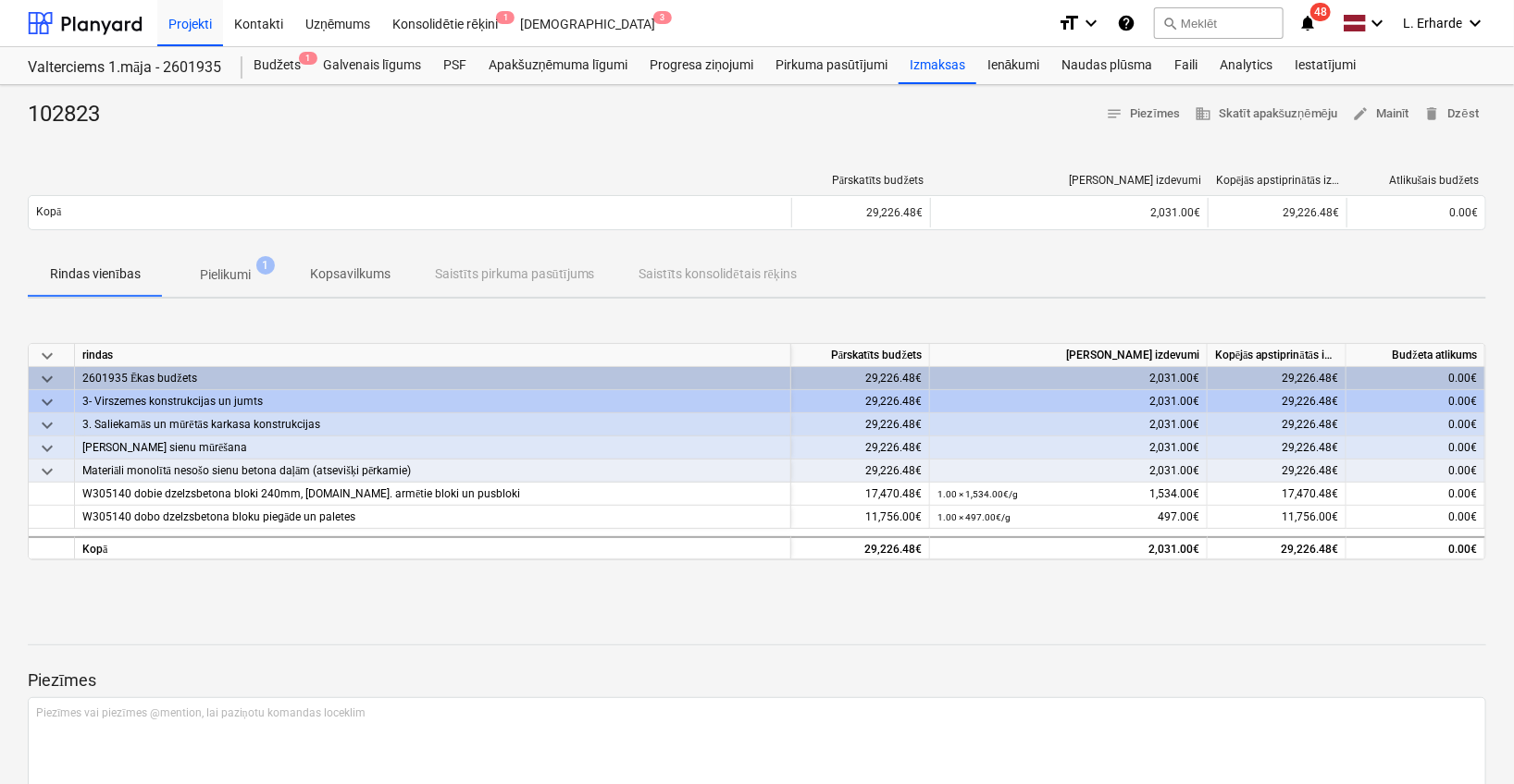
click at [237, 278] on p "Pielikumi" at bounding box center [224, 275] width 51 height 20
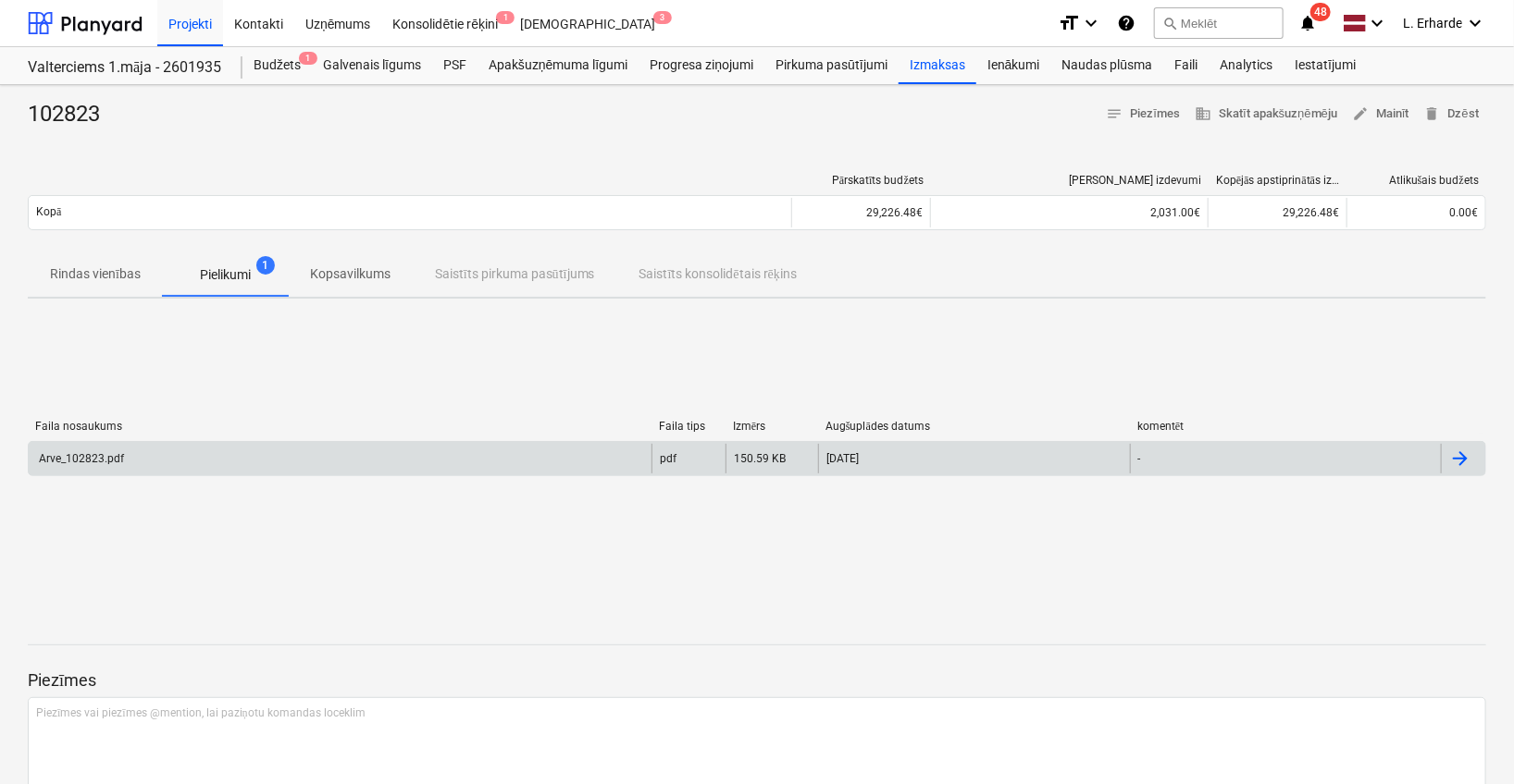
click at [150, 445] on div "Arve_102823.pdf" at bounding box center [340, 458] width 622 height 30
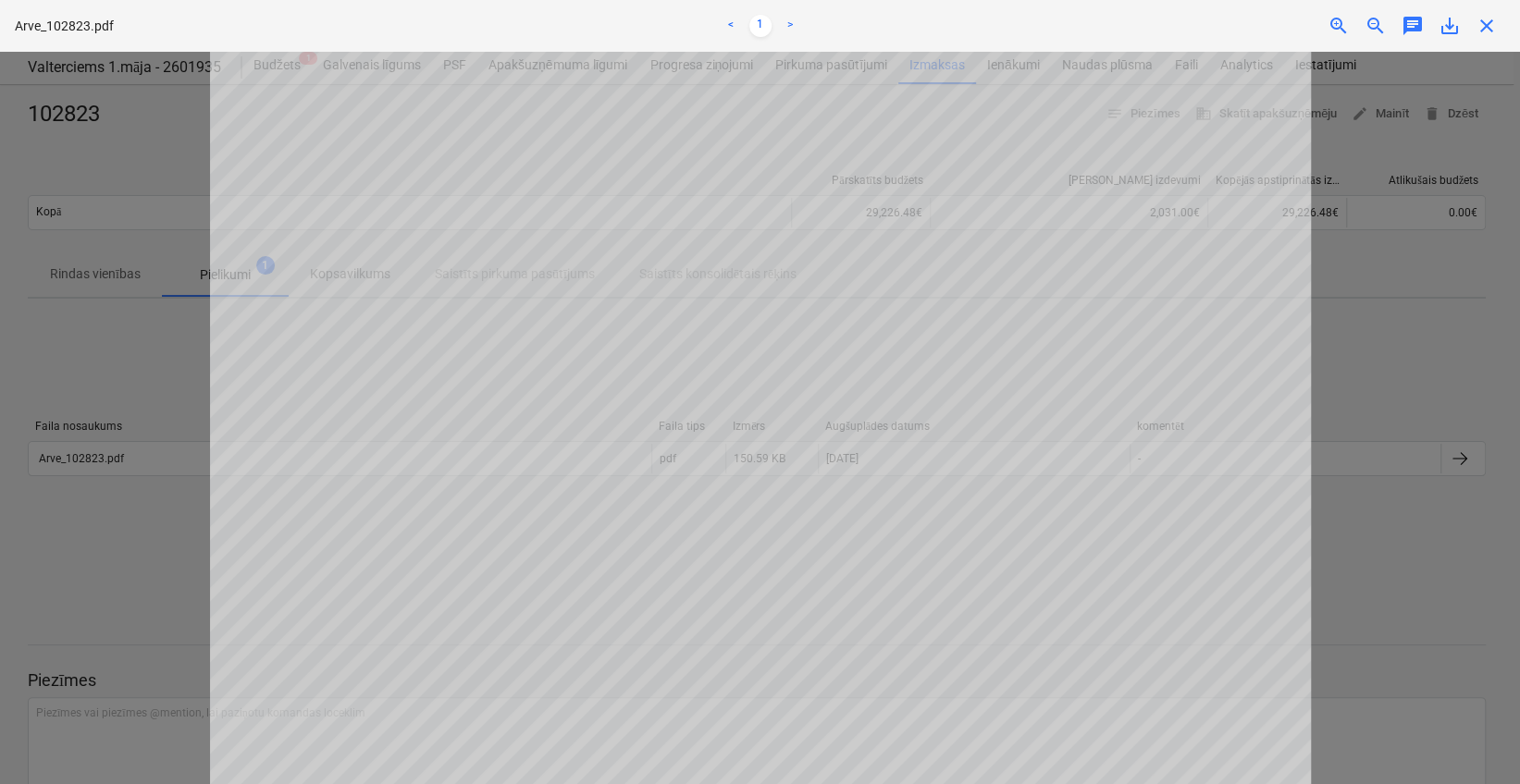
click at [1390, 356] on div at bounding box center [760, 418] width 1520 height 732
click at [1493, 32] on span "close" at bounding box center [1486, 26] width 22 height 22
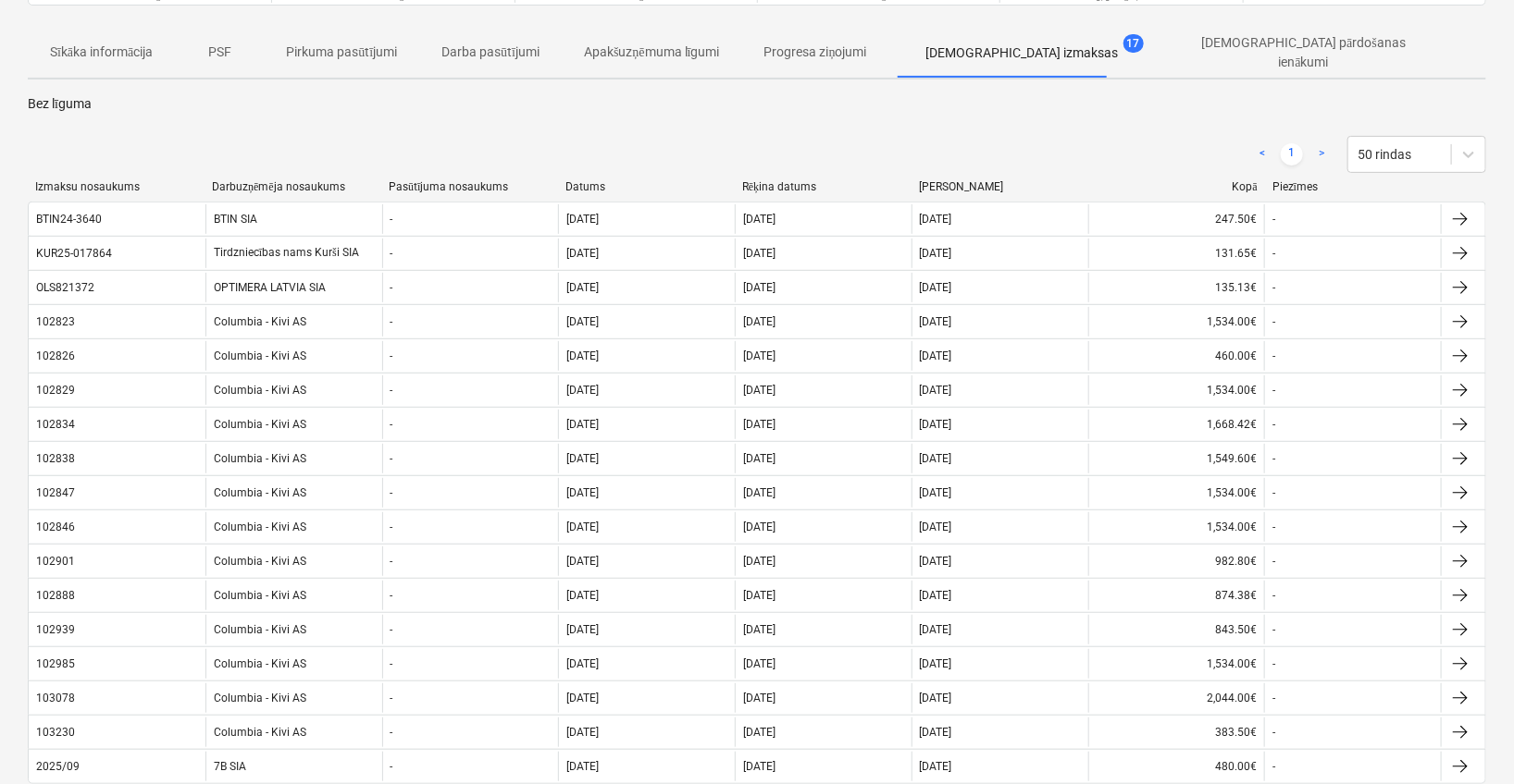
scroll to position [246, 0]
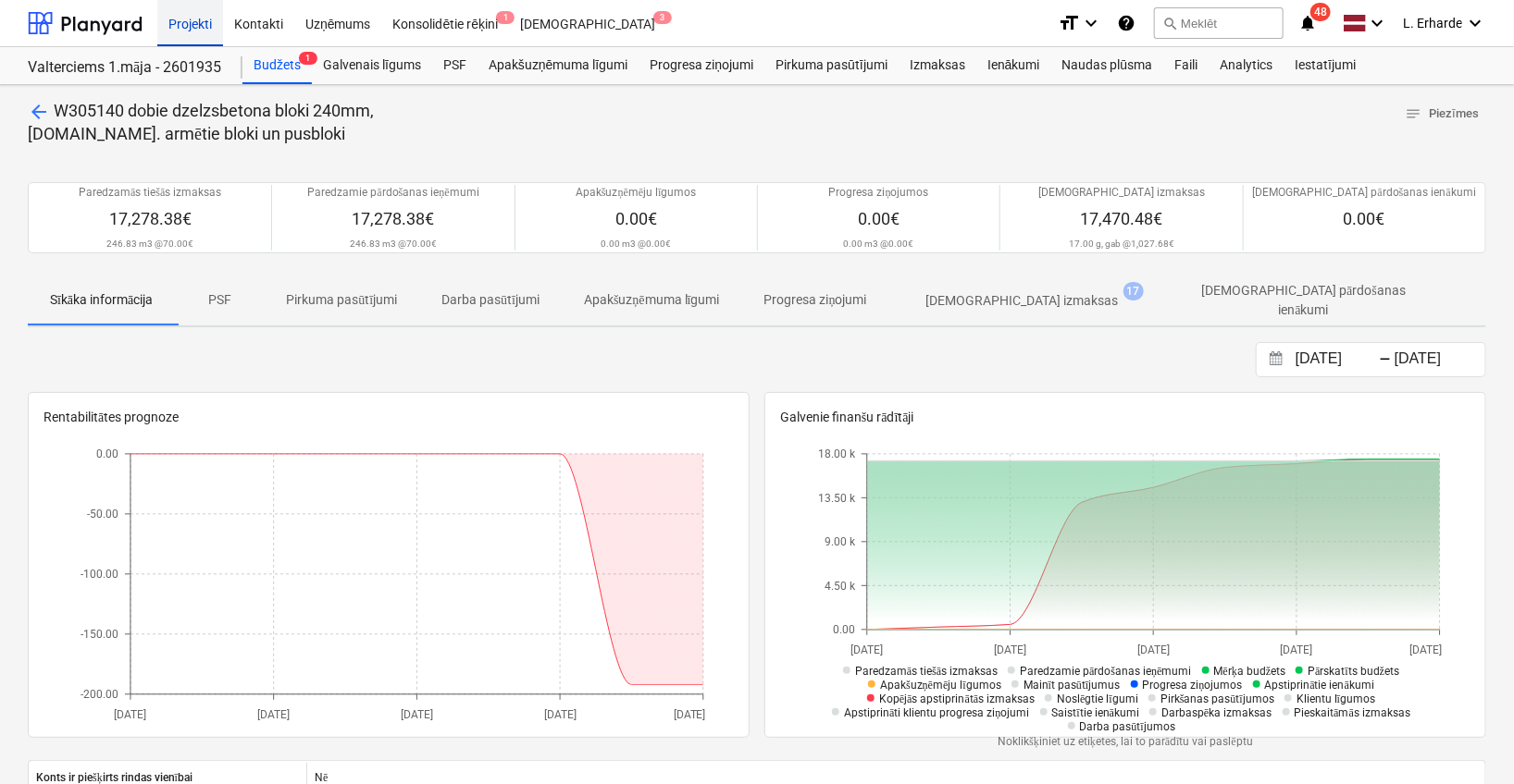
click at [208, 15] on div "Projekti" at bounding box center [190, 23] width 66 height 48
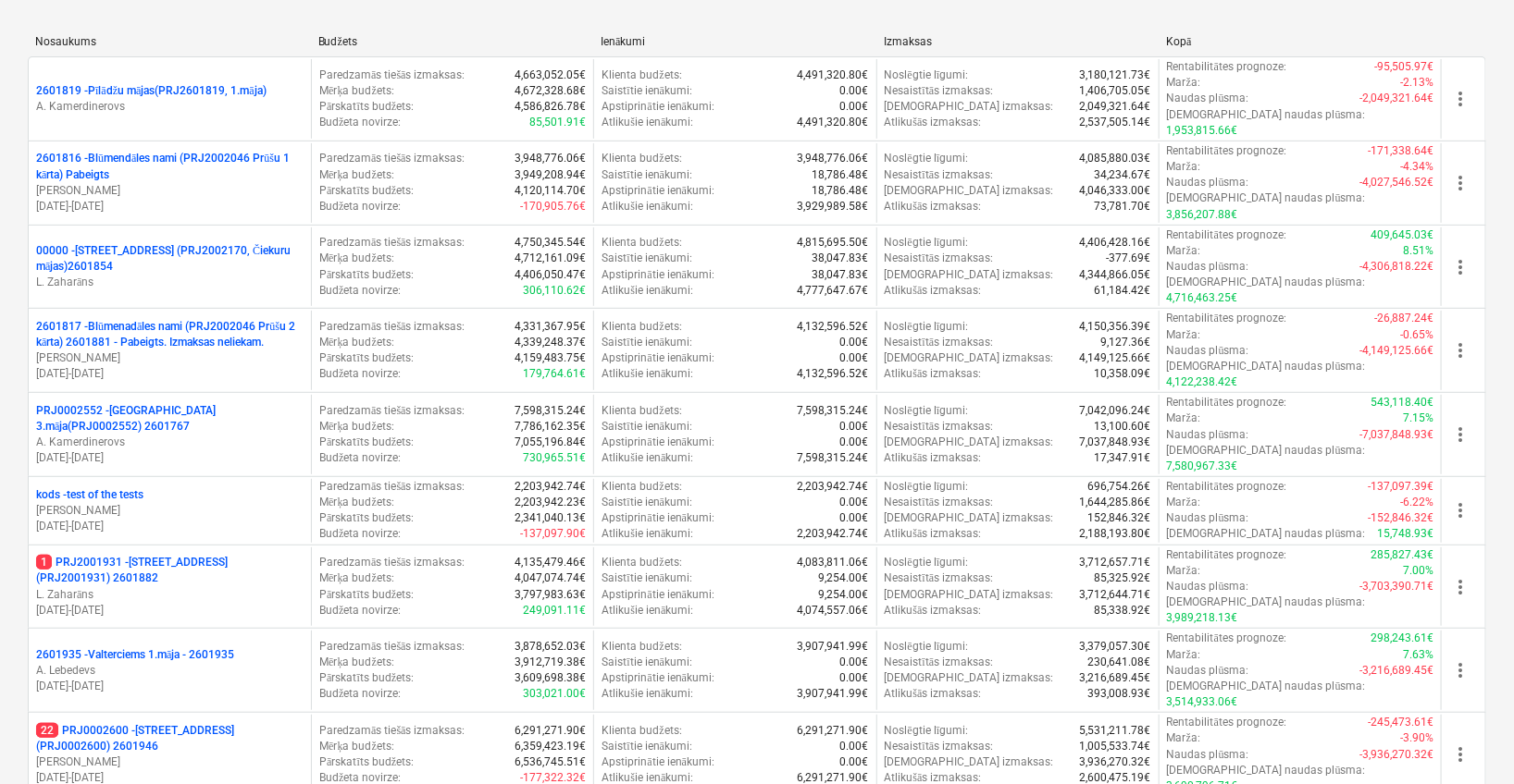
scroll to position [246, 0]
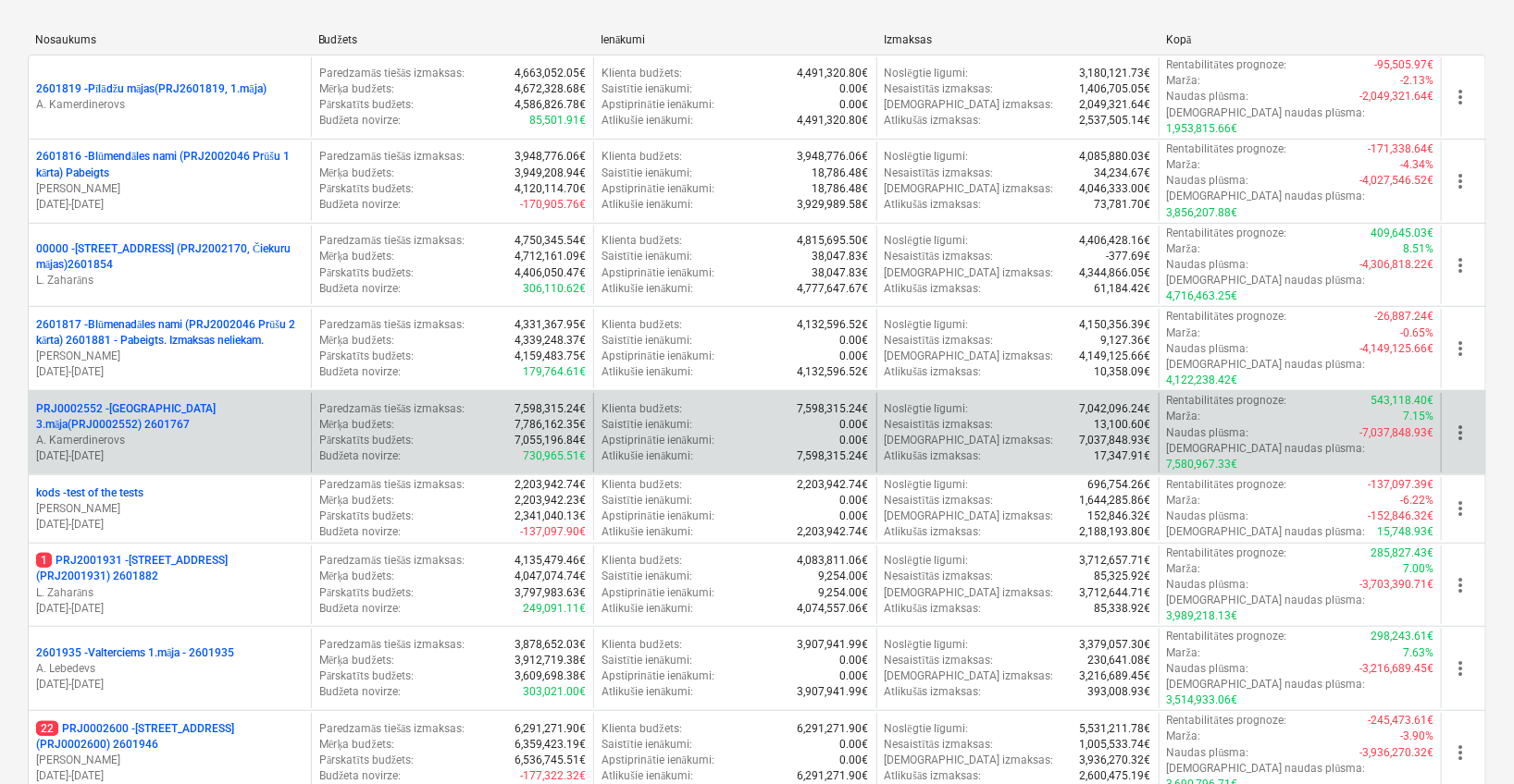
click at [222, 401] on p "PRJ0002552 - [GEOGRAPHIC_DATA] 3.māja(PRJ0002552) 2601767" at bounding box center [169, 417] width 267 height 32
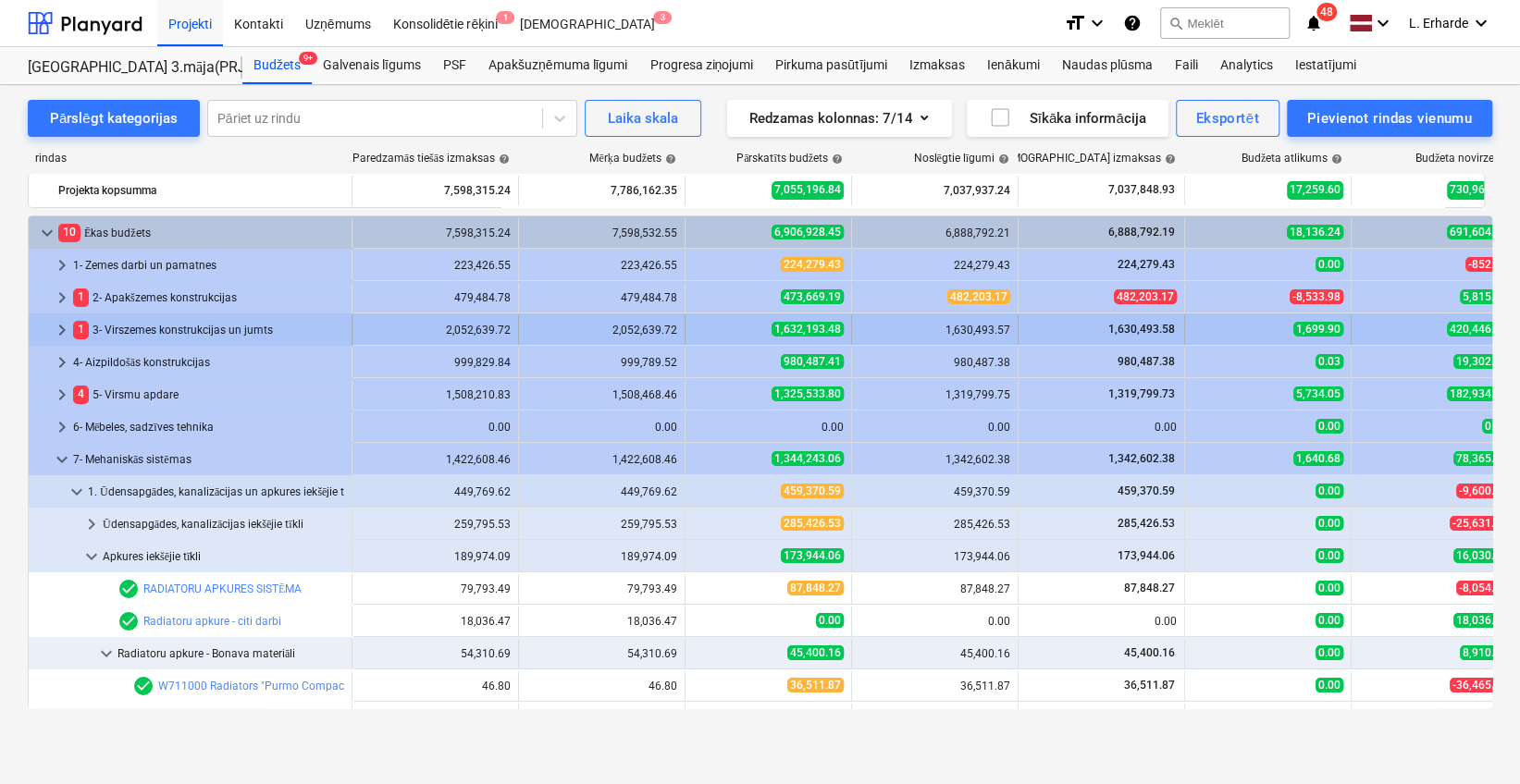
click at [62, 325] on span "keyboard_arrow_right" at bounding box center [62, 329] width 22 height 22
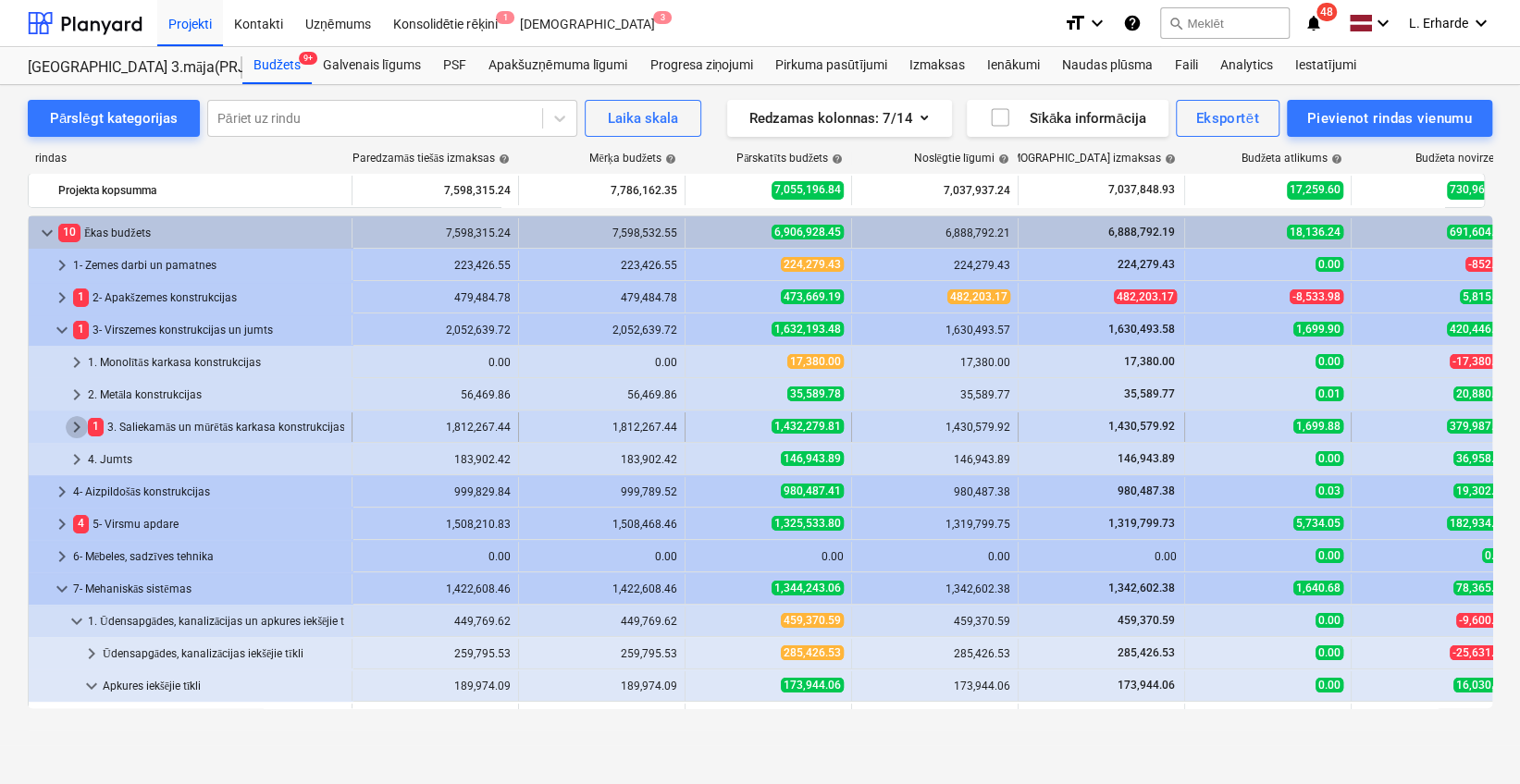
click at [80, 423] on span "keyboard_arrow_right" at bounding box center [76, 427] width 22 height 22
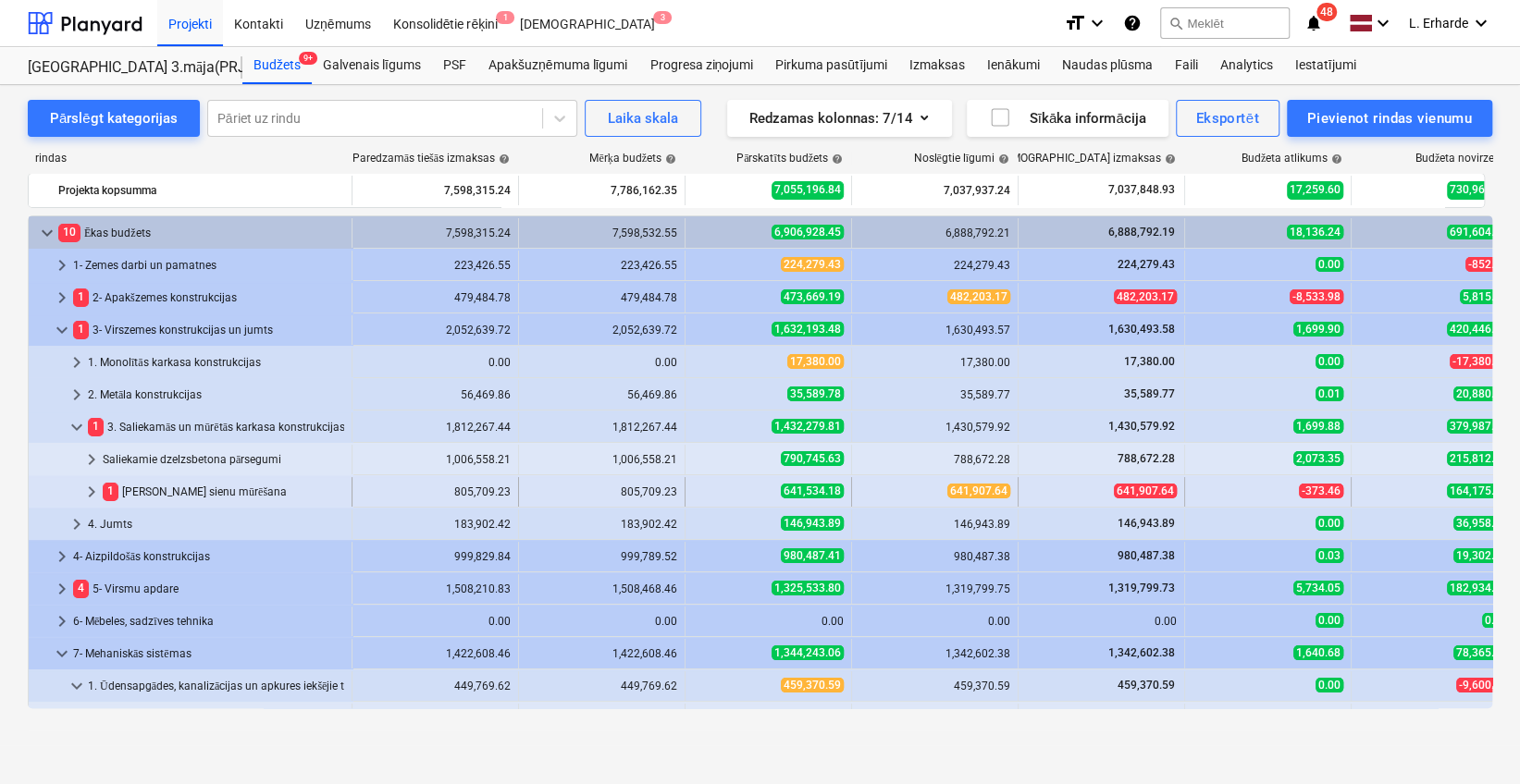
click at [194, 490] on div "1 Nesošo sienu mūrēšana" at bounding box center [222, 492] width 241 height 30
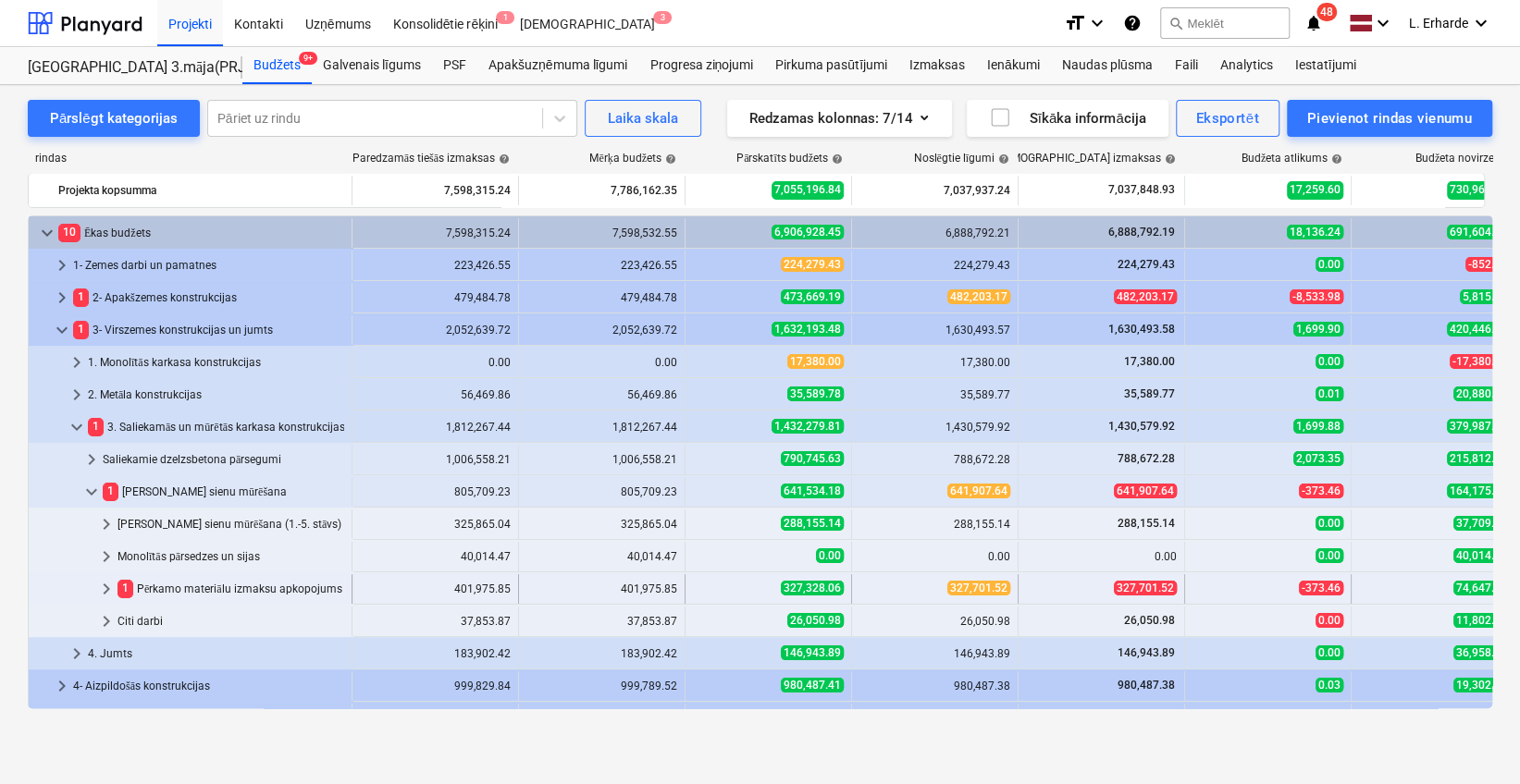
click at [242, 588] on div "1 Pērkamo materiālu izmaksu apkopojums monolītā nesošo sienu betona daļām" at bounding box center [230, 589] width 226 height 30
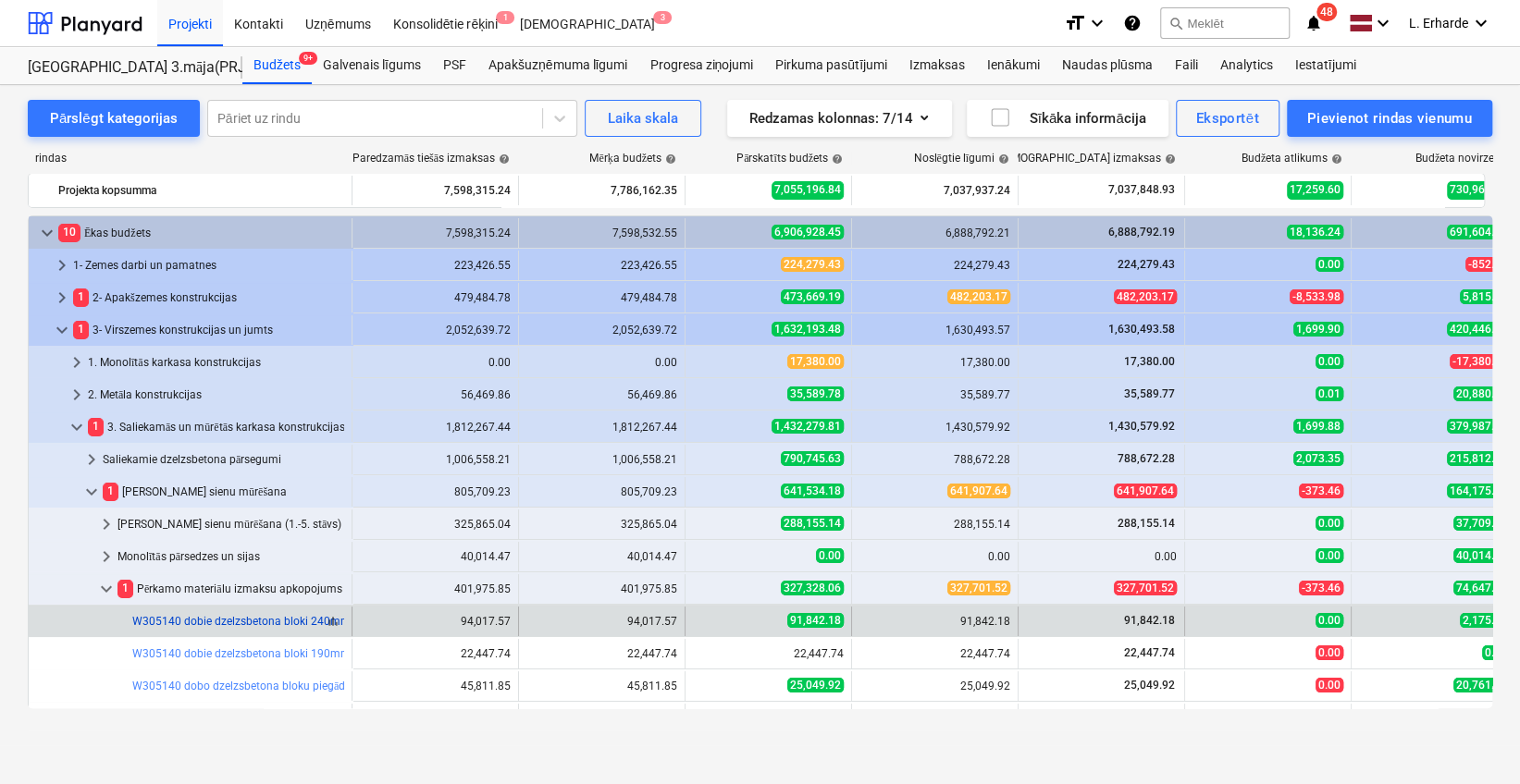
click at [244, 618] on link "W305140 dobie dzelzsbetona bloki 240mm" at bounding box center [241, 621] width 218 height 13
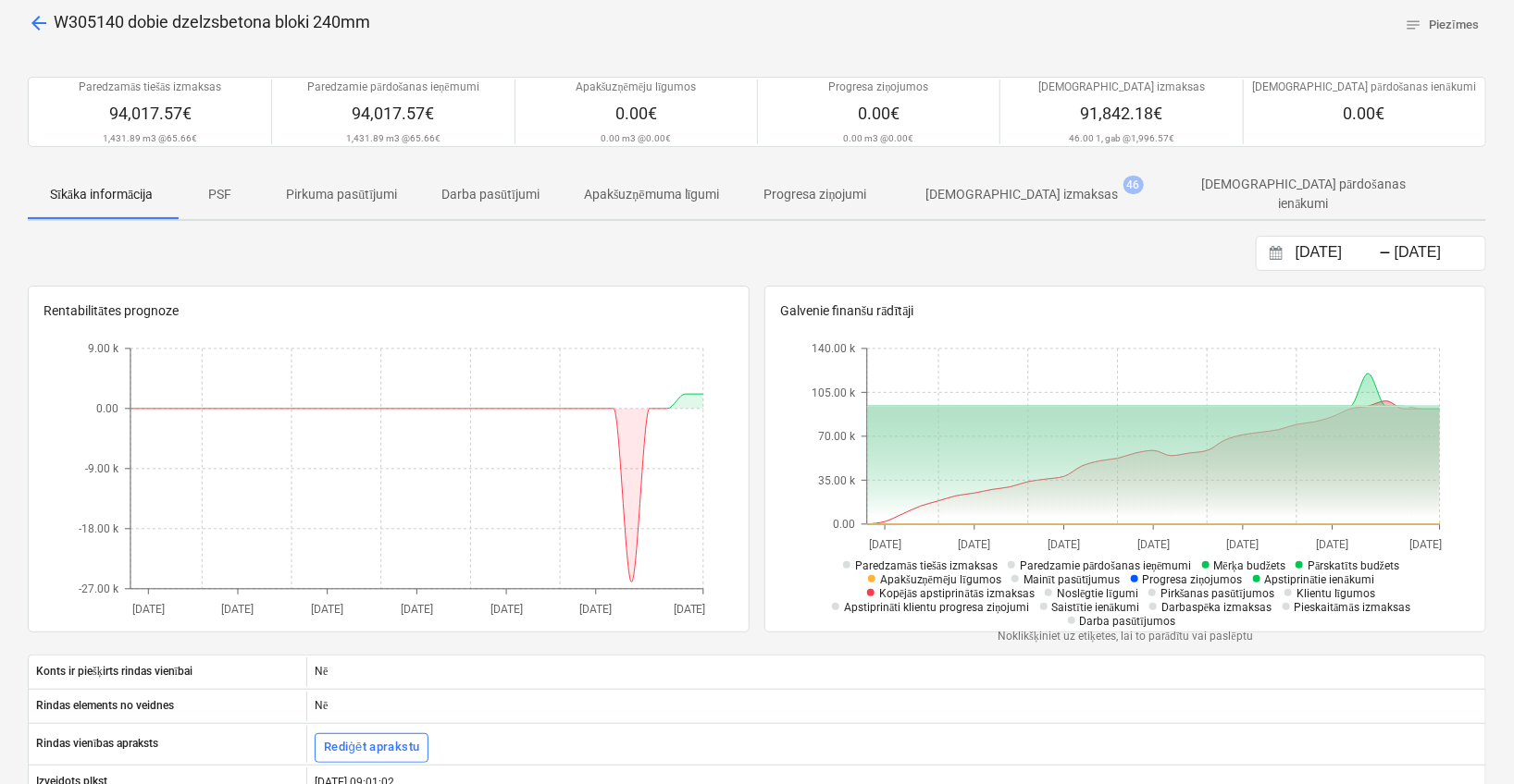
scroll to position [90, 0]
click at [1043, 185] on p "[DEMOGRAPHIC_DATA] izmaksas" at bounding box center [1023, 194] width 193 height 20
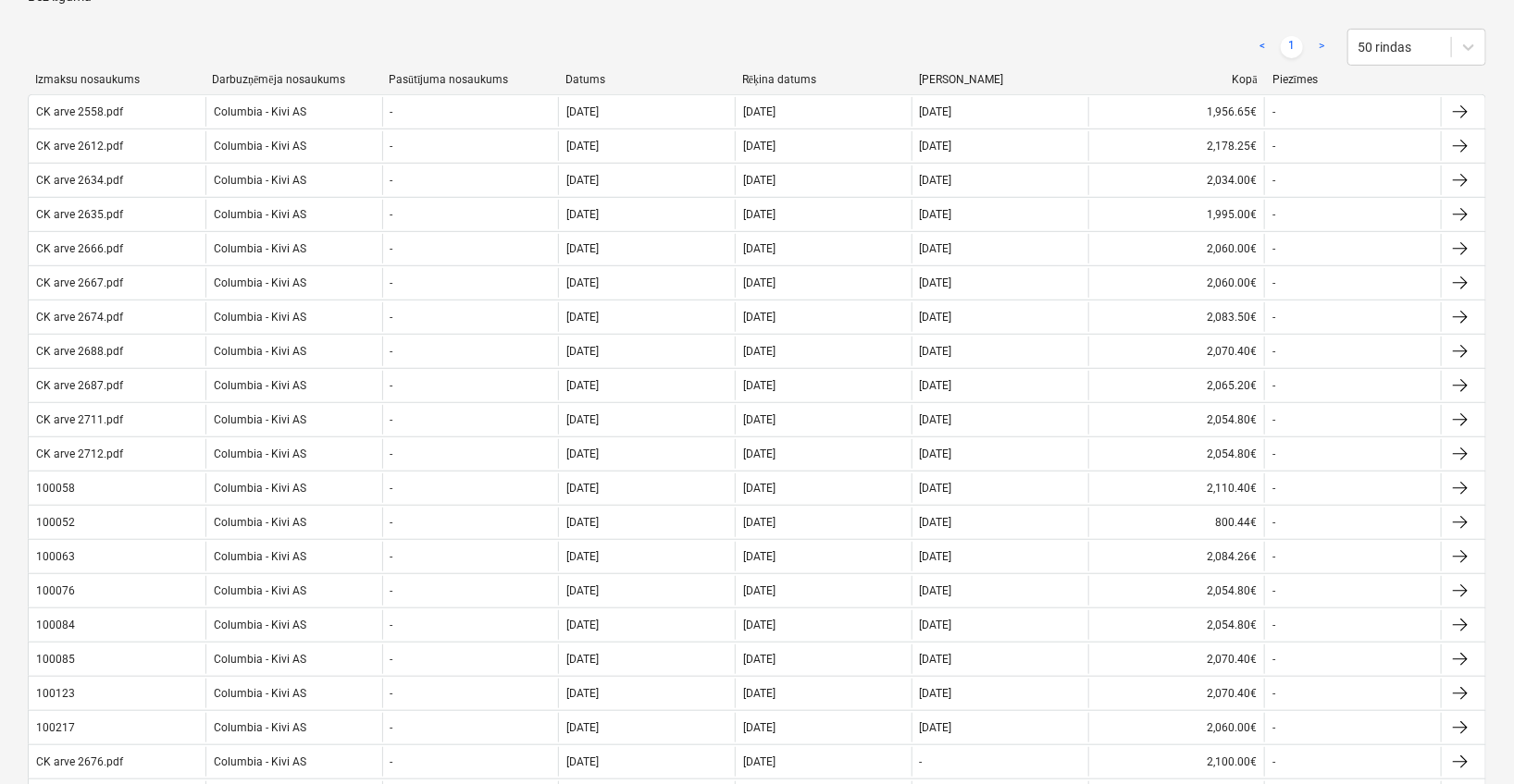
scroll to position [437, 0]
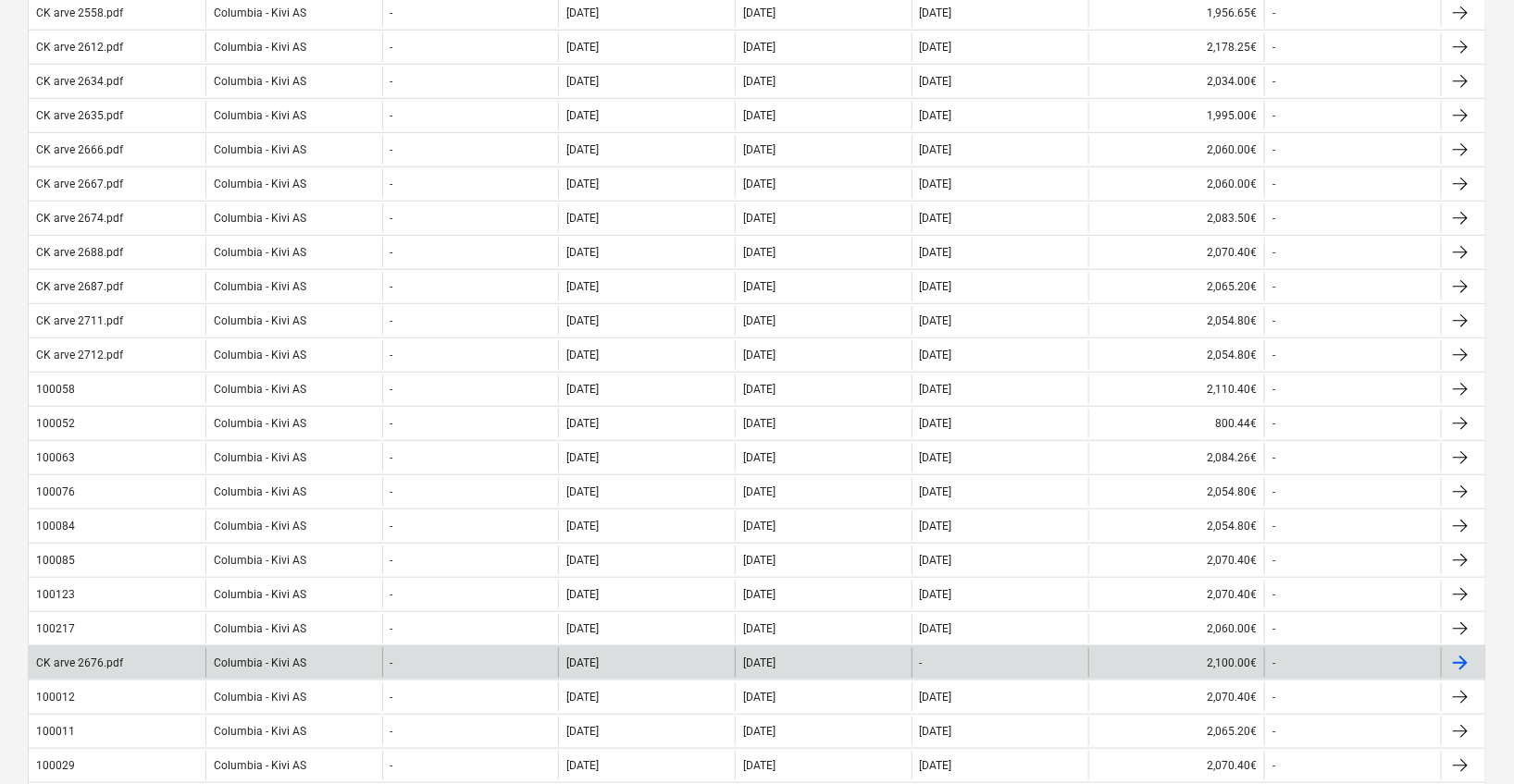
click at [110, 657] on div "CK arve 2676.pdf" at bounding box center [79, 663] width 87 height 13
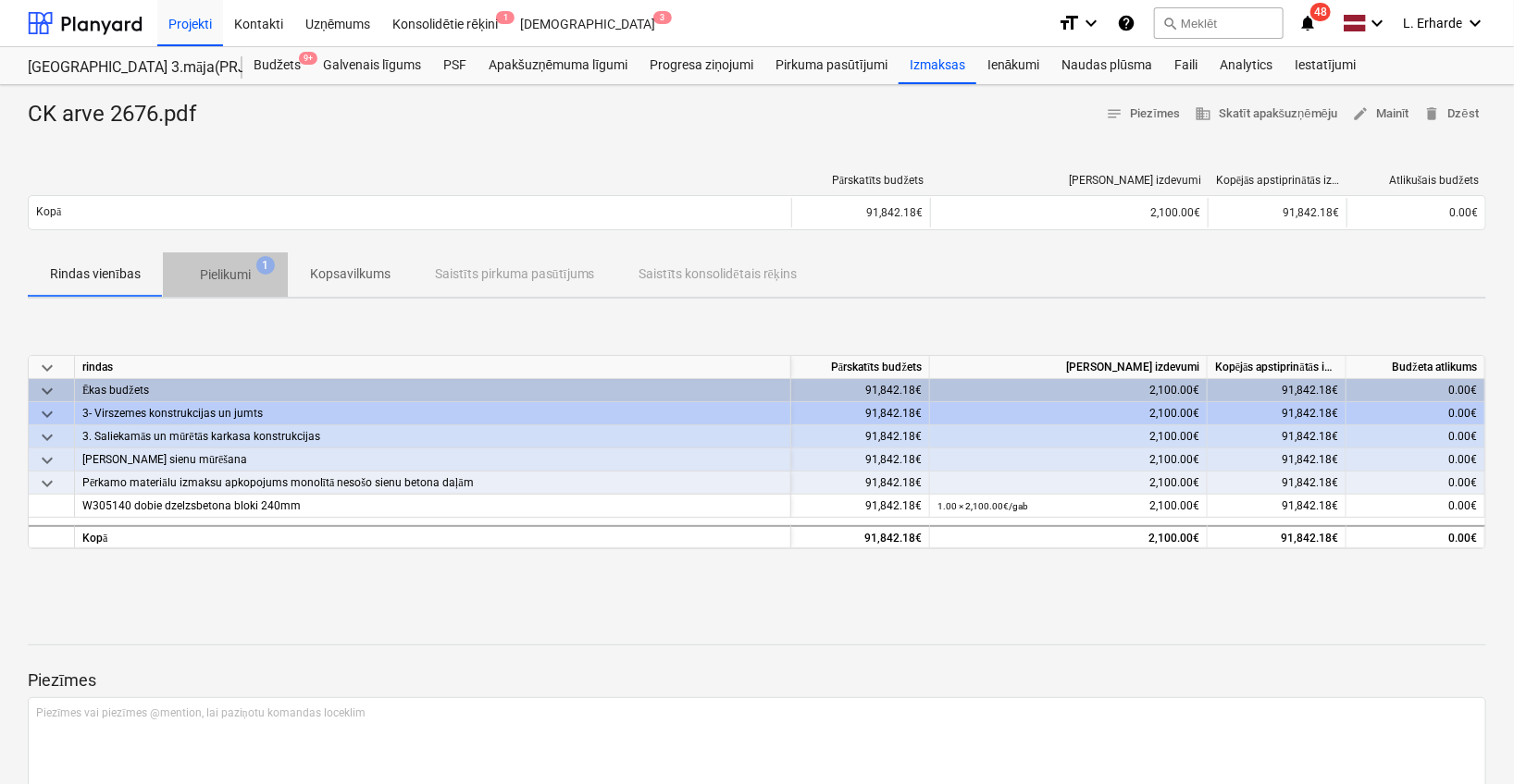
click at [231, 278] on p "Pielikumi" at bounding box center [224, 275] width 51 height 20
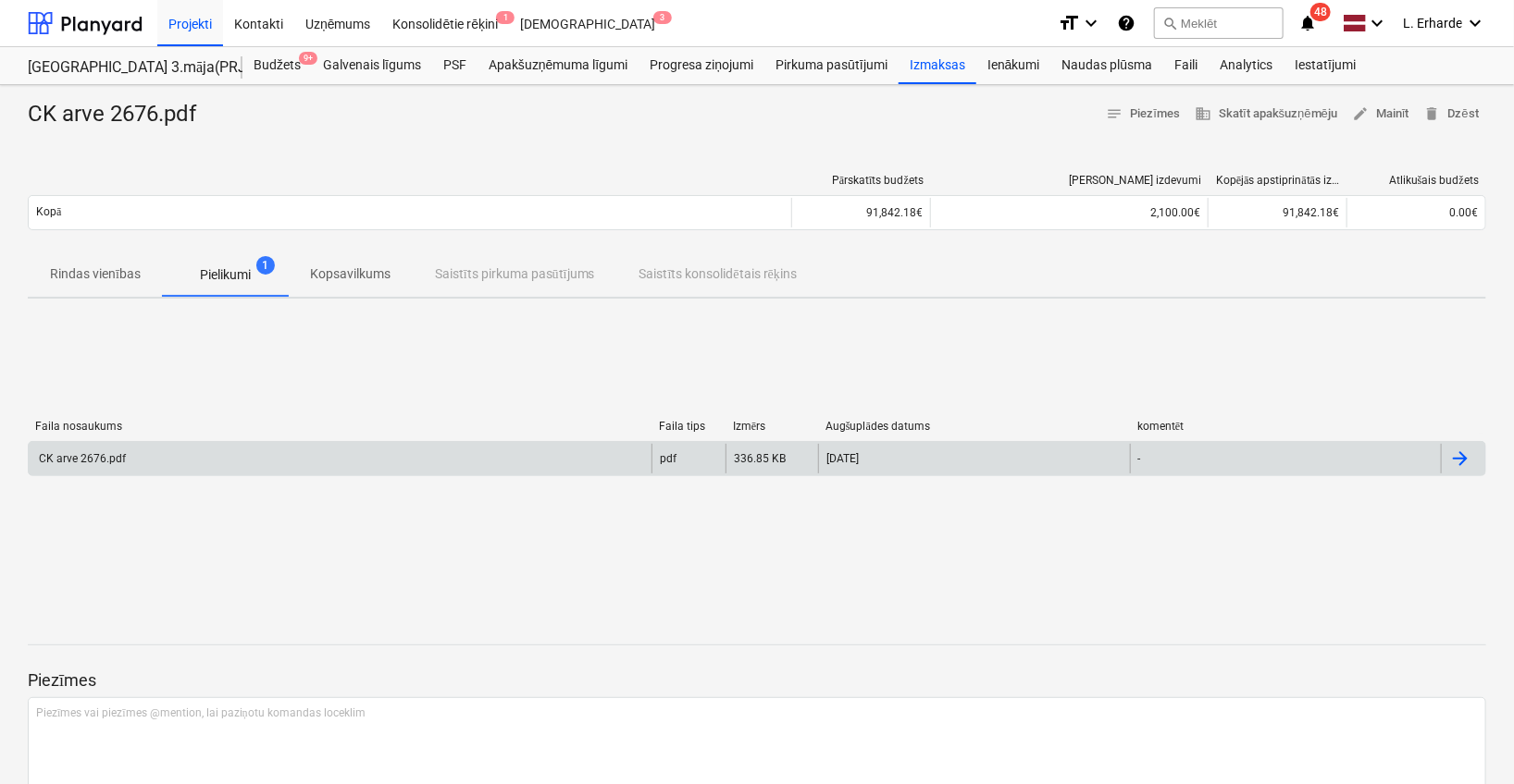
click at [170, 471] on div "CK arve 2676.pdf pdf 336.85 KB [DATE] -" at bounding box center [757, 457] width 1458 height 35
click at [131, 462] on div "CK arve 2676.pdf" at bounding box center [340, 458] width 622 height 30
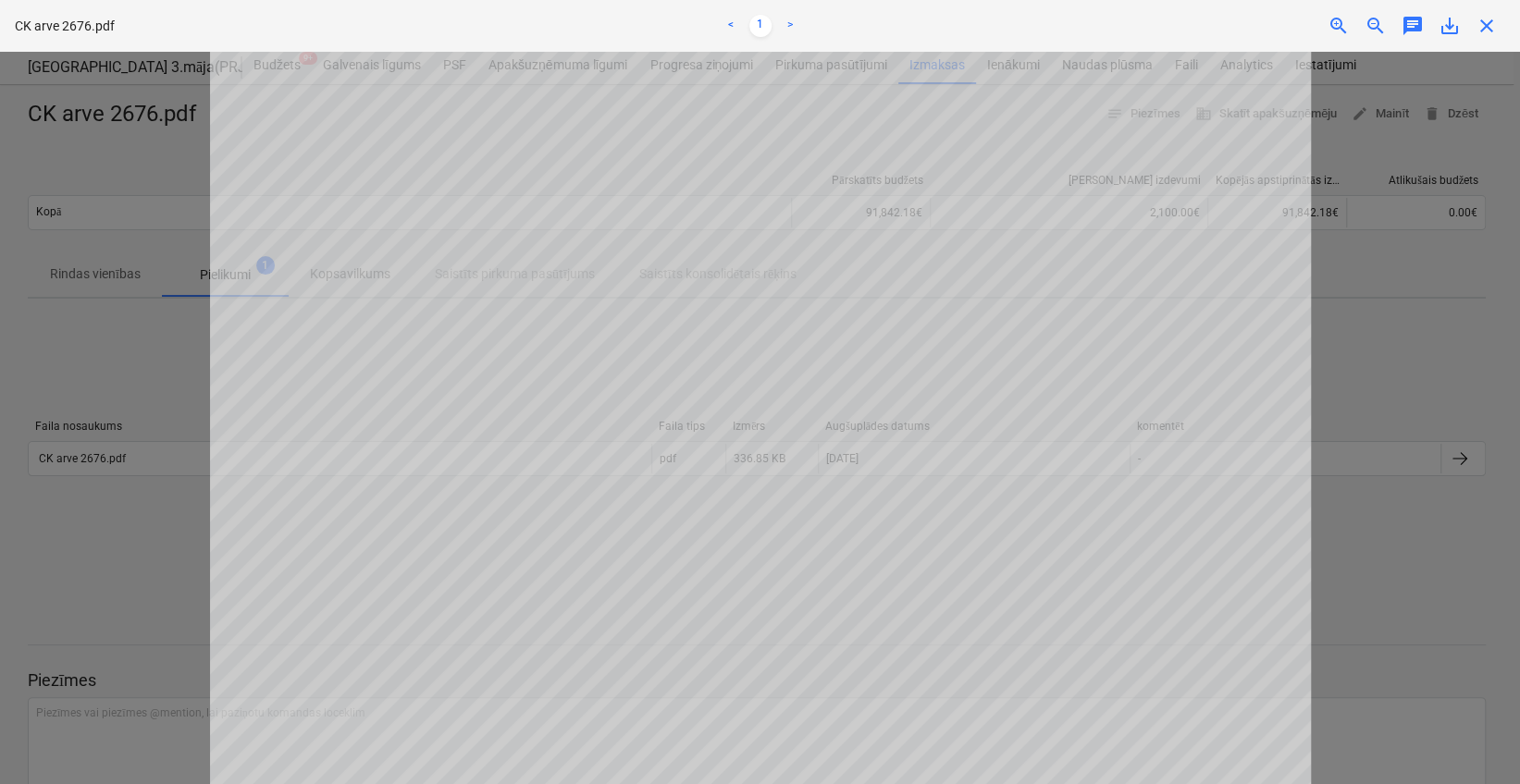
scroll to position [662, 0]
click at [1382, 587] on div at bounding box center [760, 418] width 1520 height 732
click at [1486, 29] on span "close" at bounding box center [1486, 26] width 22 height 22
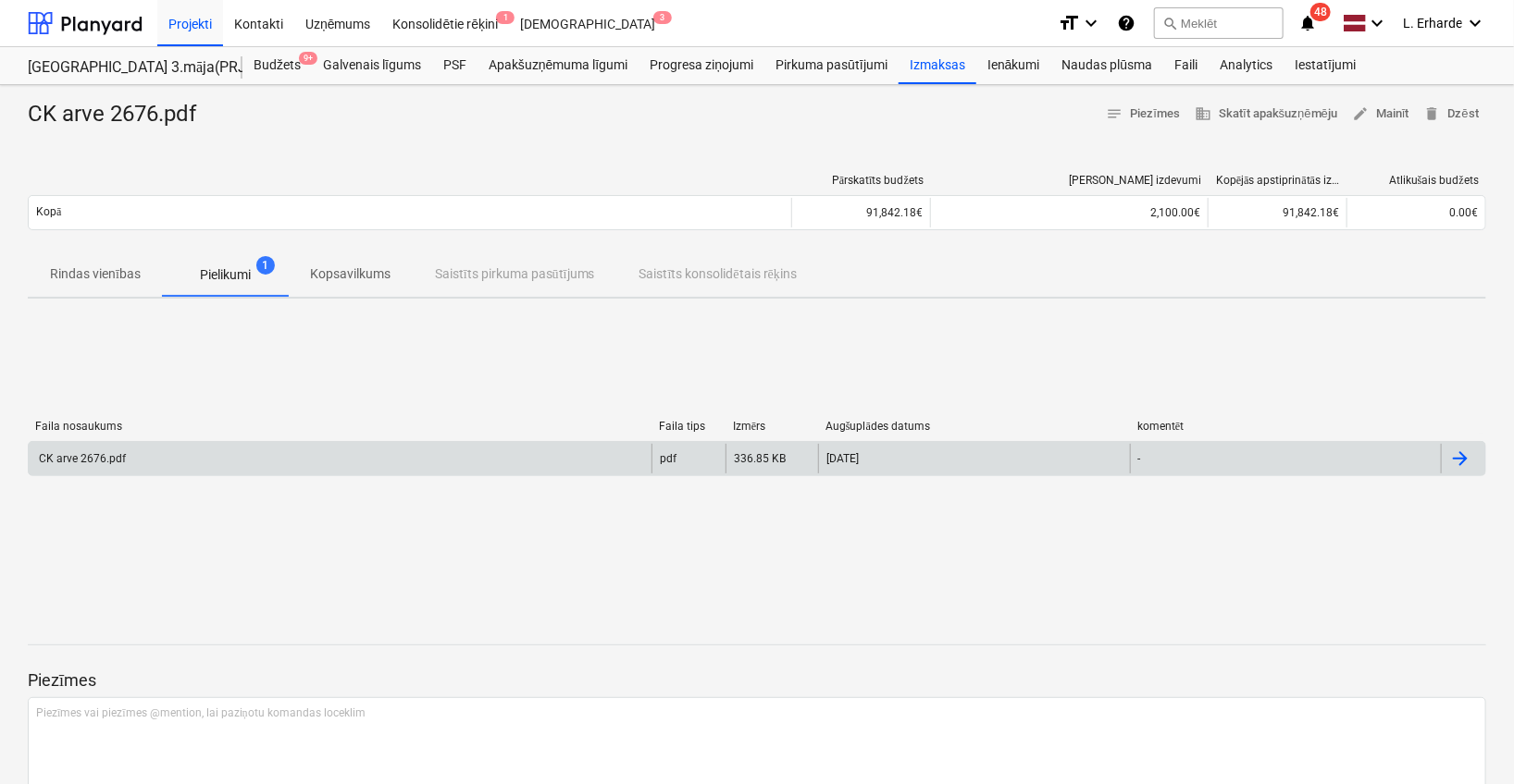
click at [137, 468] on div "CK arve 2676.pdf" at bounding box center [340, 458] width 622 height 30
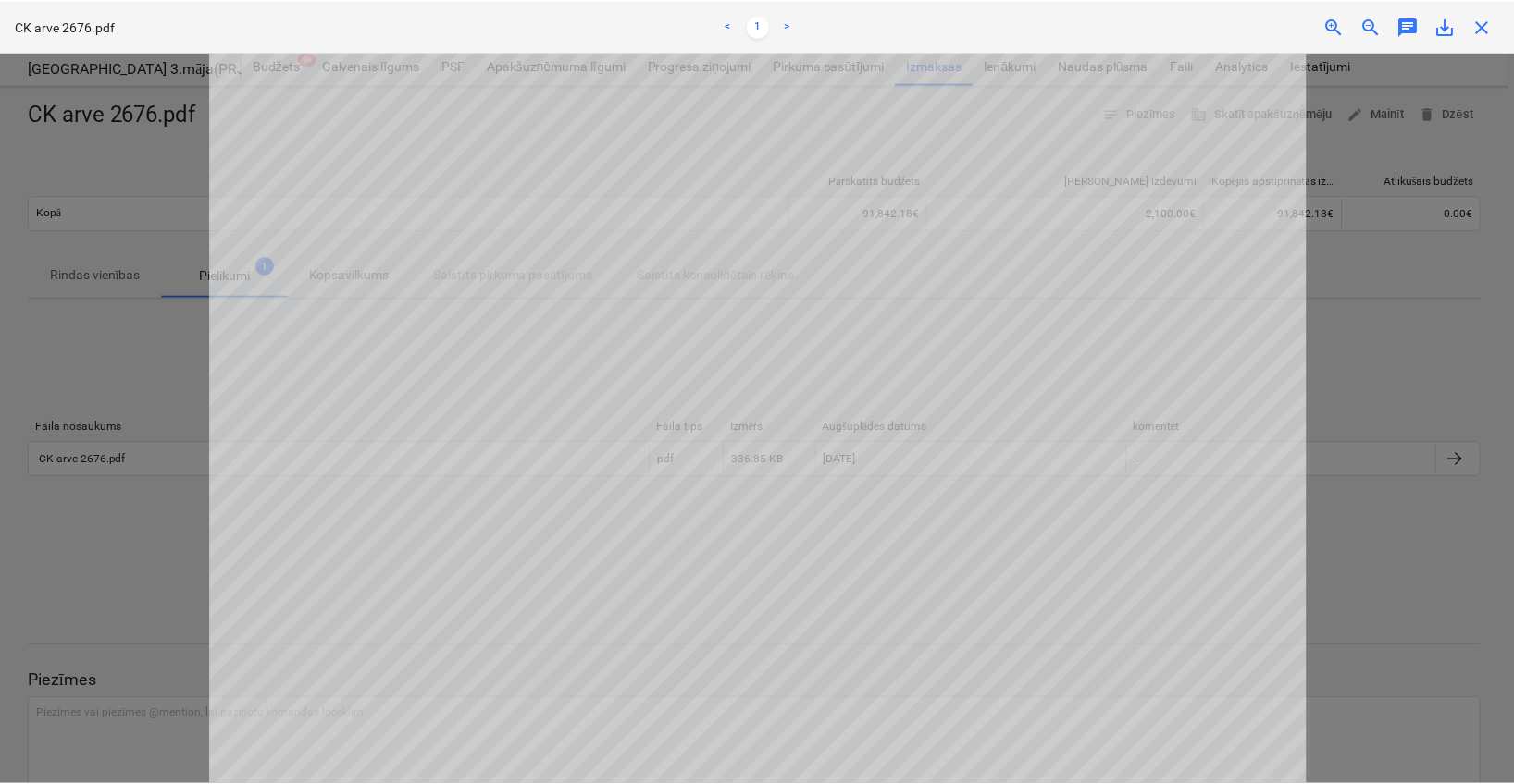
scroll to position [258, 0]
click at [1485, 30] on span "close" at bounding box center [1486, 26] width 22 height 22
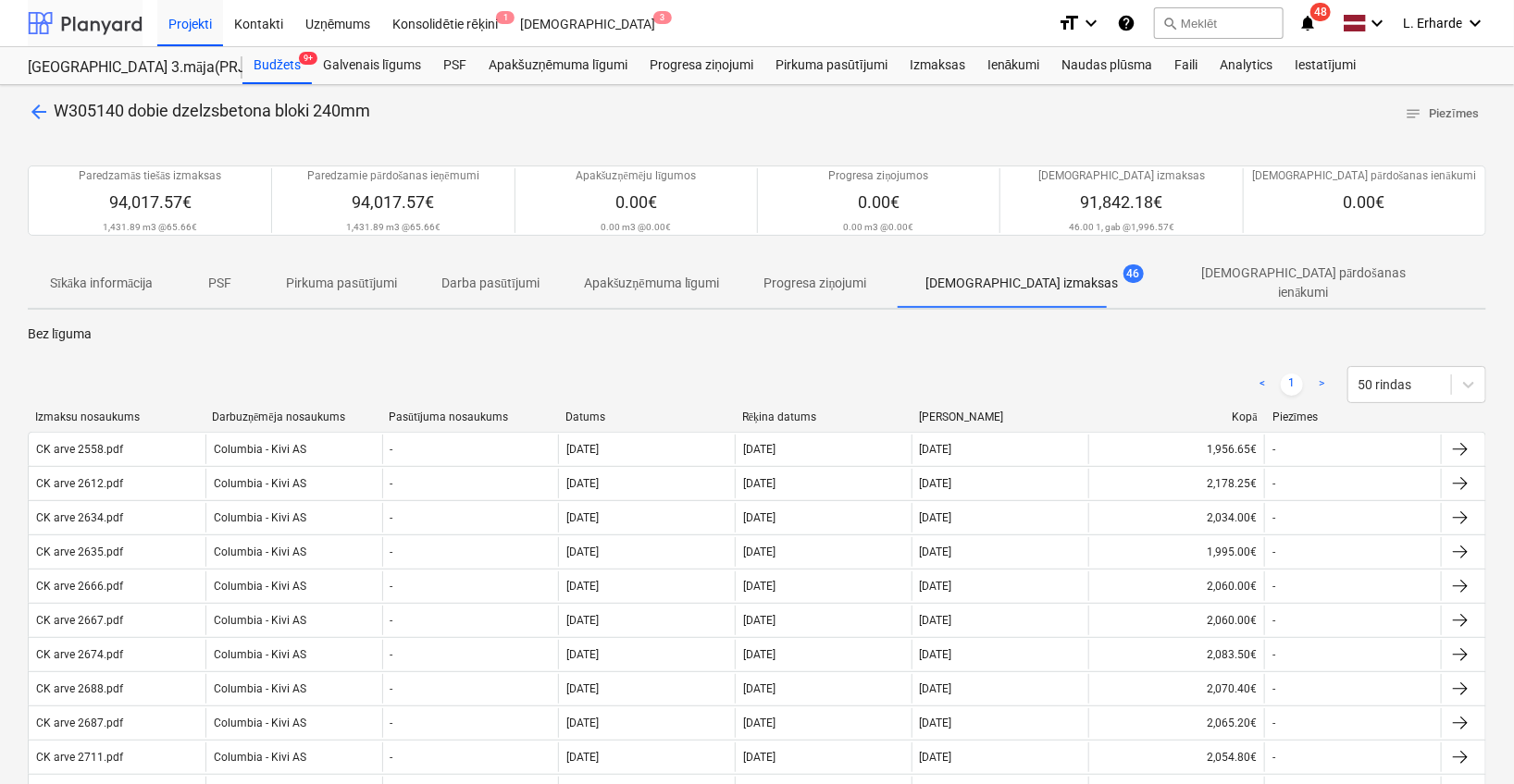
scroll to position [90, 0]
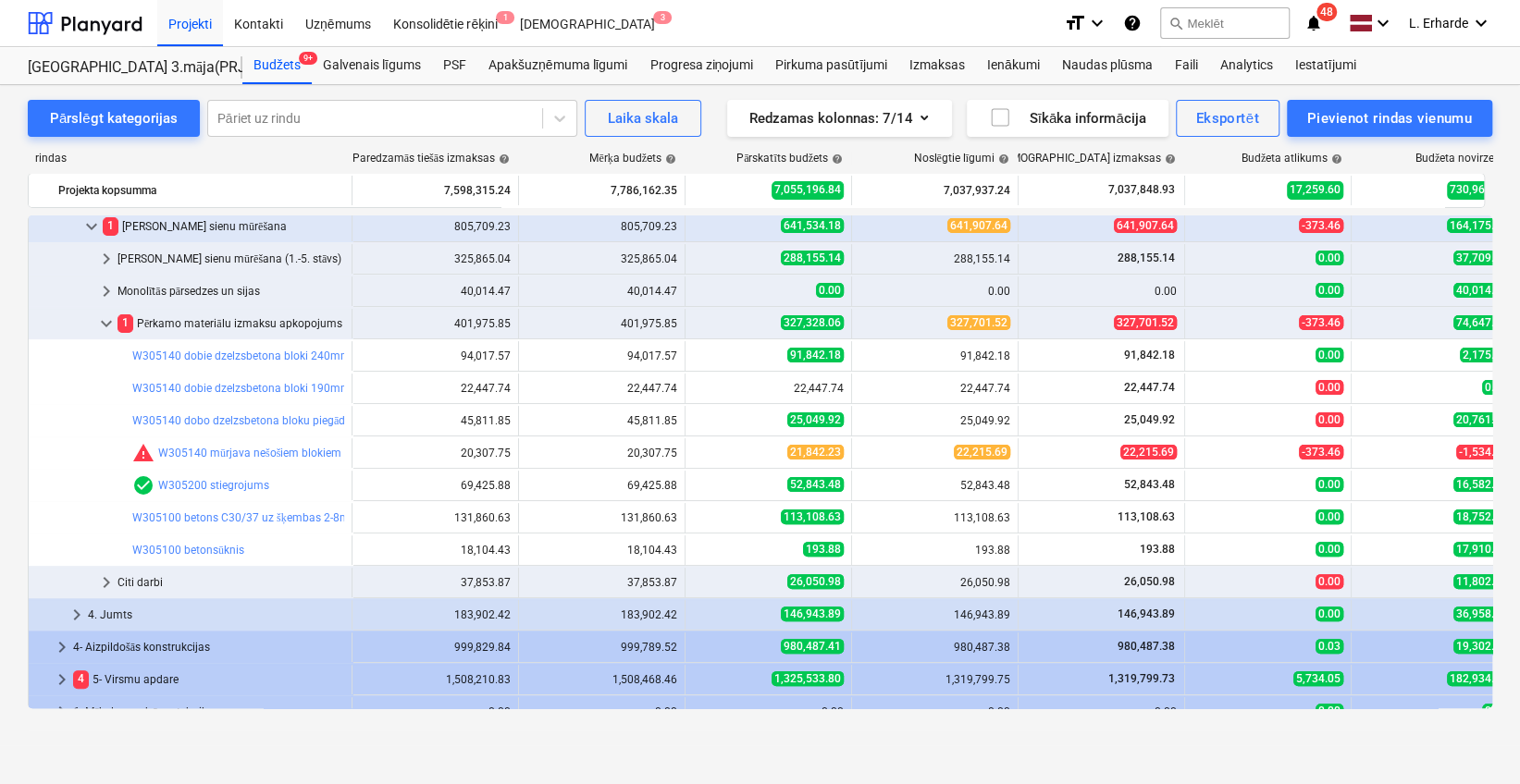
scroll to position [291, 0]
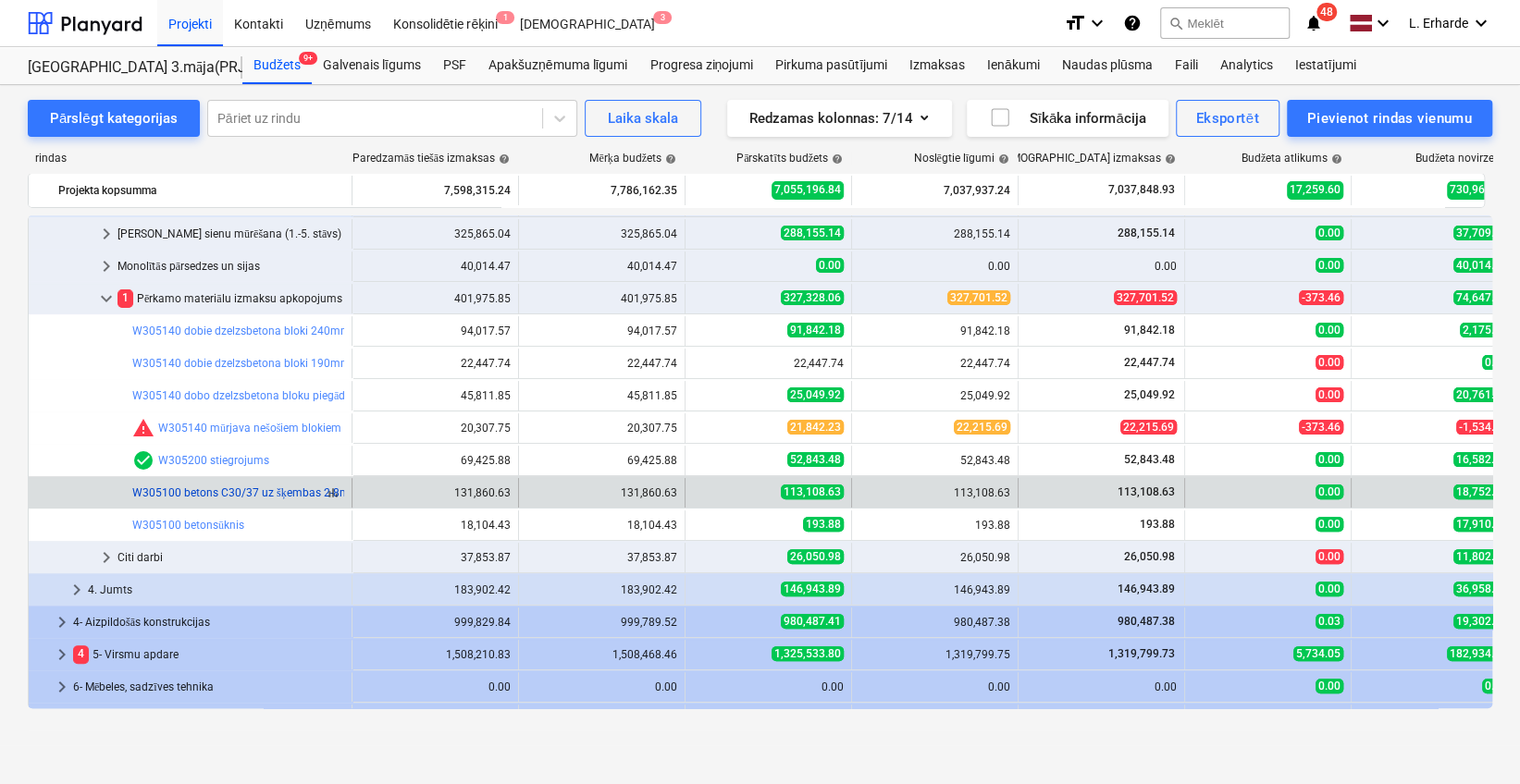
click at [278, 495] on link "W305100 betons C30/37 uz šķembas 2-8mm" at bounding box center [245, 492] width 227 height 13
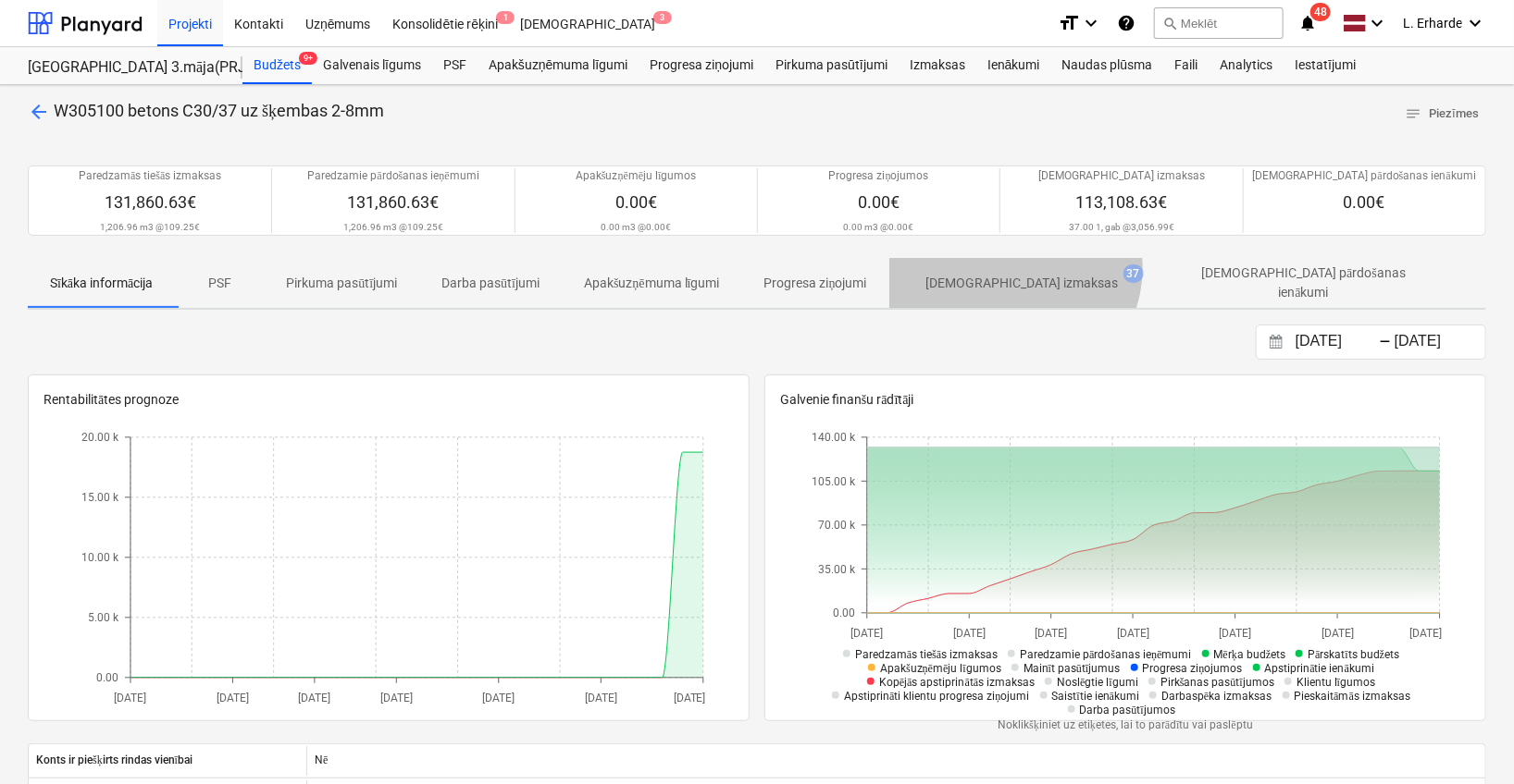
click at [1022, 268] on span "[DEMOGRAPHIC_DATA] izmaksas 37" at bounding box center [1023, 283] width 266 height 34
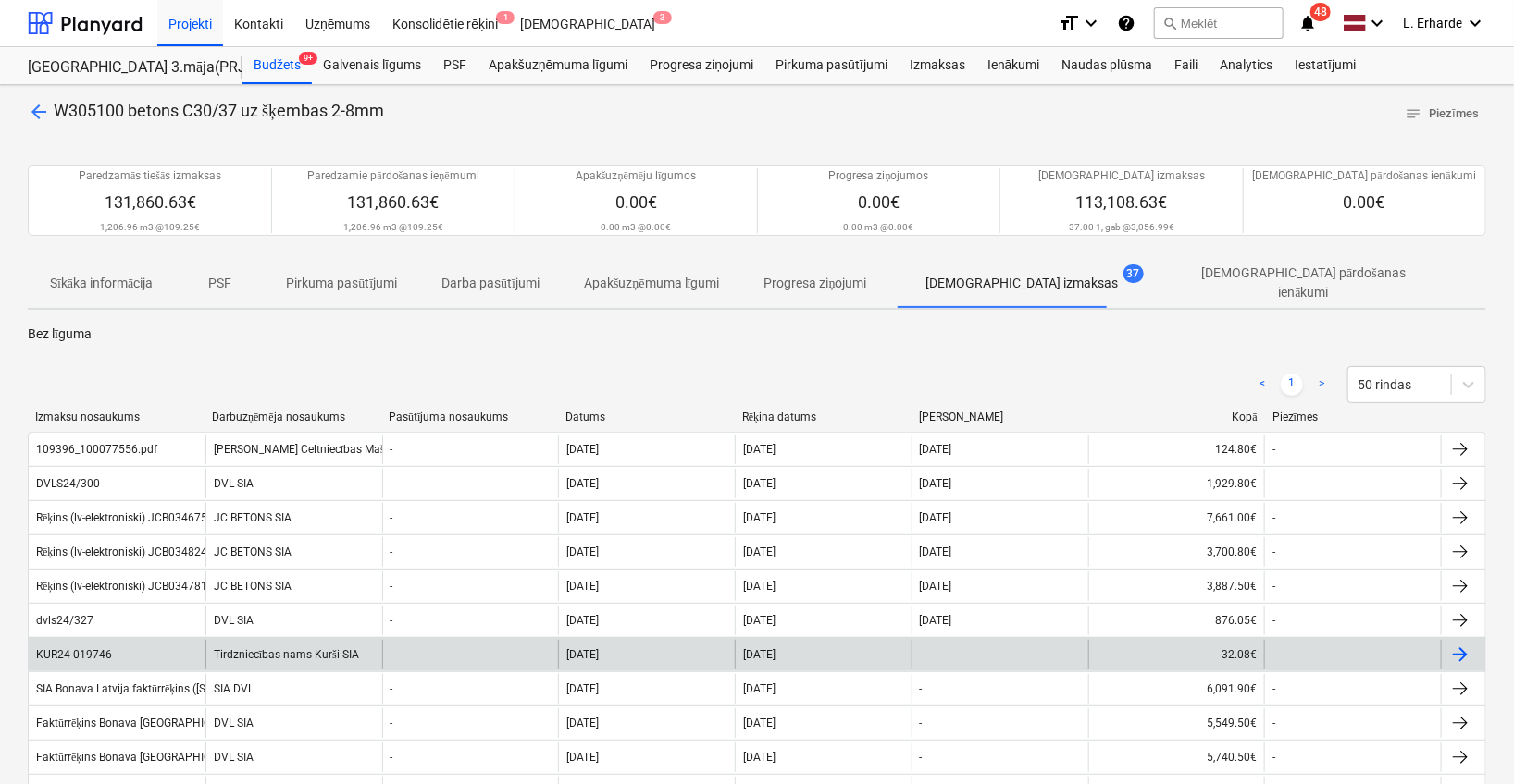
click at [74, 640] on div "KUR24-019746" at bounding box center [117, 655] width 177 height 30
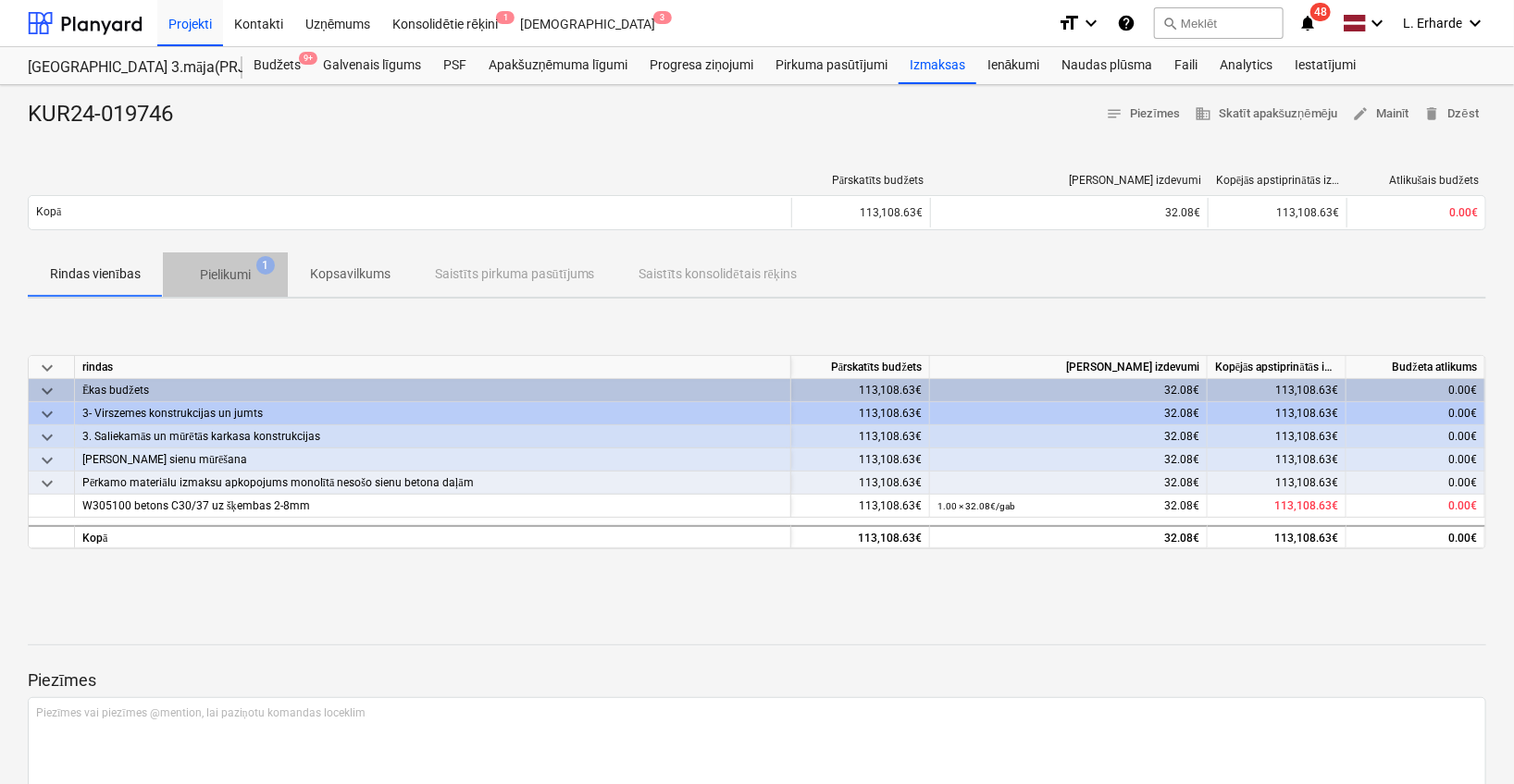
click at [231, 278] on p "Pielikumi" at bounding box center [224, 275] width 51 height 20
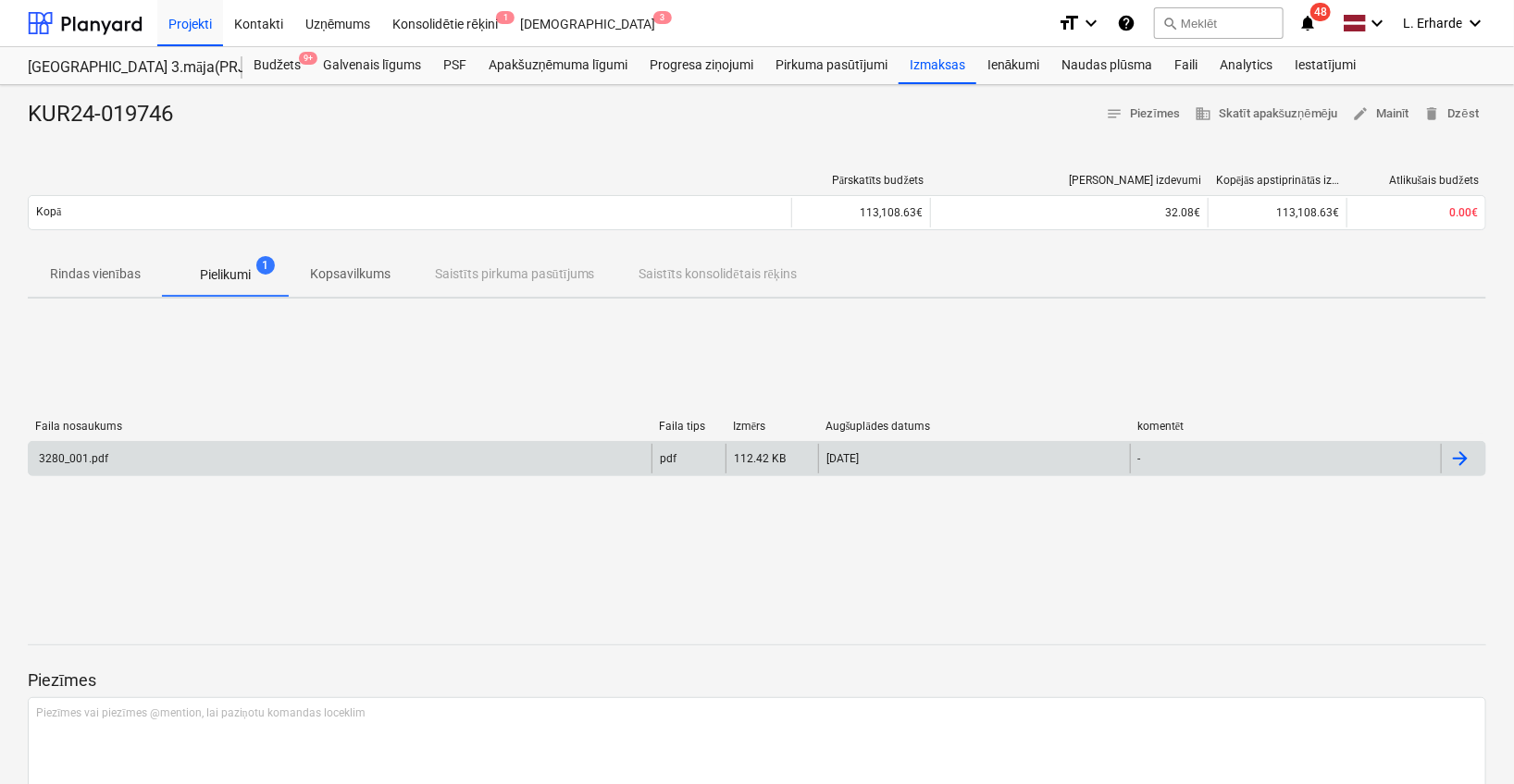
click at [164, 462] on div "3280_001.pdf" at bounding box center [340, 458] width 622 height 30
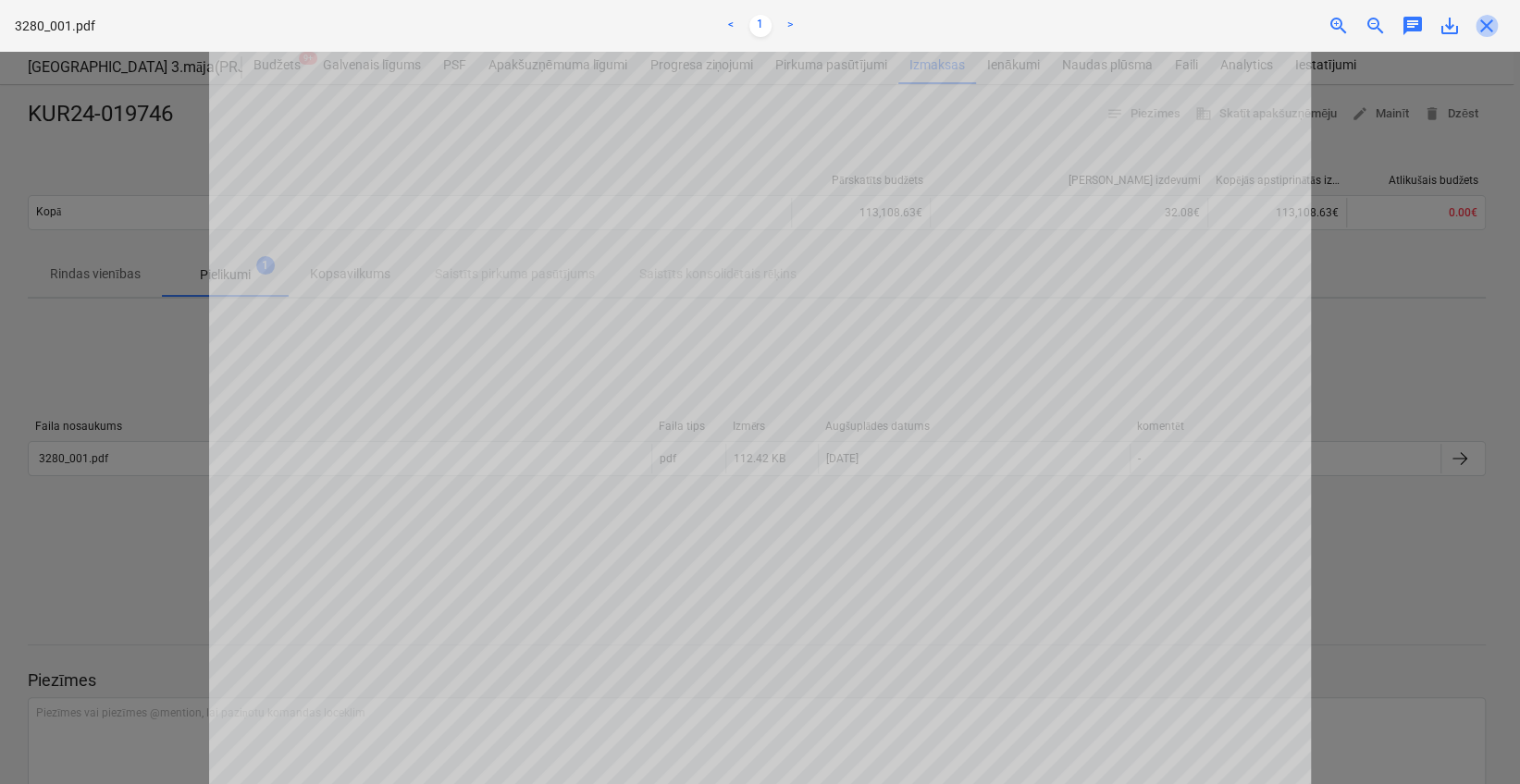
click at [1486, 35] on span "close" at bounding box center [1486, 26] width 22 height 22
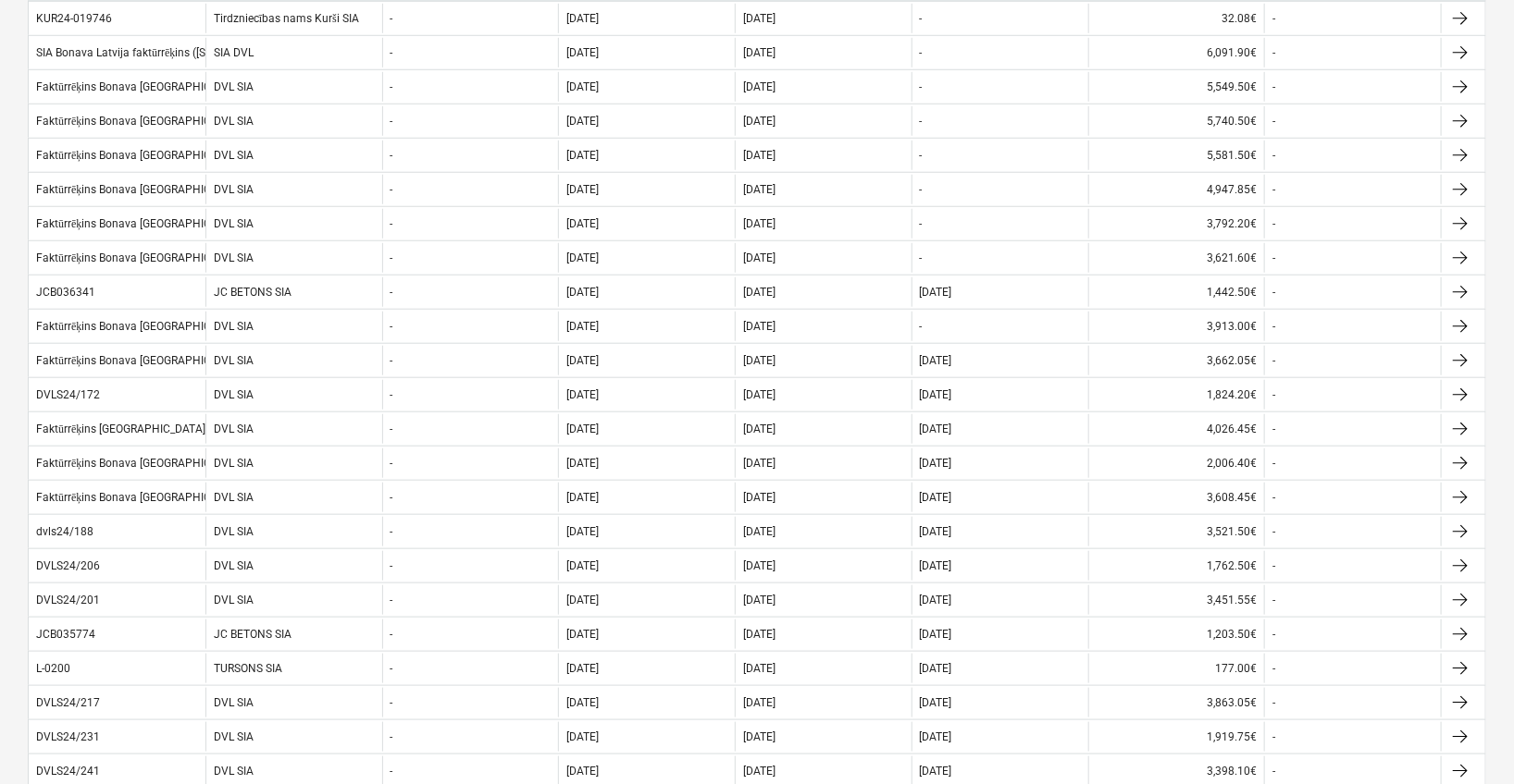
scroll to position [641, 0]
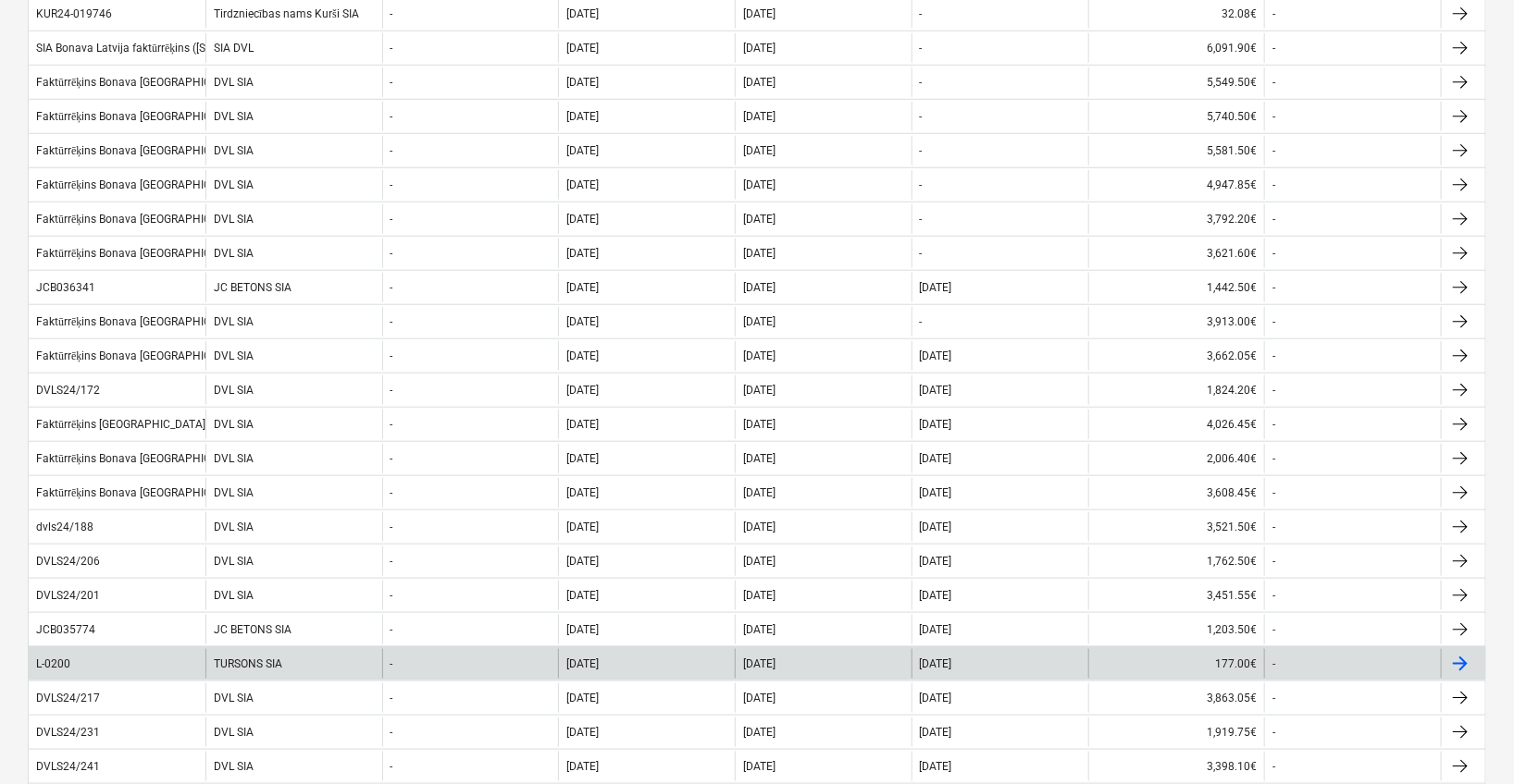
click at [143, 650] on div "L-0200" at bounding box center [117, 664] width 177 height 30
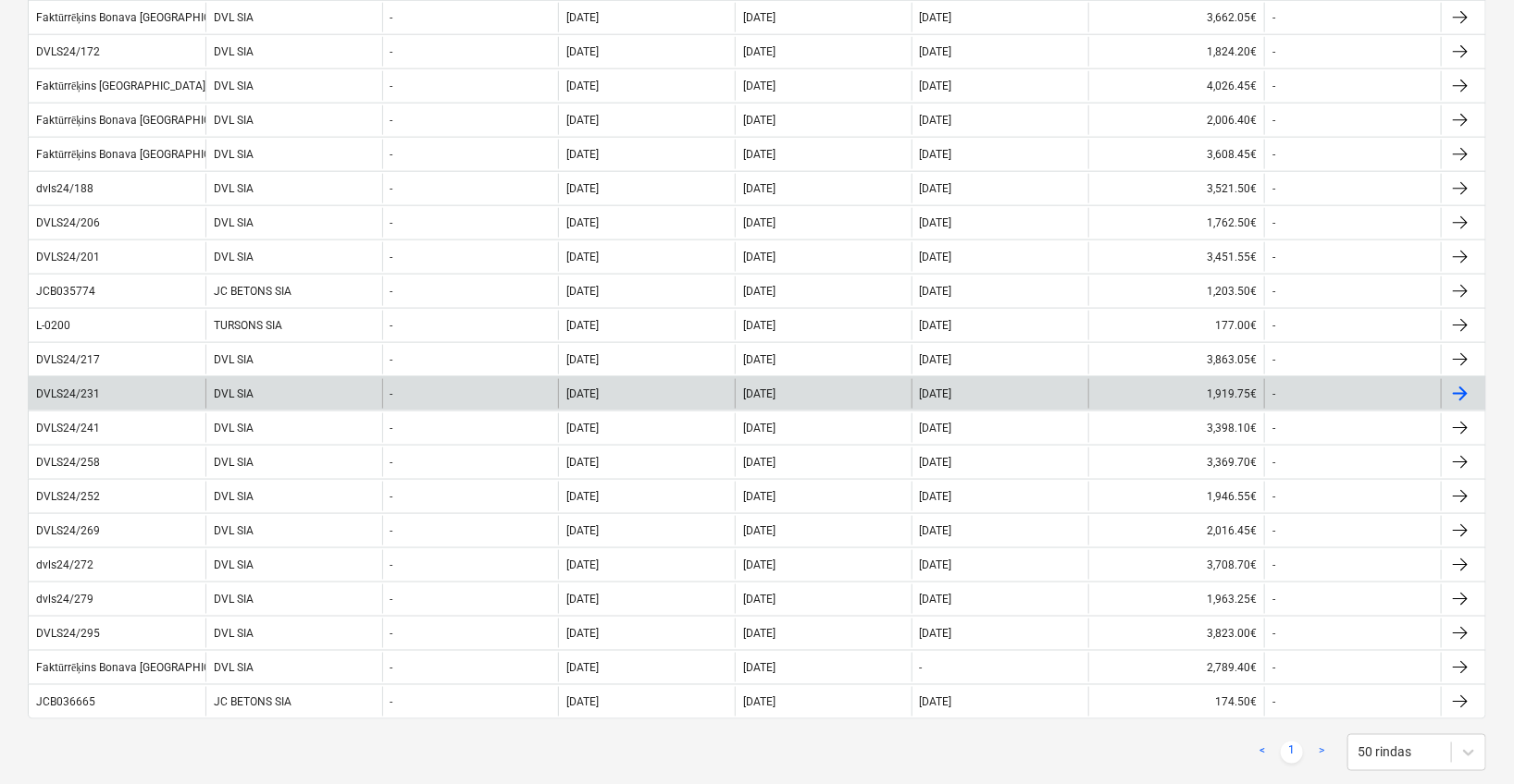
scroll to position [985, 0]
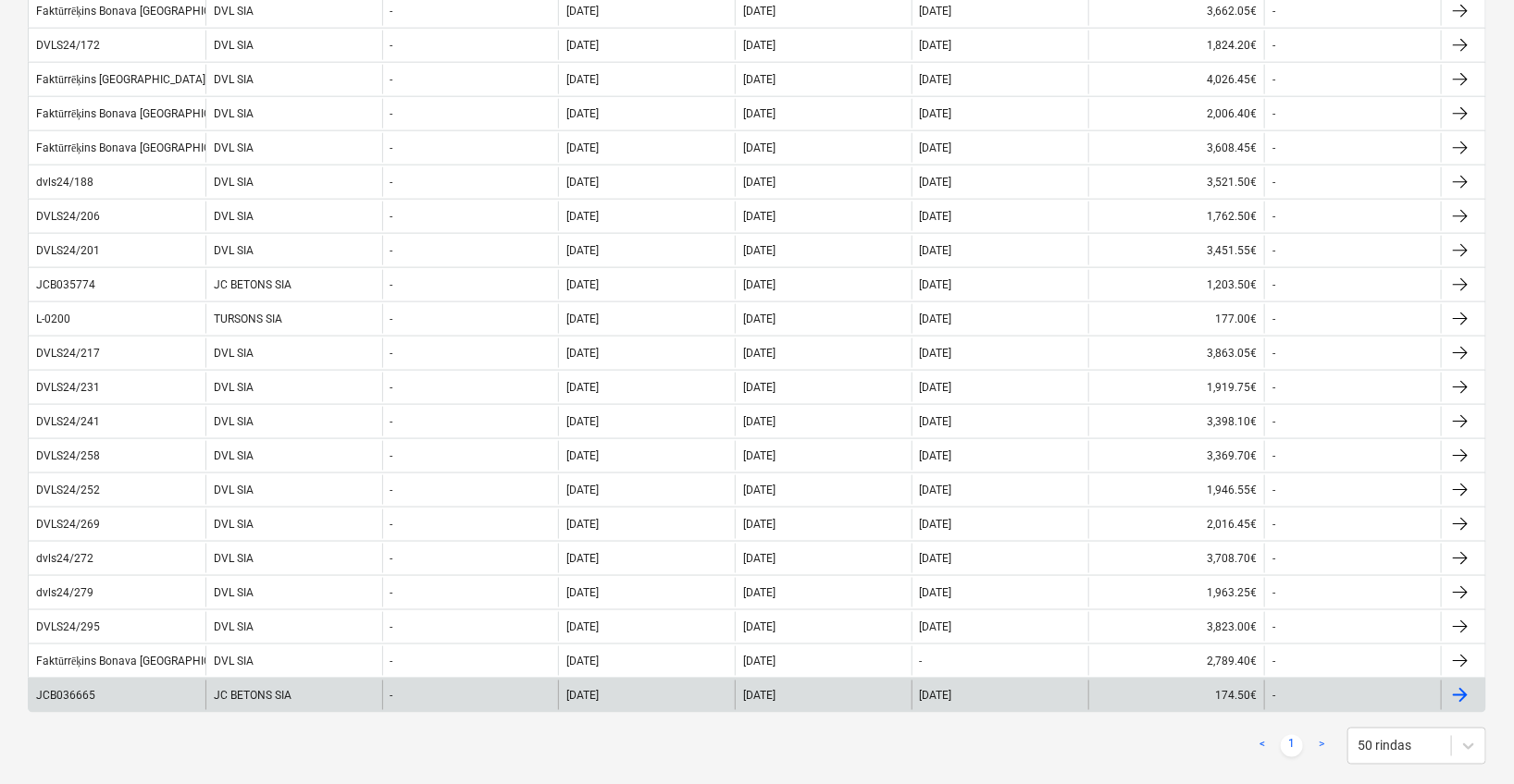
click at [81, 696] on div "JCB036665" at bounding box center [117, 696] width 177 height 30
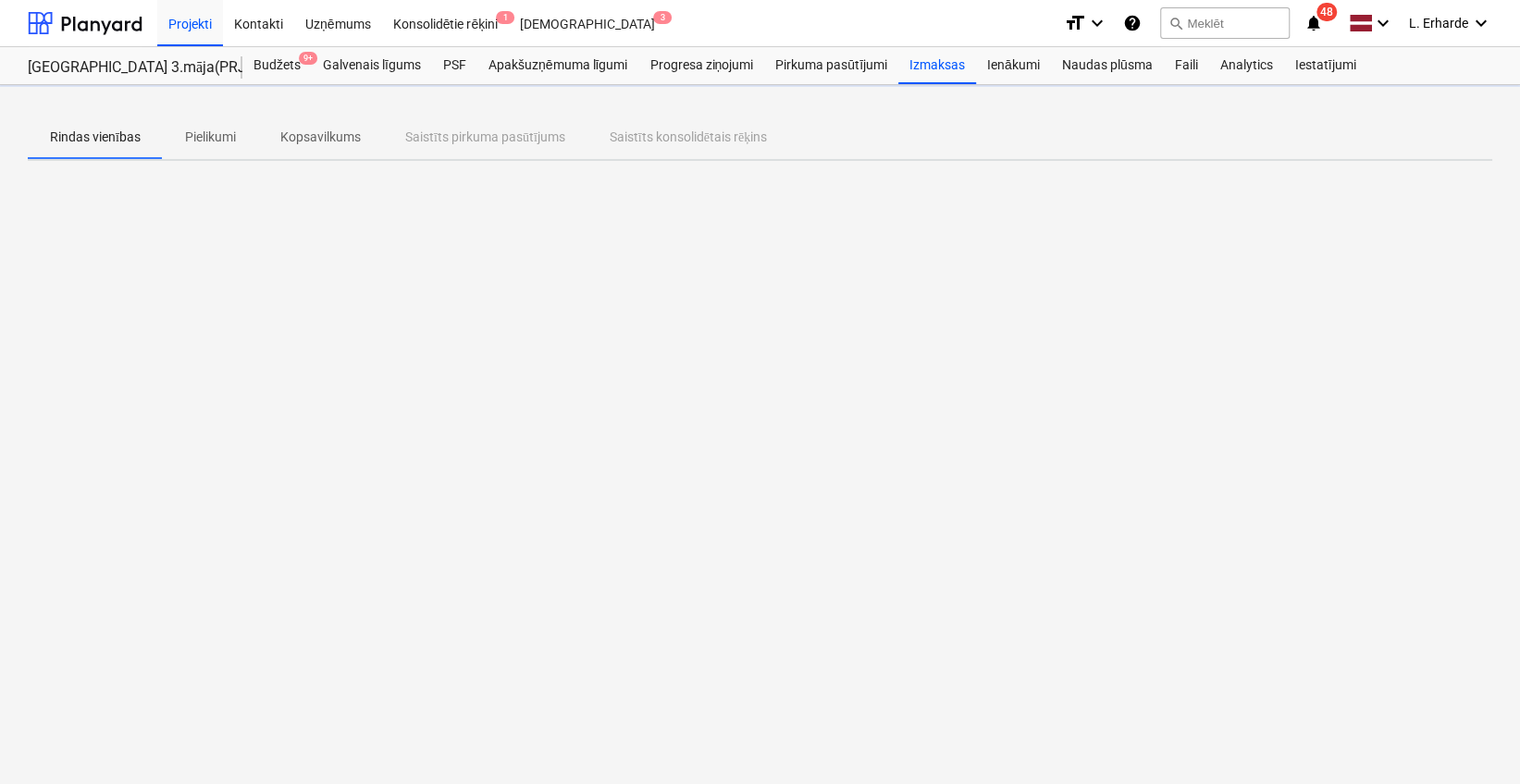
click at [81, 696] on div "Rindas vienības Pielikumi Kopsavilkums Saistīts pirkuma pasūtījums Saistīts kon…" at bounding box center [760, 435] width 1520 height 699
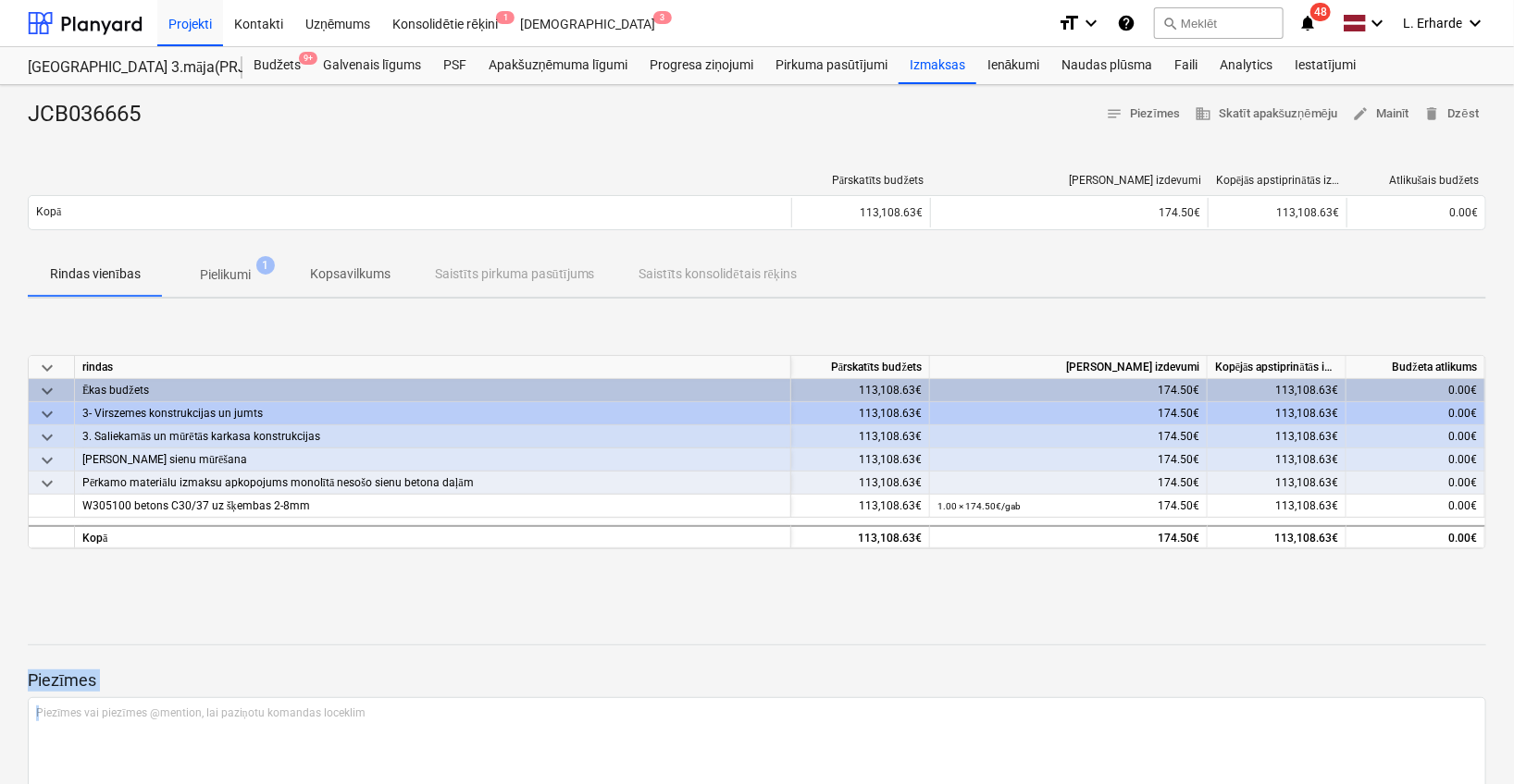
click at [240, 273] on p "Pielikumi" at bounding box center [224, 275] width 51 height 20
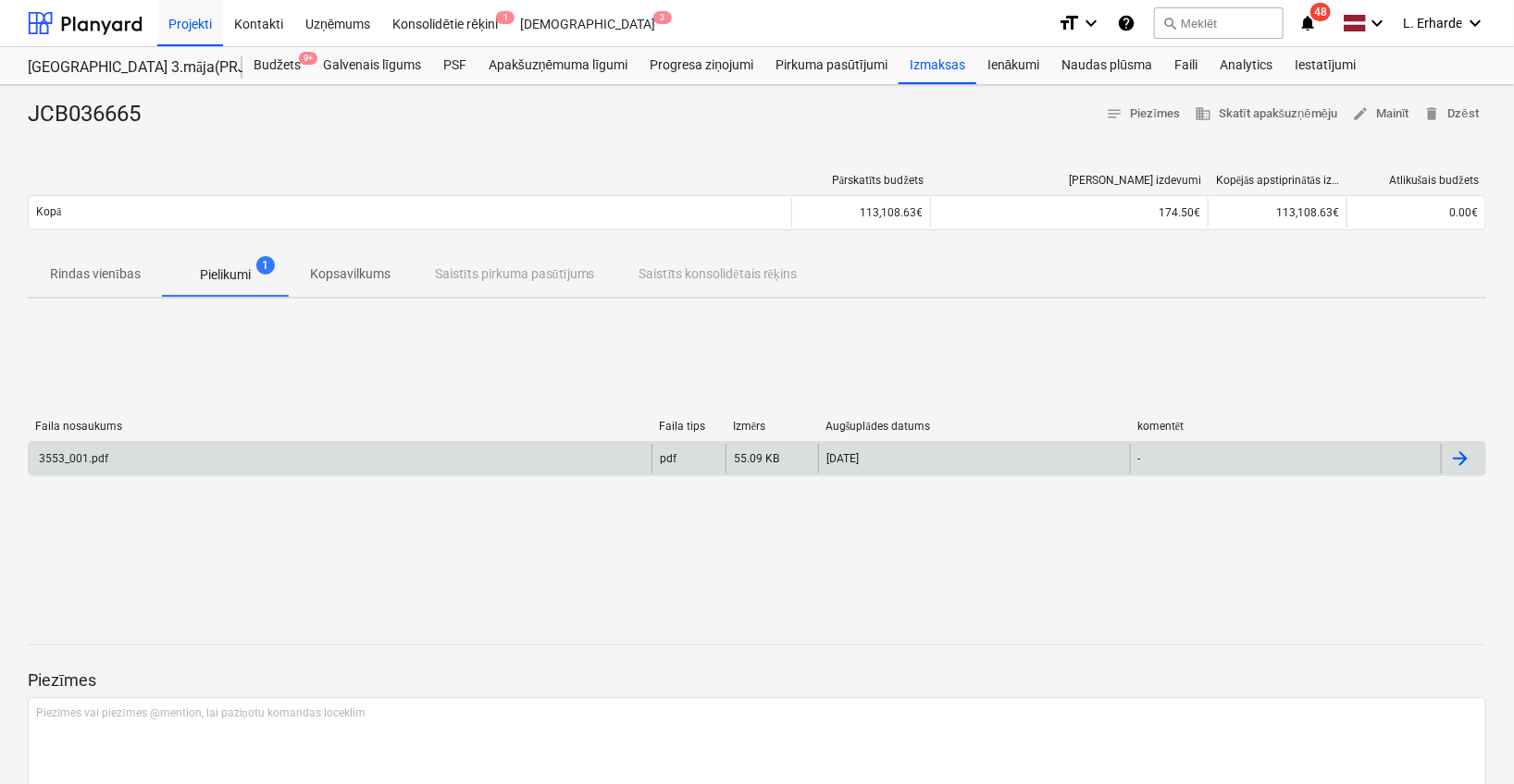
click at [217, 450] on div "3553_001.pdf" at bounding box center [340, 458] width 622 height 30
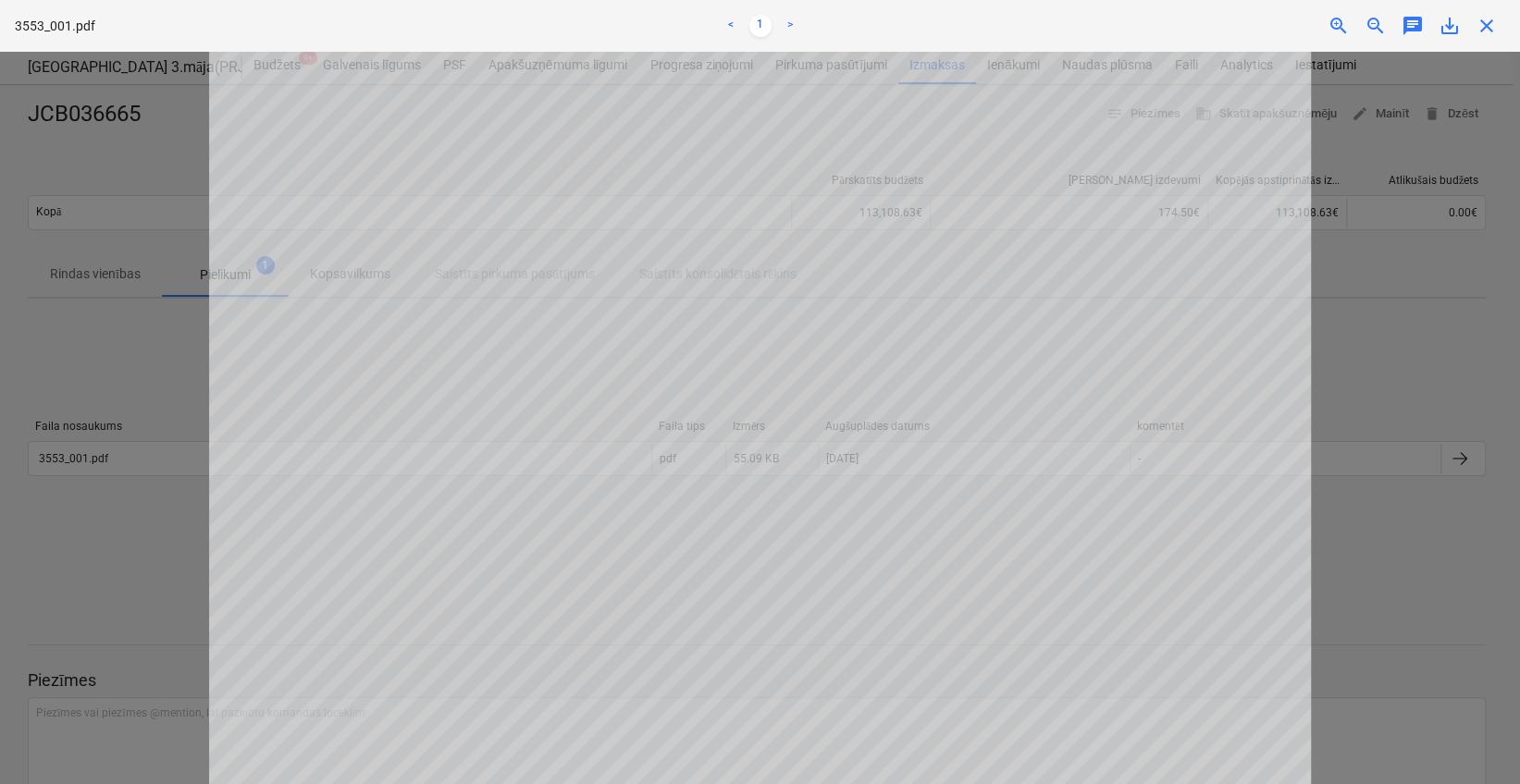
click at [1482, 48] on div "3553_001.pdf < 1 > zoom_in zoom_out chat 0 save_alt close" at bounding box center [760, 26] width 1520 height 52
click at [1496, 26] on span "close" at bounding box center [1486, 26] width 22 height 22
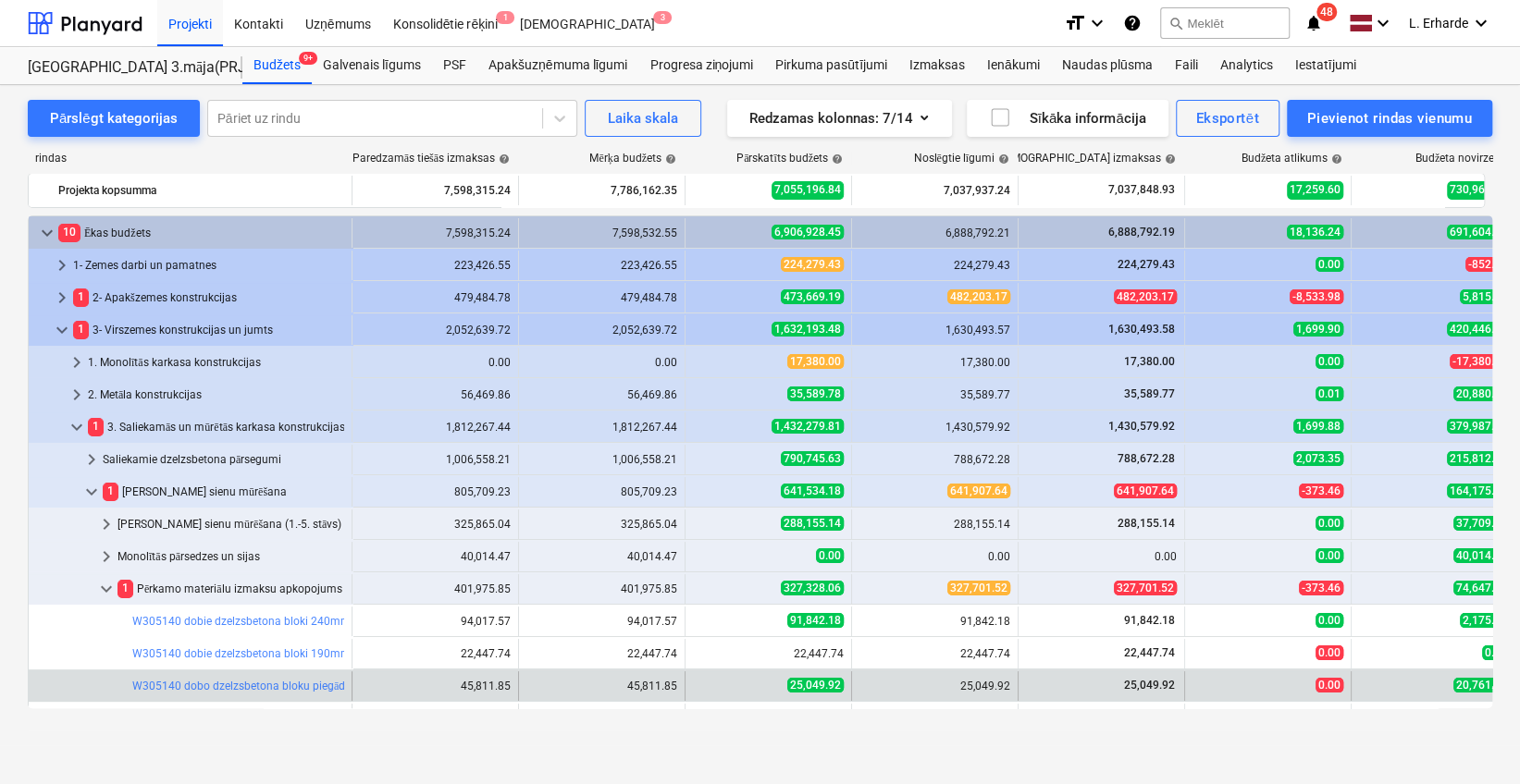
scroll to position [291, 0]
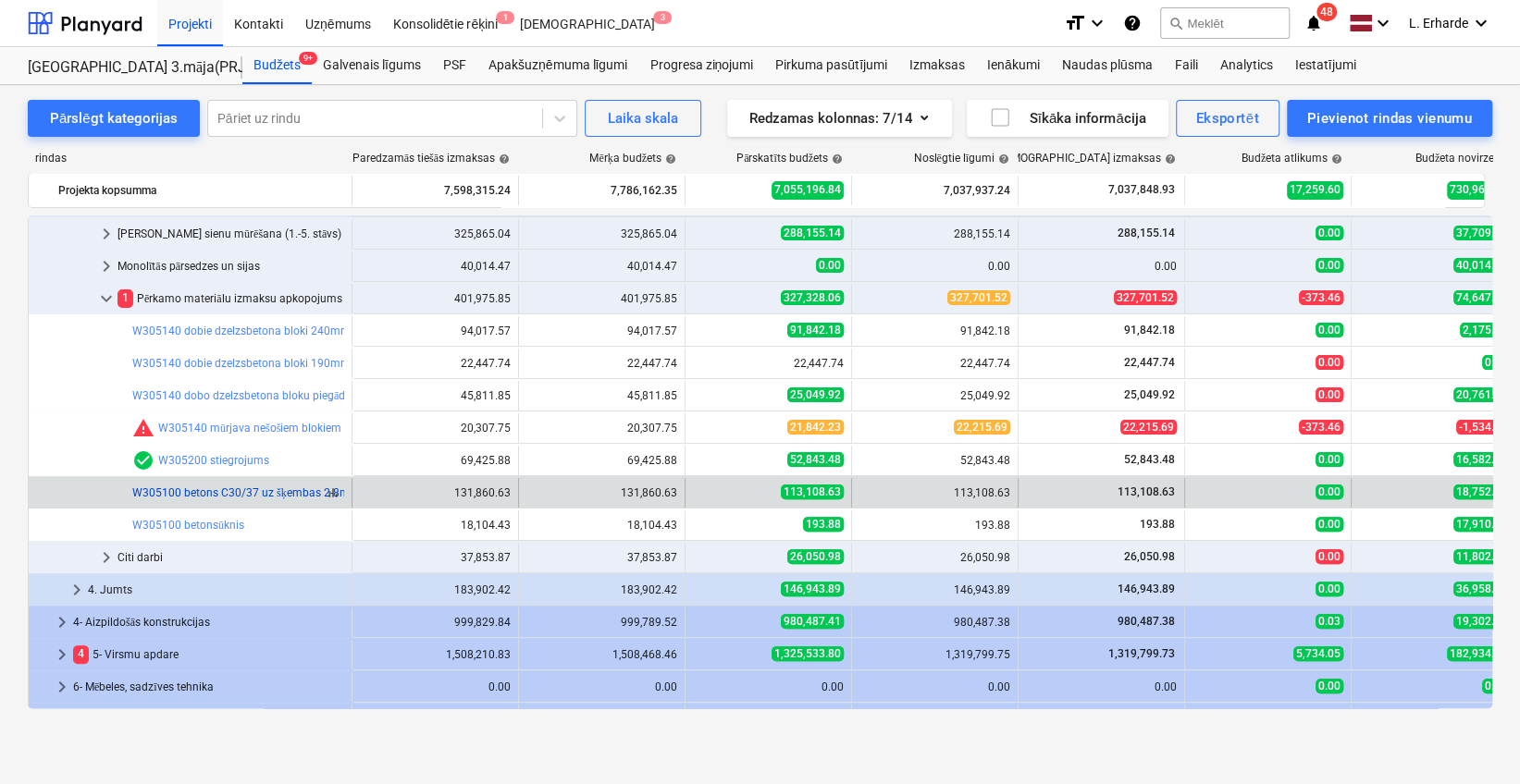
click at [221, 486] on link "W305100 betons C30/37 uz šķembas 2-8mm" at bounding box center [245, 492] width 227 height 13
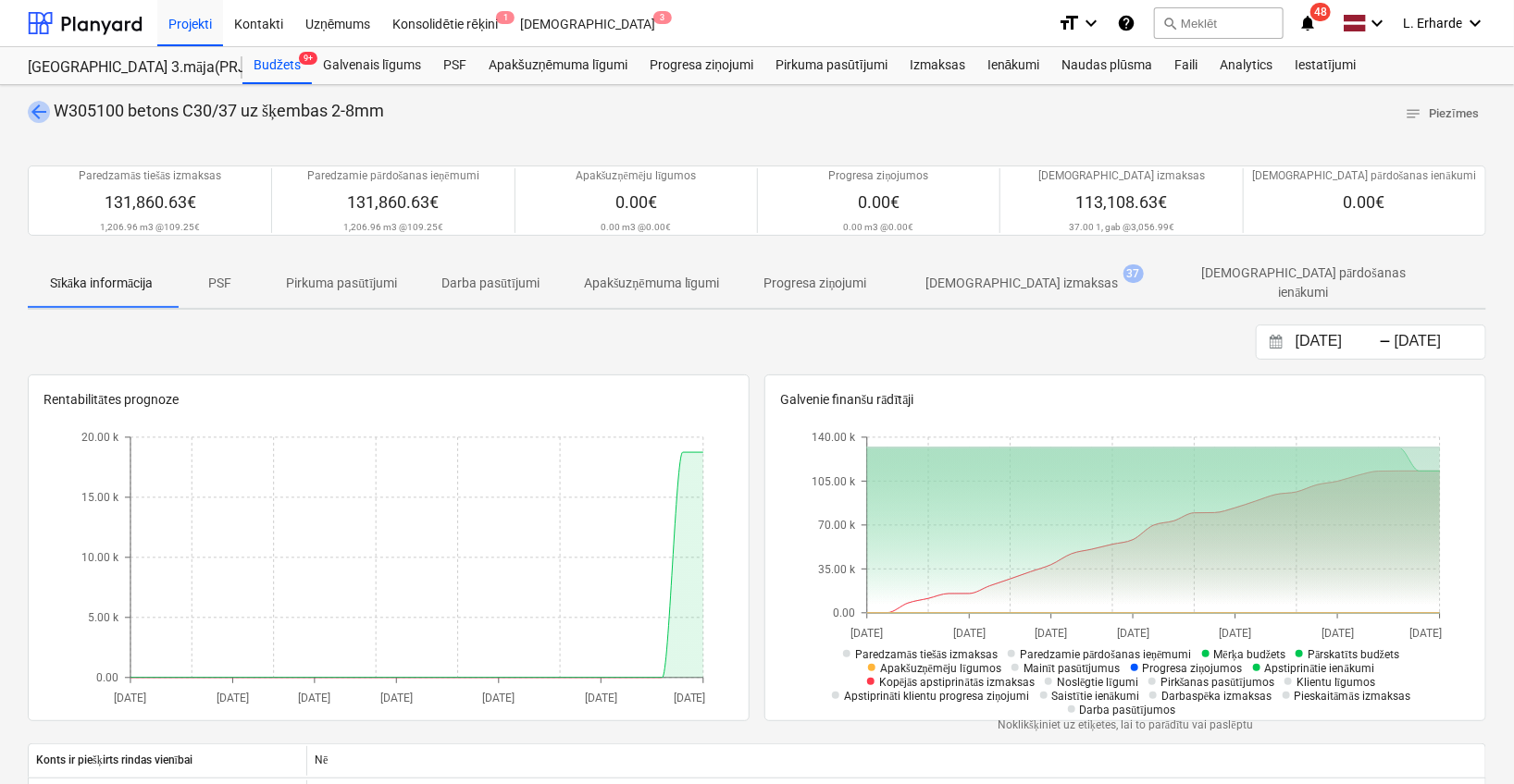
click at [29, 105] on span "arrow_back" at bounding box center [39, 112] width 22 height 22
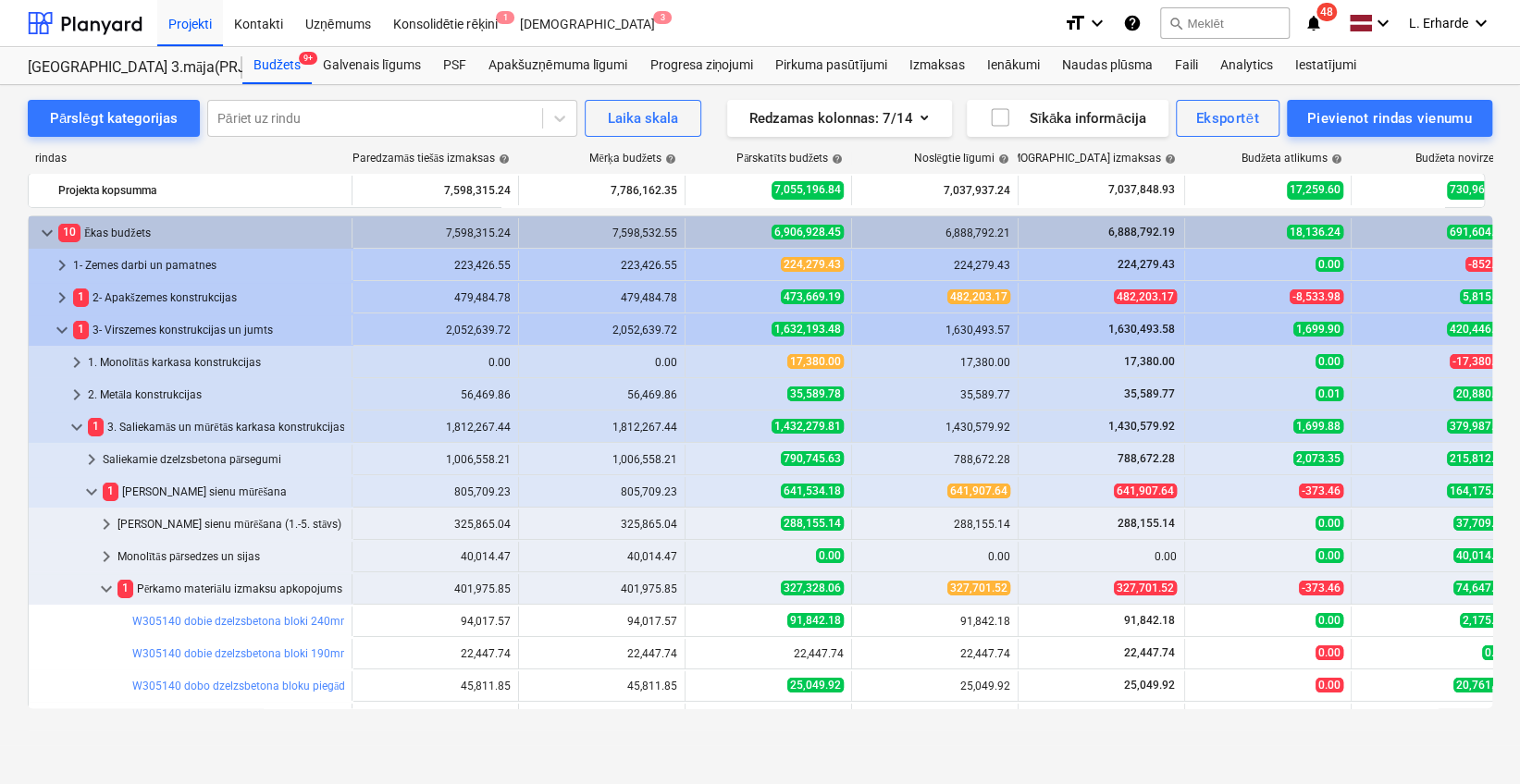
scroll to position [291, 0]
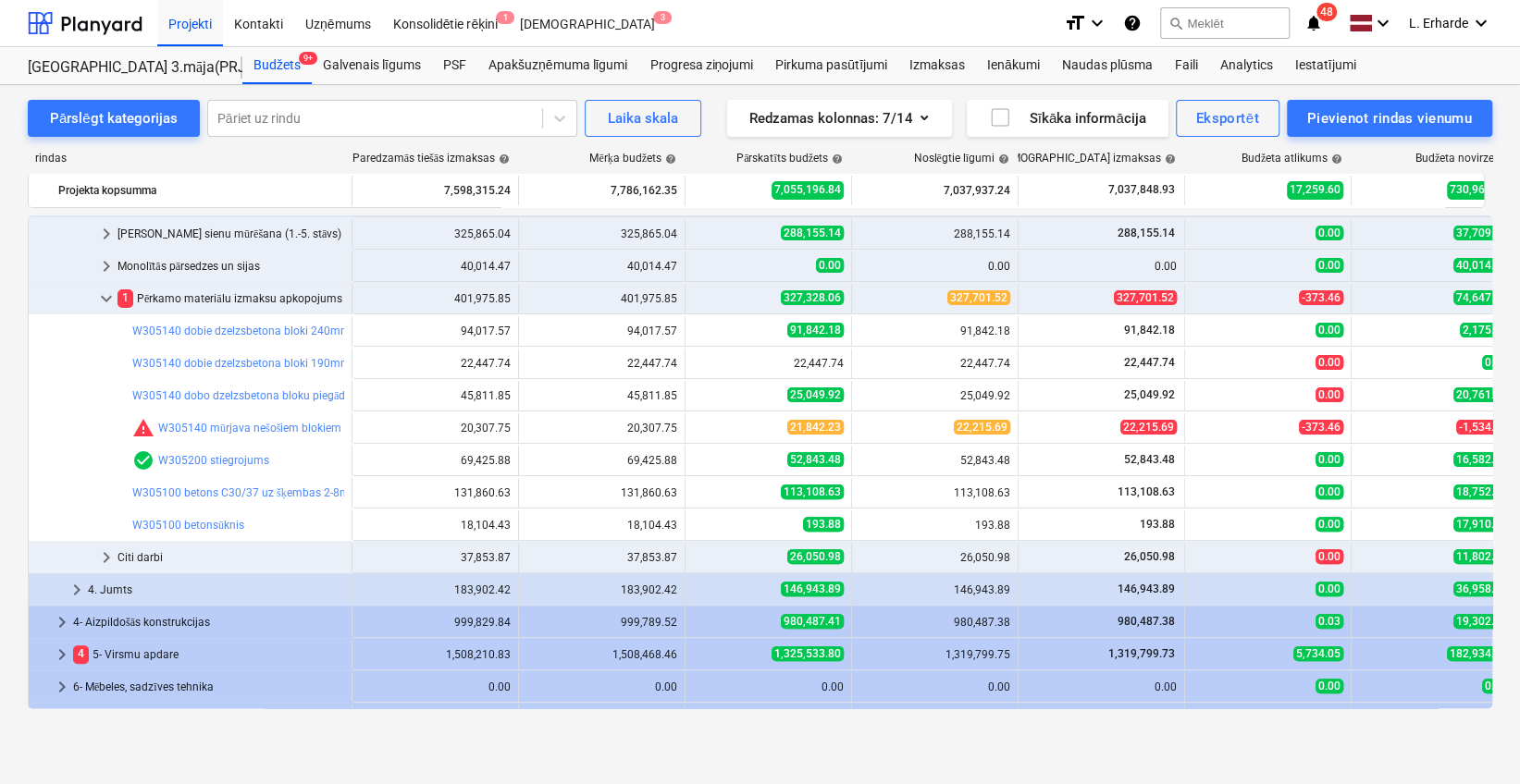
click at [156, 519] on link "W305100 betonsūknis" at bounding box center [188, 525] width 112 height 13
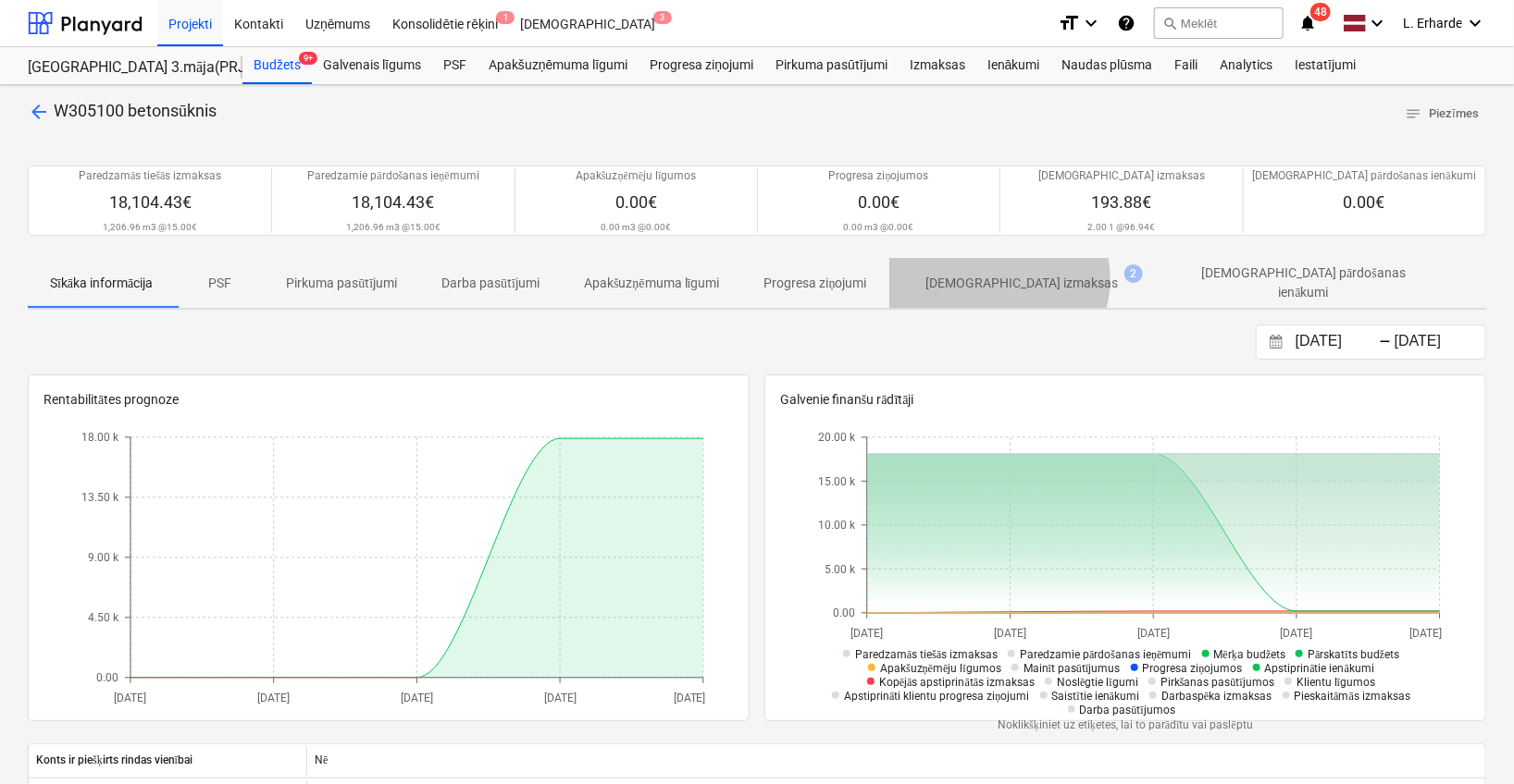
click at [1007, 279] on p "[DEMOGRAPHIC_DATA] izmaksas" at bounding box center [1023, 284] width 193 height 20
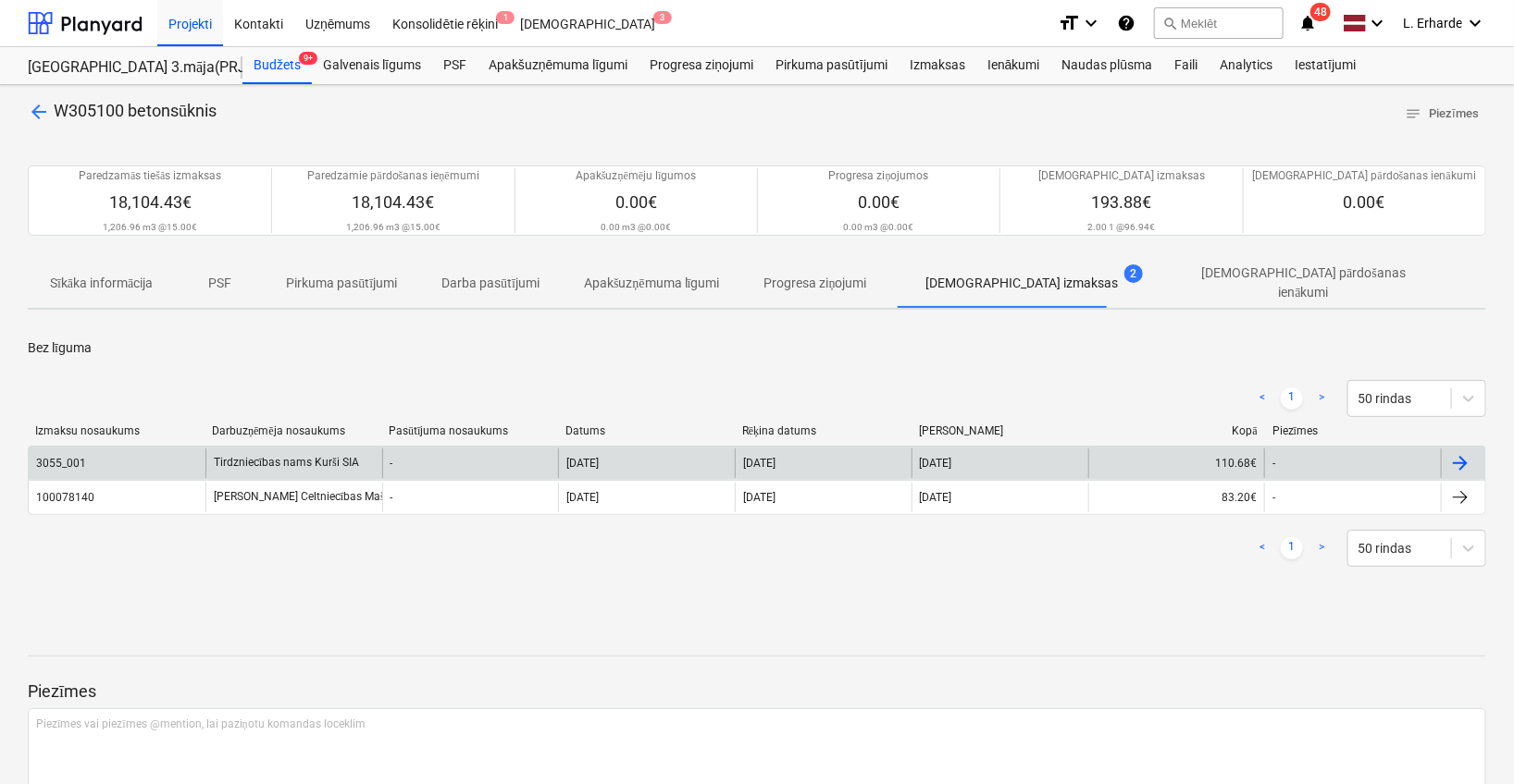
click at [84, 457] on div "3055_001" at bounding box center [63, 462] width 54 height 13
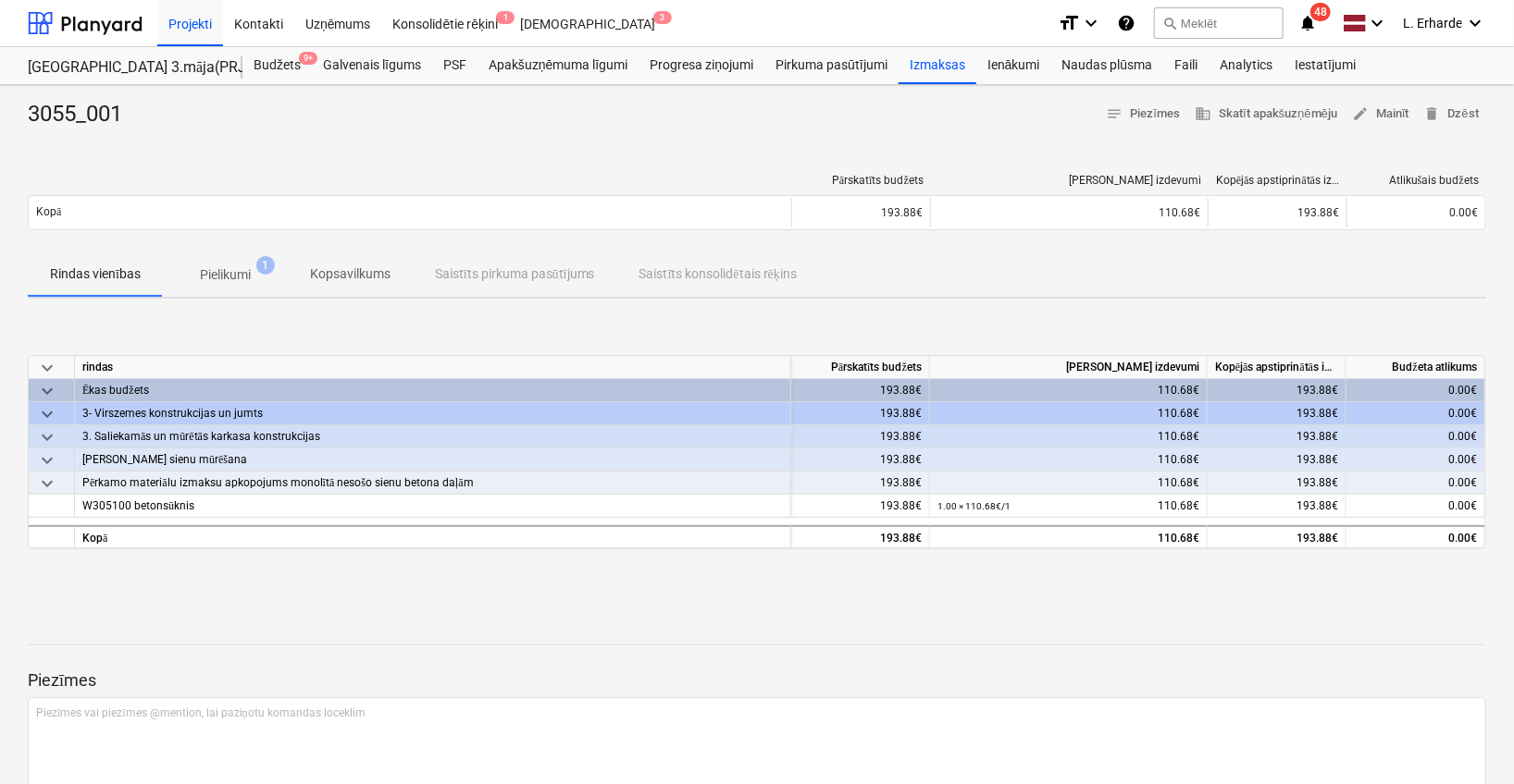
click at [244, 271] on p "Pielikumi" at bounding box center [224, 275] width 51 height 20
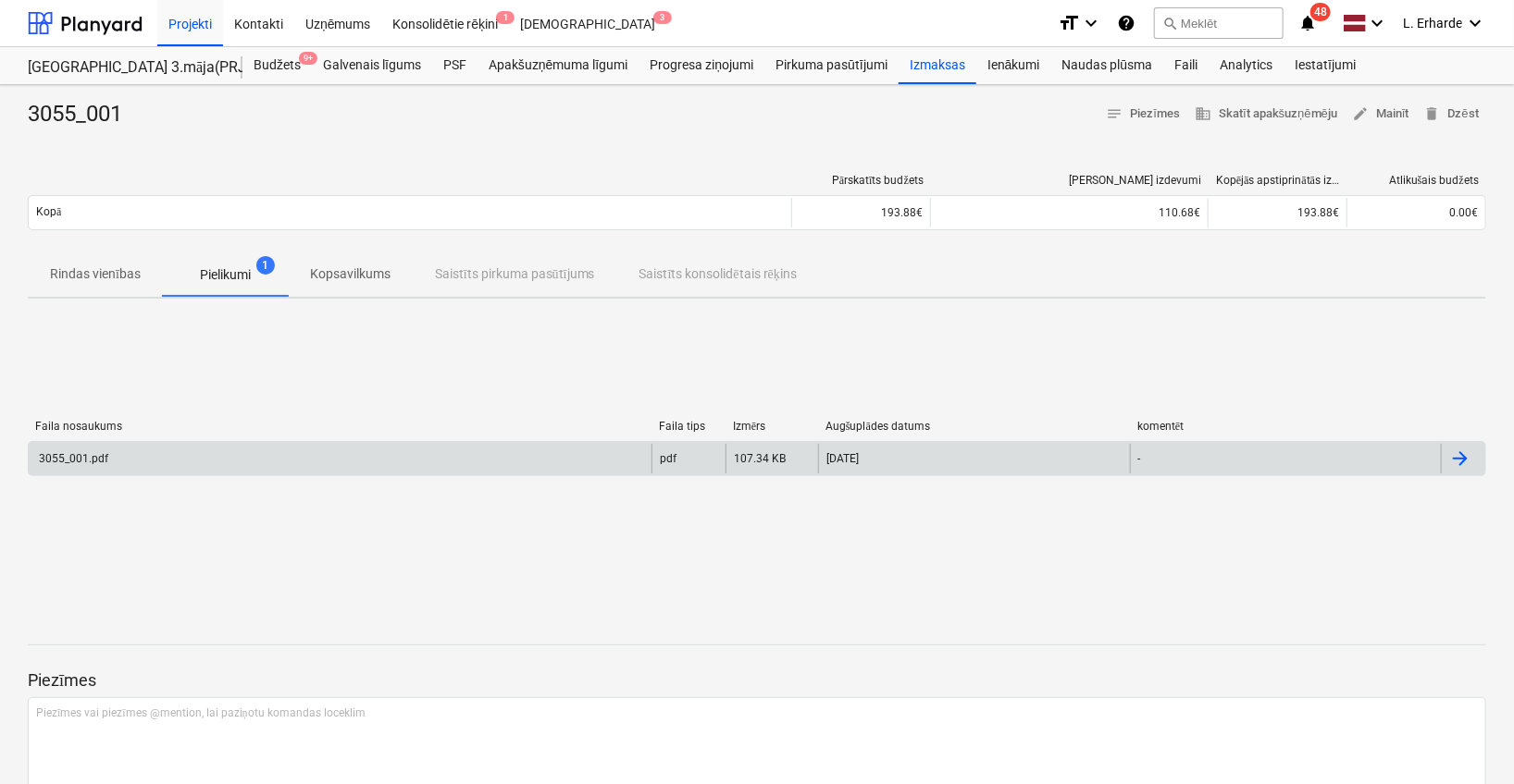
click at [177, 452] on div "3055_001.pdf" at bounding box center [340, 458] width 622 height 30
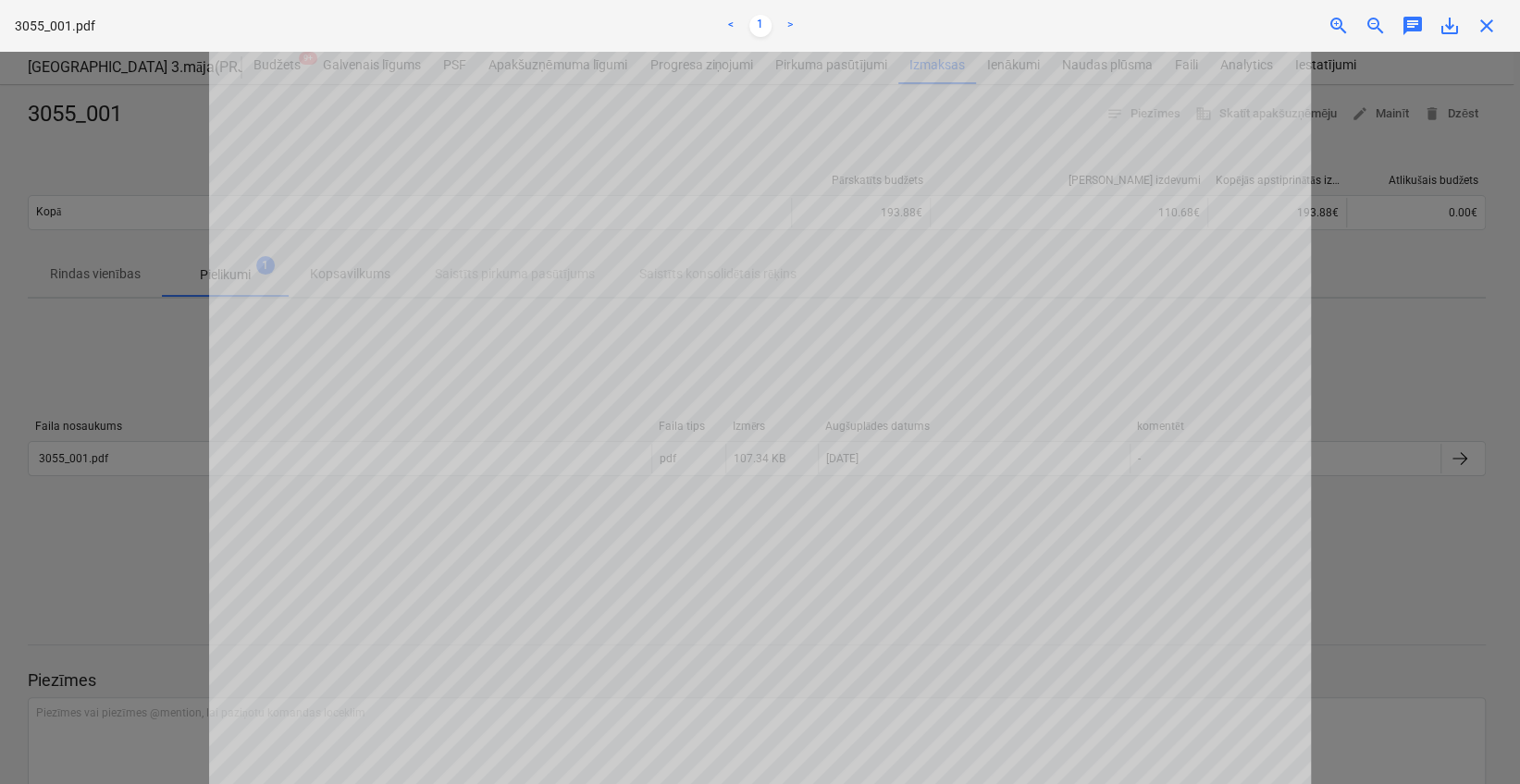
scroll to position [267, 0]
click at [1358, 386] on div at bounding box center [760, 418] width 1520 height 732
click at [1487, 33] on span "close" at bounding box center [1486, 26] width 22 height 22
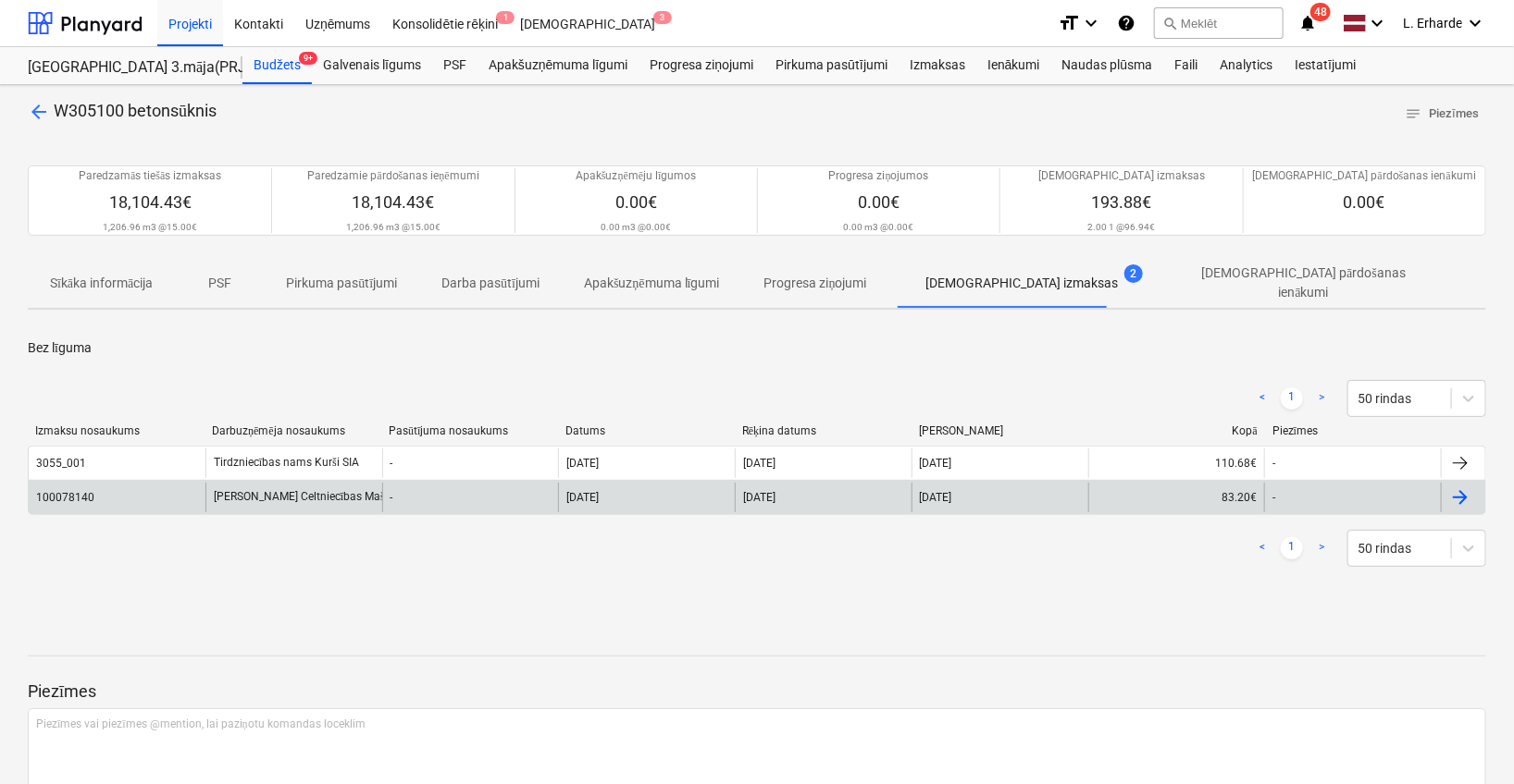
click at [281, 486] on div "[PERSON_NAME] Celtniecības Mašīnas [GEOGRAPHIC_DATA] SIA" at bounding box center [294, 497] width 177 height 30
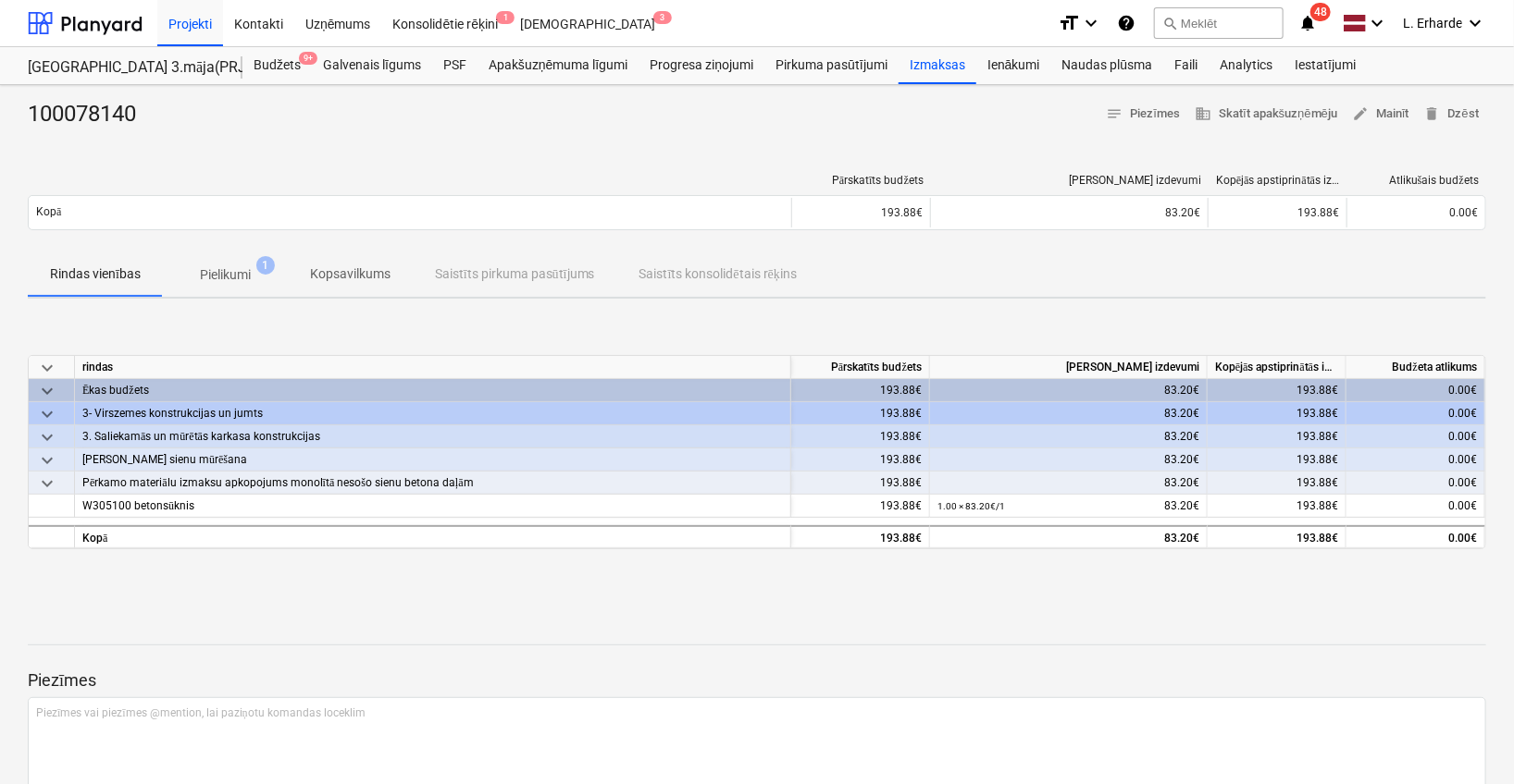
click at [237, 267] on p "Pielikumi" at bounding box center [224, 275] width 51 height 20
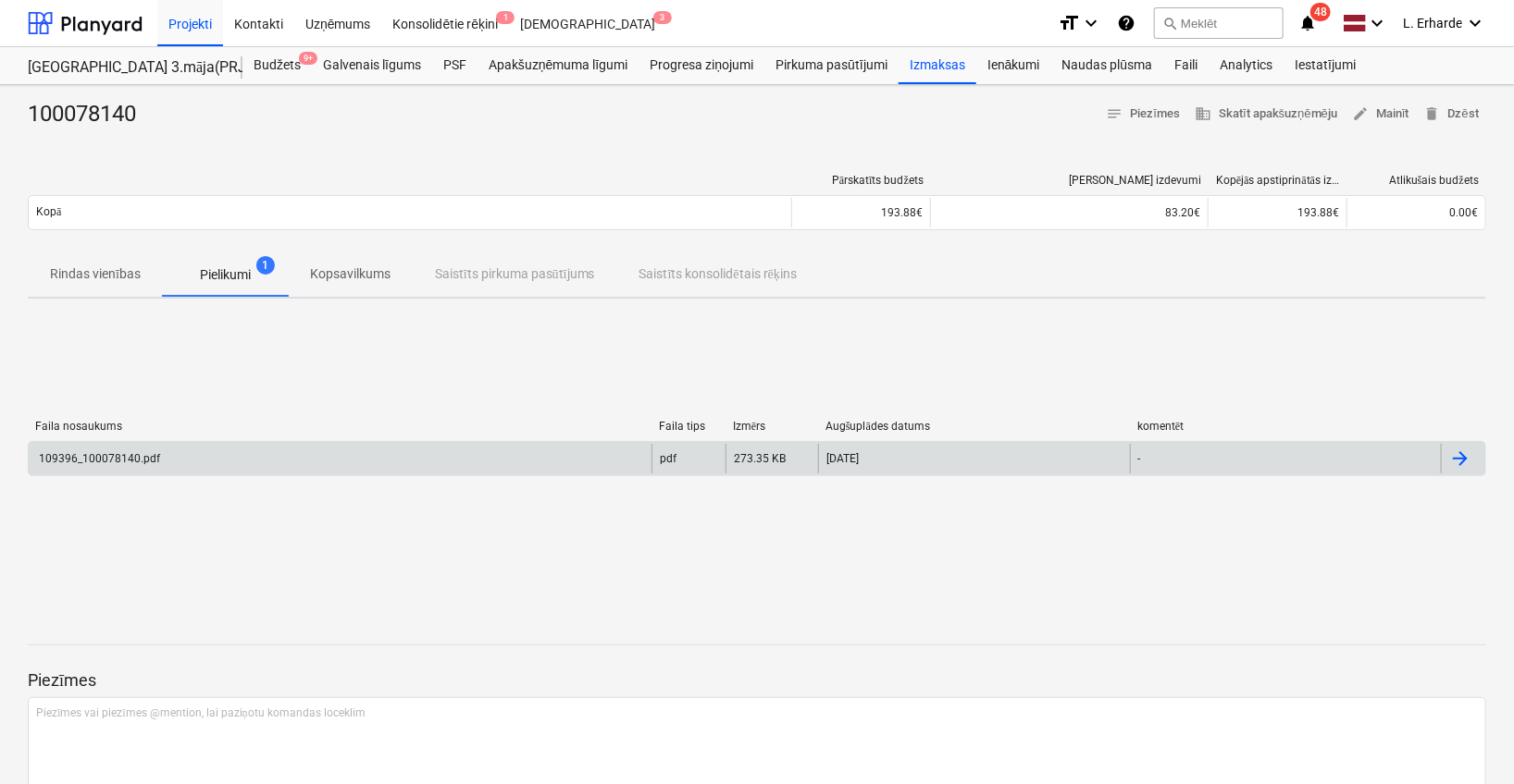
click at [184, 462] on div "109396_100078140.pdf" at bounding box center [340, 458] width 622 height 30
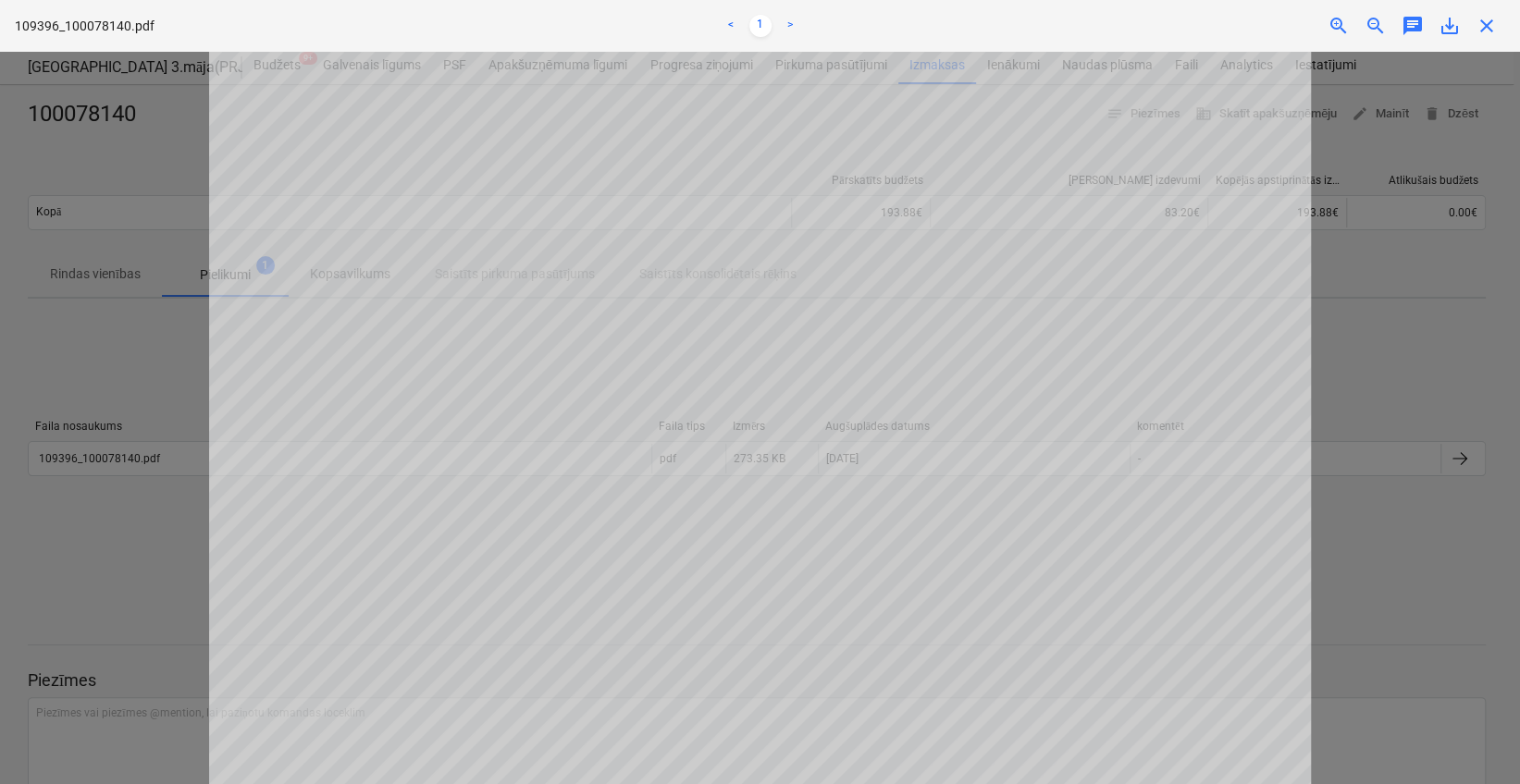
scroll to position [49, 0]
click at [1422, 550] on div at bounding box center [760, 418] width 1520 height 732
click at [1480, 37] on div "109396_100078140.pdf < 1 > zoom_in zoom_out chat 0 save_alt close" at bounding box center [760, 26] width 1520 height 52
click at [1492, 32] on span "close" at bounding box center [1486, 26] width 22 height 22
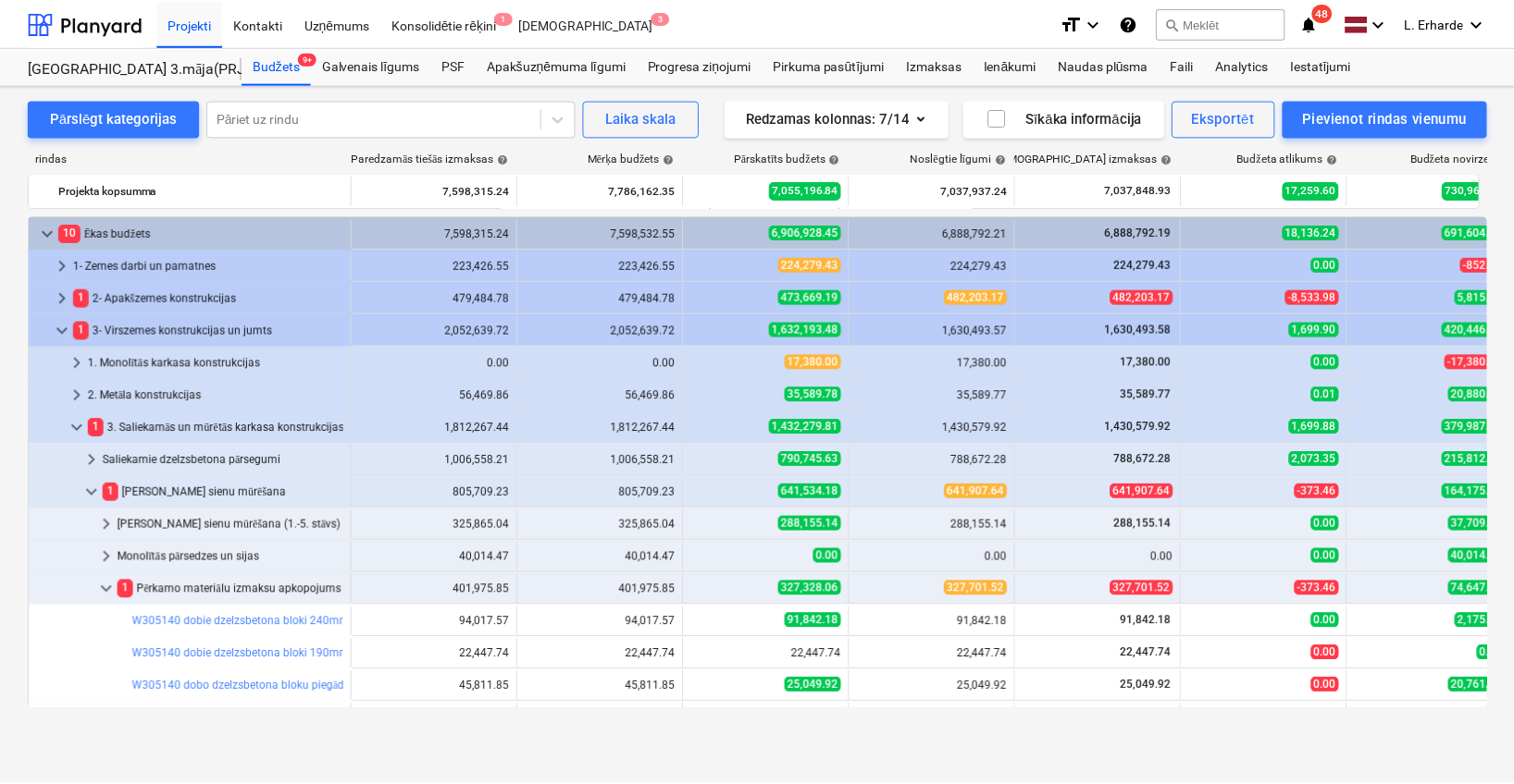
scroll to position [291, 0]
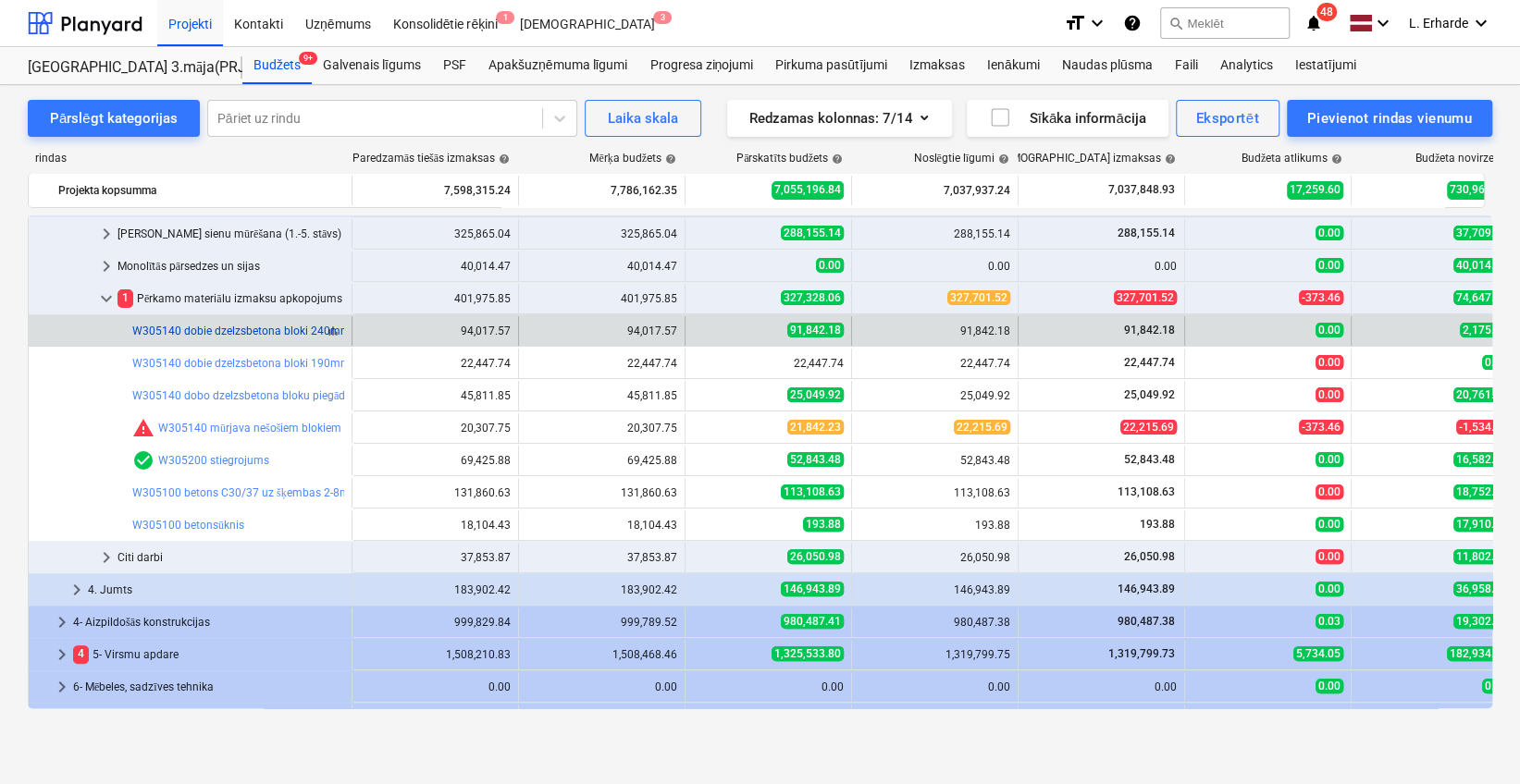
click at [192, 326] on link "W305140 dobie dzelzsbetona bloki 240mm" at bounding box center [241, 330] width 218 height 13
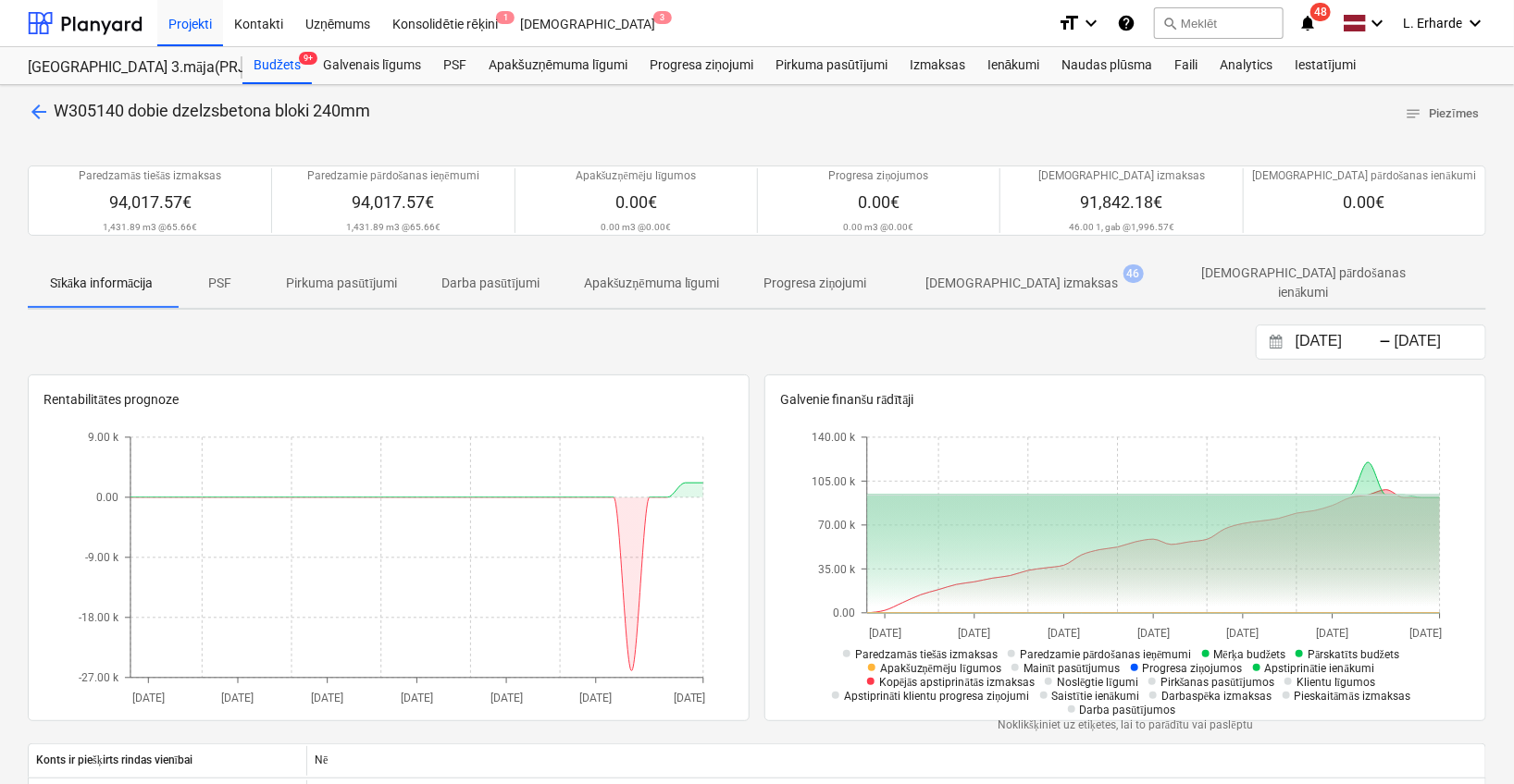
click at [1029, 278] on p "[DEMOGRAPHIC_DATA] izmaksas" at bounding box center [1023, 284] width 193 height 20
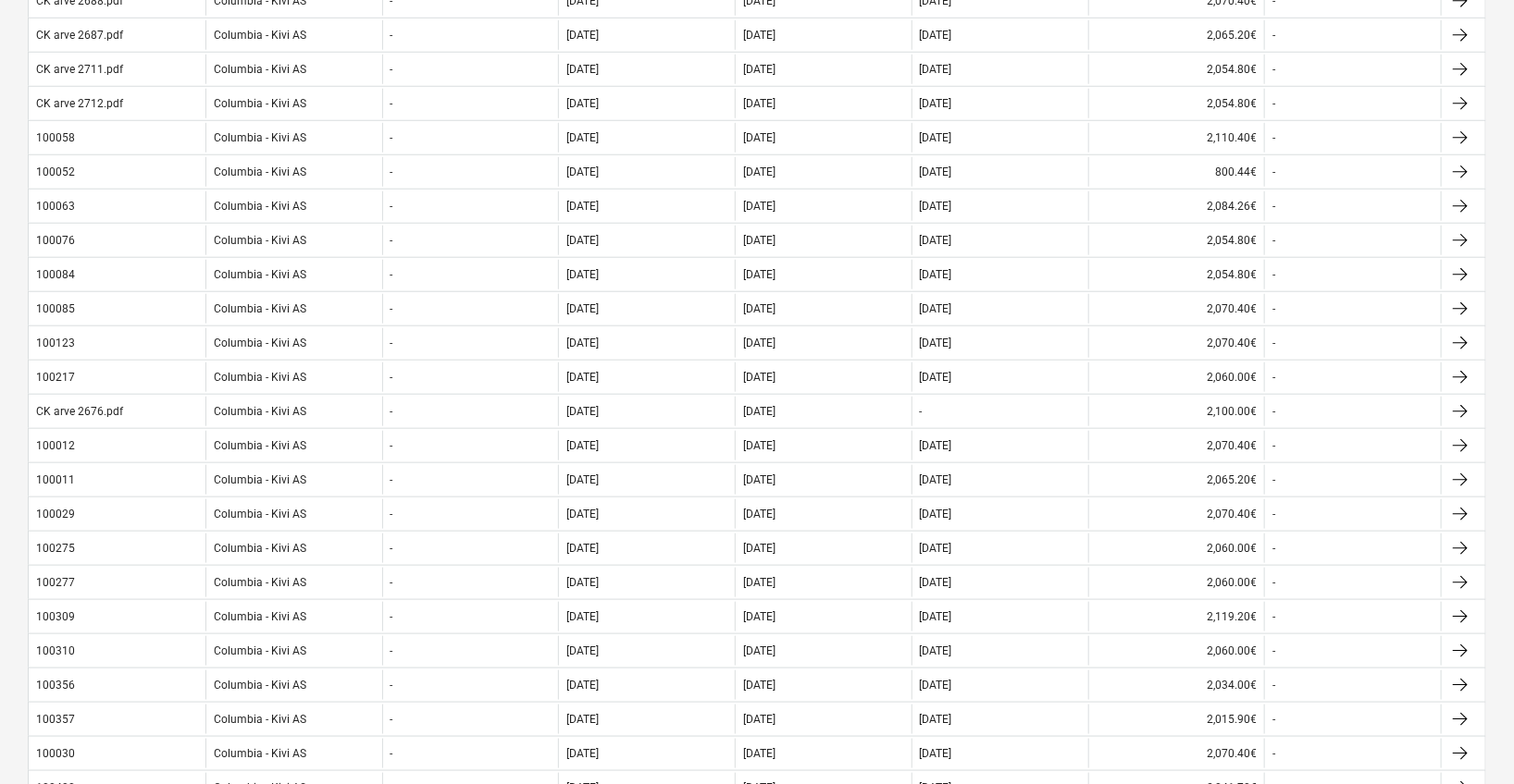
scroll to position [690, 0]
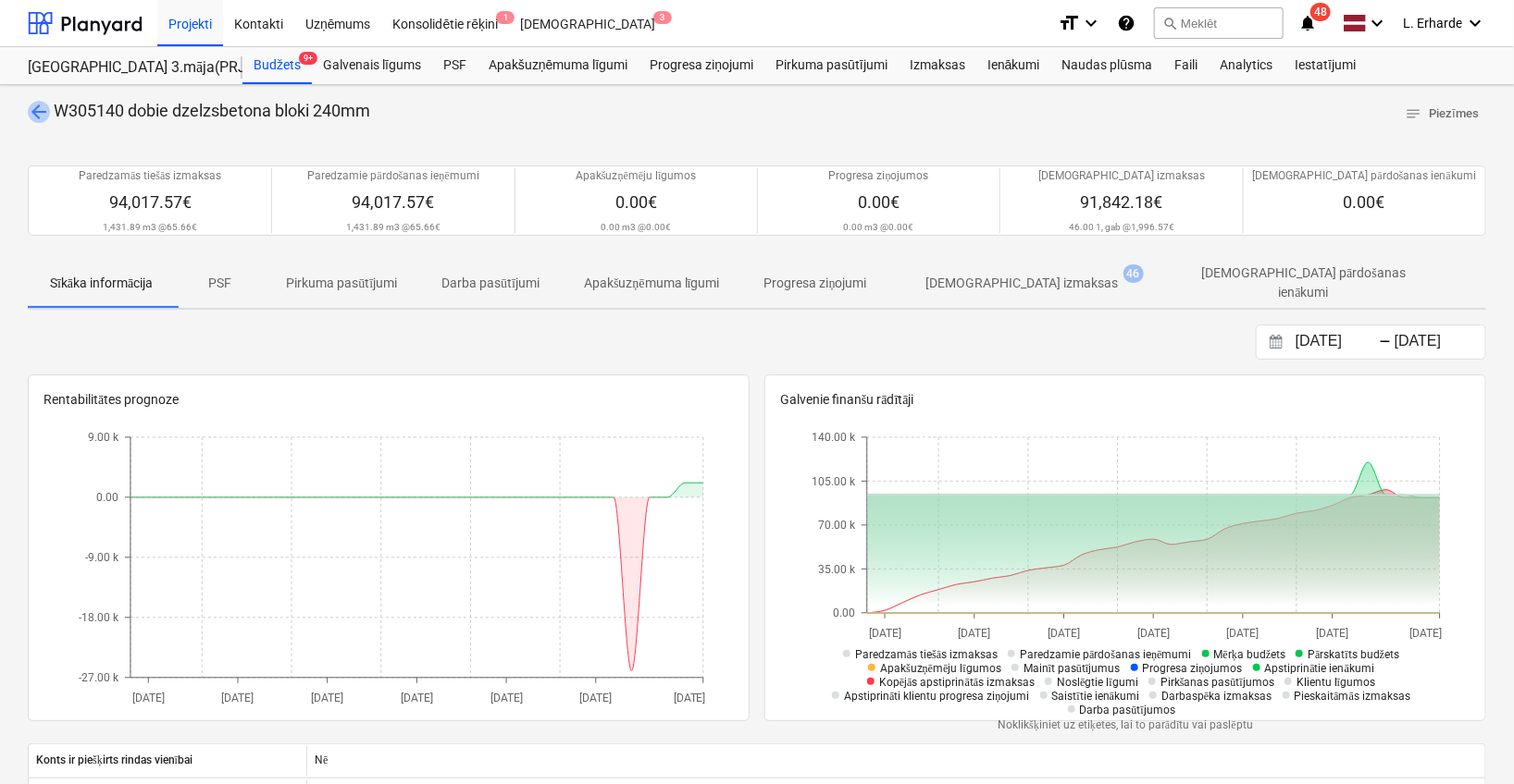
click at [37, 107] on span "arrow_back" at bounding box center [39, 112] width 22 height 22
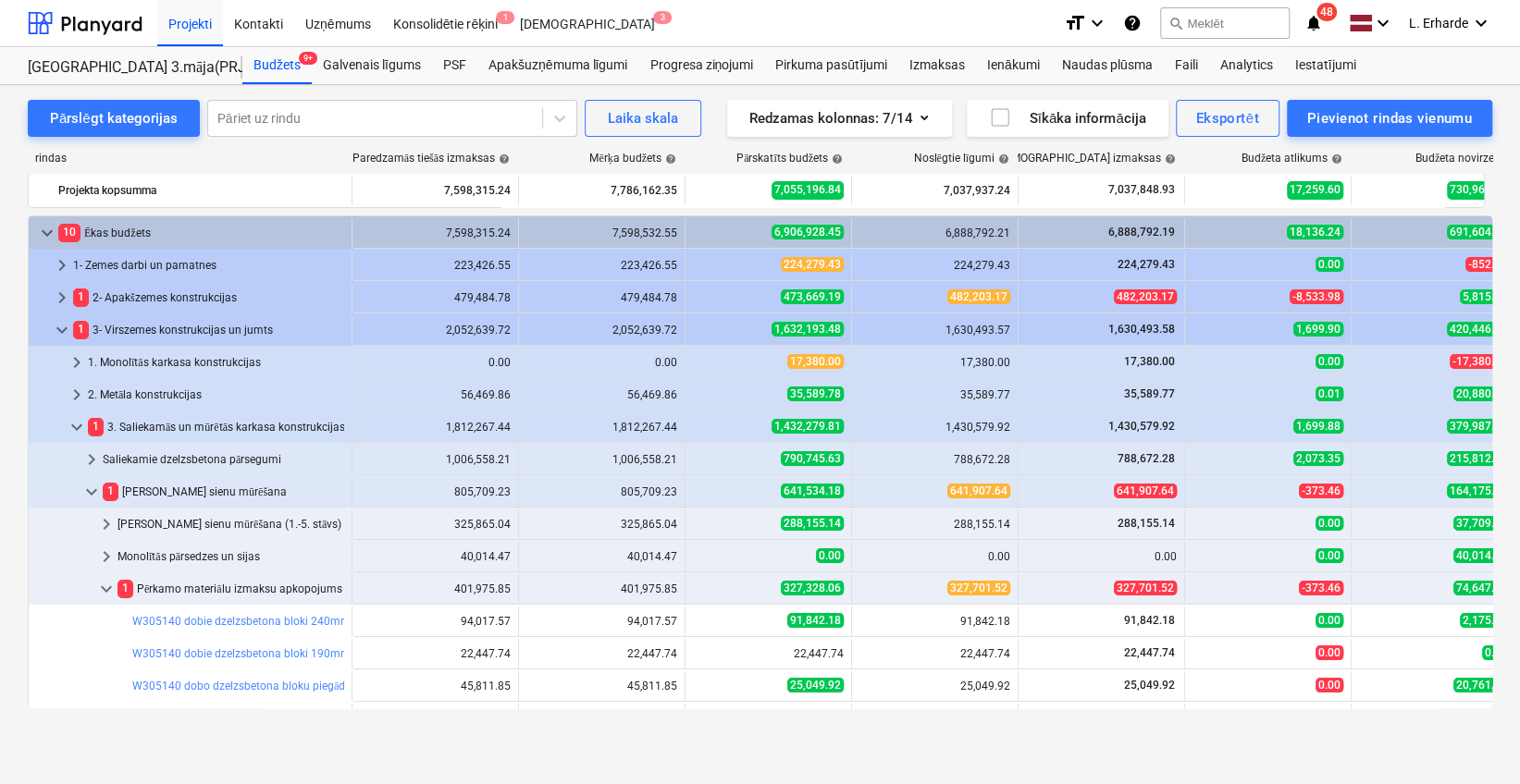
scroll to position [291, 0]
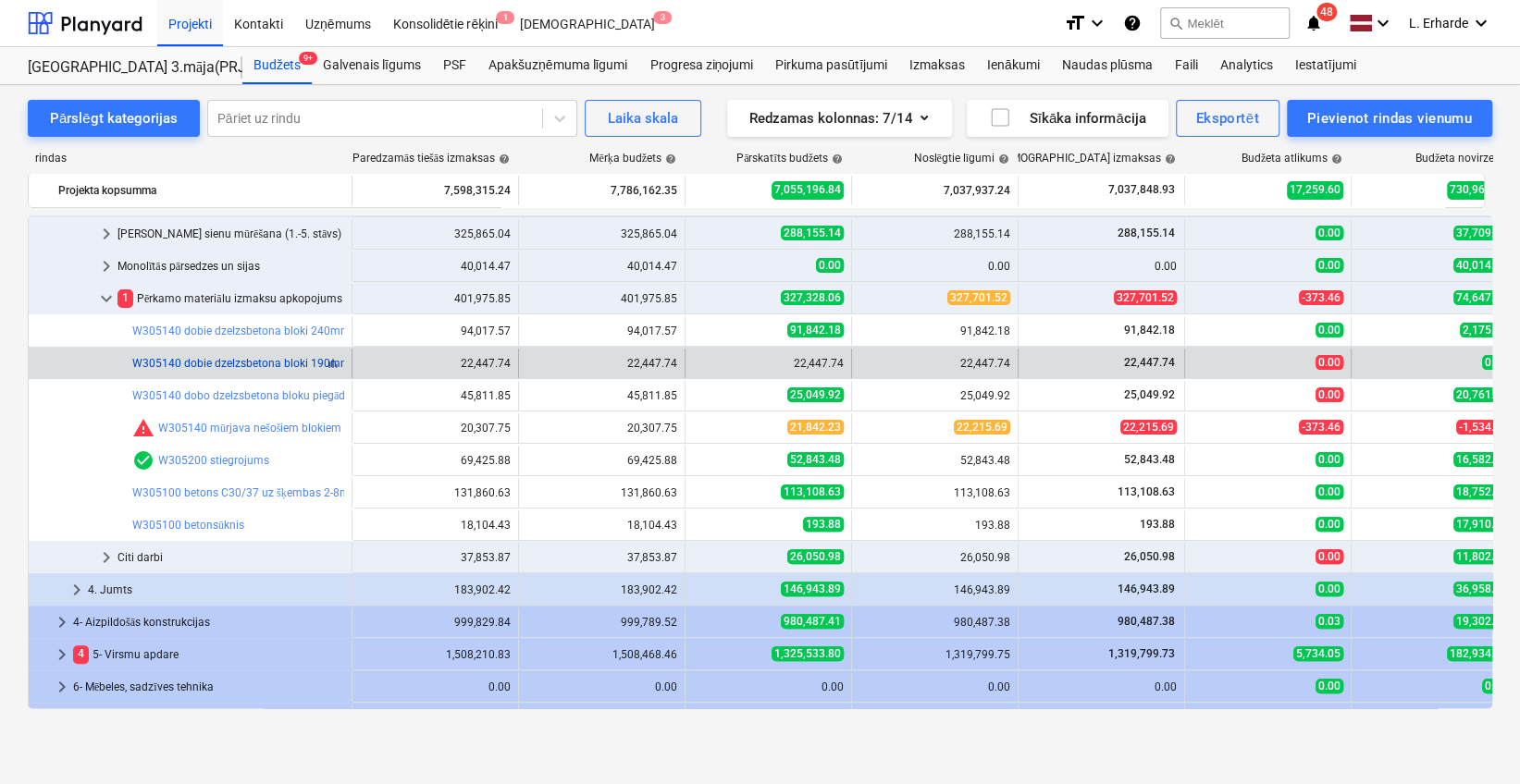
click at [237, 360] on link "W305140 dobie dzelzsbetona bloki 190mm" at bounding box center [241, 363] width 218 height 13
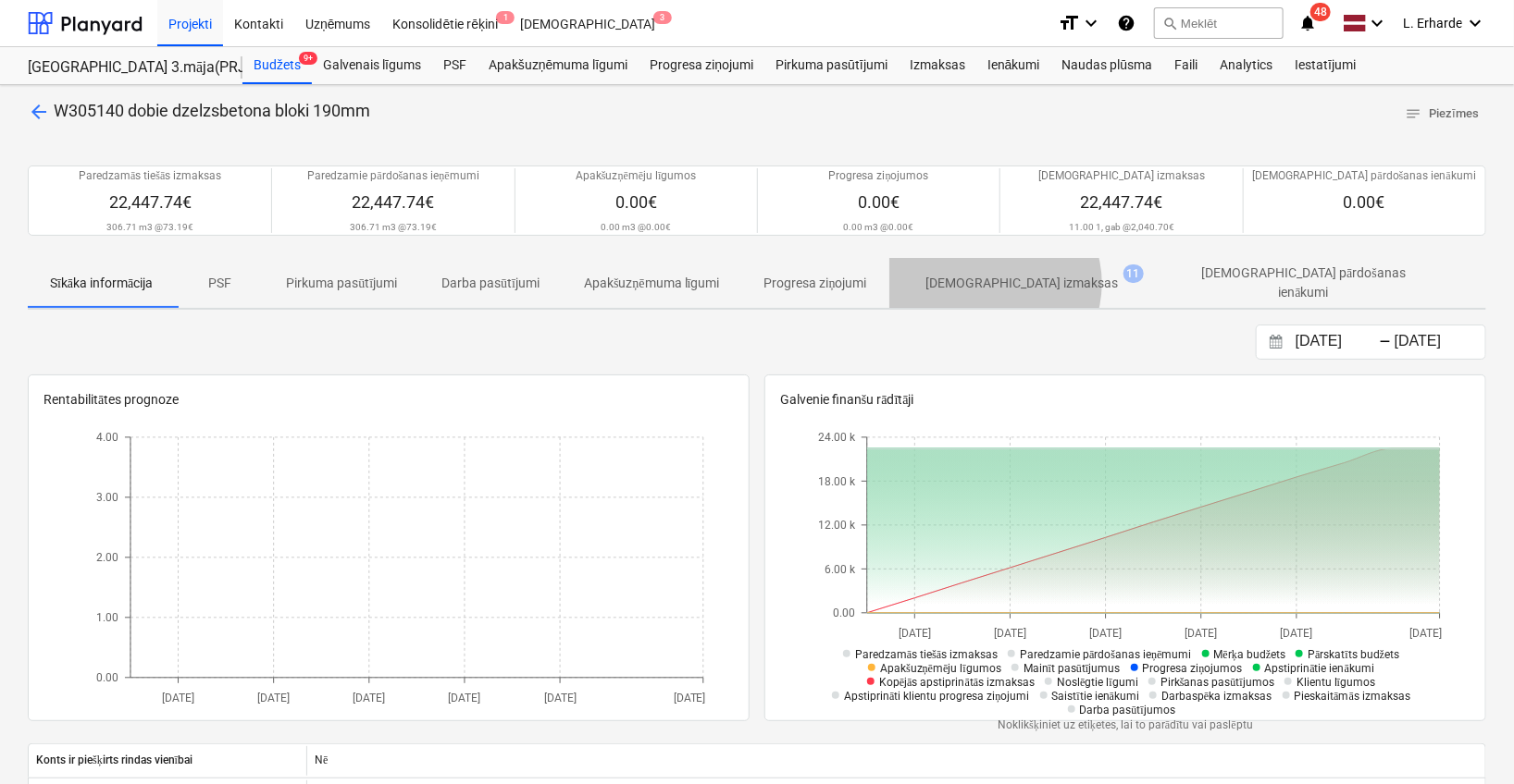
click at [1001, 283] on p "[DEMOGRAPHIC_DATA] izmaksas" at bounding box center [1023, 284] width 193 height 20
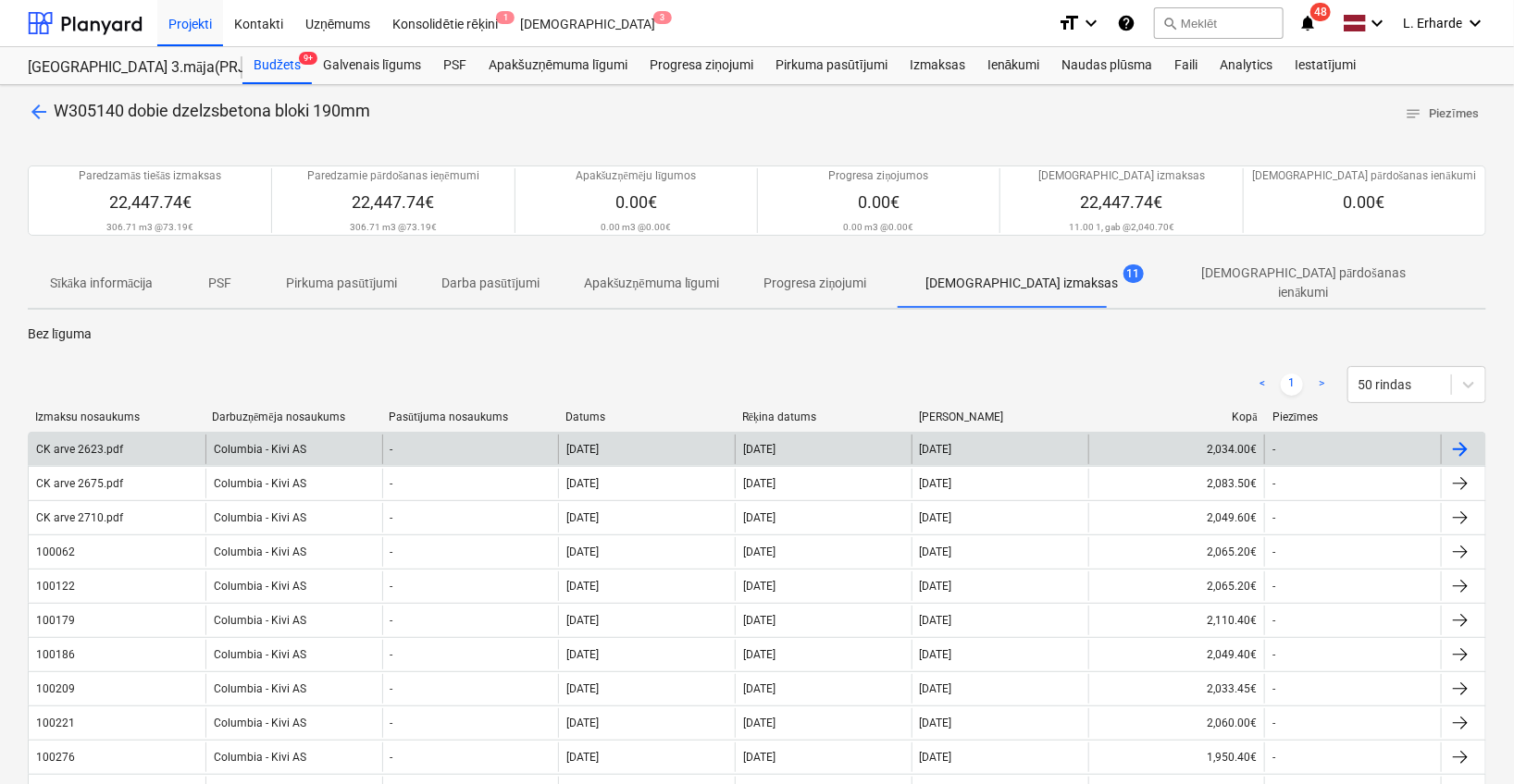
click at [271, 445] on div "Columbia - Kivi AS" at bounding box center [294, 450] width 177 height 30
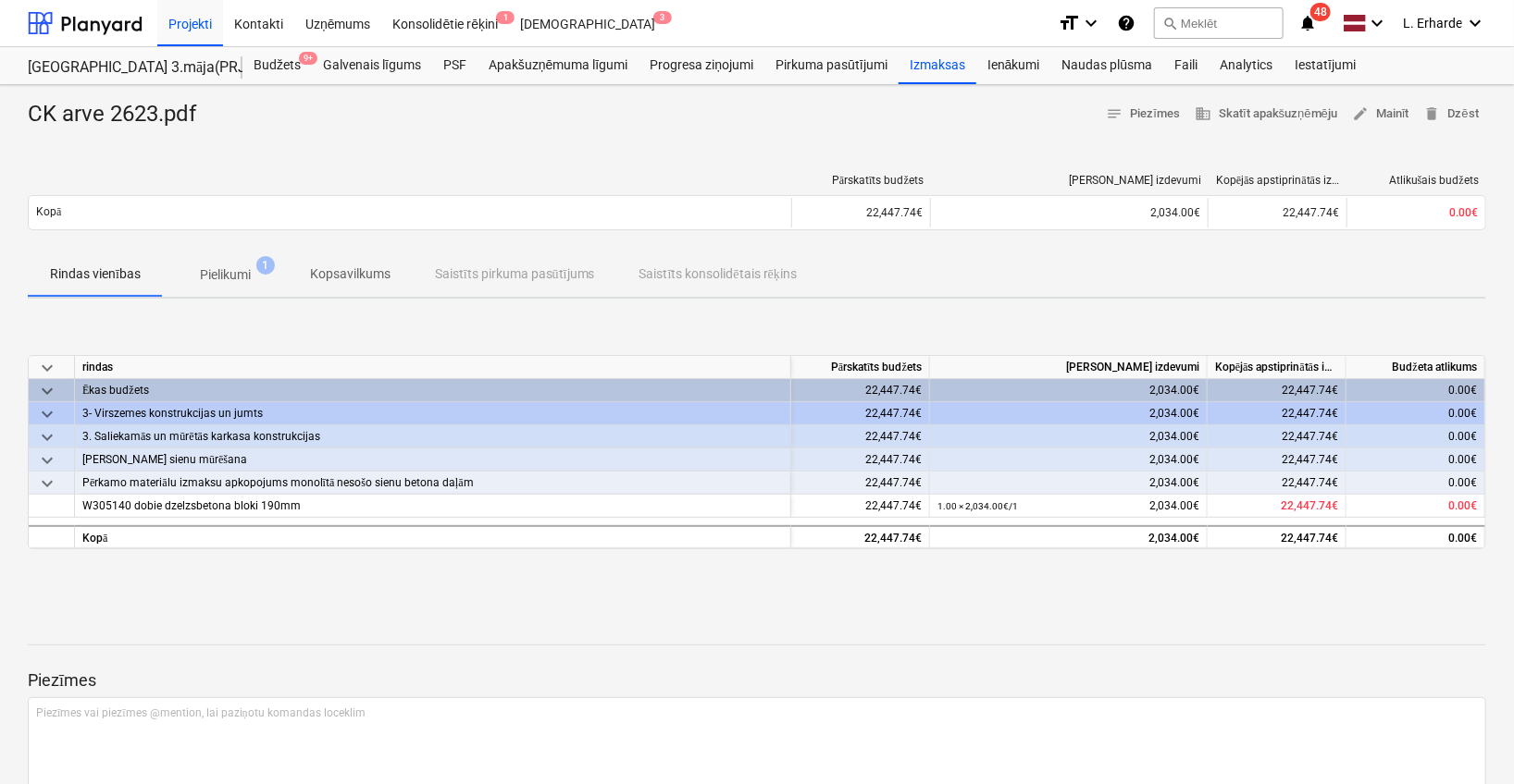
click at [238, 270] on p "Pielikumi" at bounding box center [224, 275] width 51 height 20
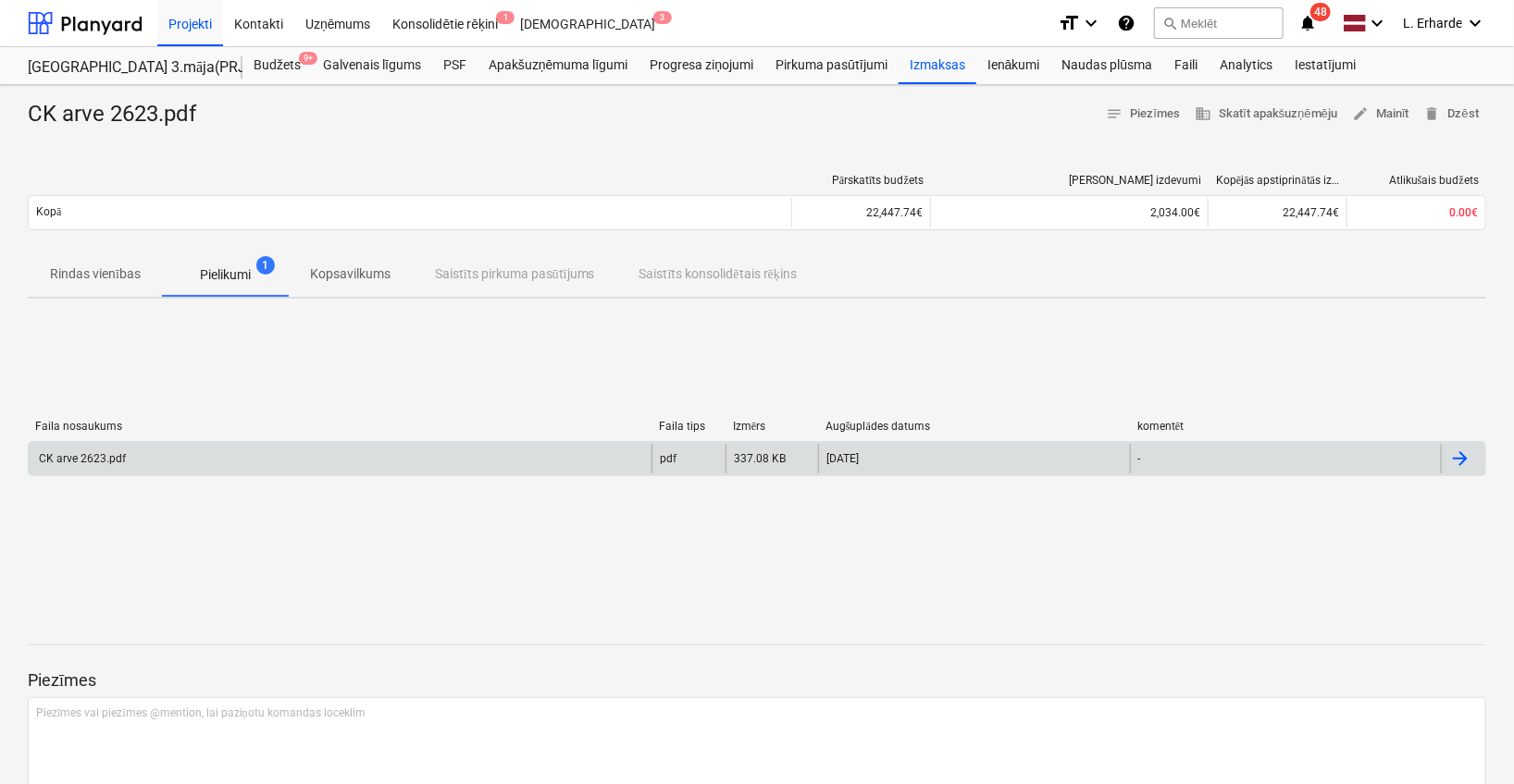
click at [190, 457] on div "CK arve 2623.pdf" at bounding box center [340, 458] width 622 height 30
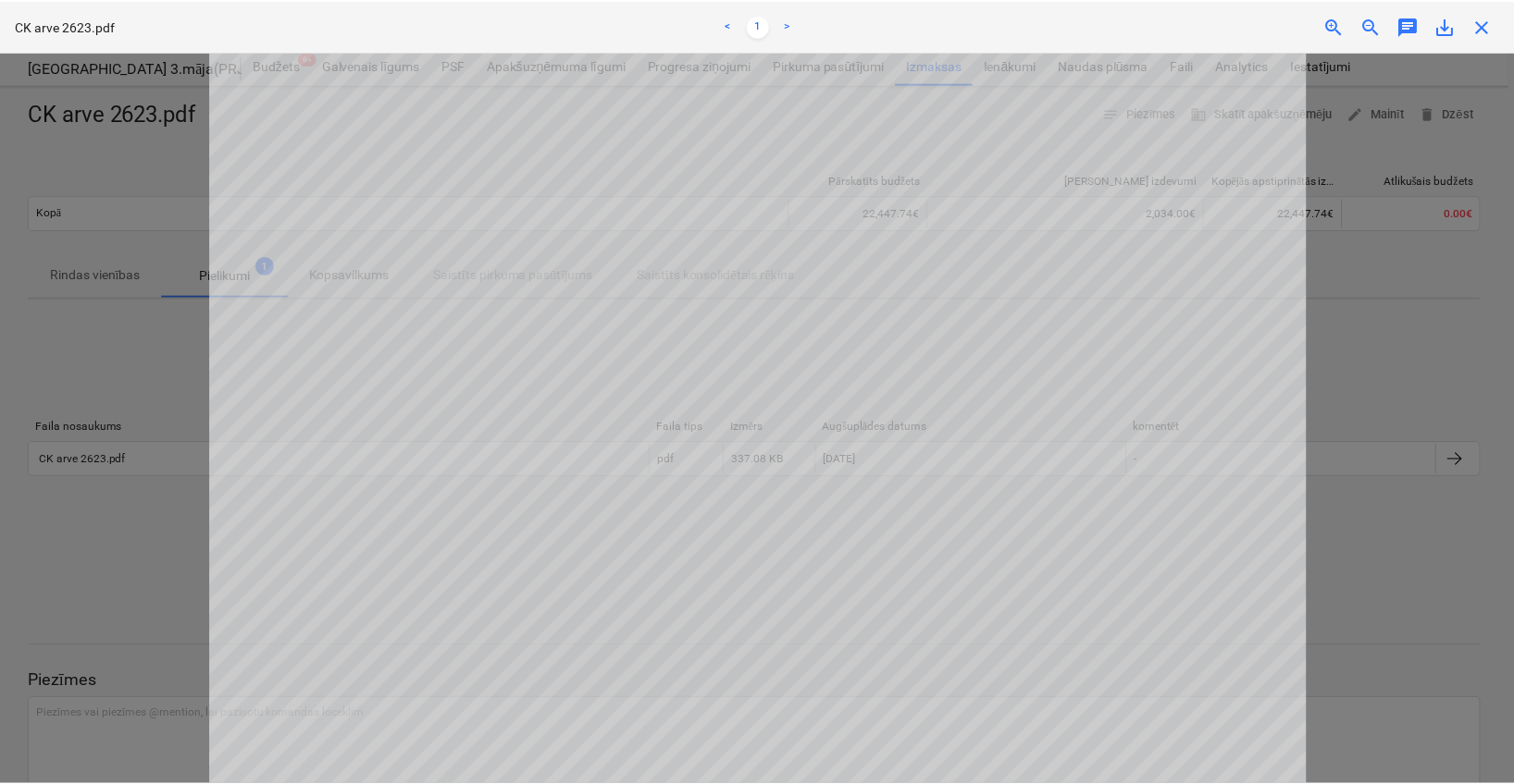
scroll to position [239, 0]
click at [154, 316] on div at bounding box center [759, 418] width 1520 height 732
click at [1487, 42] on div "CK arve 2623.pdf < 1 > zoom_in zoom_out chat 0 save_alt close" at bounding box center [759, 26] width 1520 height 52
click at [1486, 37] on div "CK arve 2623.pdf < 1 > zoom_in zoom_out chat 0 save_alt close" at bounding box center [759, 26] width 1520 height 52
click at [1486, 24] on span "close" at bounding box center [1486, 26] width 22 height 22
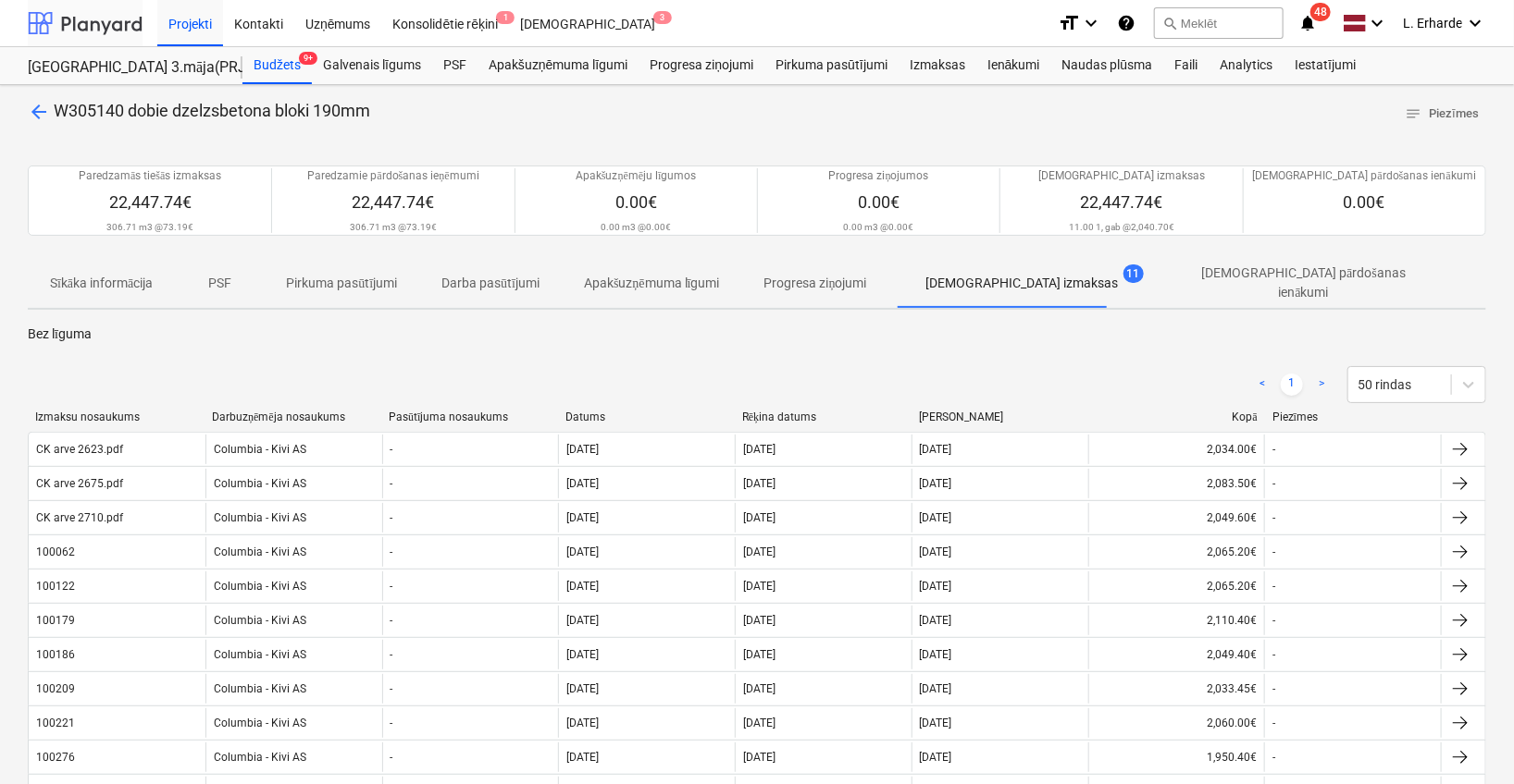
scroll to position [49, 0]
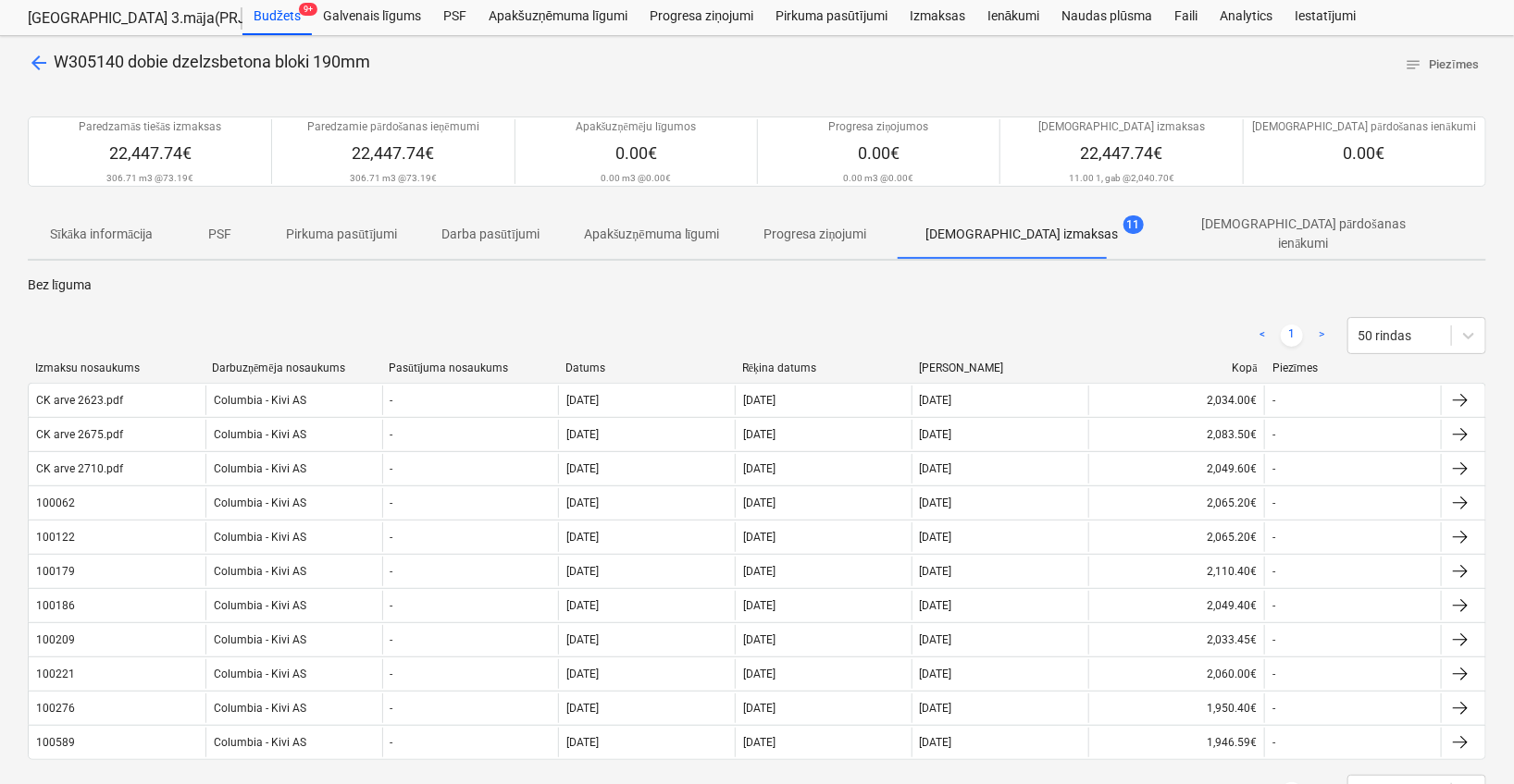
click at [41, 62] on span "arrow_back" at bounding box center [39, 63] width 22 height 22
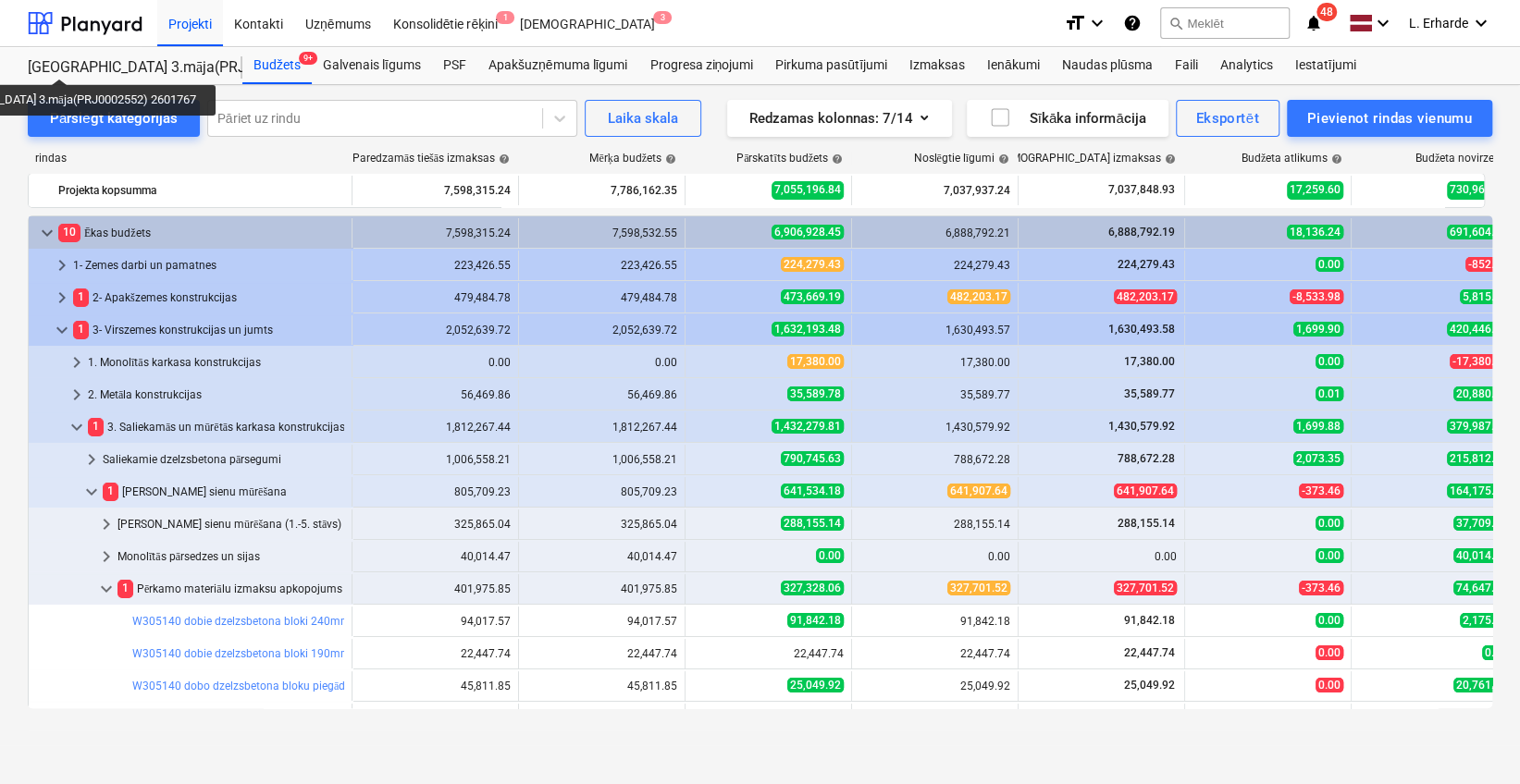
scroll to position [291, 0]
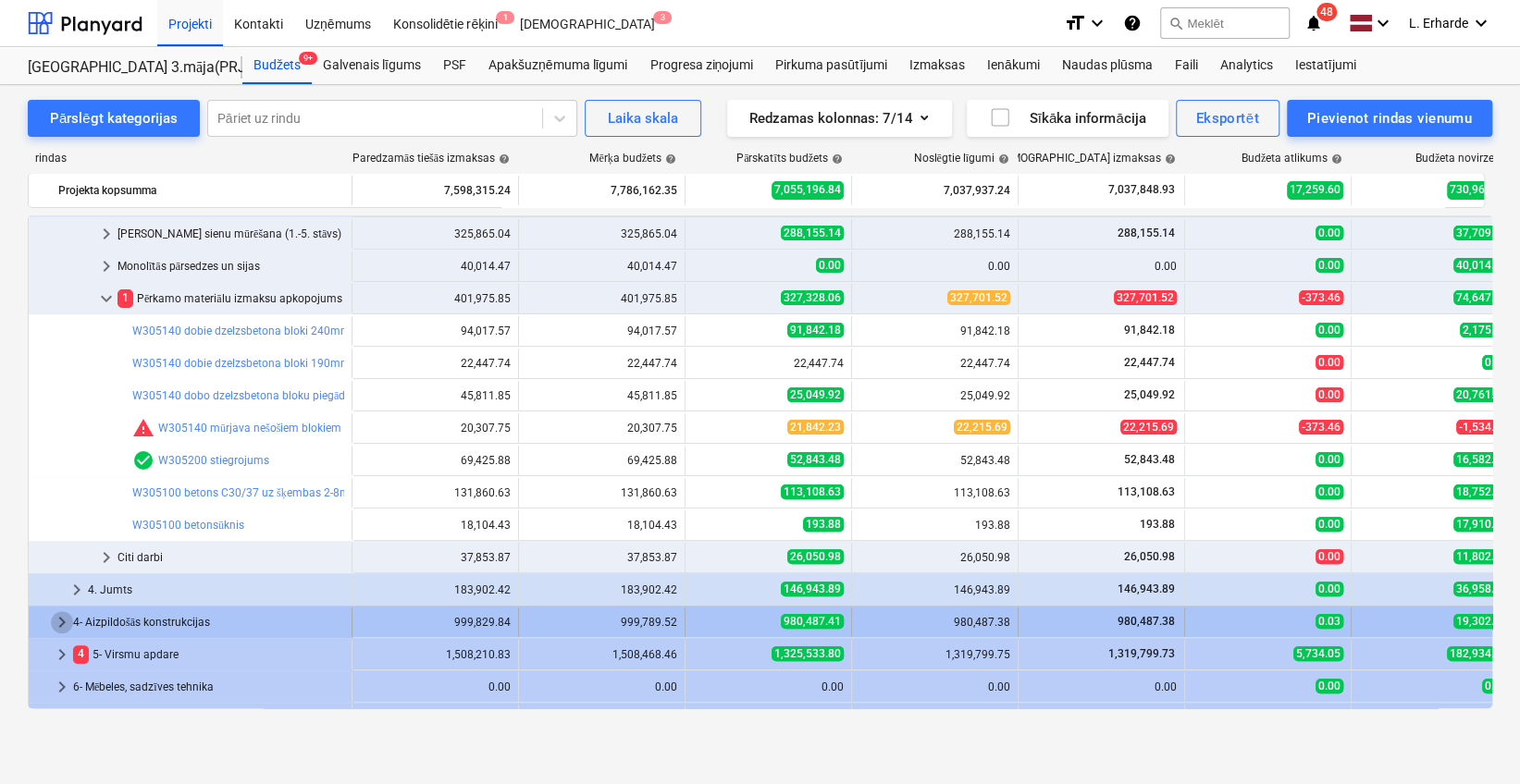
click at [64, 624] on span "keyboard_arrow_right" at bounding box center [62, 622] width 22 height 22
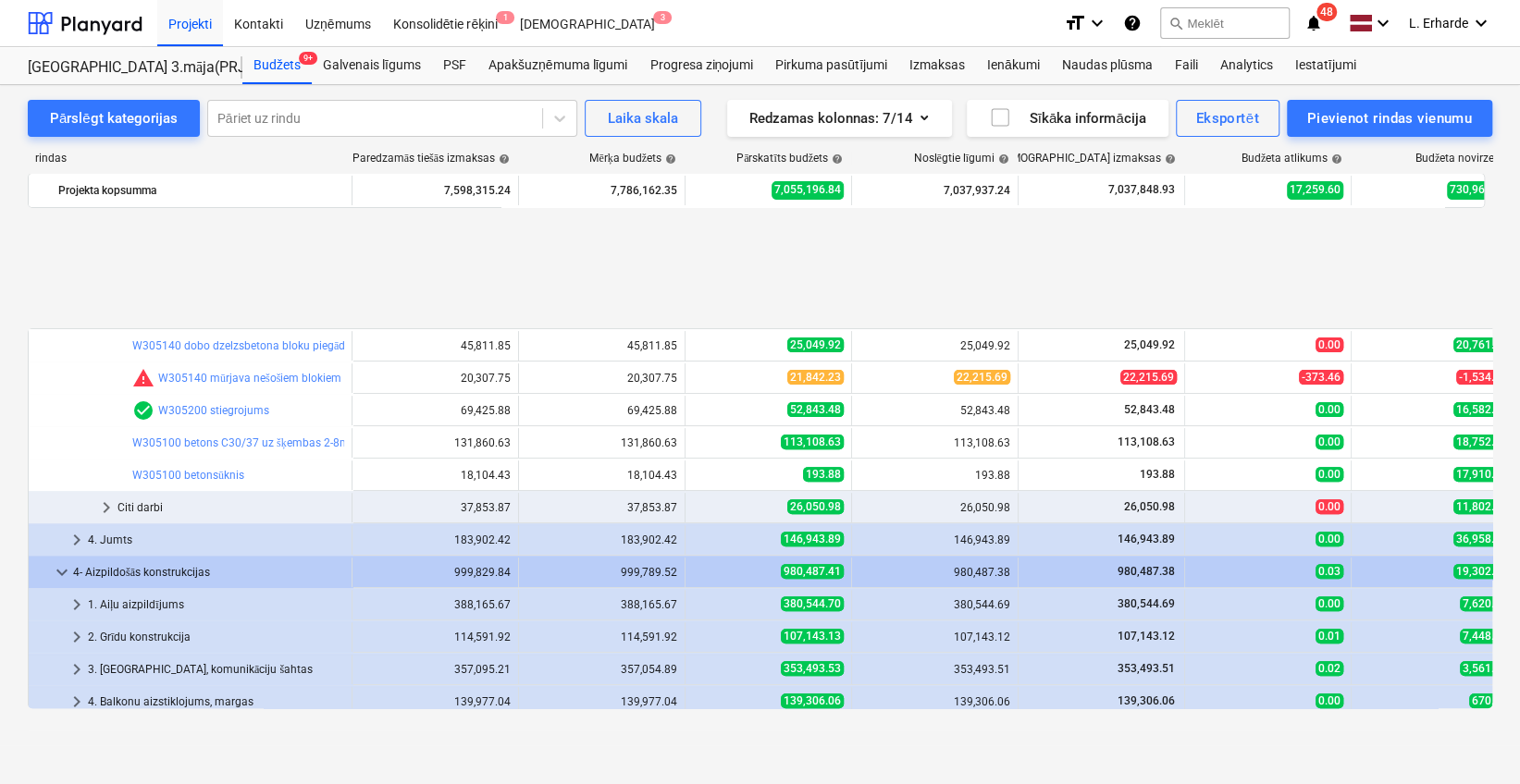
scroll to position [488, 0]
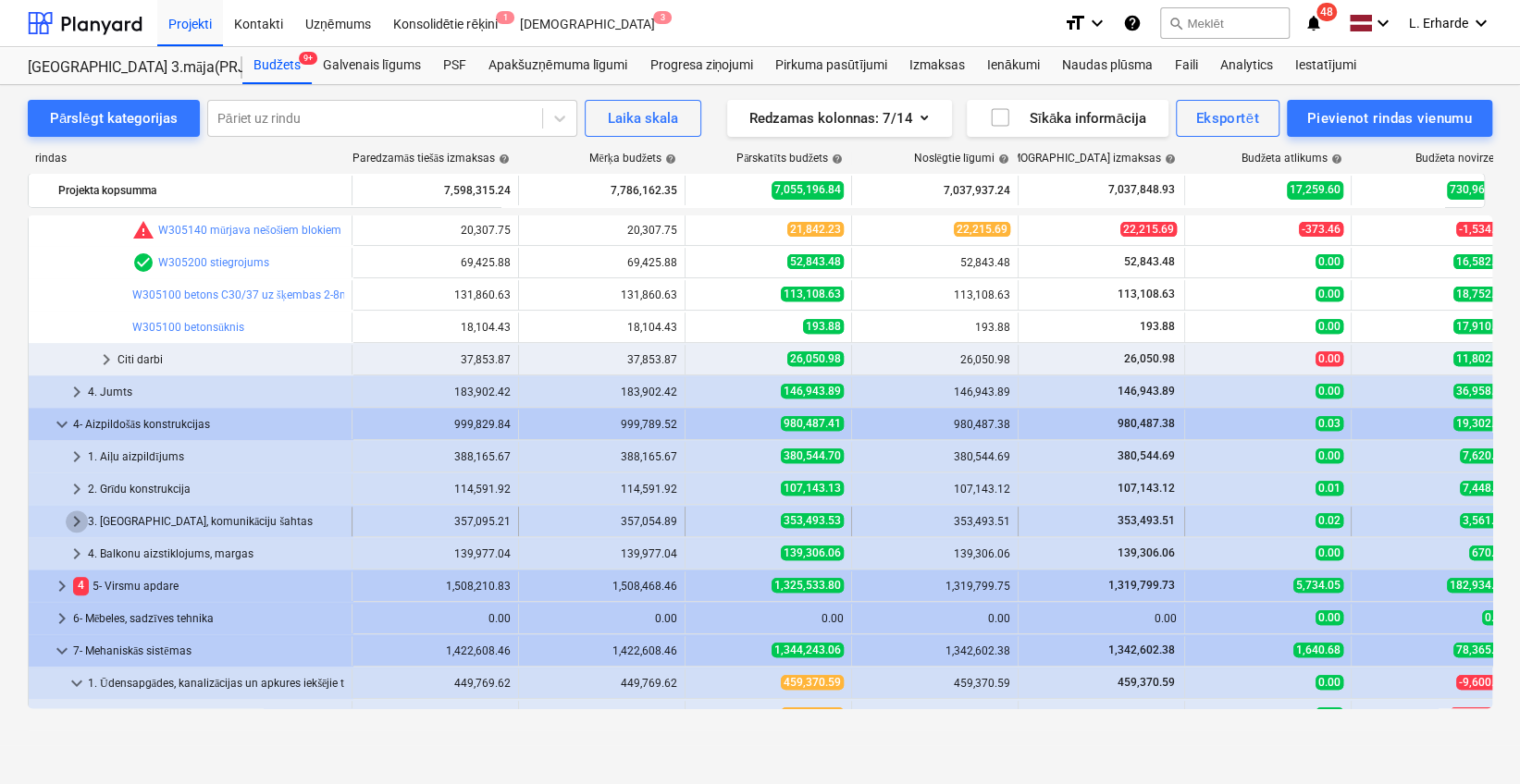
click at [74, 517] on span "keyboard_arrow_right" at bounding box center [76, 521] width 22 height 22
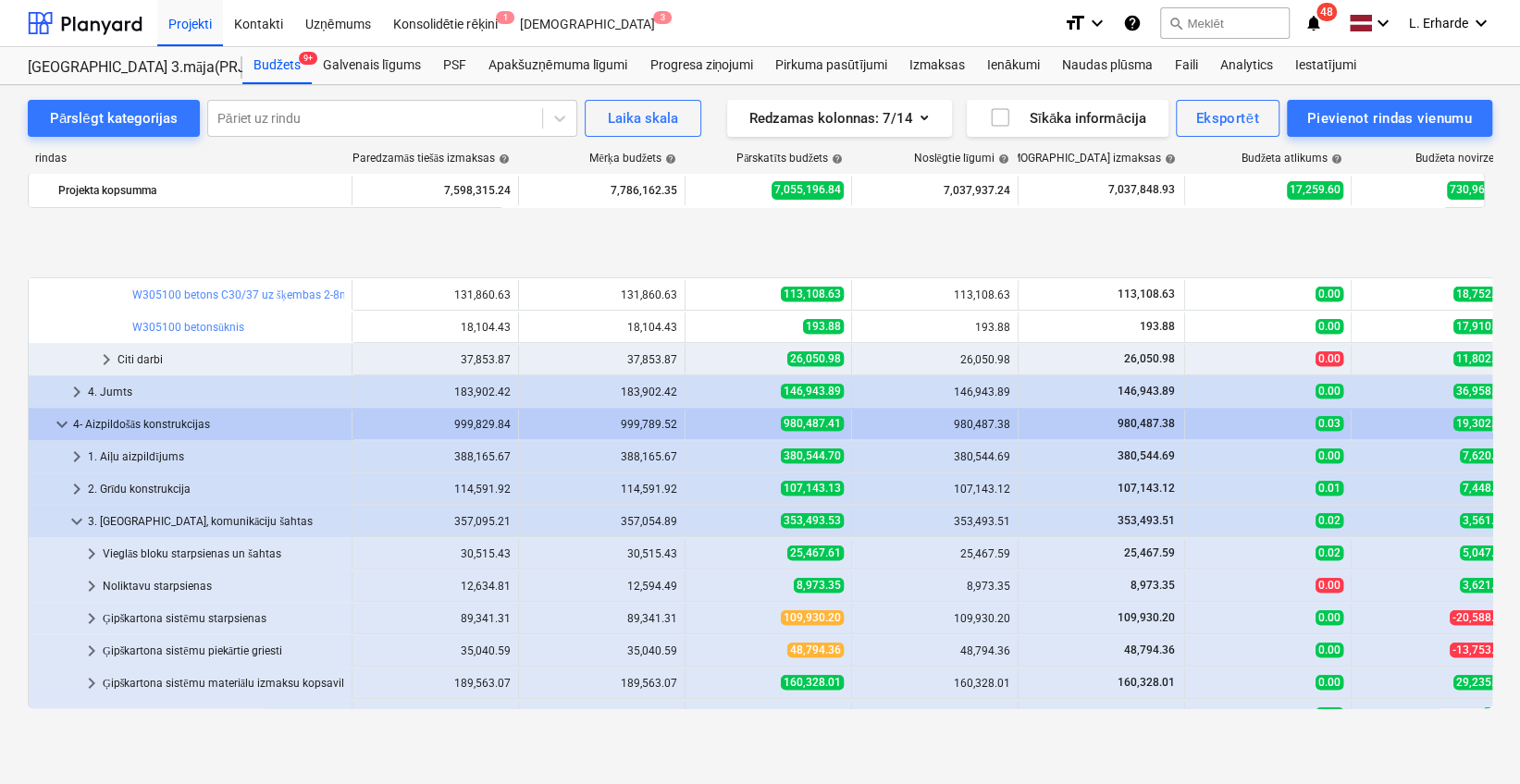
scroll to position [587, 0]
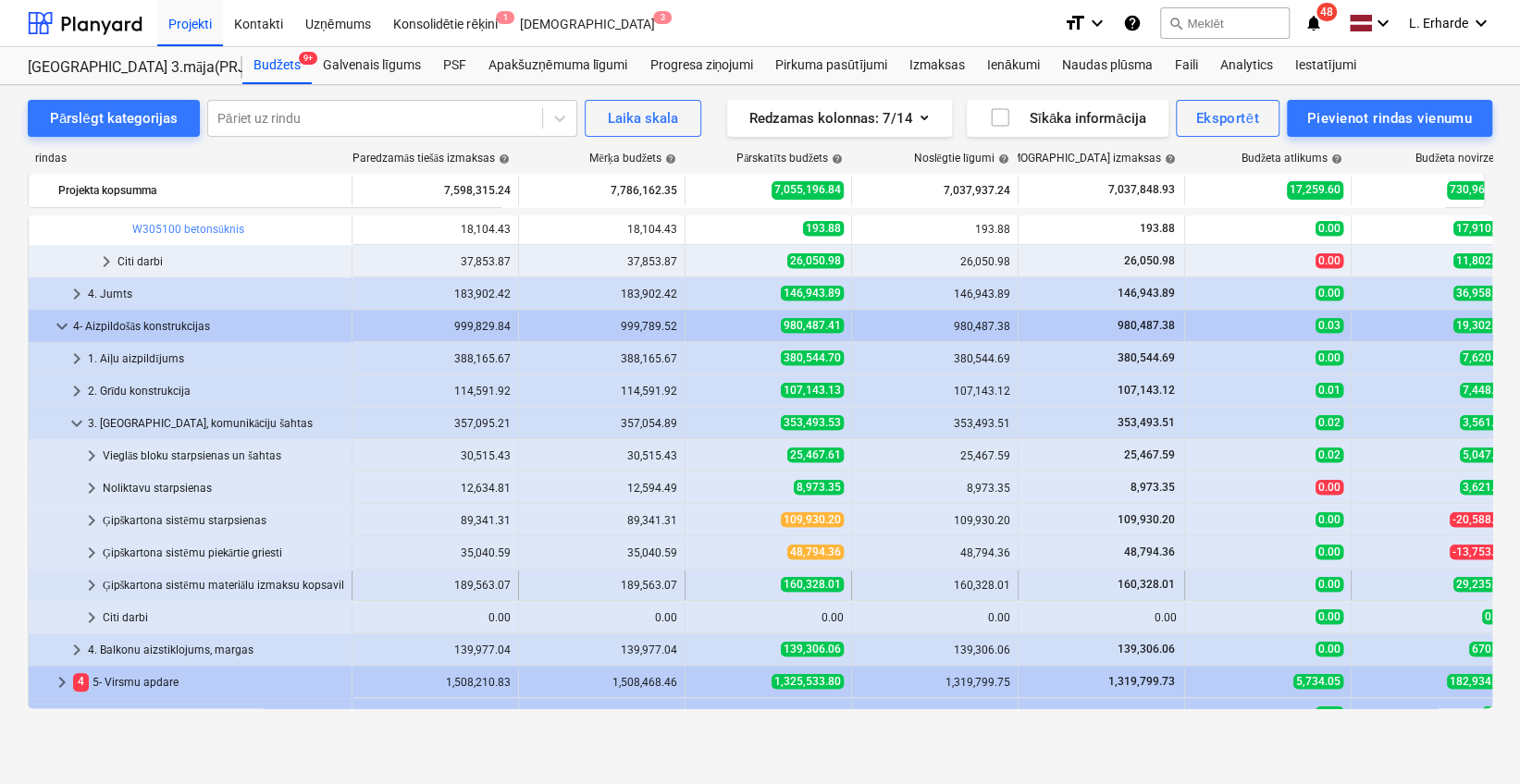
click at [242, 581] on div "Ģipškartona sistēmu materiālu izmaksu kopsavilkums" at bounding box center [222, 586] width 241 height 30
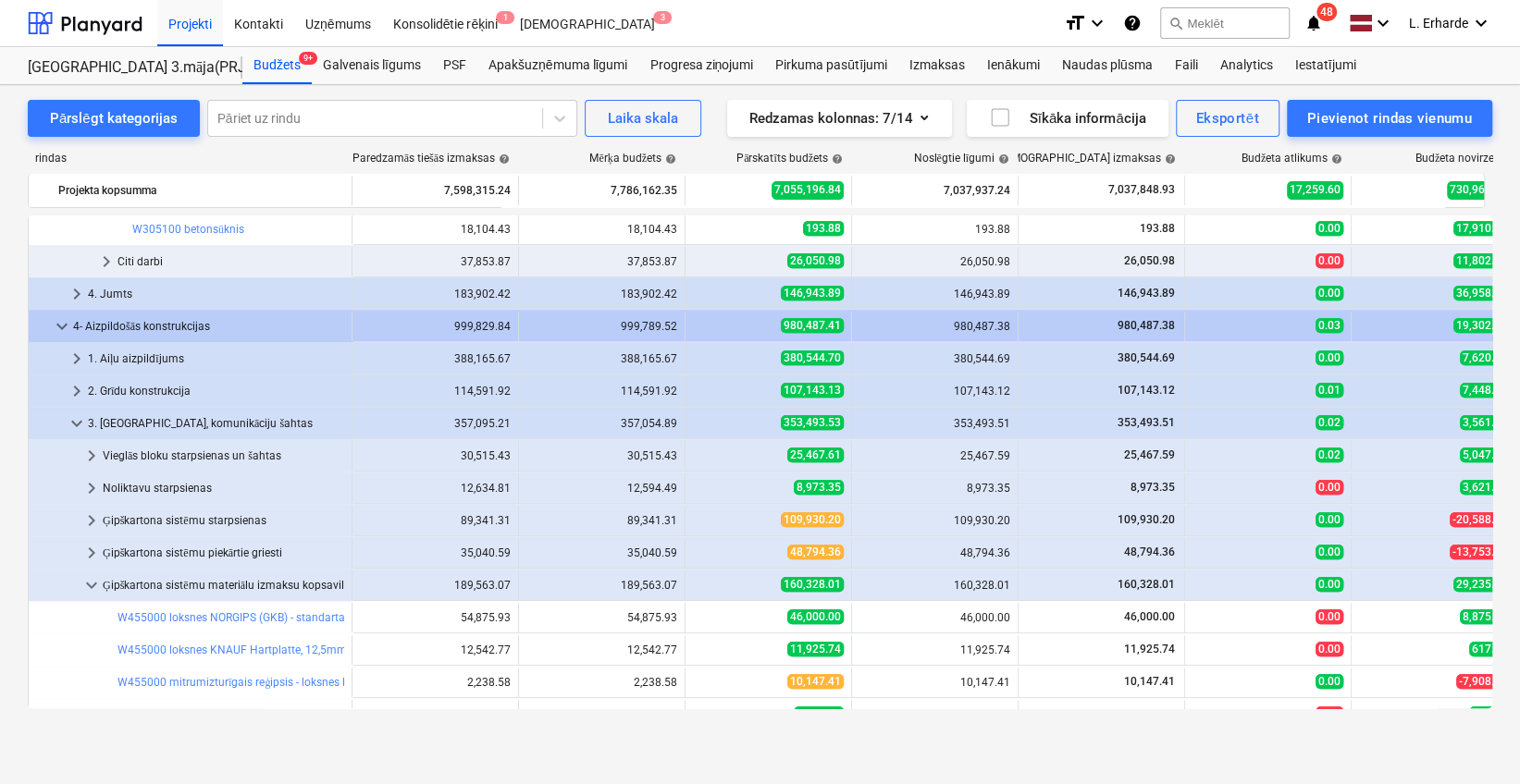
scroll to position [685, 0]
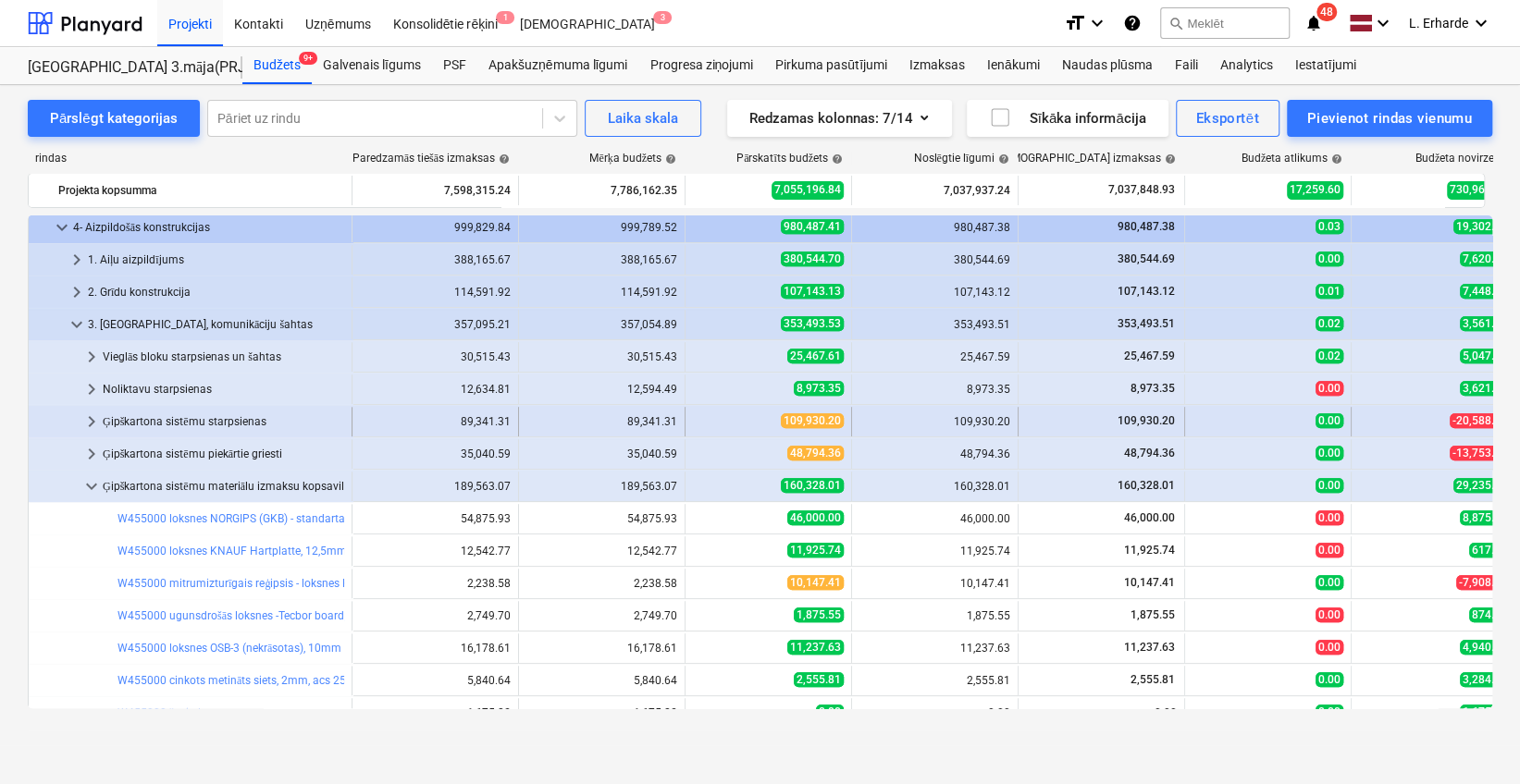
click at [94, 425] on span "keyboard_arrow_right" at bounding box center [91, 422] width 22 height 22
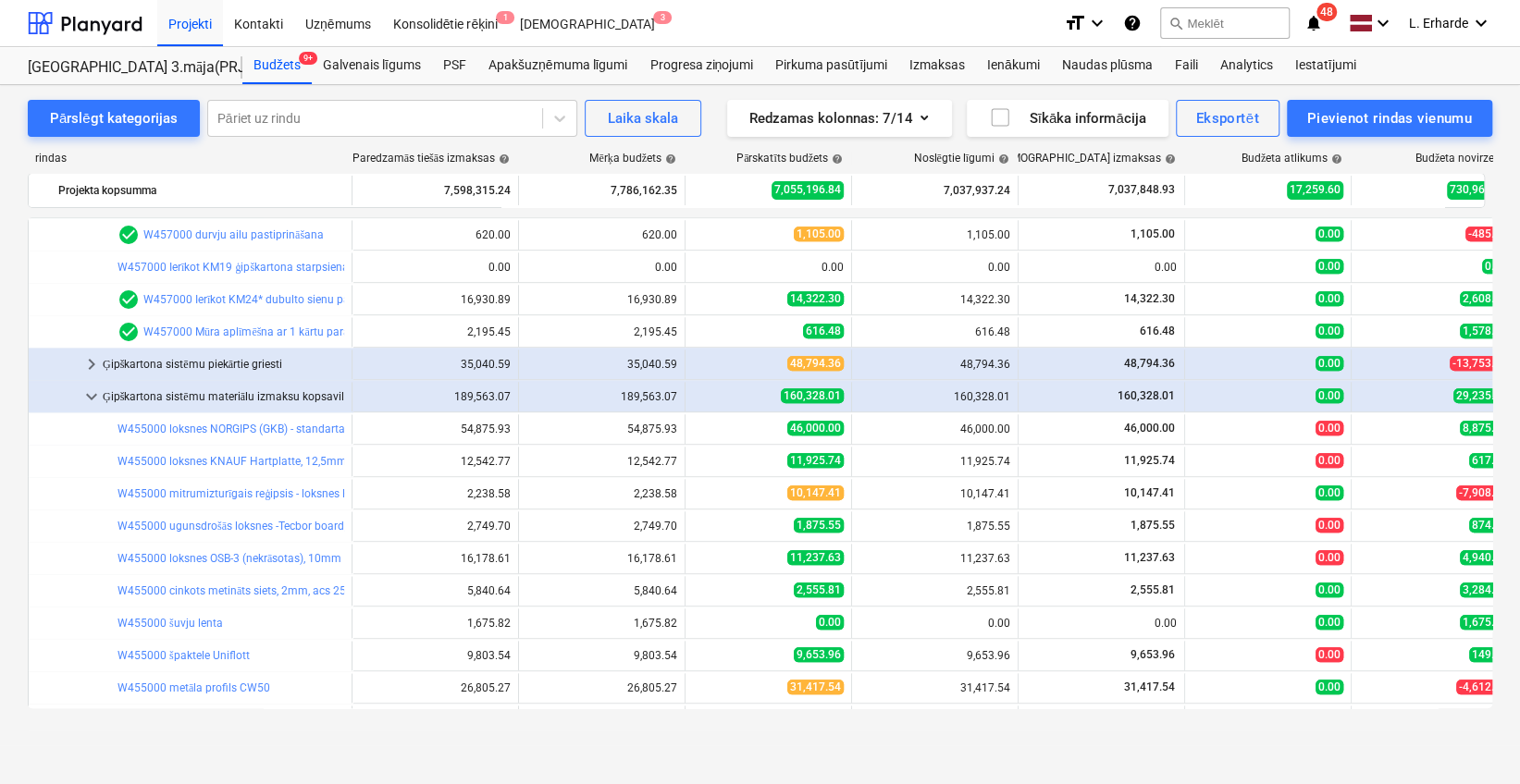
scroll to position [1277, 0]
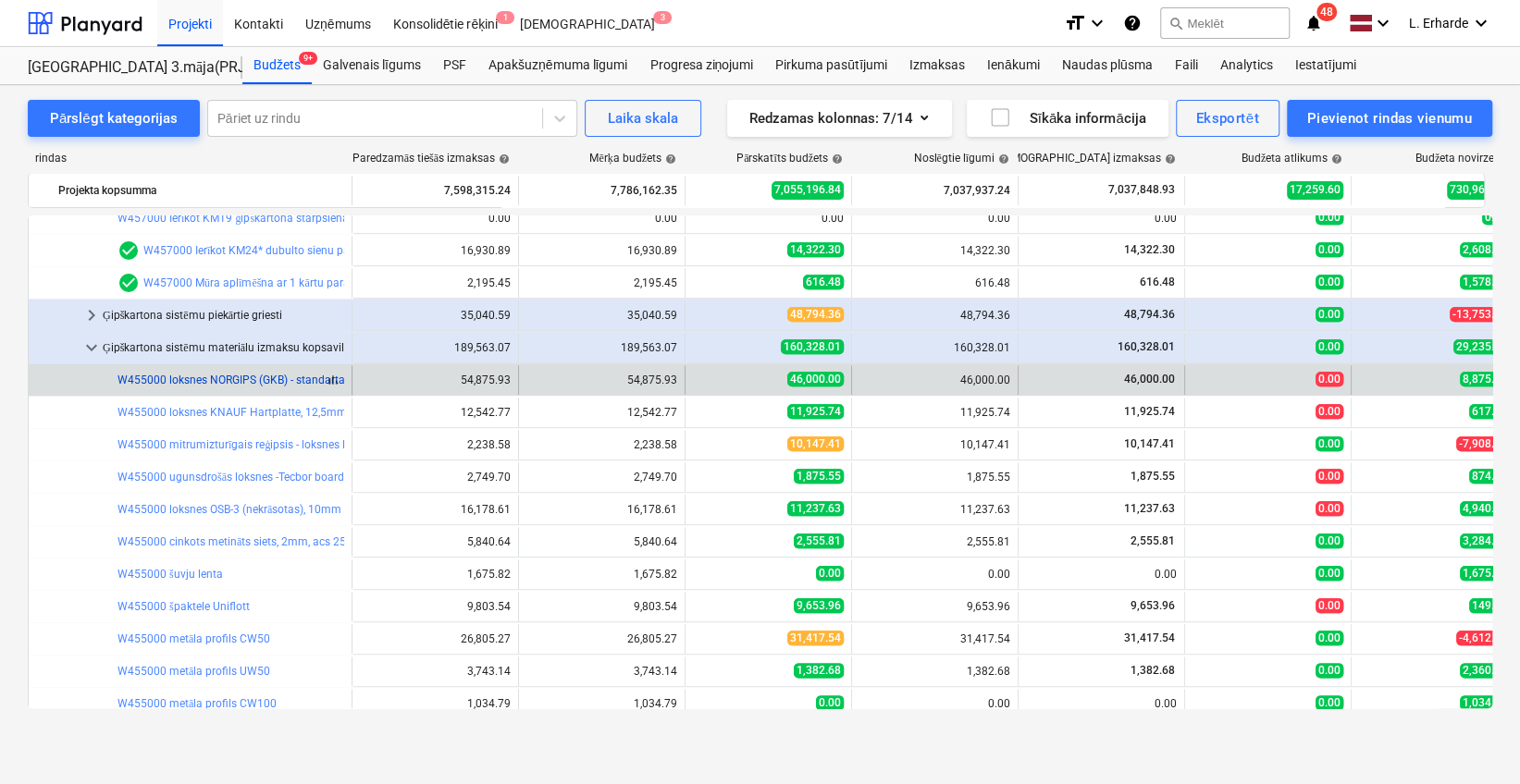
click at [253, 381] on link "W455000 loksnes NORGIPS (GKB) - standarta reģipsis, 12,5mm," at bounding box center [275, 379] width 317 height 13
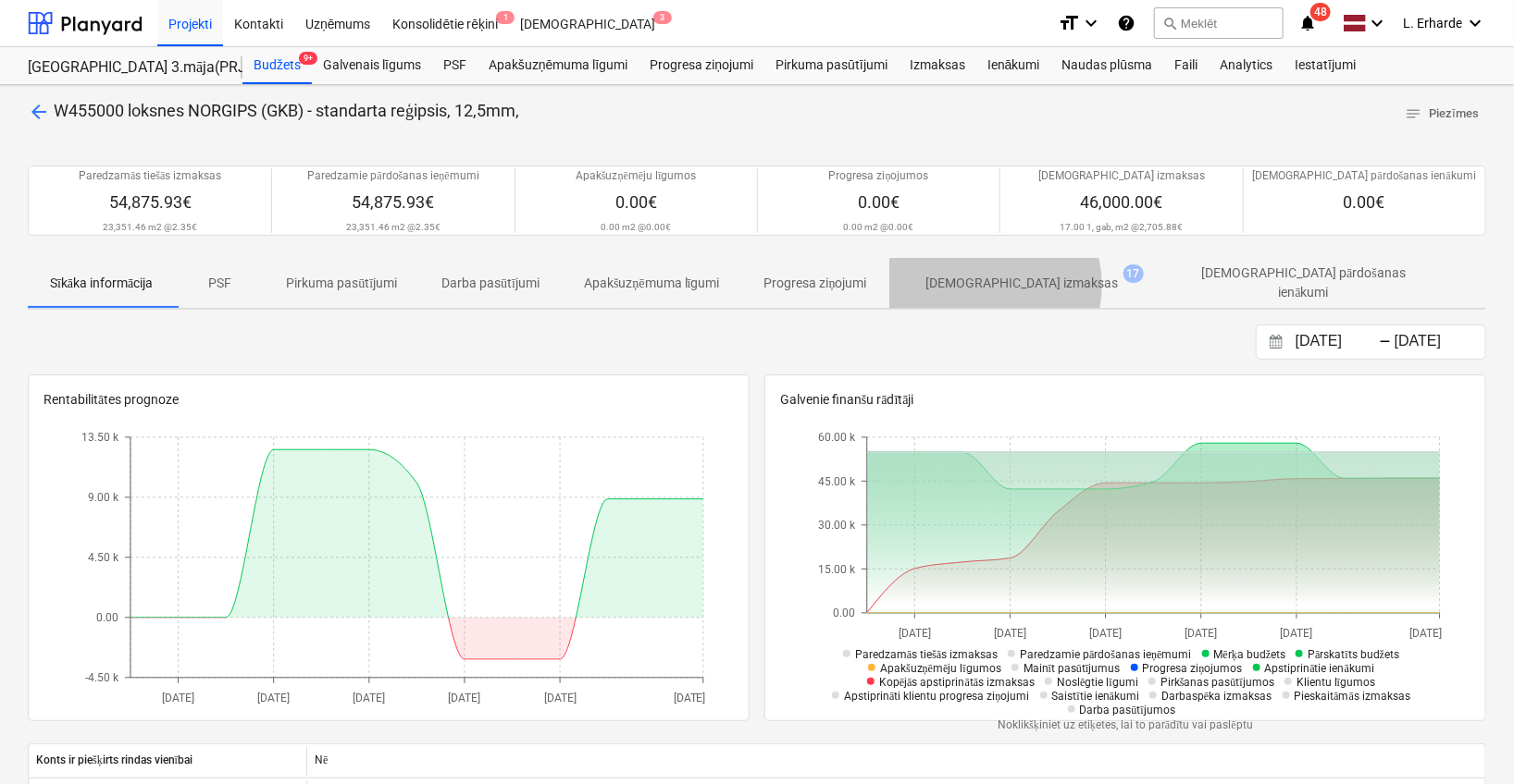
click at [990, 285] on p "[DEMOGRAPHIC_DATA] izmaksas" at bounding box center [1023, 284] width 193 height 20
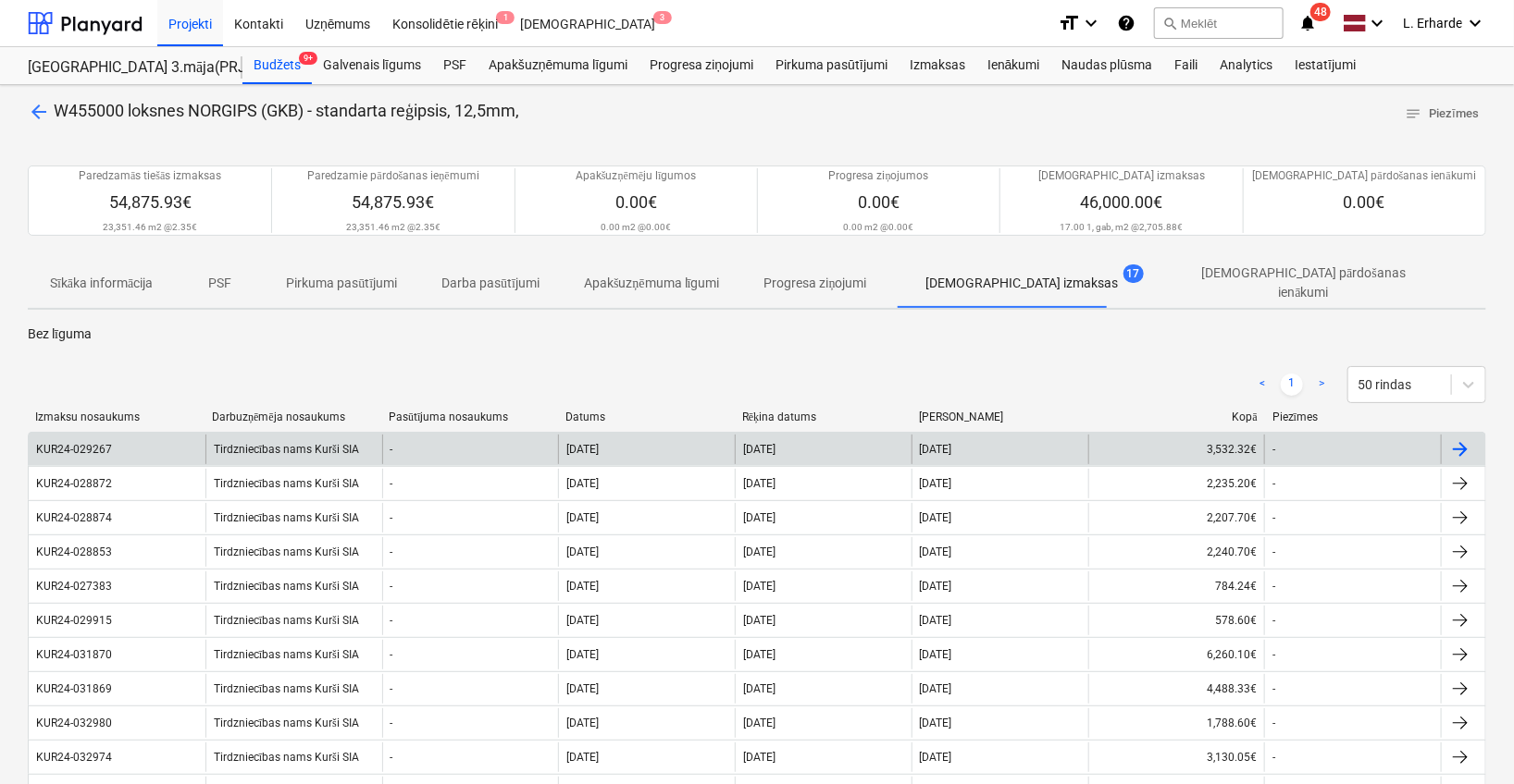
click at [117, 441] on div "KUR24-029267" at bounding box center [117, 450] width 177 height 30
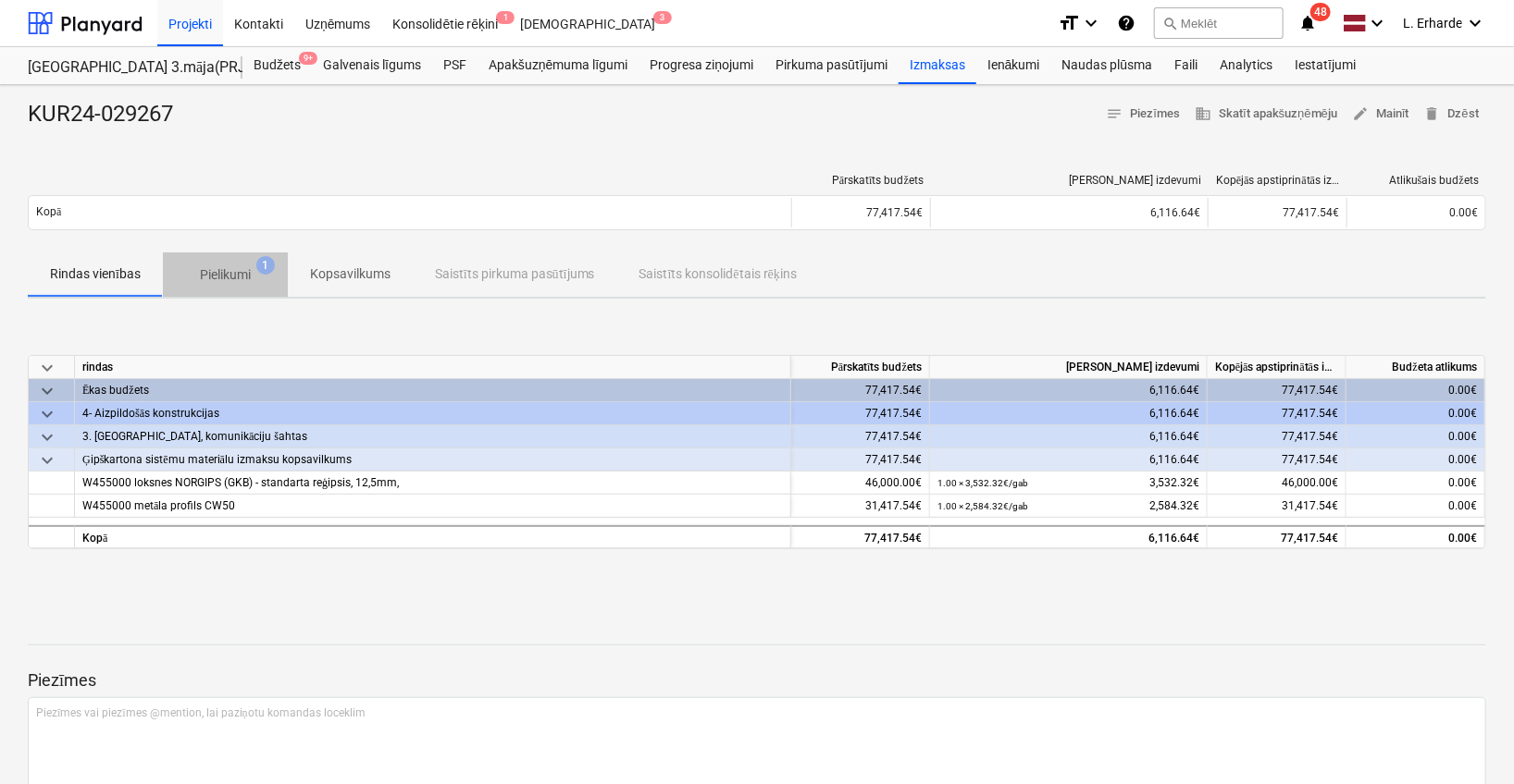
click at [237, 272] on p "Pielikumi" at bounding box center [224, 275] width 51 height 20
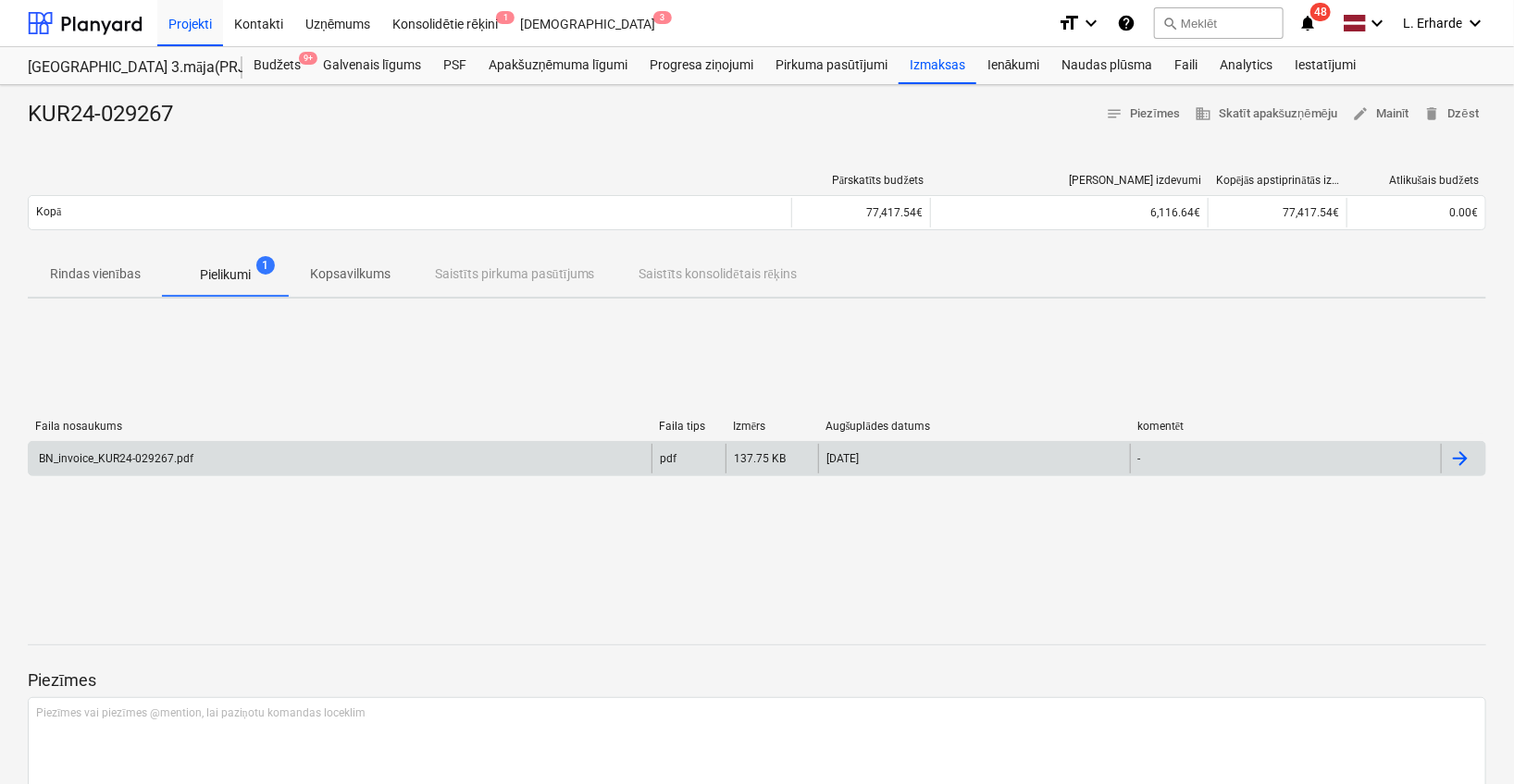
click at [189, 464] on div "BN_invoice_KUR24-029267.pdf" at bounding box center [340, 458] width 622 height 30
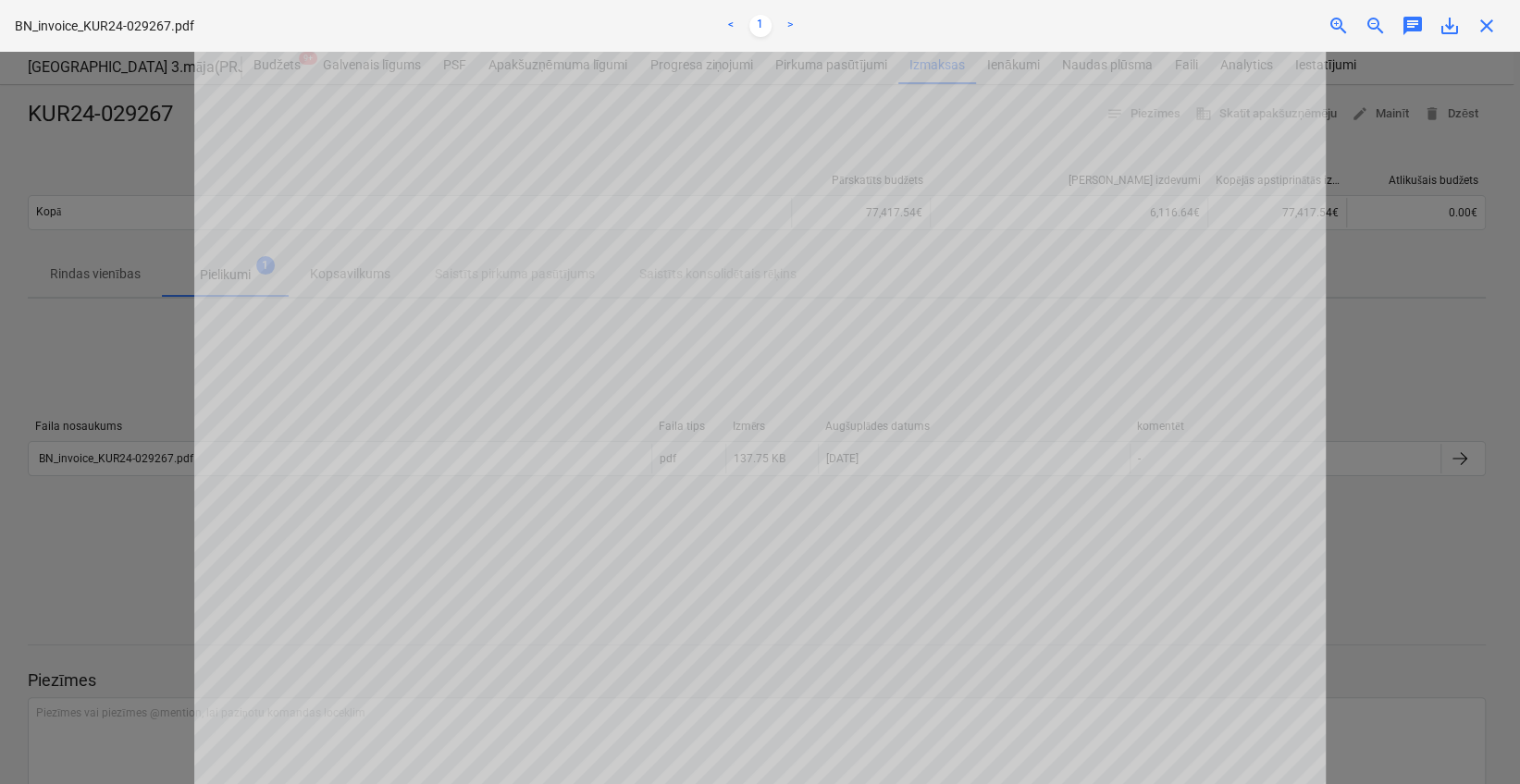
scroll to position [311, 0]
click at [1492, 17] on span "close" at bounding box center [1486, 26] width 22 height 22
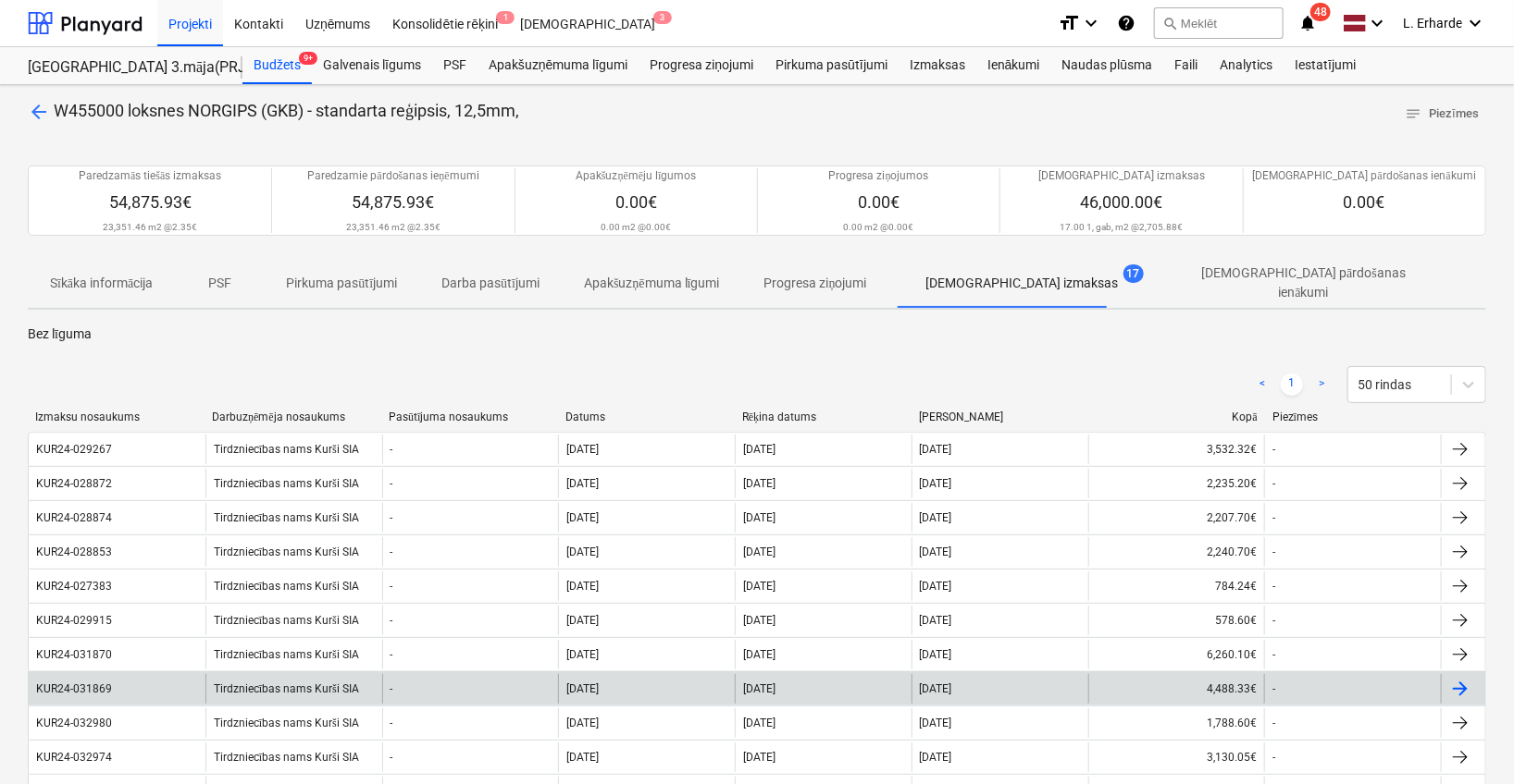
click at [282, 682] on div "Tirdzniecības nams Kurši SIA" at bounding box center [294, 689] width 177 height 30
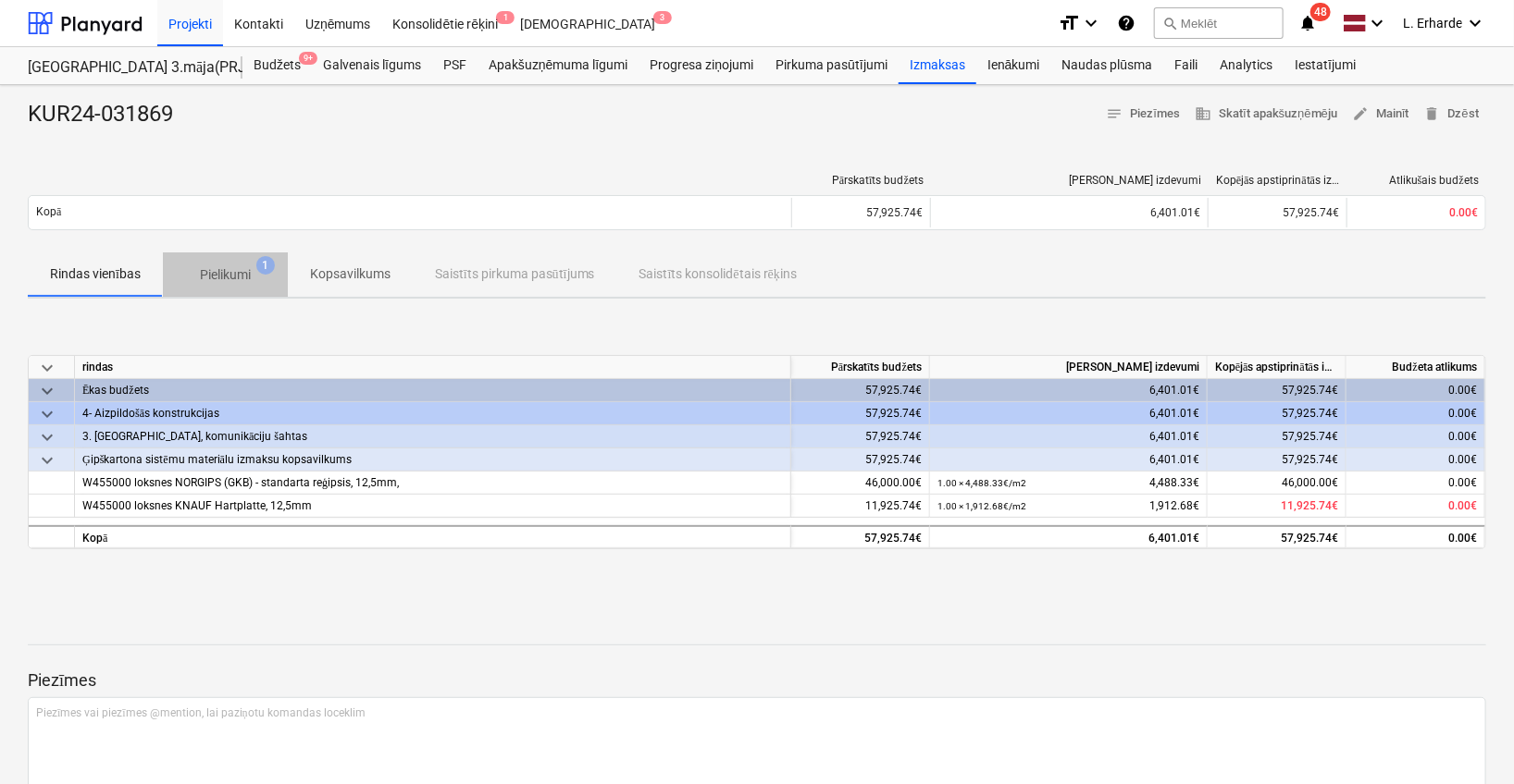
click at [237, 265] on p "Pielikumi" at bounding box center [224, 275] width 51 height 20
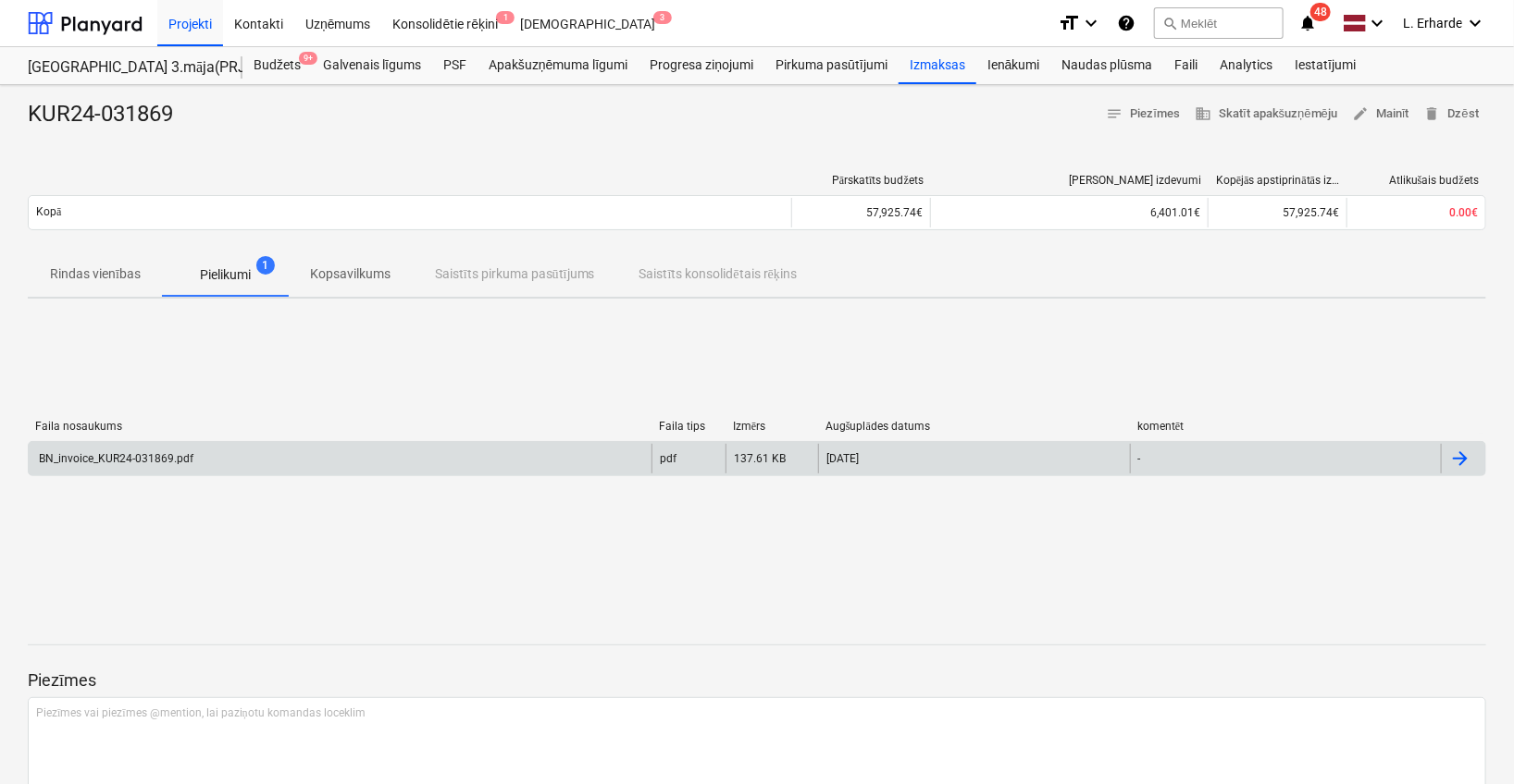
click at [156, 456] on div "BN_invoice_KUR24-031869.pdf" at bounding box center [114, 458] width 157 height 13
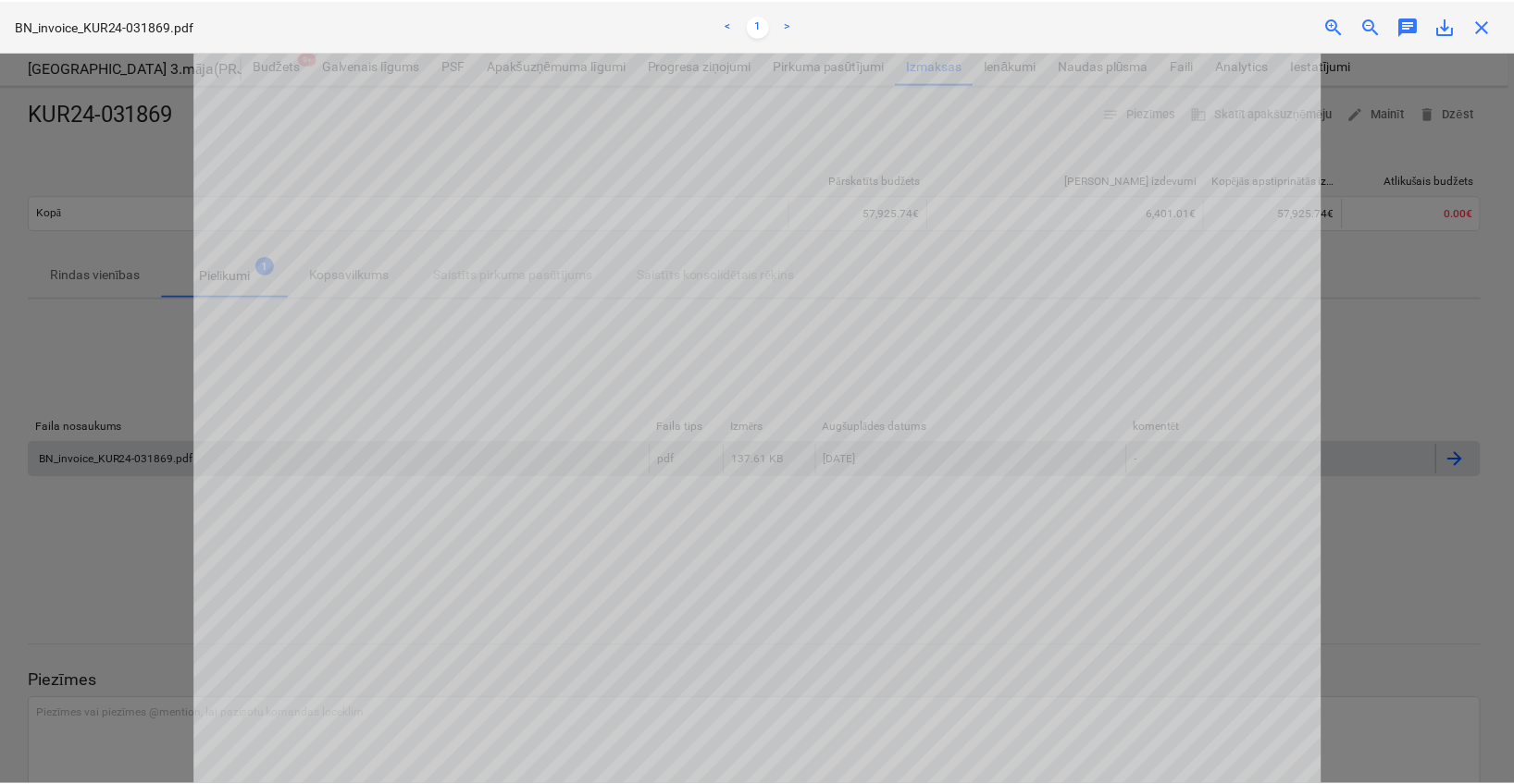
scroll to position [413, 0]
click at [1487, 19] on span "close" at bounding box center [1486, 26] width 22 height 22
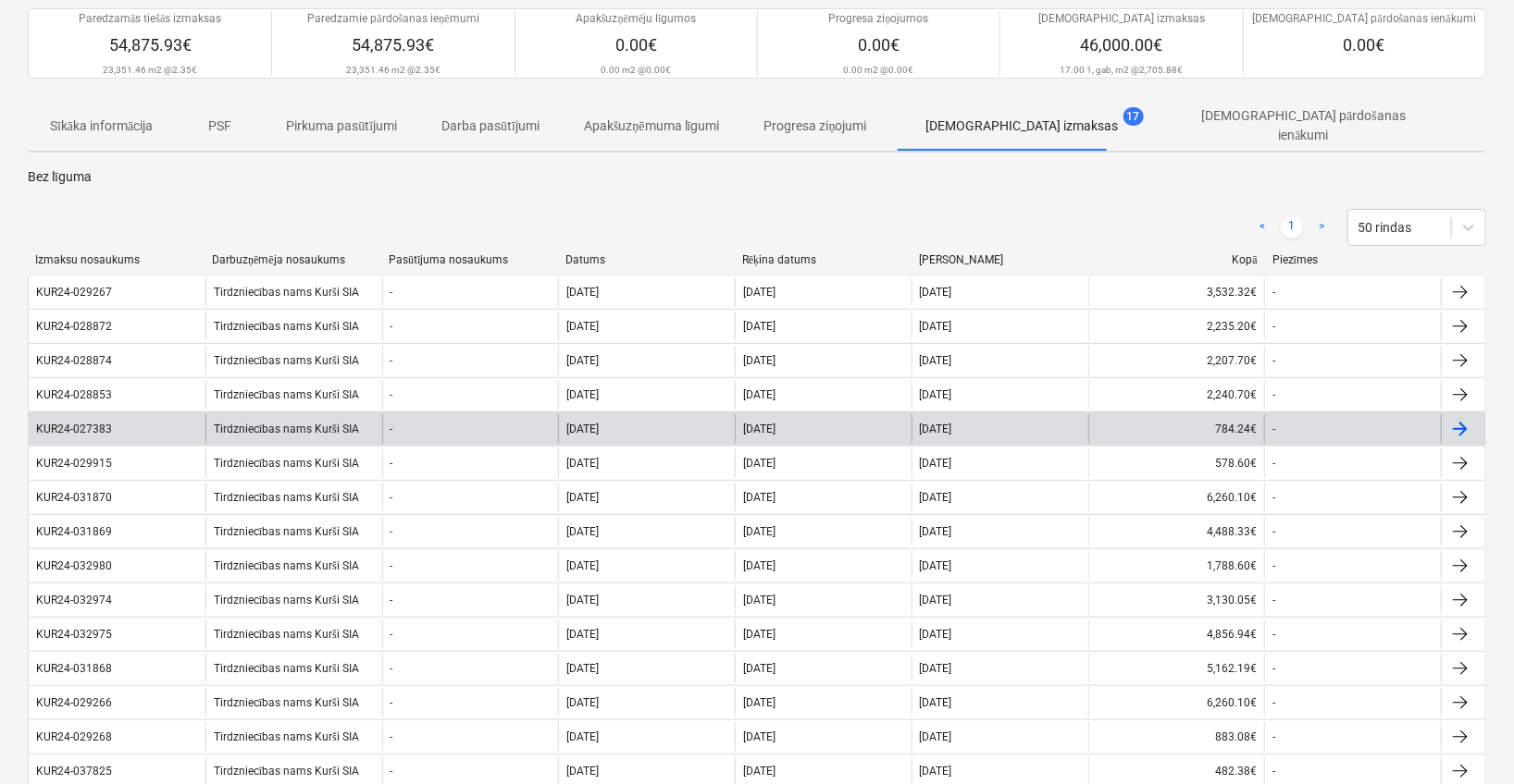
scroll to position [196, 0]
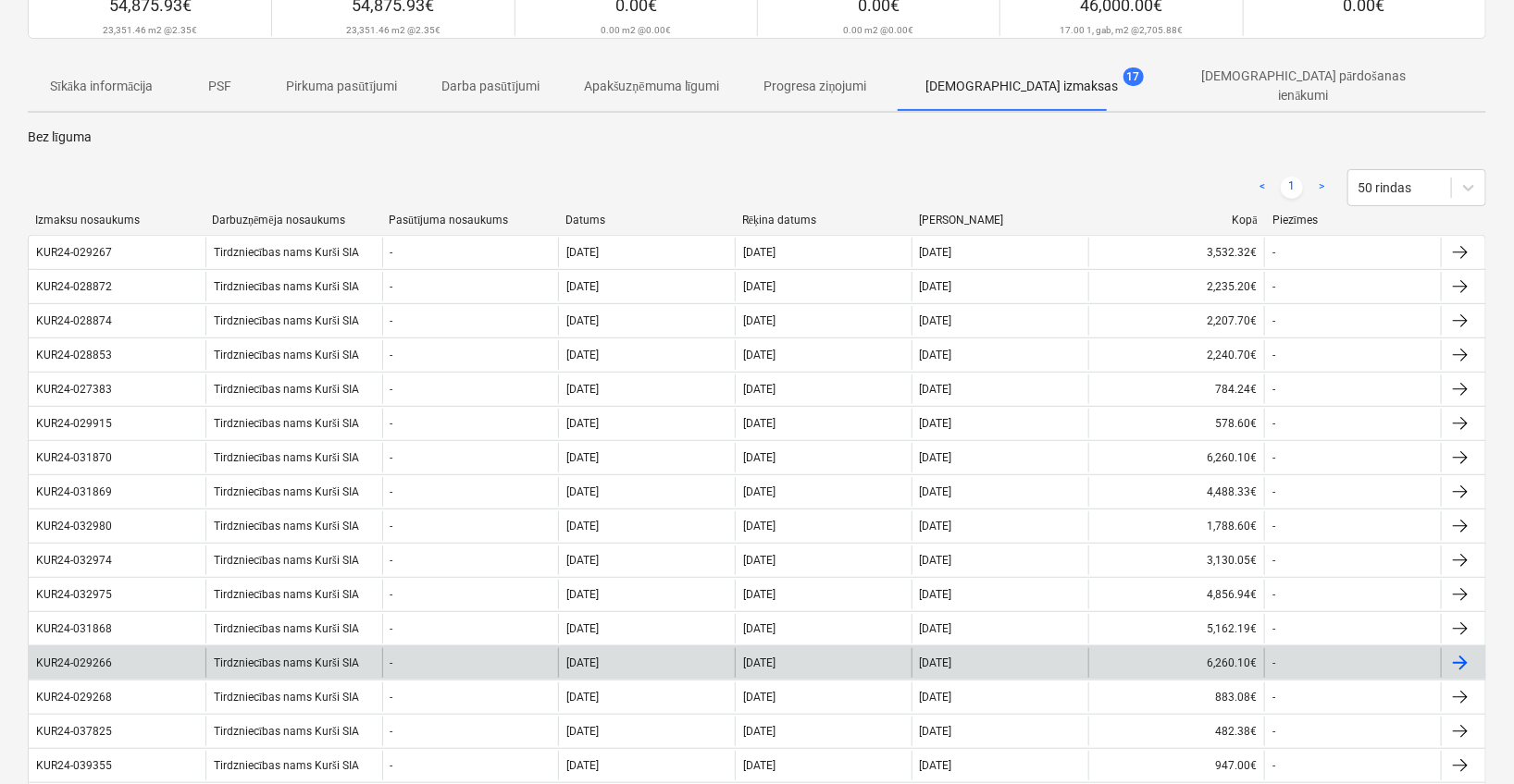
click at [103, 648] on div "KUR24-029266" at bounding box center [117, 663] width 177 height 30
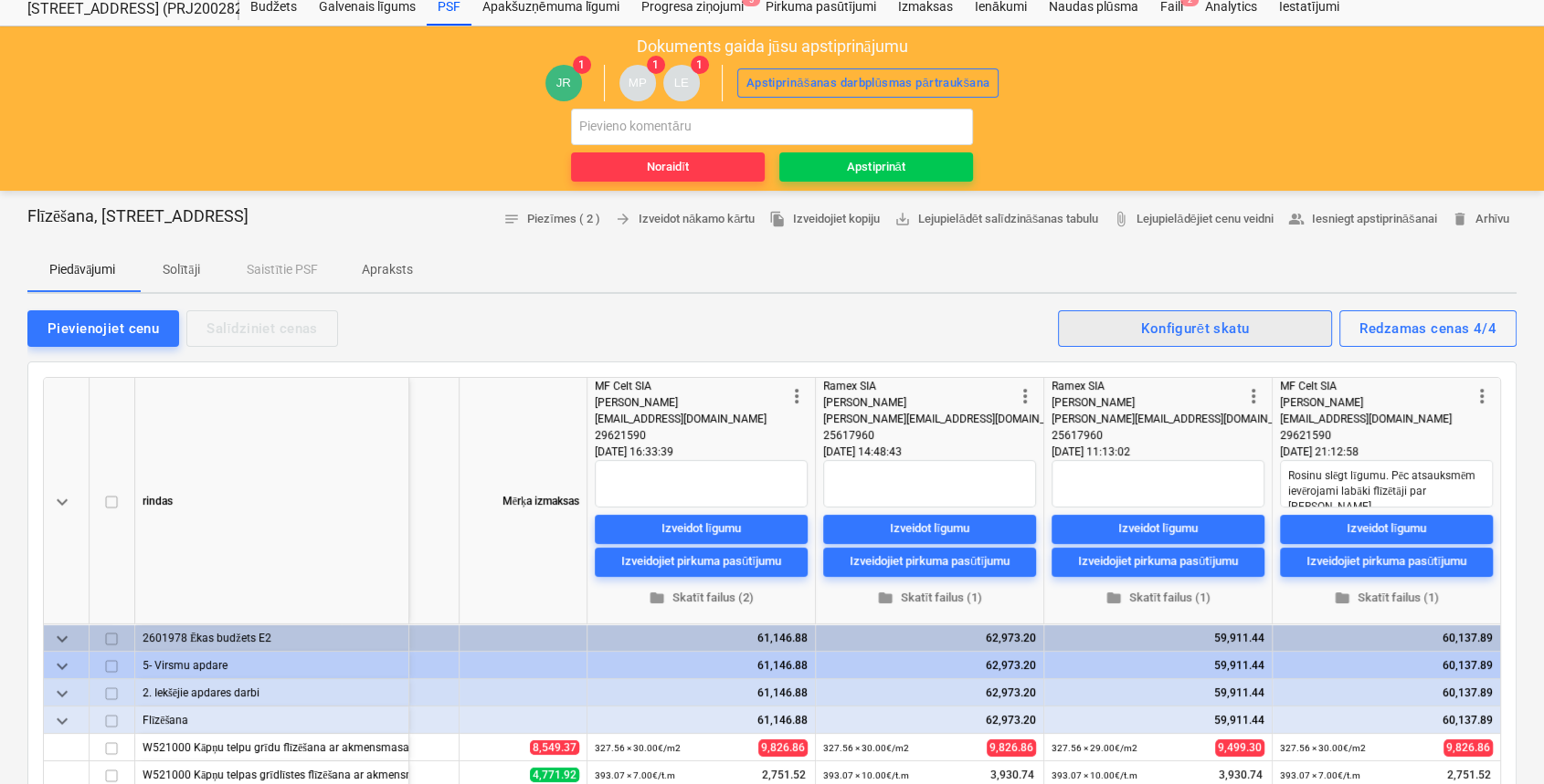
scroll to position [57, 0]
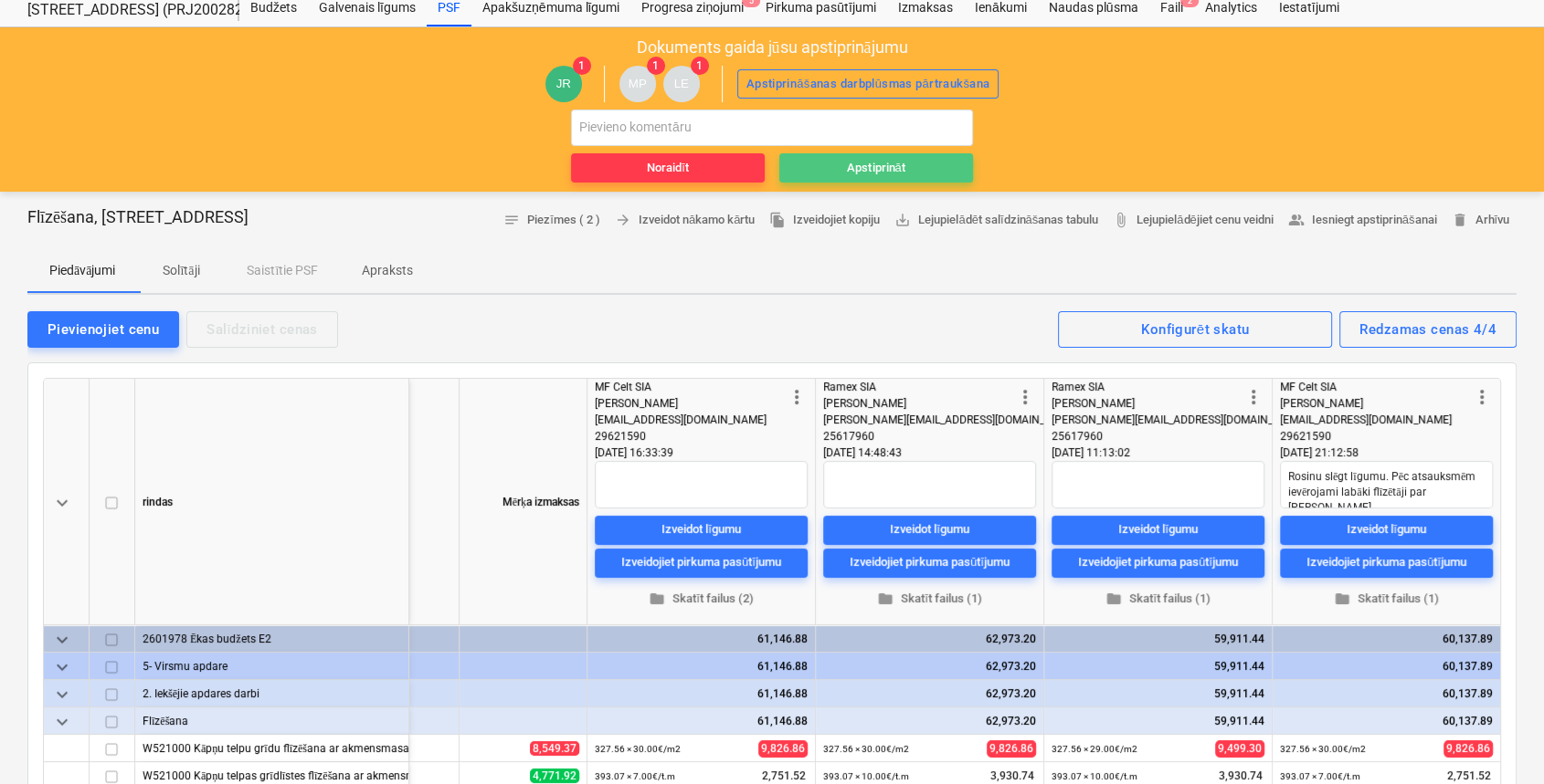
click at [902, 161] on div "Apstiprināt" at bounding box center [875, 168] width 58 height 21
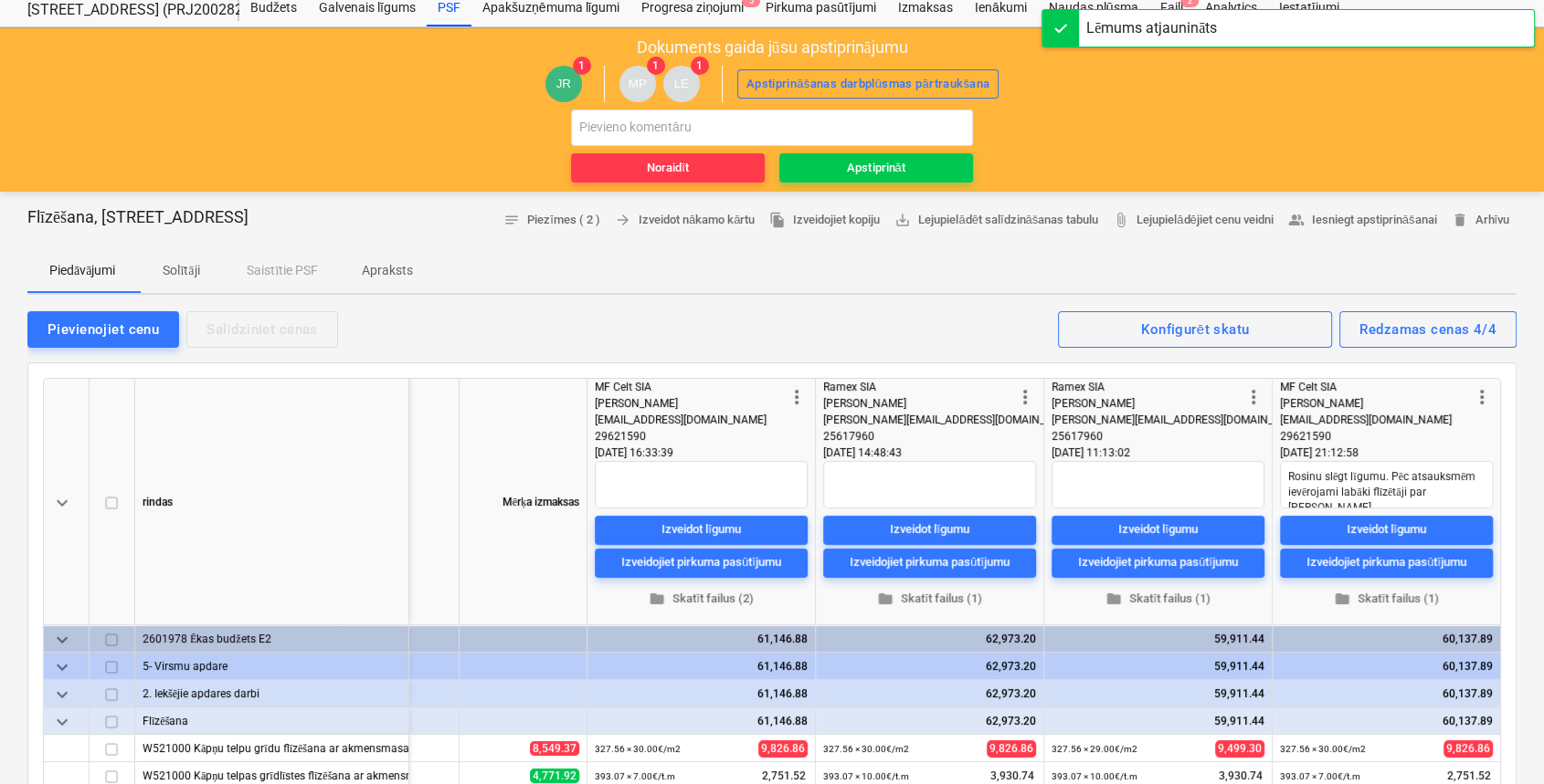
type textarea "x"
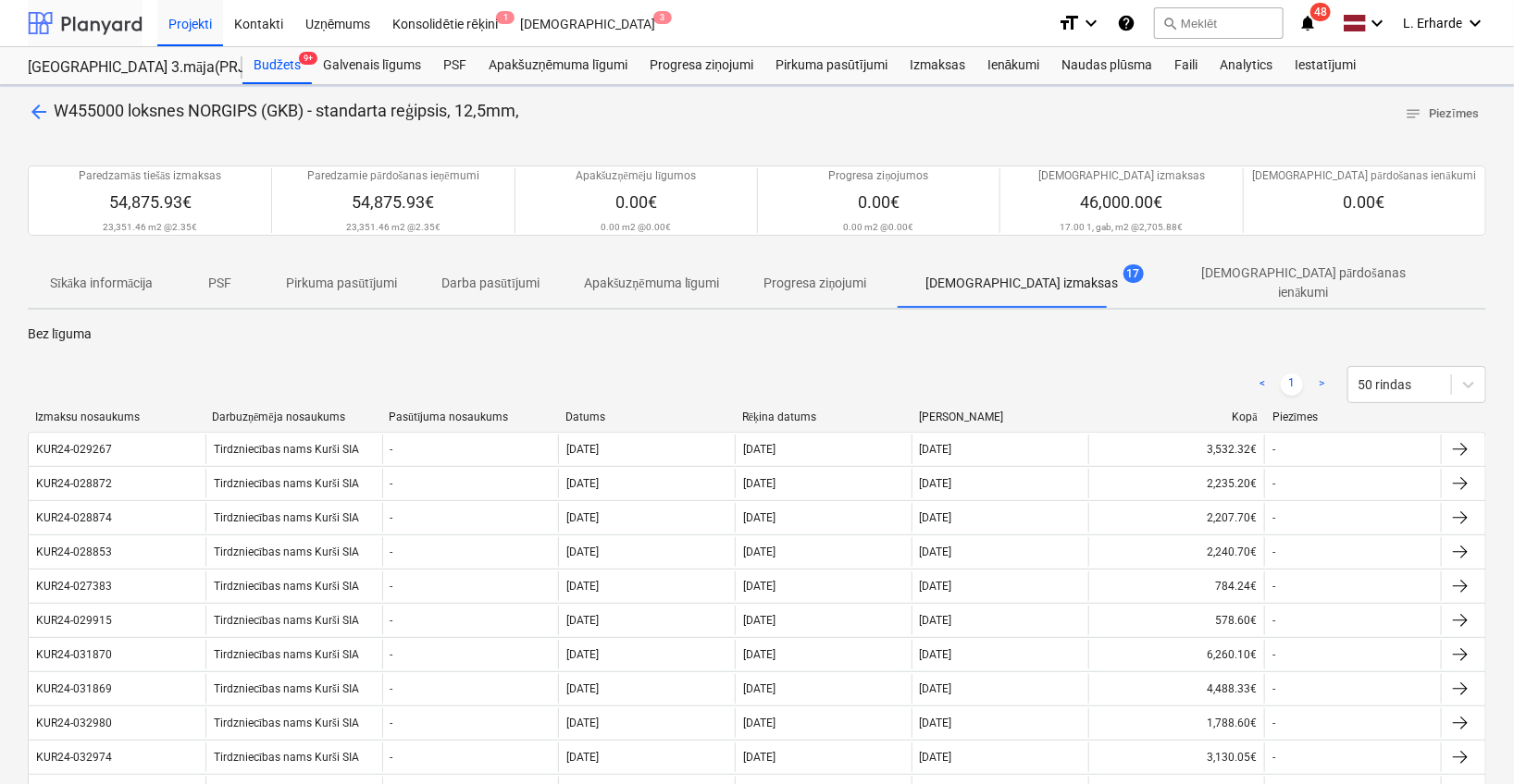
scroll to position [196, 0]
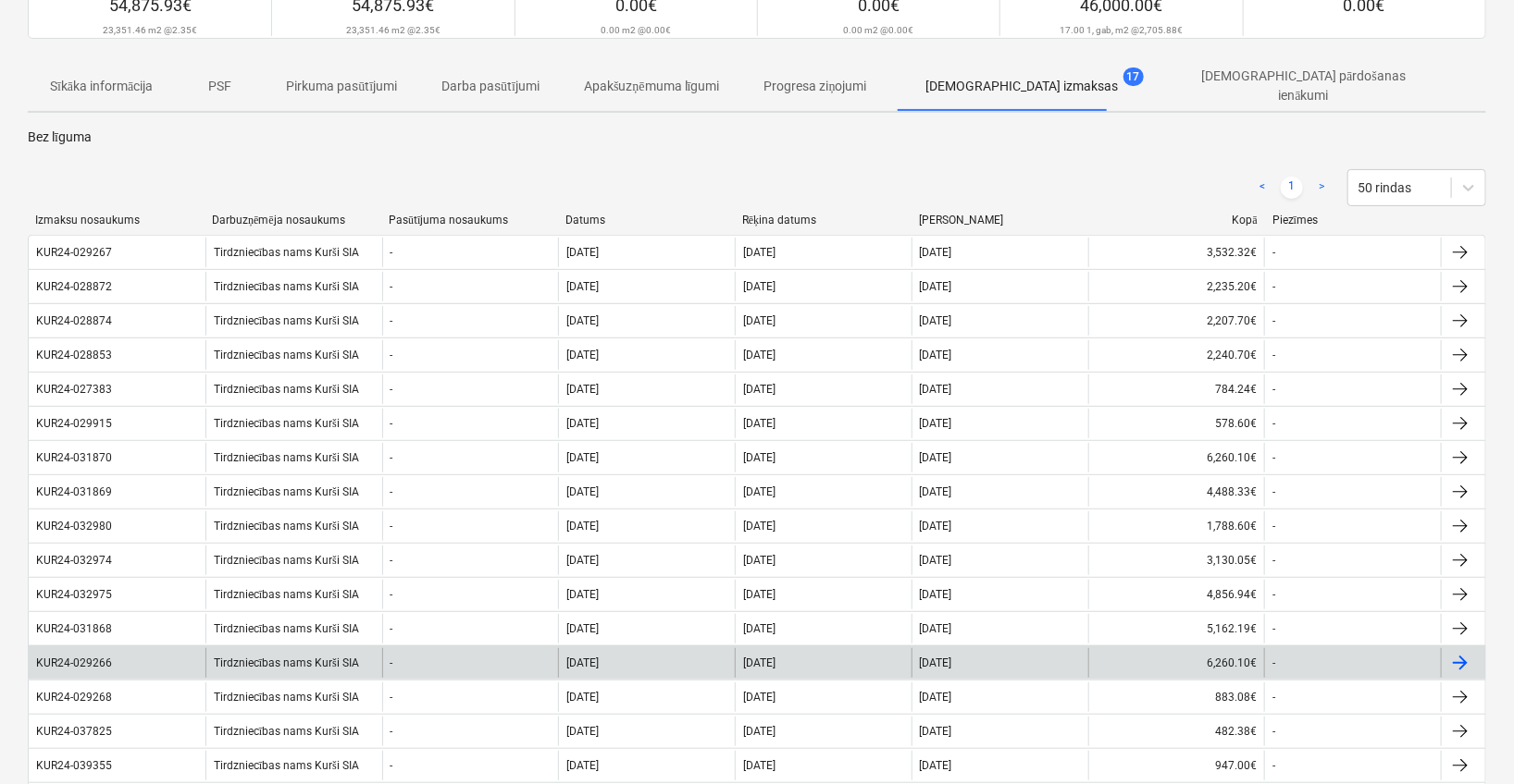
click at [92, 658] on div "KUR24-029266" at bounding box center [73, 663] width 75 height 13
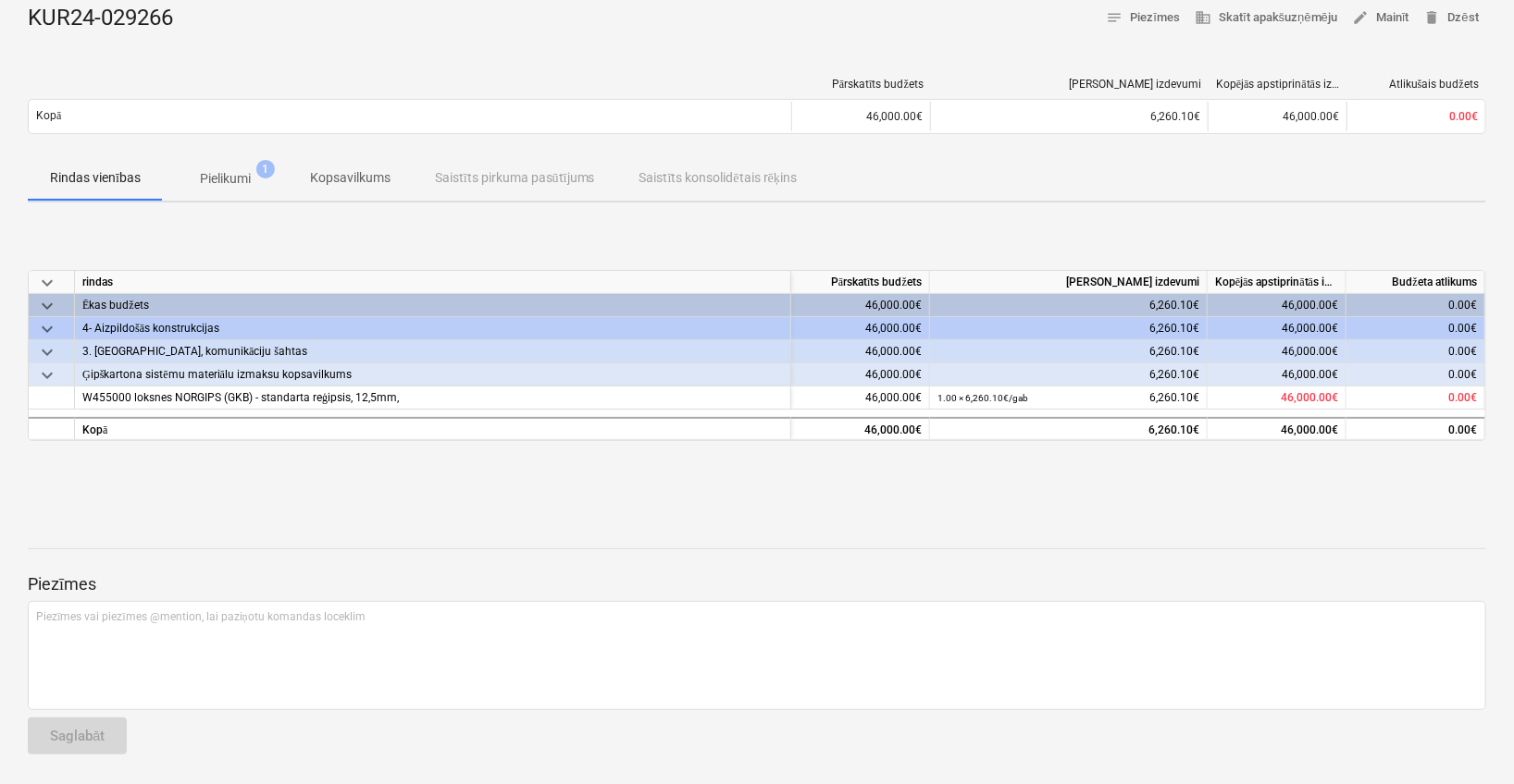
scroll to position [94, 0]
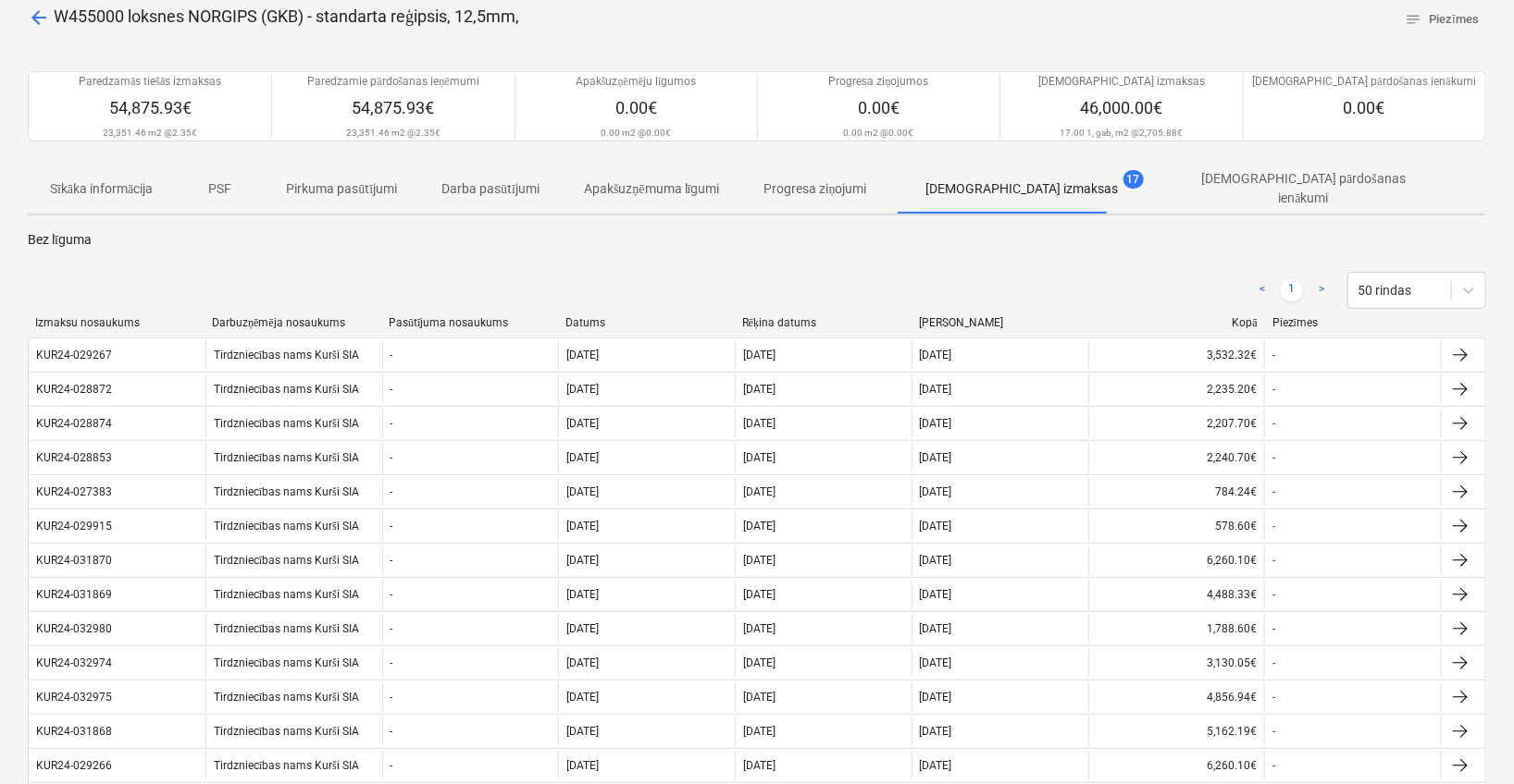
scroll to position [196, 0]
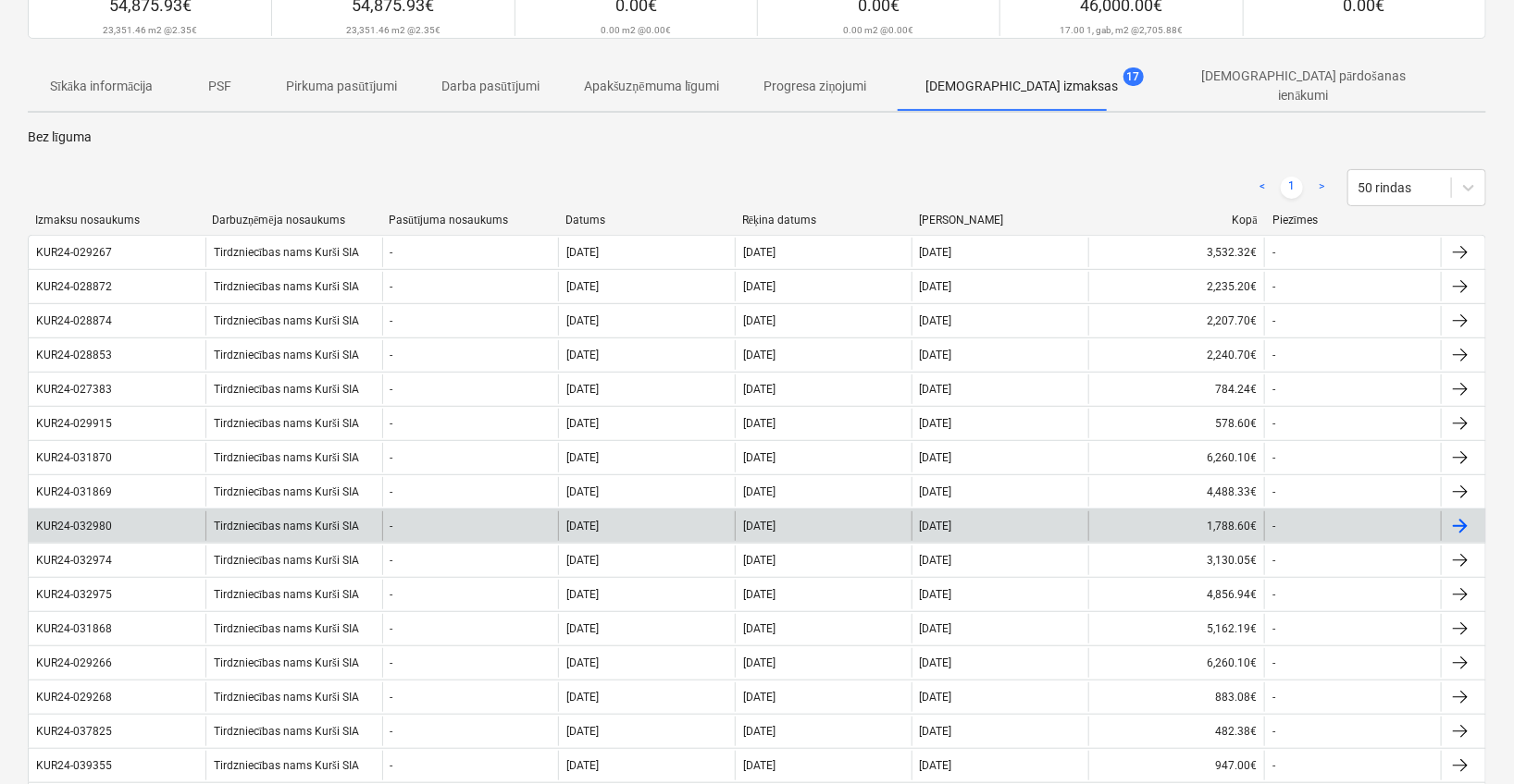
click at [121, 518] on div "KUR24-032980" at bounding box center [117, 526] width 177 height 30
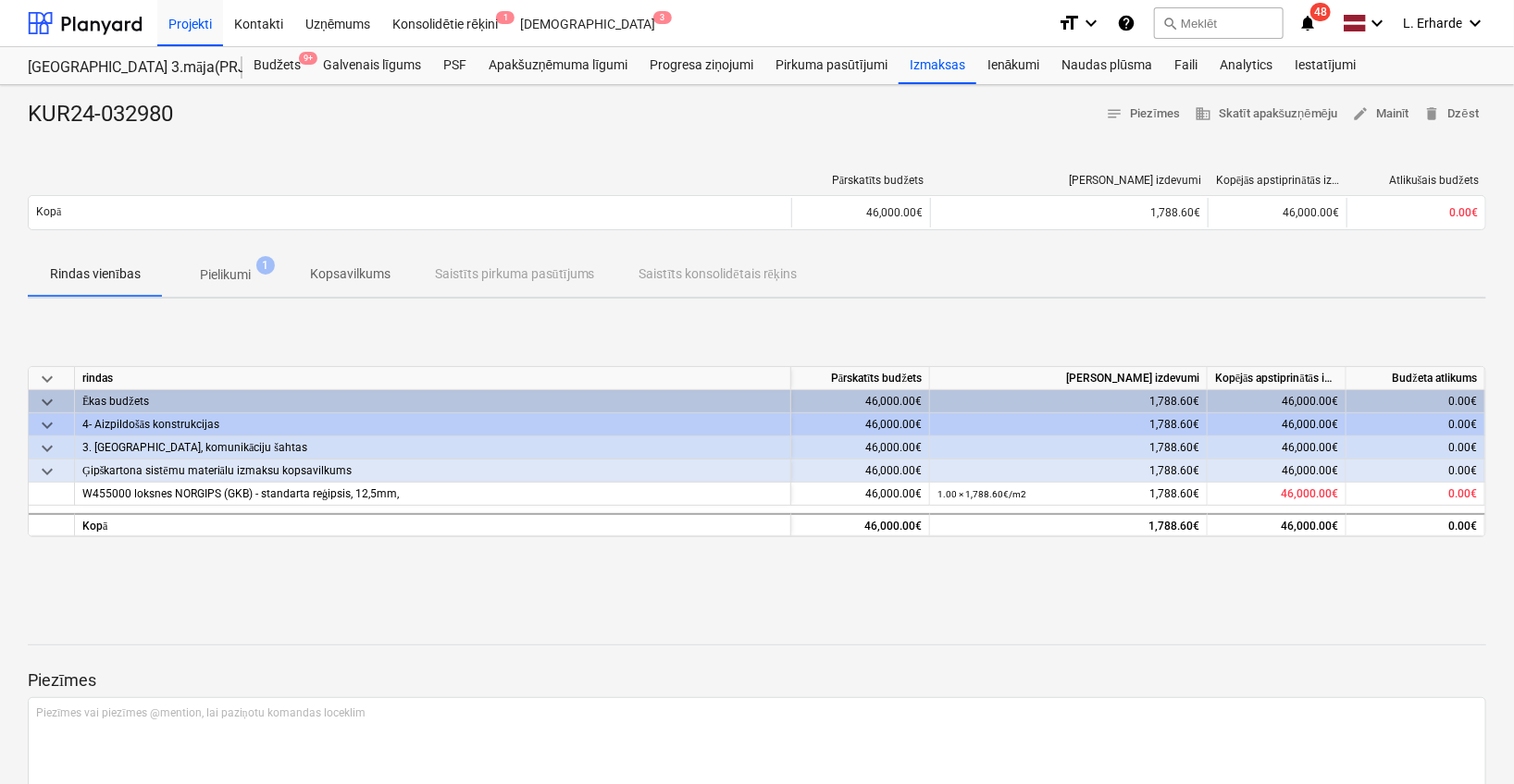
click at [220, 268] on p "Pielikumi" at bounding box center [224, 275] width 51 height 20
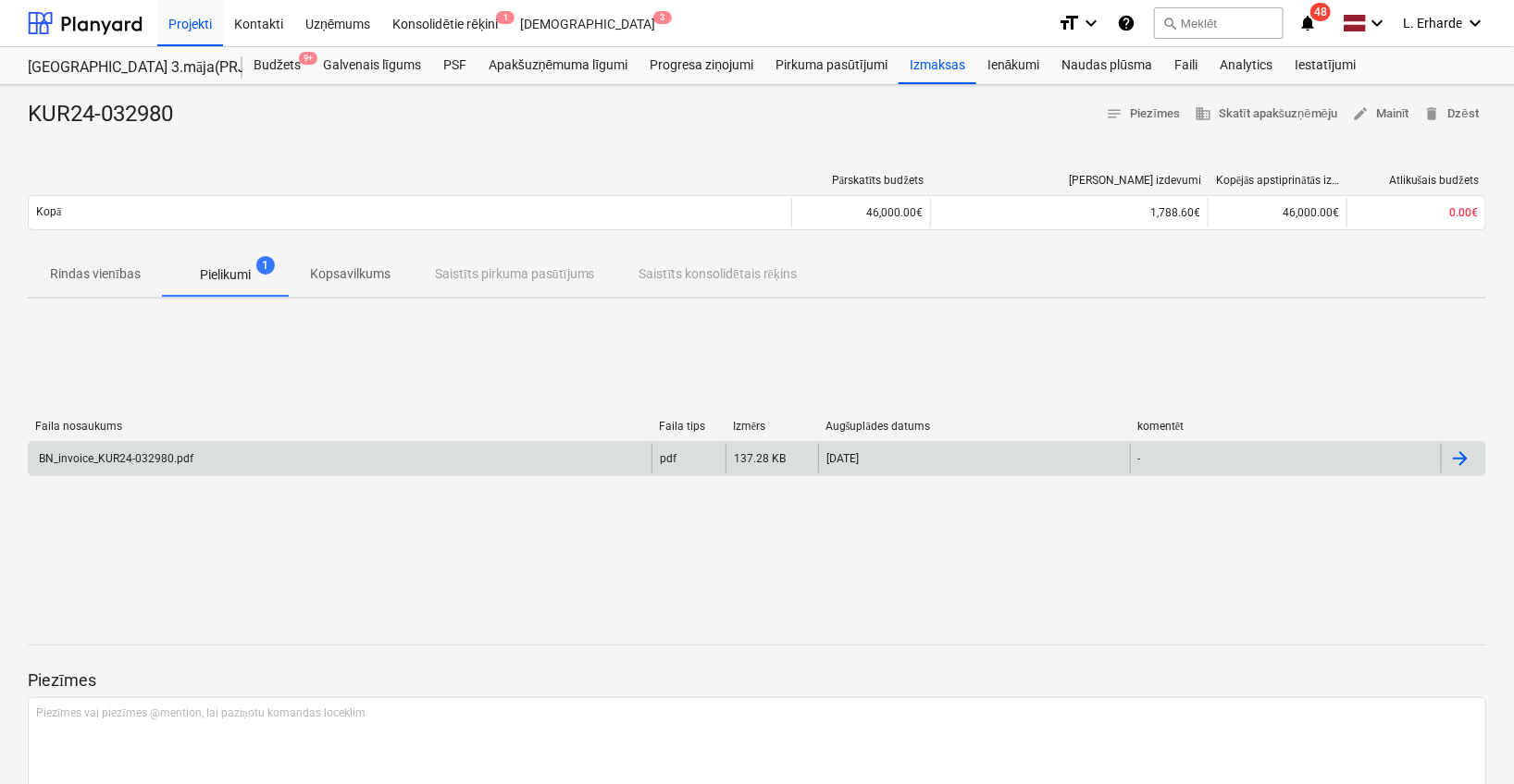
click at [177, 457] on div "BN_invoice_KUR24-032980.pdf" at bounding box center [114, 458] width 157 height 13
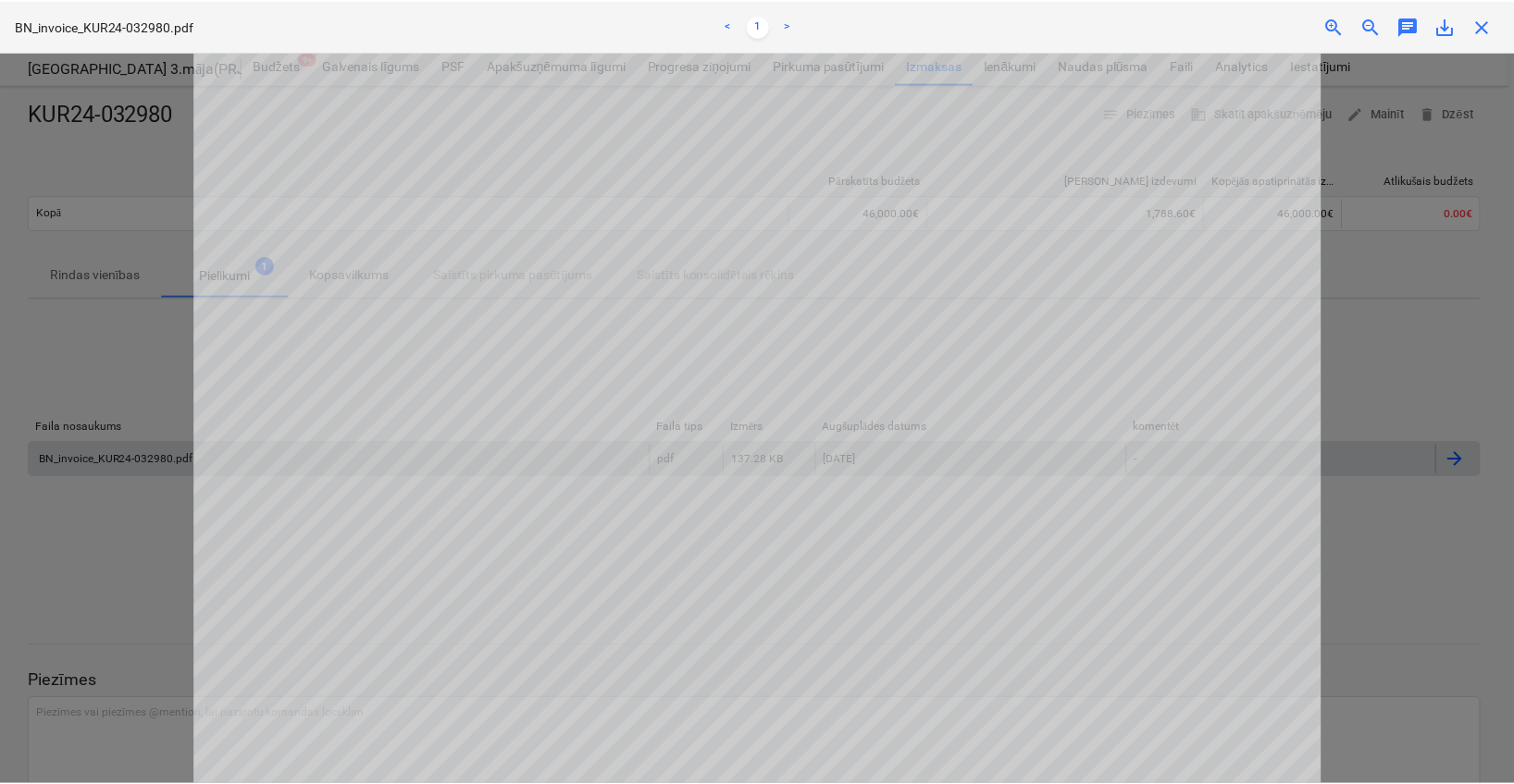
scroll to position [363, 0]
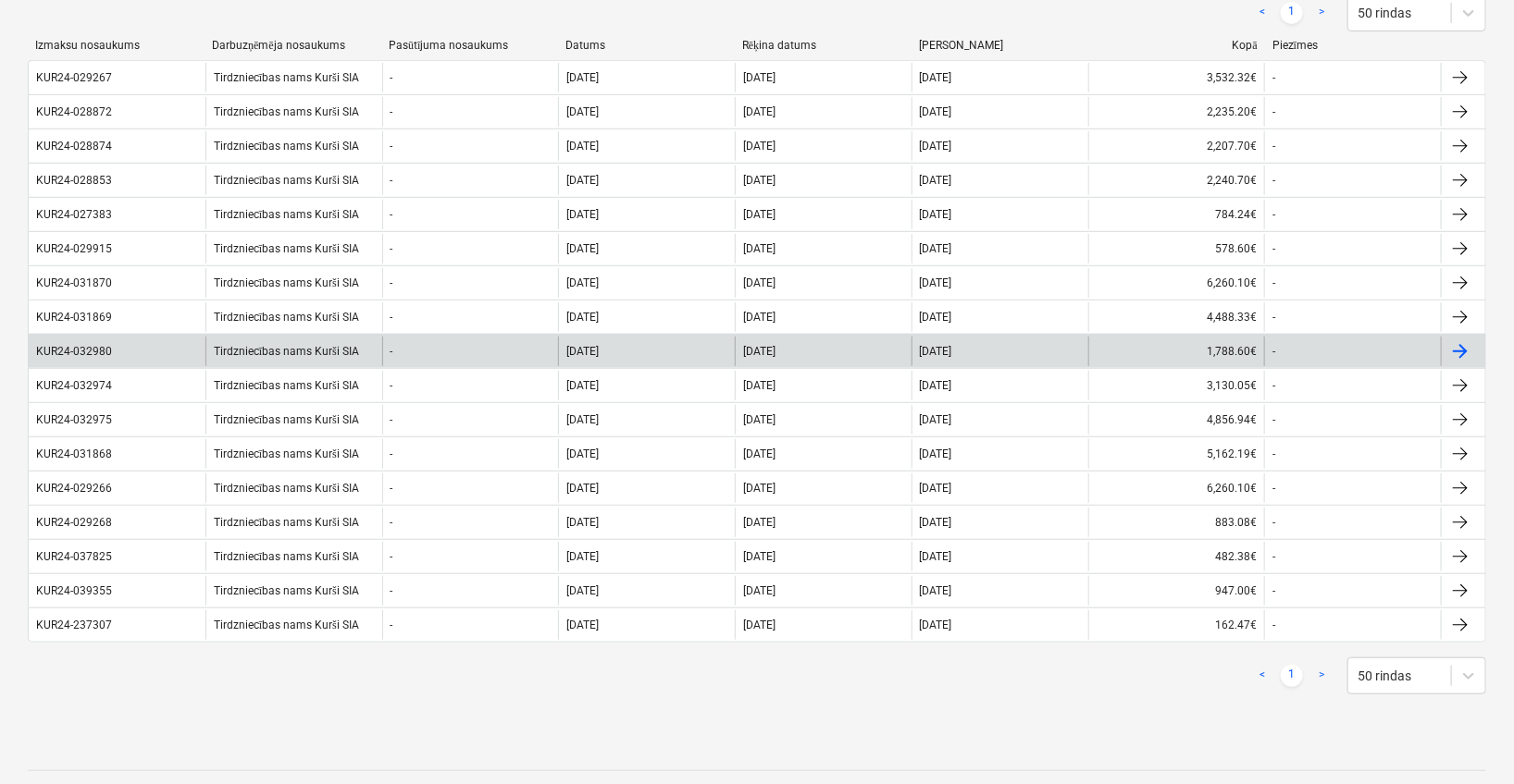
scroll to position [394, 0]
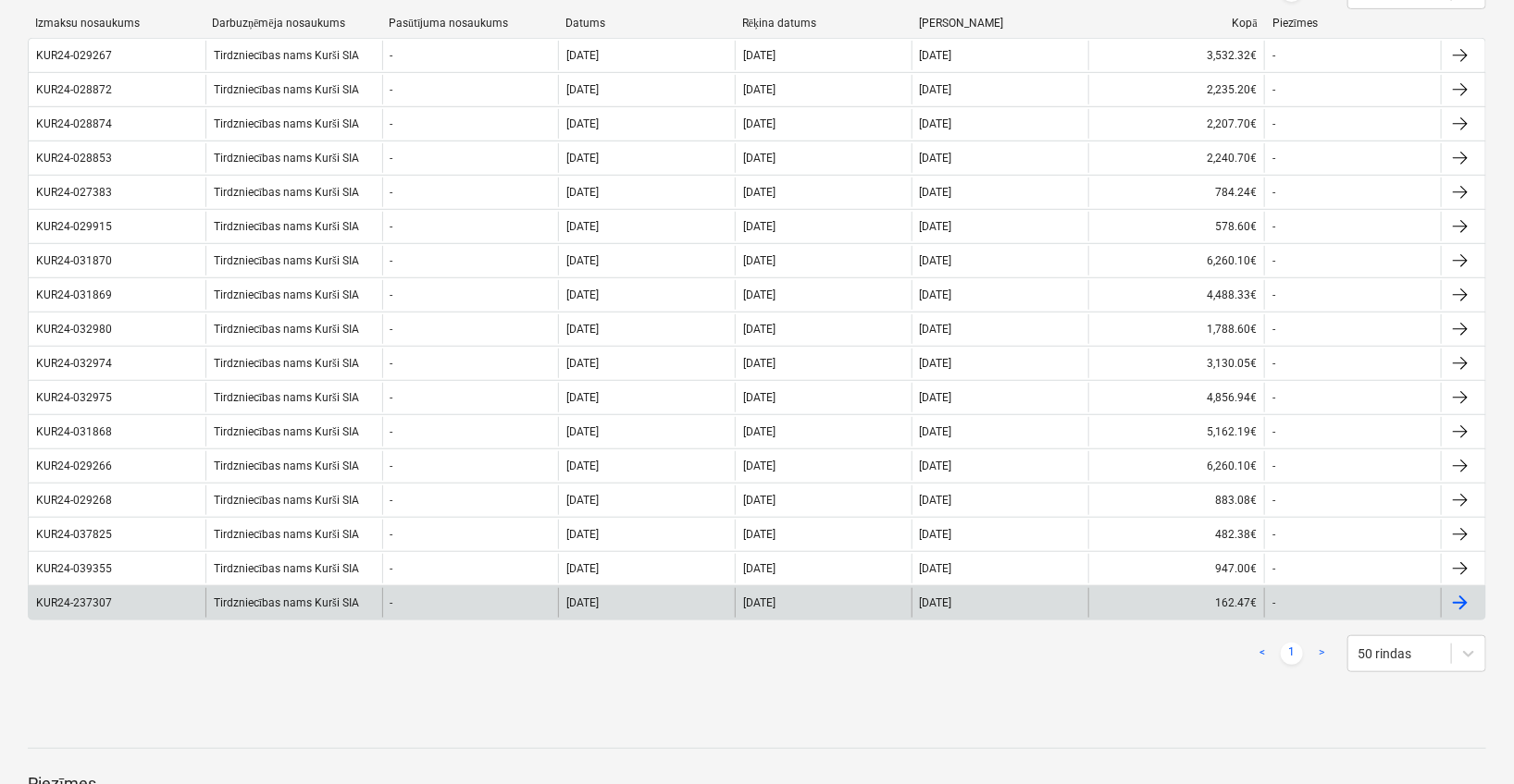
click at [112, 596] on div "KUR24-237307" at bounding box center [75, 602] width 79 height 13
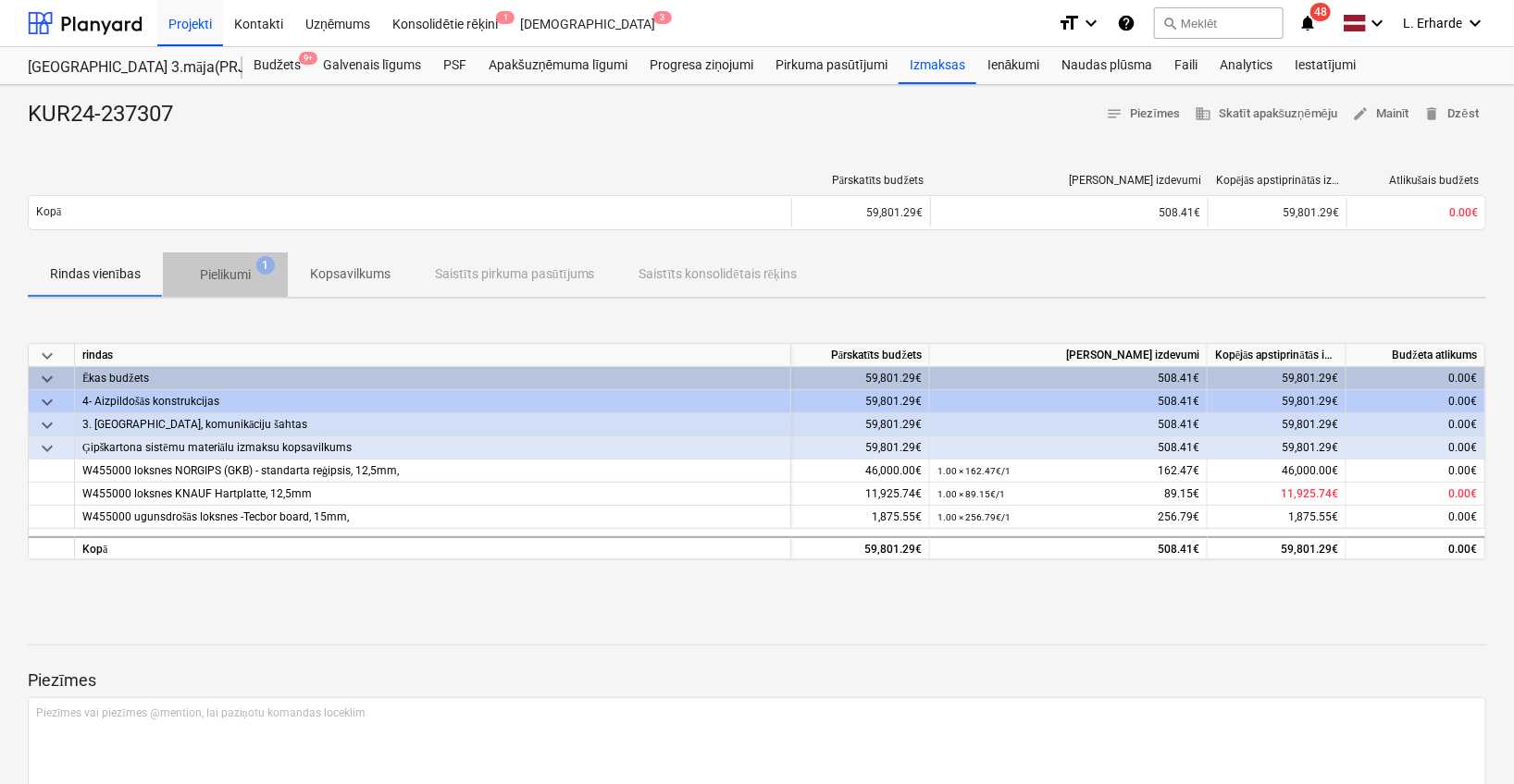
click at [230, 263] on span "Pielikumi 1" at bounding box center [225, 275] width 125 height 34
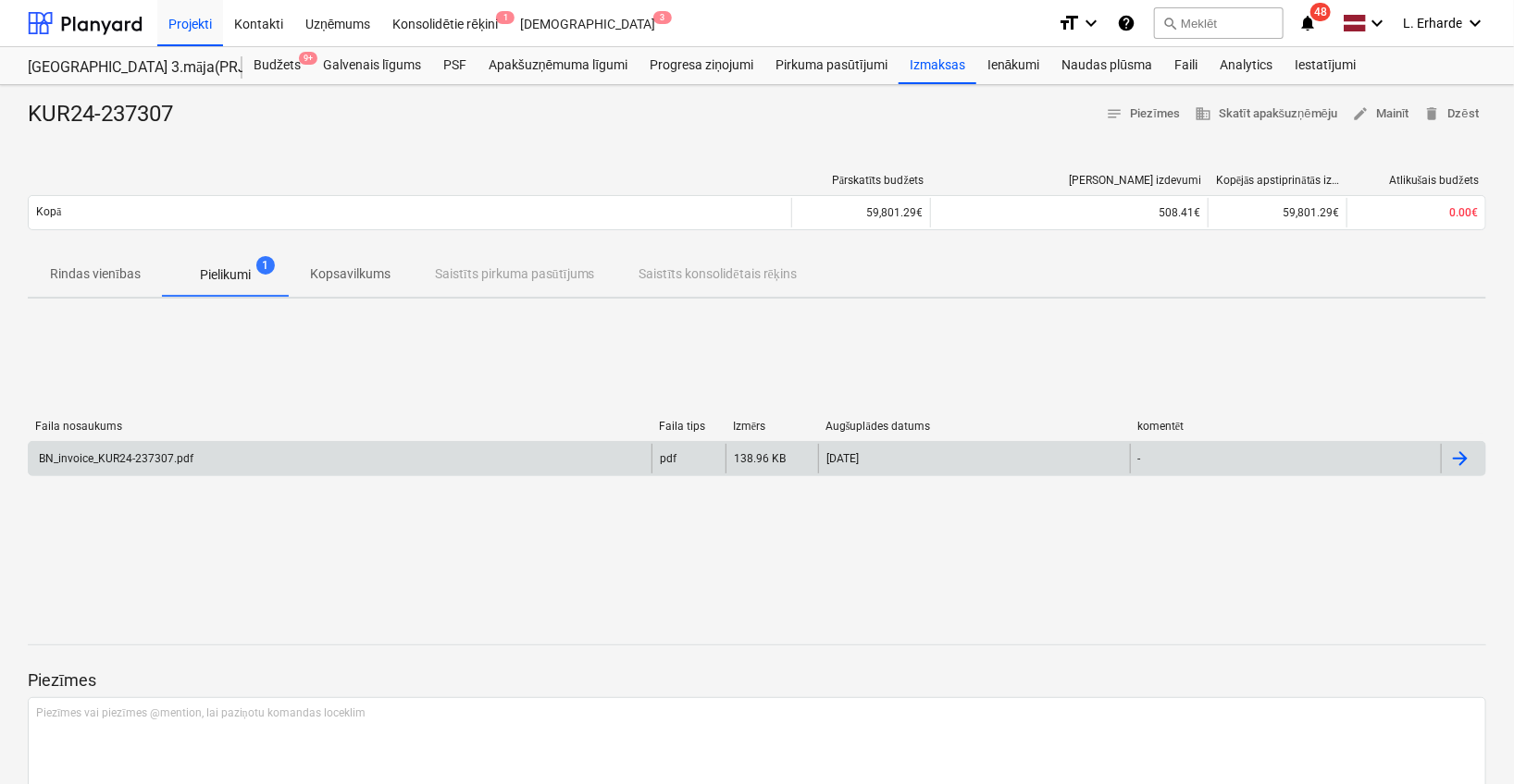
click at [210, 457] on div "BN_invoice_KUR24-237307.pdf" at bounding box center [340, 458] width 622 height 30
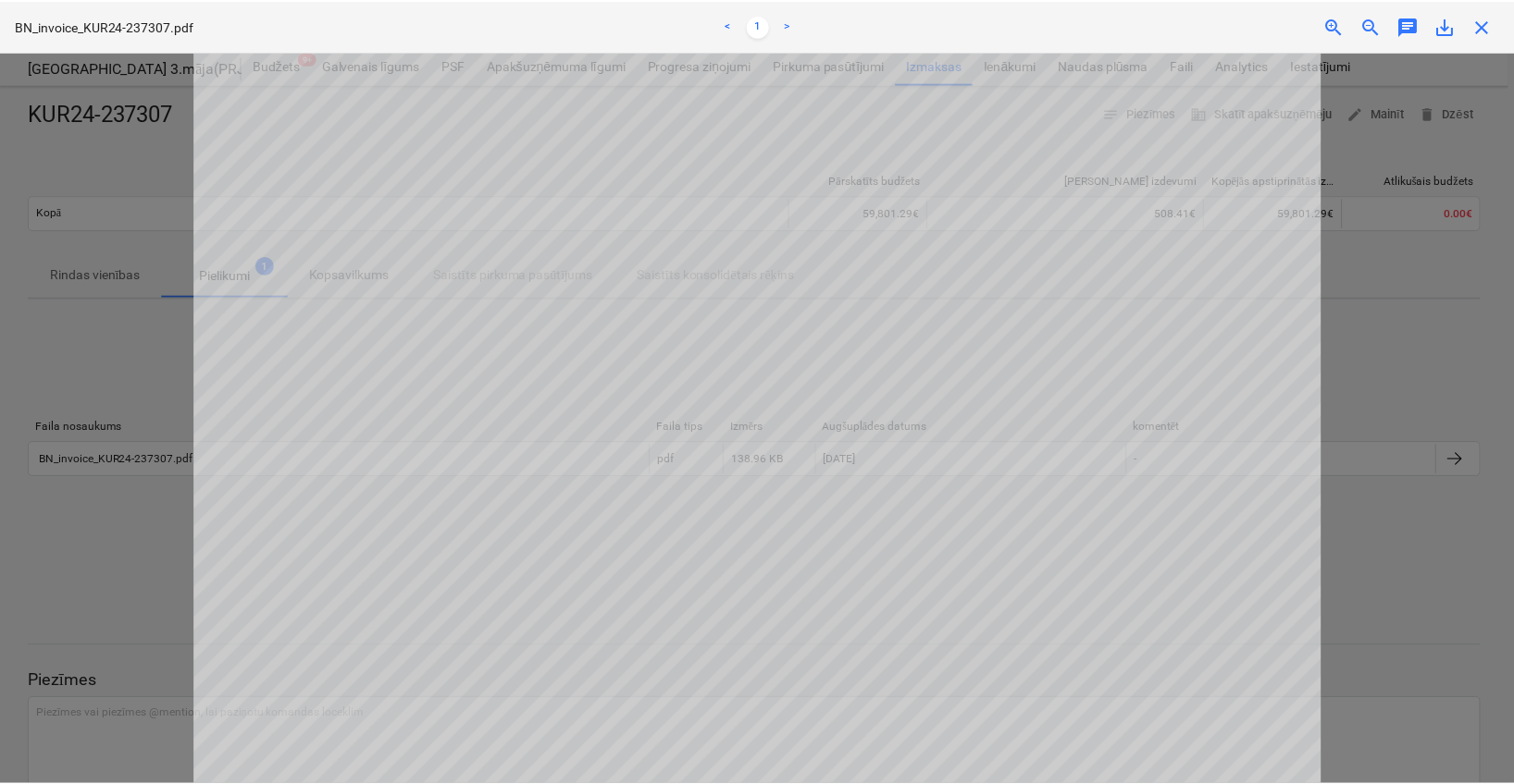
scroll to position [519, 0]
click at [1487, 26] on span "close" at bounding box center [1486, 26] width 22 height 22
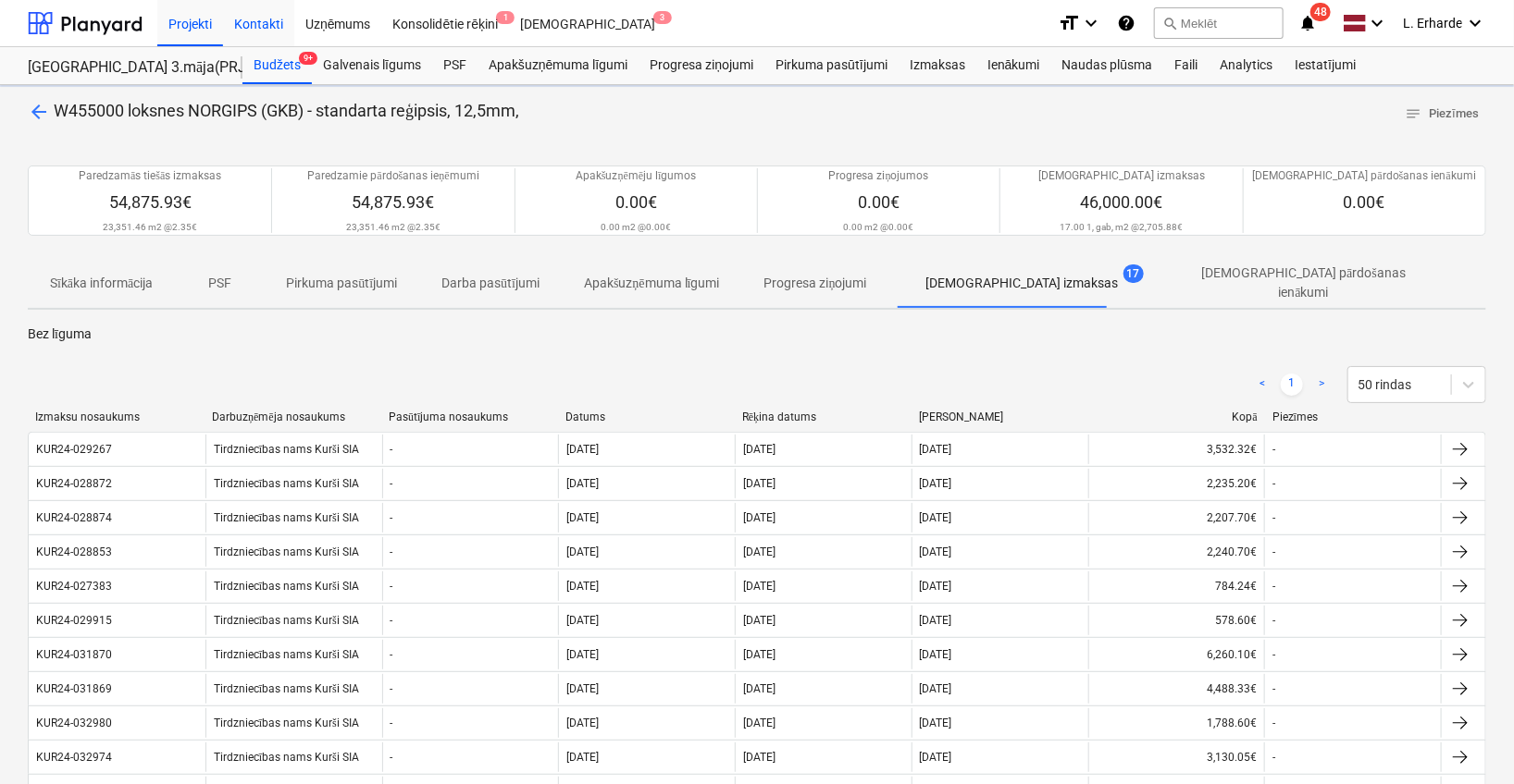
scroll to position [394, 0]
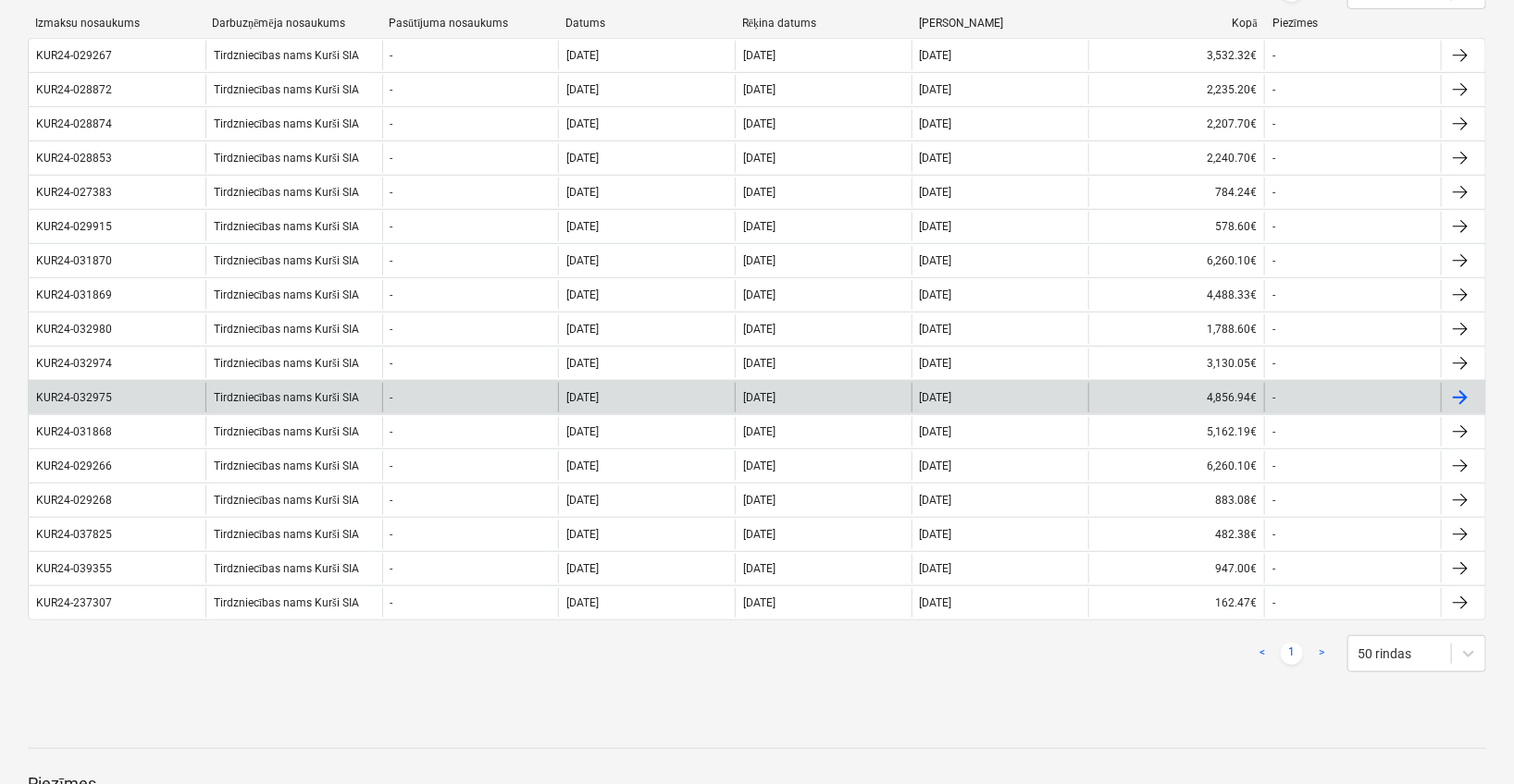
click at [283, 396] on div "Tirdzniecības nams Kurši SIA" at bounding box center [294, 398] width 177 height 30
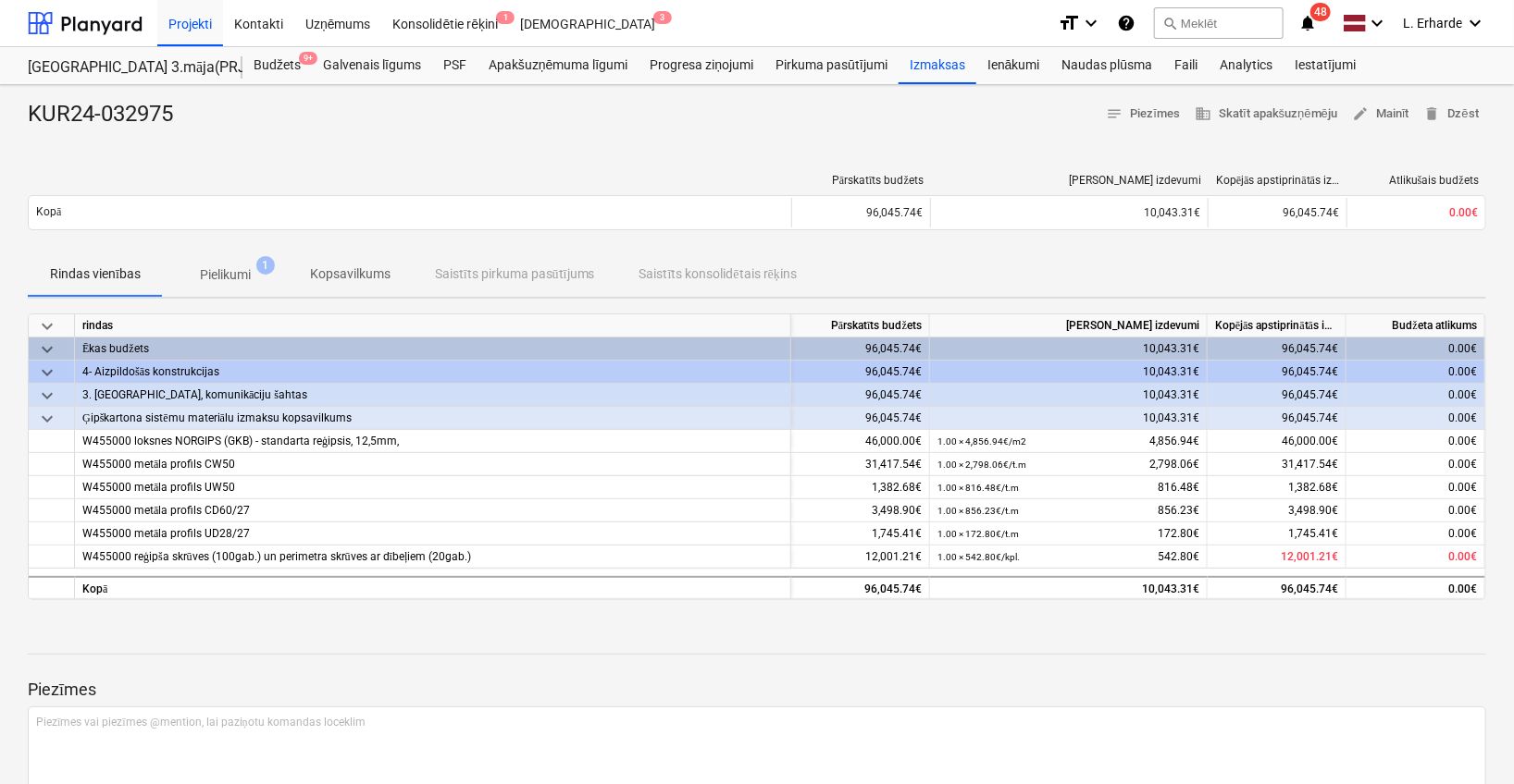
click at [225, 271] on p "Pielikumi" at bounding box center [224, 275] width 51 height 20
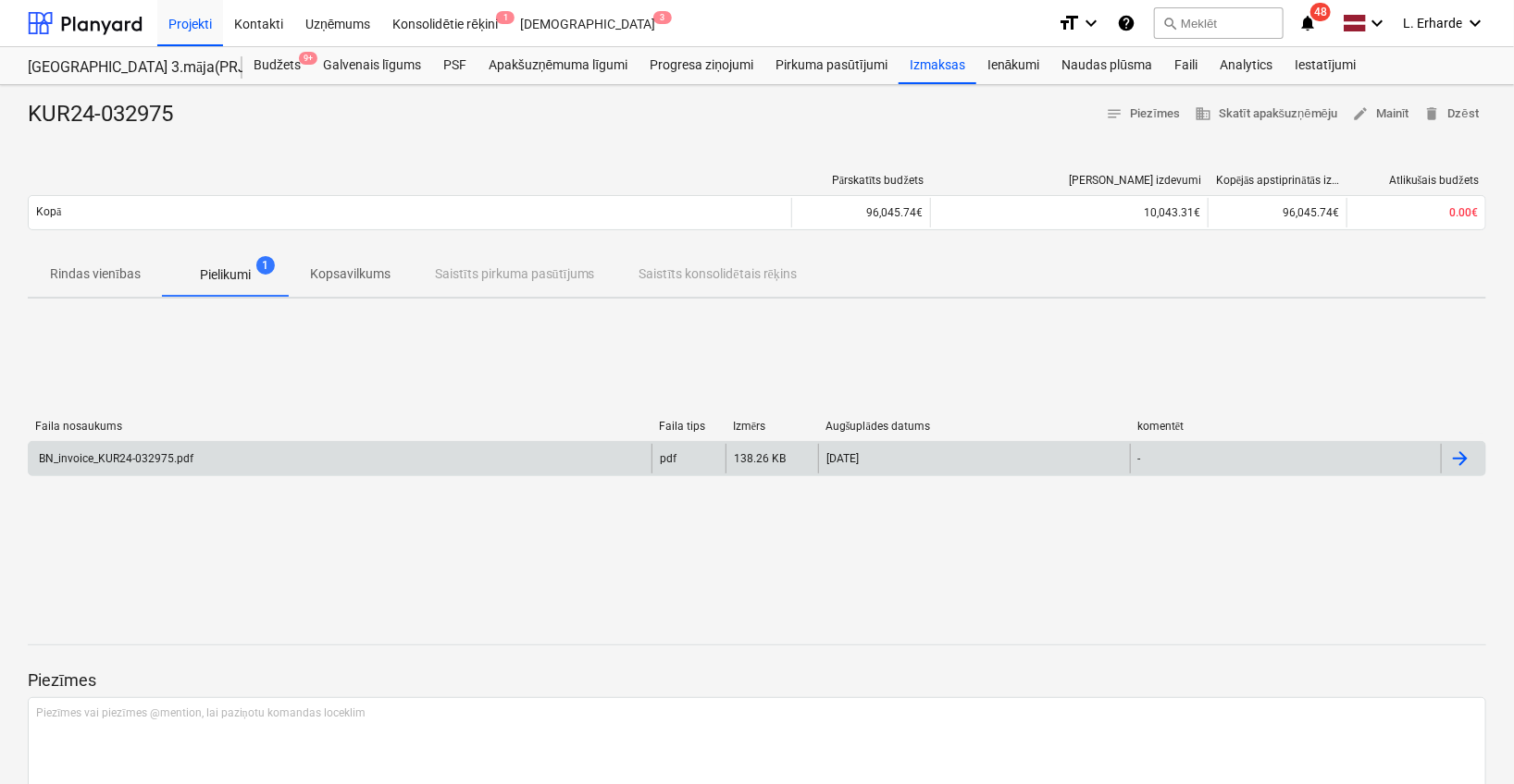
click at [191, 462] on div "BN_invoice_KUR24-032975.pdf" at bounding box center [114, 458] width 157 height 13
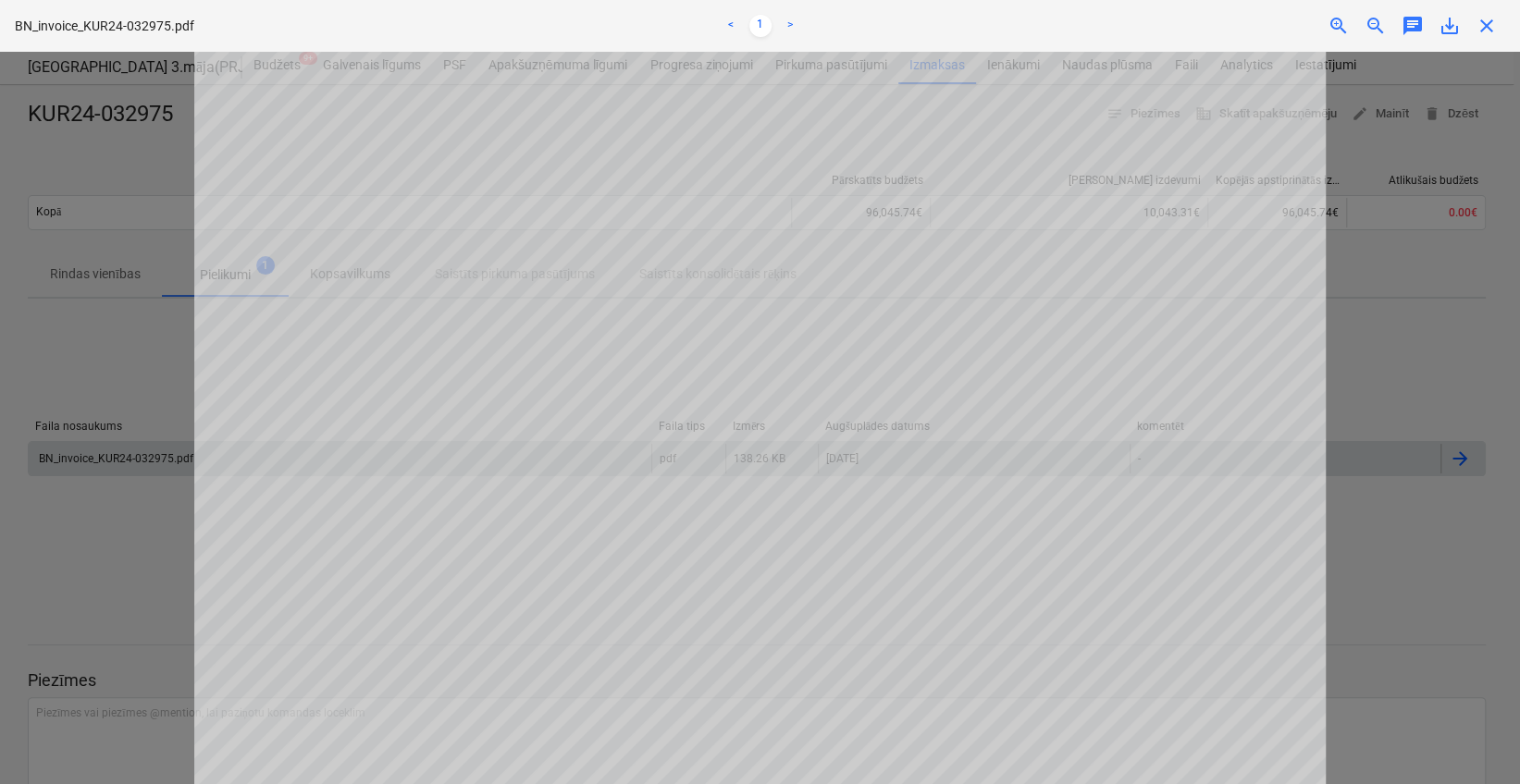
scroll to position [327, 0]
click at [131, 563] on div at bounding box center [760, 418] width 1520 height 732
click at [1492, 33] on span "close" at bounding box center [1486, 26] width 22 height 22
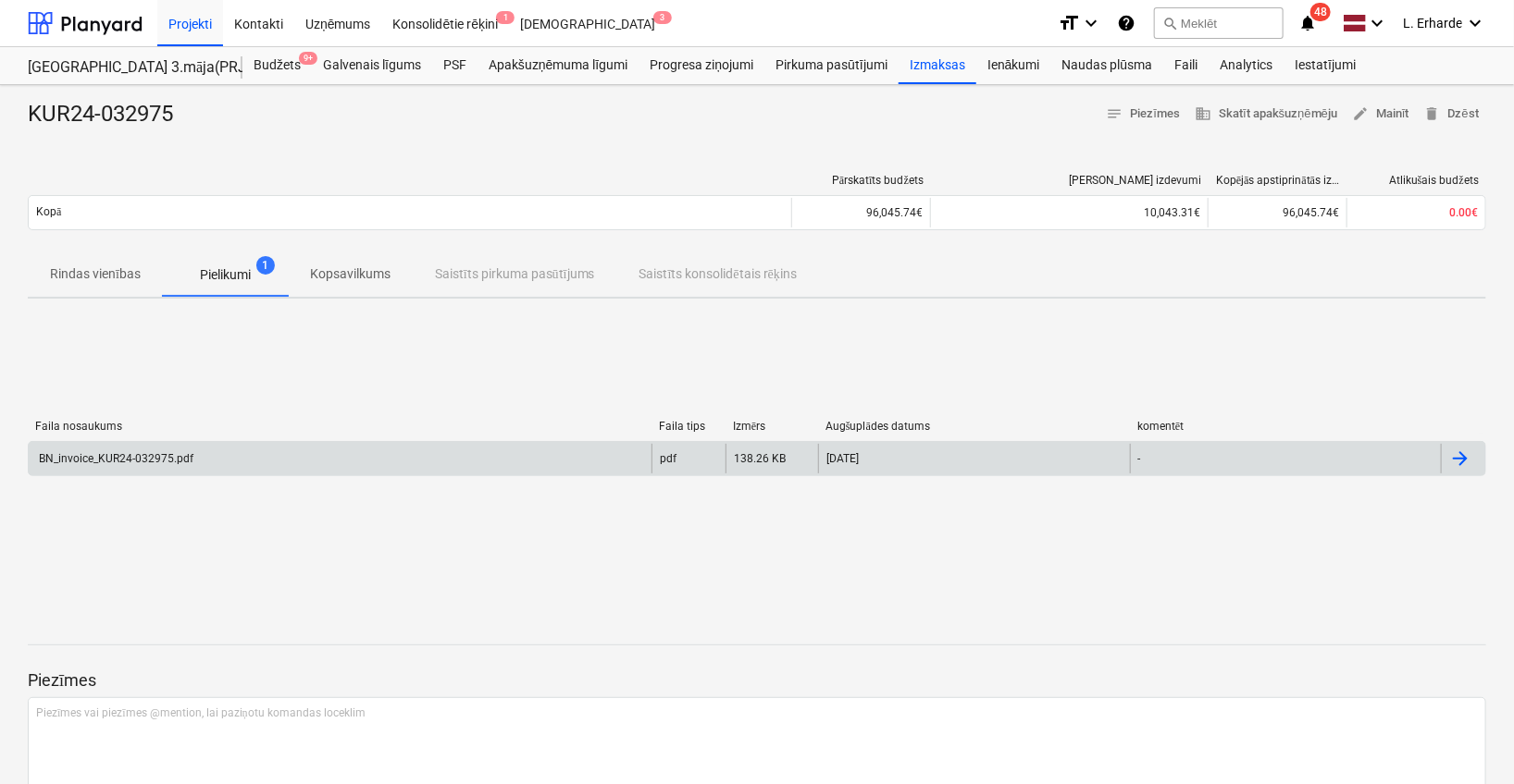
click at [96, 278] on p "Rindas vienības" at bounding box center [94, 275] width 90 height 20
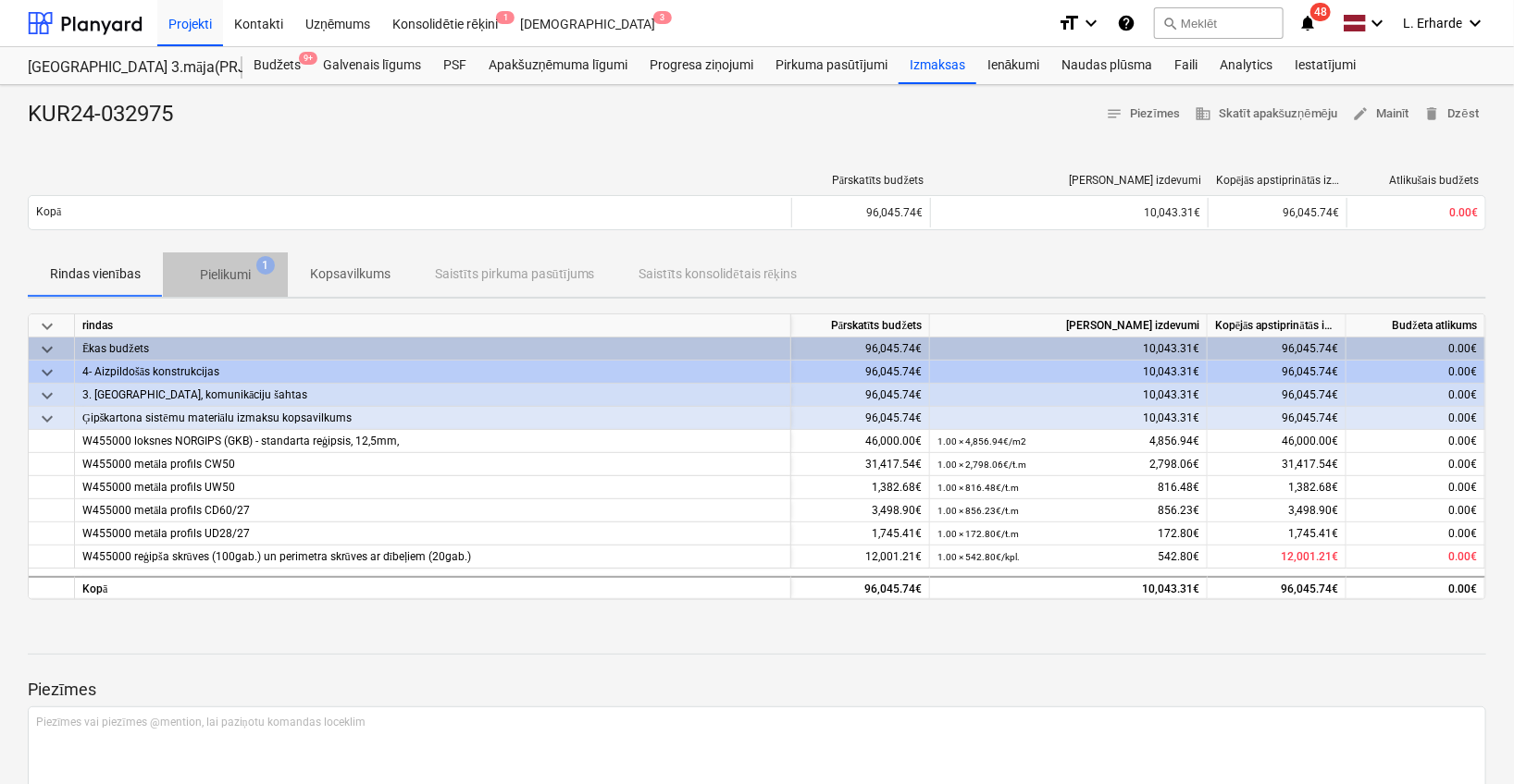
click at [240, 285] on span "Pielikumi 1" at bounding box center [225, 275] width 125 height 34
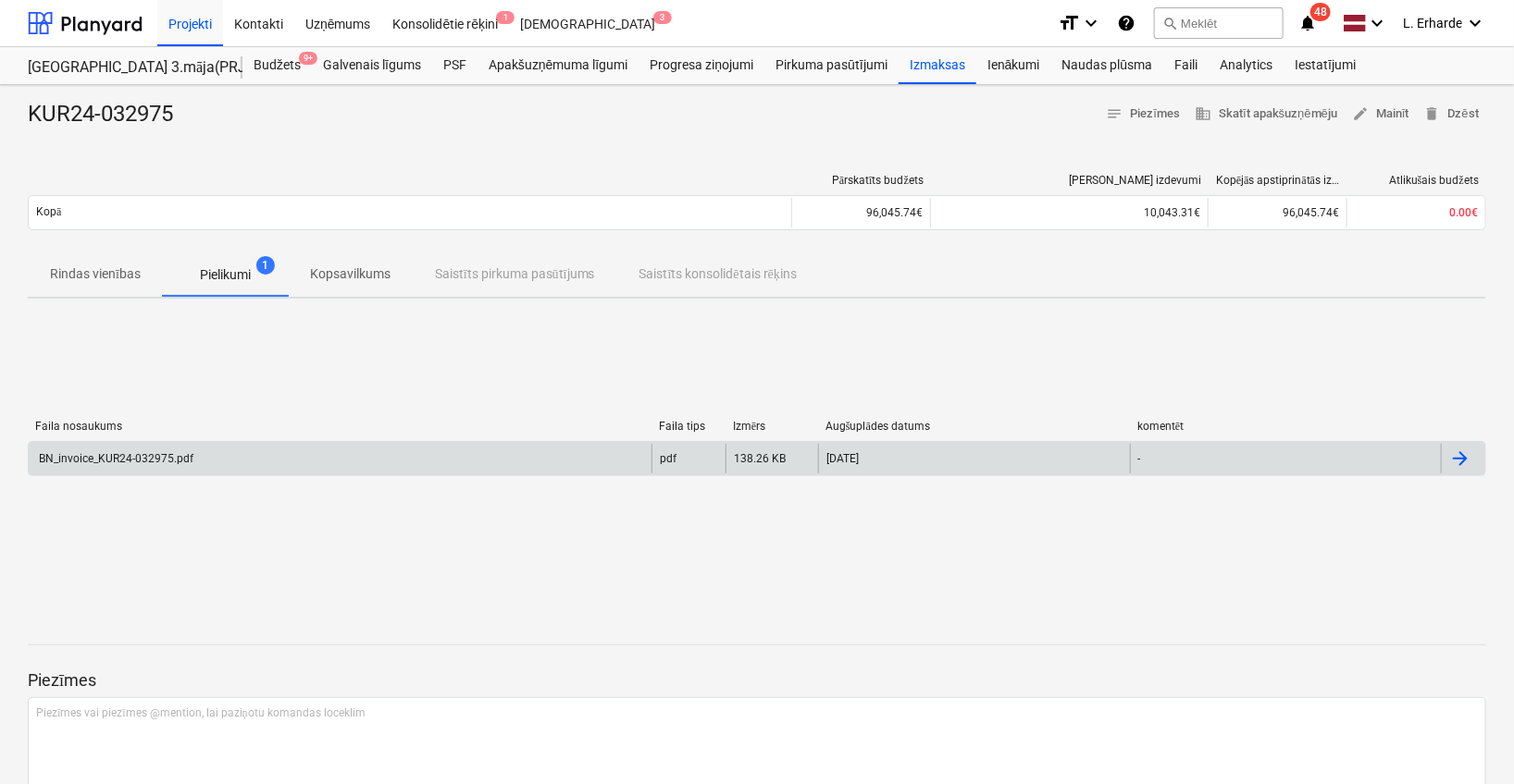
click at [207, 451] on div "BN_invoice_KUR24-032975.pdf" at bounding box center [340, 458] width 622 height 30
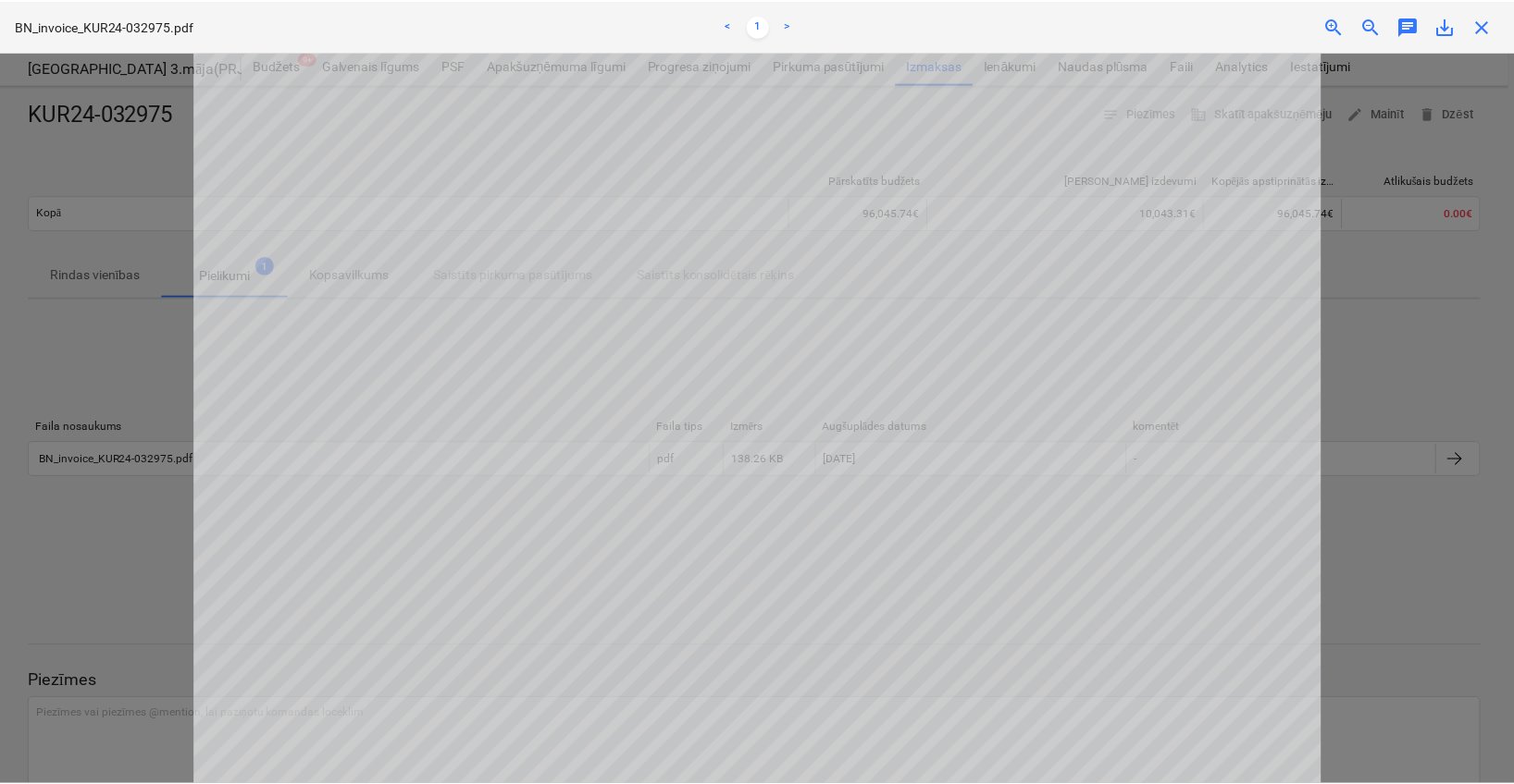
scroll to position [336, 0]
click at [1450, 384] on div at bounding box center [759, 418] width 1520 height 732
click at [1484, 34] on span "close" at bounding box center [1486, 26] width 22 height 22
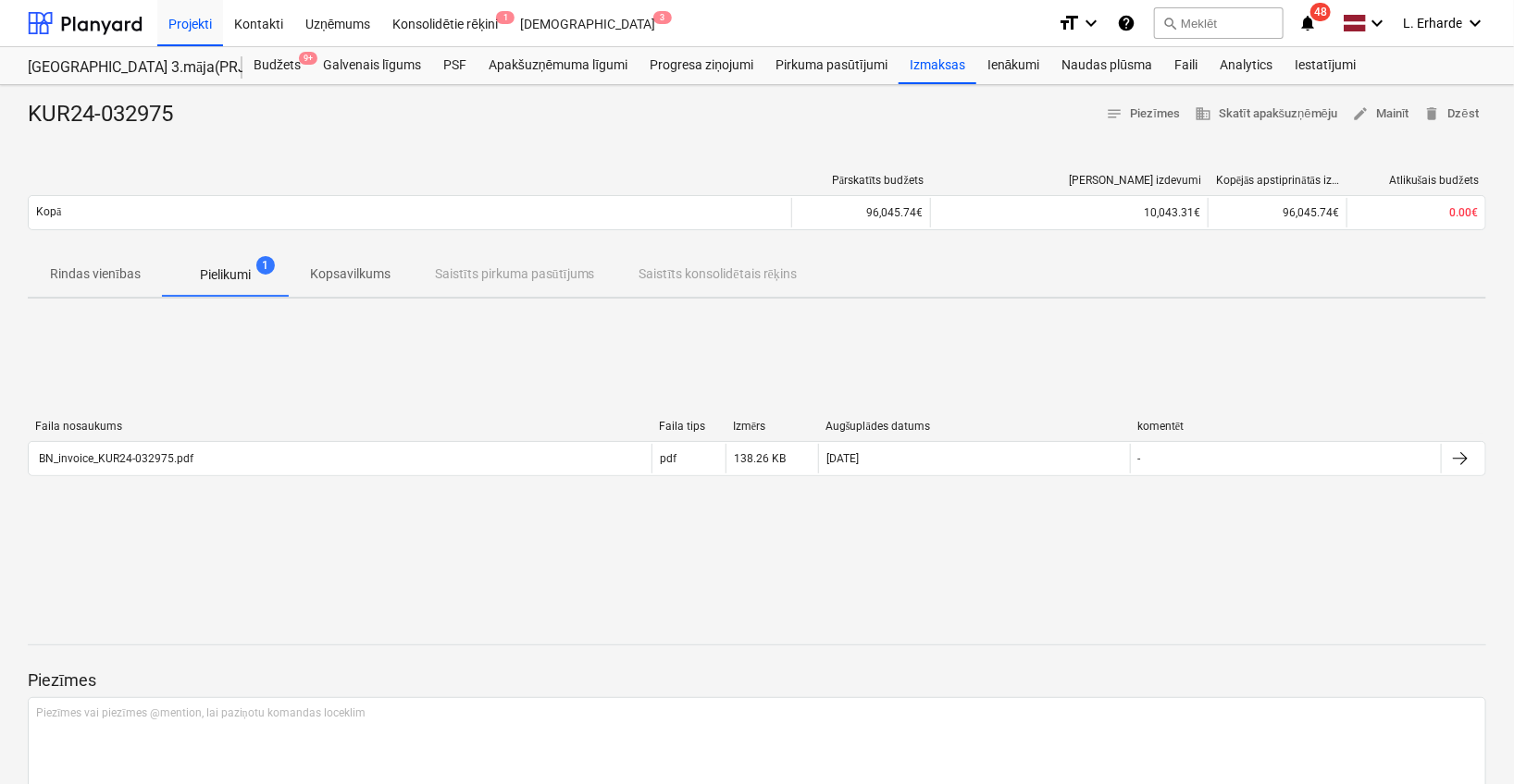
click at [88, 272] on p "Rindas vienības" at bounding box center [94, 275] width 90 height 20
